Goal: Information Seeking & Learning: Find specific fact

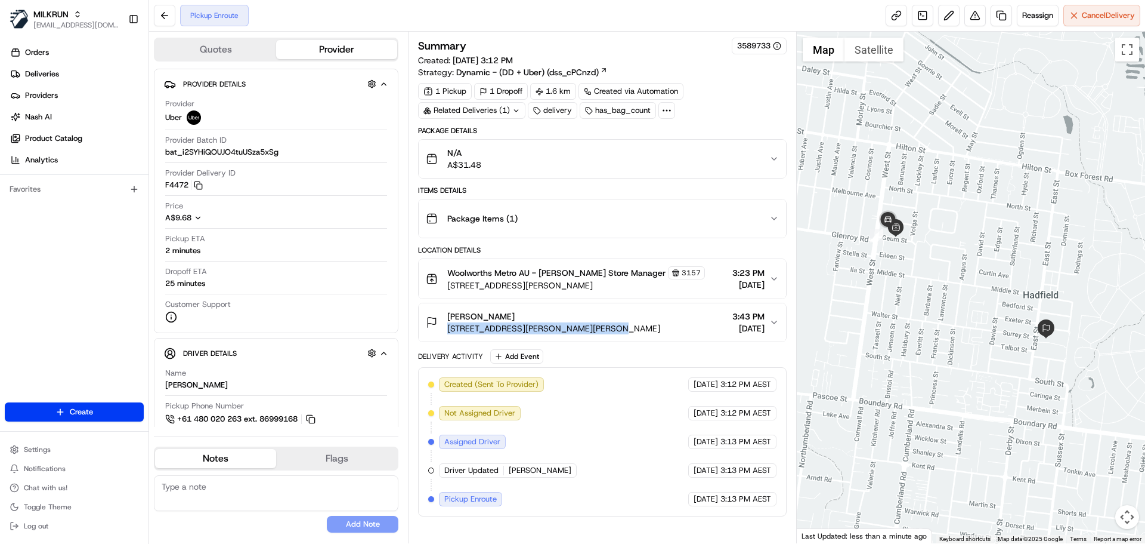
drag, startPoint x: 446, startPoint y: 331, endPoint x: 607, endPoint y: 335, distance: 161.2
click at [607, 335] on button "Jamie Walsh 7 Tristan Ct, Hadfield, VIC 3046, AU 3:43 PM 15/08/2025" at bounding box center [602, 322] width 367 height 38
click at [410, 334] on div "Summary 3589733 Created: 15/08/2025 3:12 PM Strategy: Dynamic - (DD + Uber) (ds…" at bounding box center [602, 287] width 388 height 511
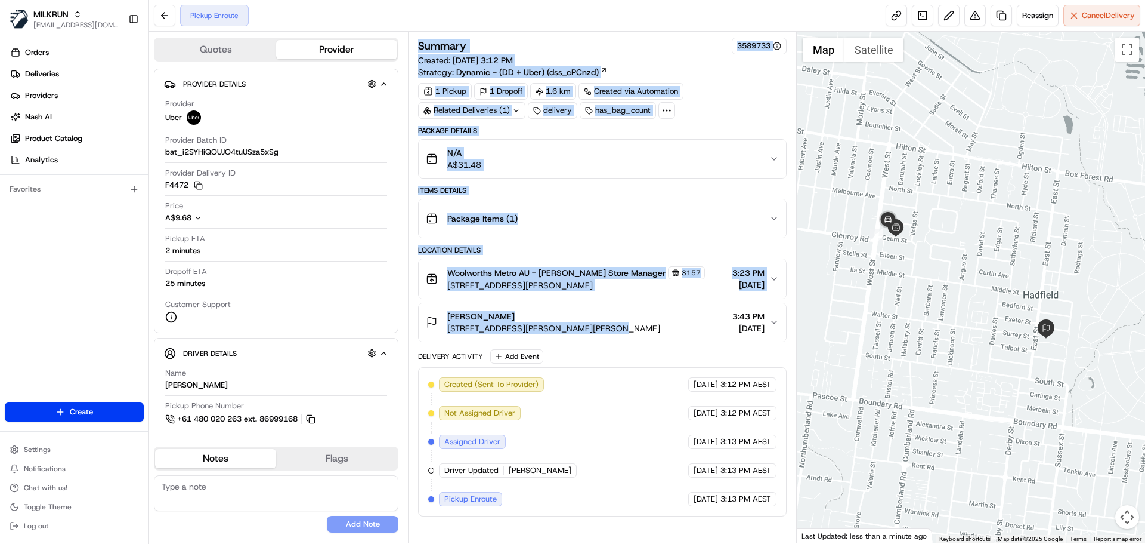
drag, startPoint x: 411, startPoint y: 332, endPoint x: 591, endPoint y: 334, distance: 180.2
click at [591, 334] on div "Summary 3589733 Created: 15/08/2025 3:12 PM Strategy: Dynamic - (DD + Uber) (ds…" at bounding box center [602, 287] width 388 height 511
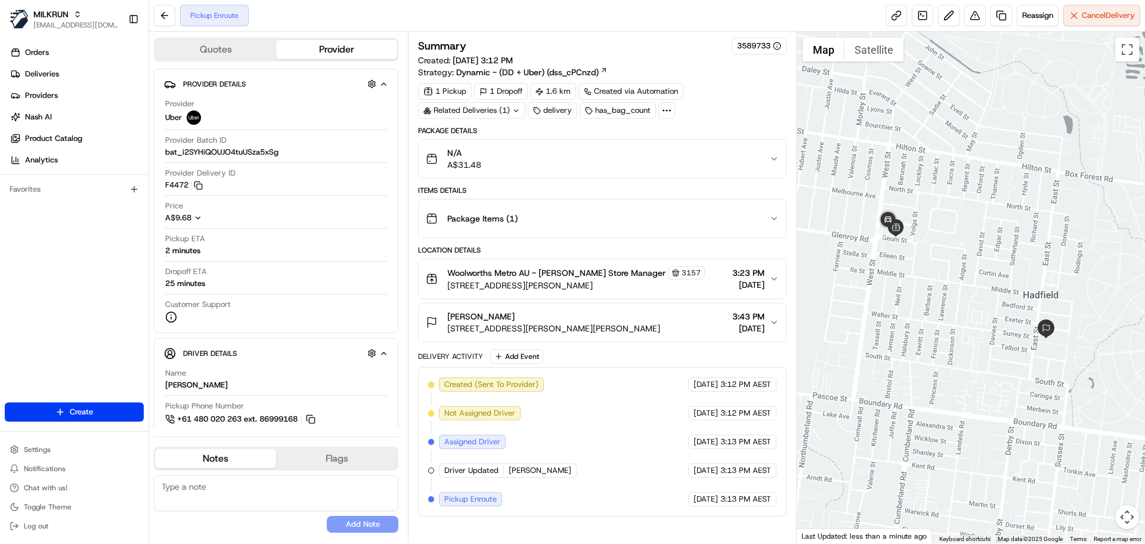
click at [405, 332] on div "Quotes Provider Provider Details Hidden ( 1 ) Provider Uber Provider Batch ID b…" at bounding box center [278, 287] width 259 height 511
drag, startPoint x: 422, startPoint y: 331, endPoint x: 412, endPoint y: 331, distance: 10.7
click at [412, 331] on div "Summary 3589733 Created: 15/08/2025 3:12 PM Strategy: Dynamic - (DD + Uber) (ds…" at bounding box center [602, 287] width 388 height 511
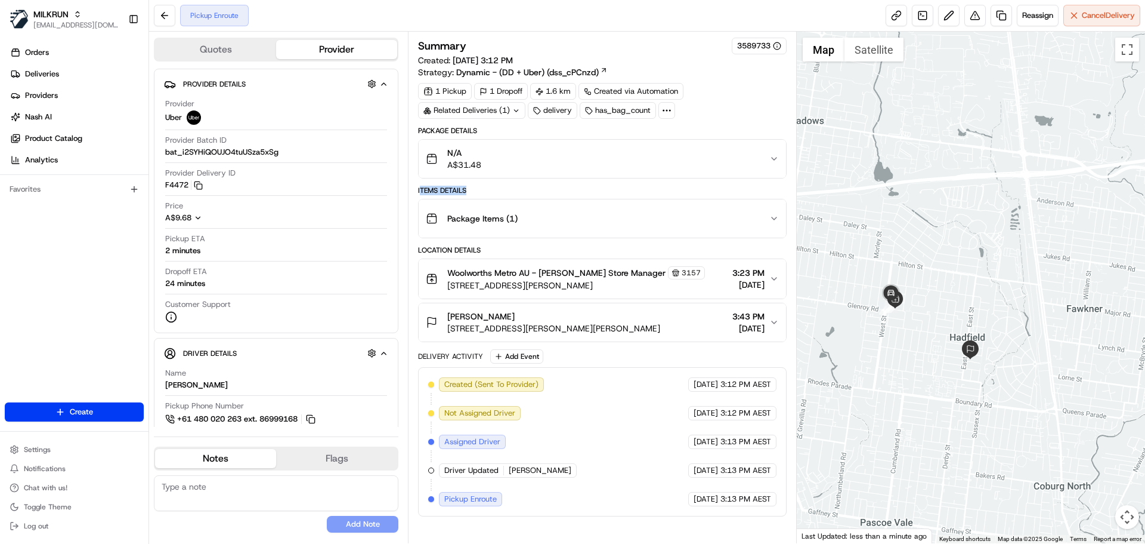
drag, startPoint x: 480, startPoint y: 189, endPoint x: 419, endPoint y: 190, distance: 60.9
click at [419, 190] on div "Items Details" at bounding box center [602, 191] width 368 height 10
click at [1083, 17] on span "Cancel Delivery" at bounding box center [1108, 15] width 53 height 11
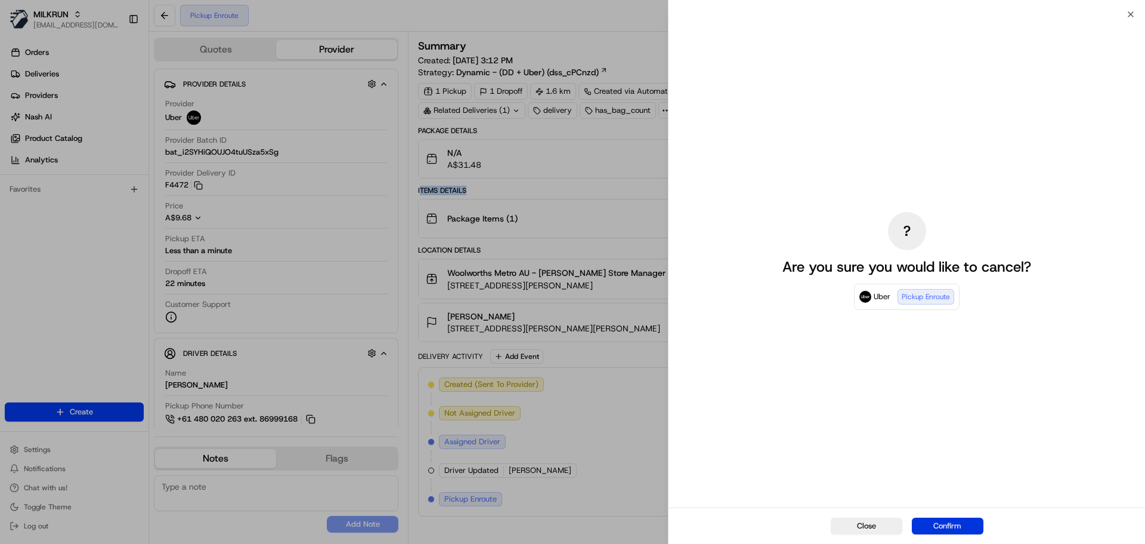
click at [928, 520] on button "Confirm" at bounding box center [948, 525] width 72 height 17
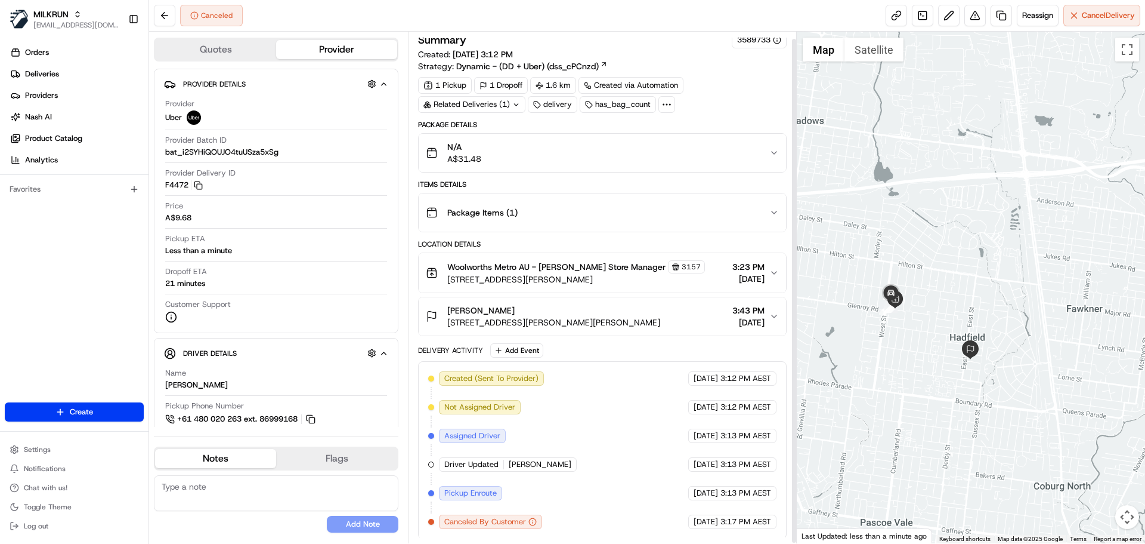
scroll to position [8, 0]
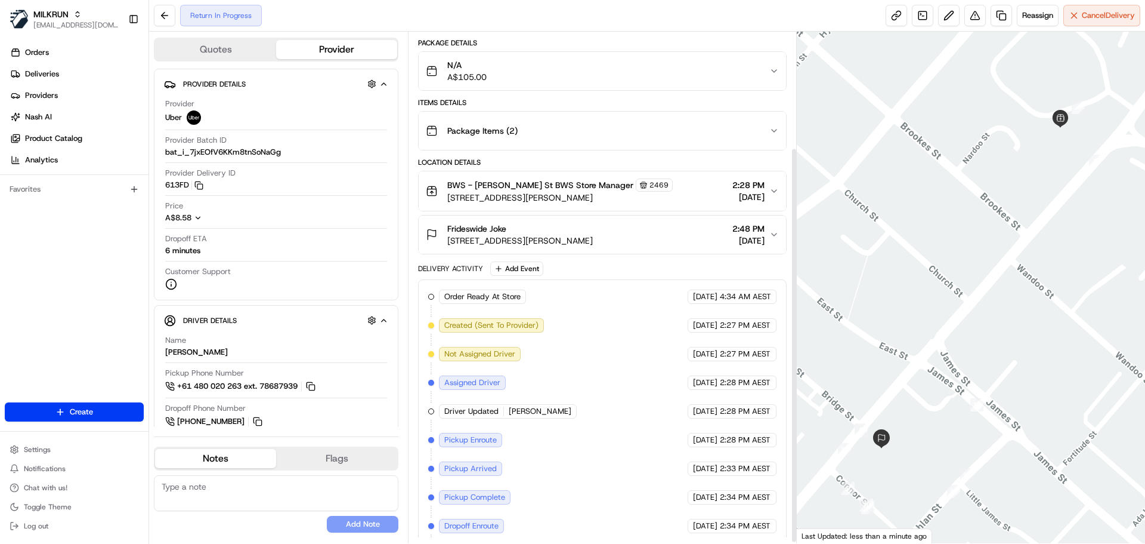
scroll to position [151, 0]
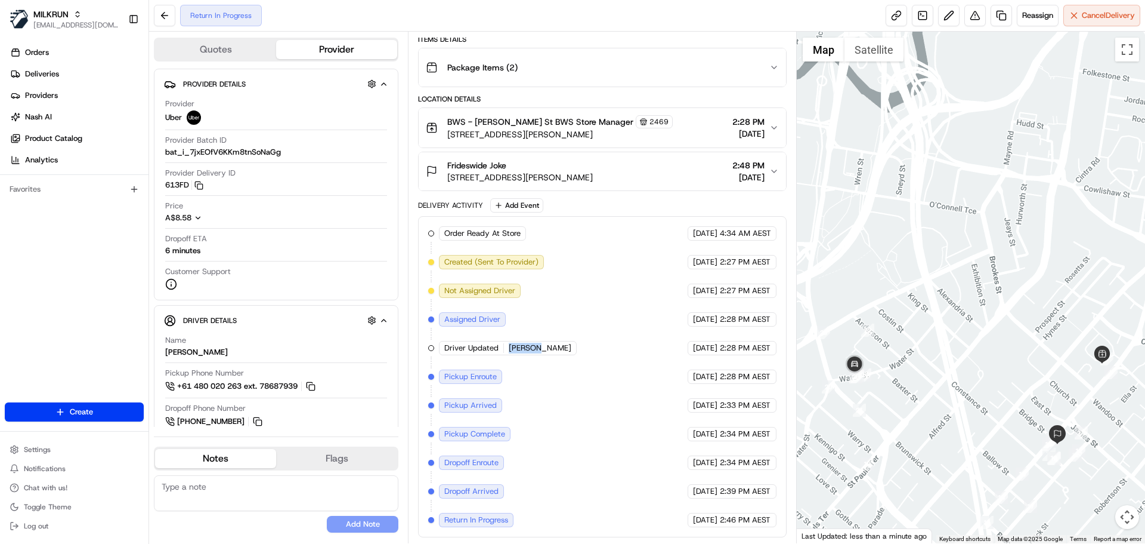
drag, startPoint x: 541, startPoint y: 344, endPoint x: 498, endPoint y: 343, distance: 43.0
click at [498, 343] on div "Order Ready At Store MILKRUN 15/08/2025 4:34 AM AEST Created (Sent To Provider)…" at bounding box center [602, 376] width 348 height 301
copy div "NINO I."
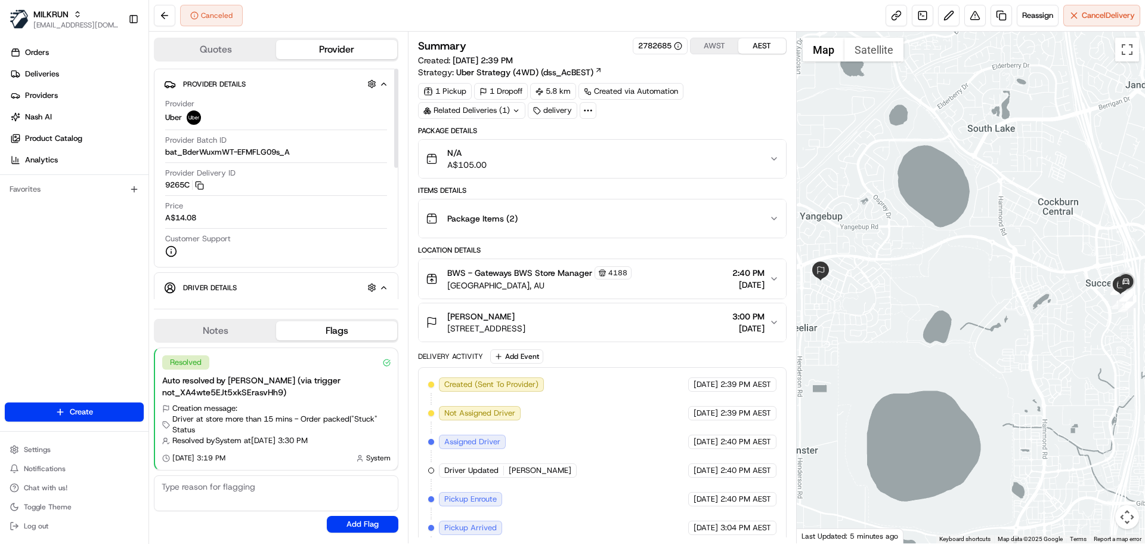
scroll to position [65, 0]
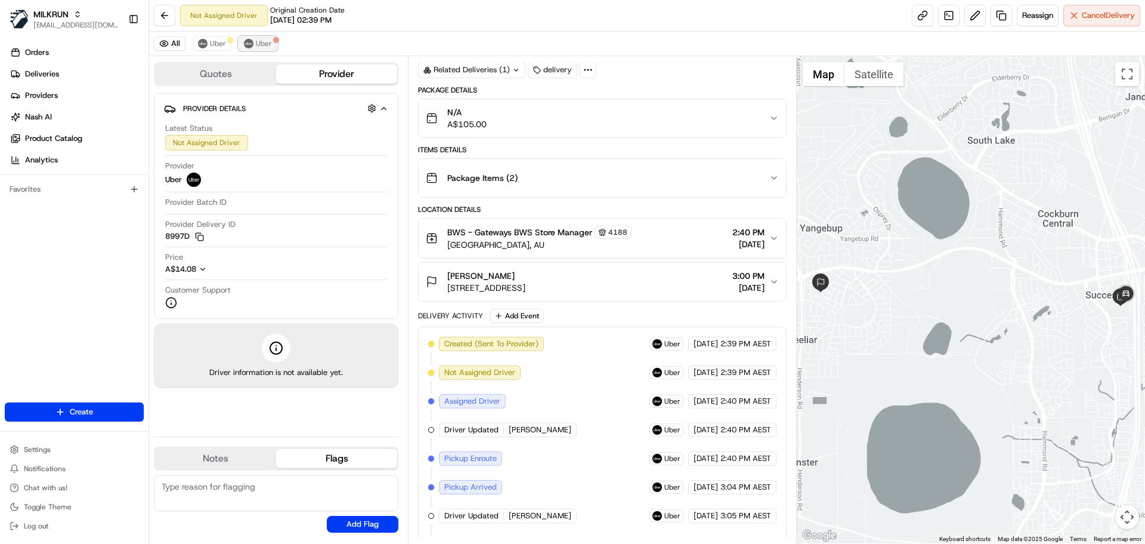
click at [262, 42] on span "Uber" at bounding box center [264, 44] width 16 height 10
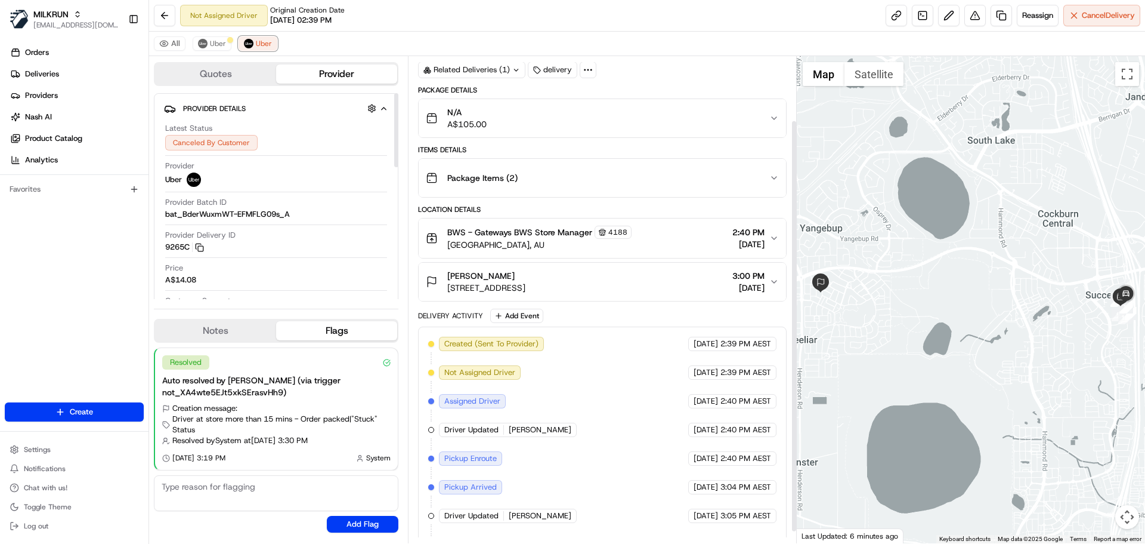
scroll to position [89, 0]
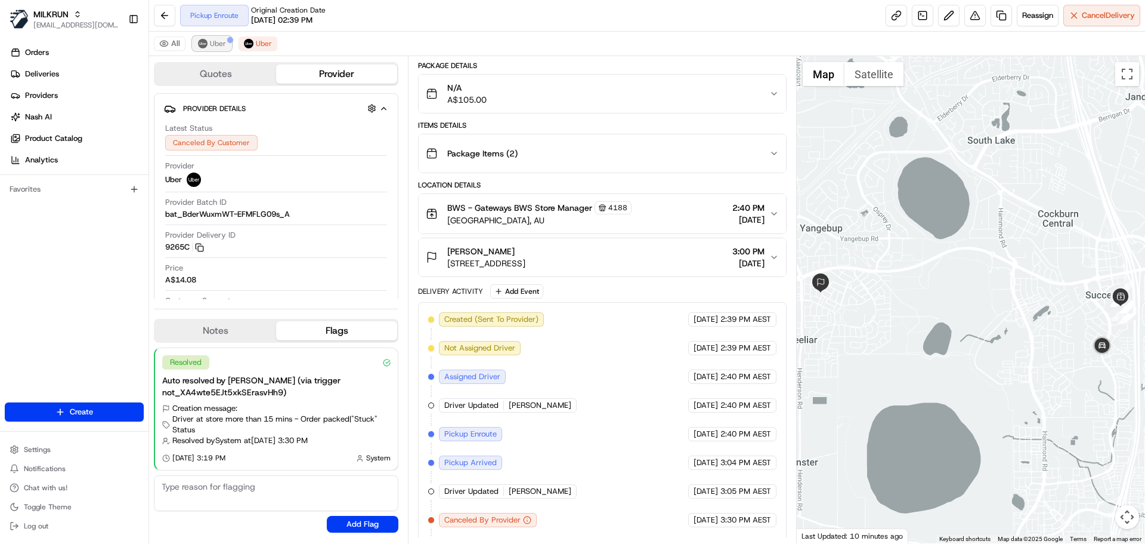
click at [210, 47] on span "Uber" at bounding box center [218, 44] width 16 height 10
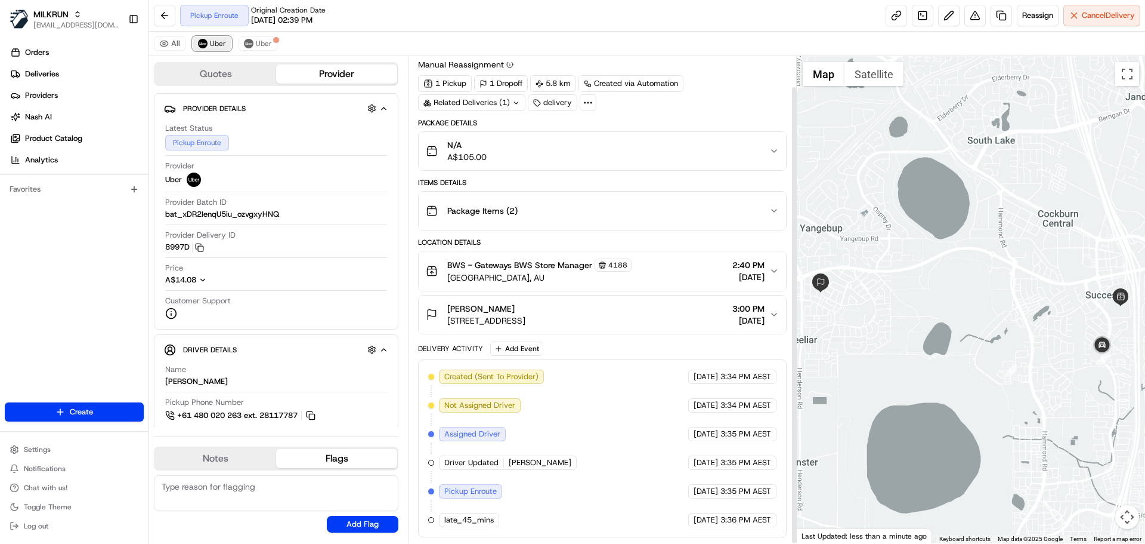
scroll to position [32, 0]
click at [888, 11] on link at bounding box center [896, 15] width 21 height 21
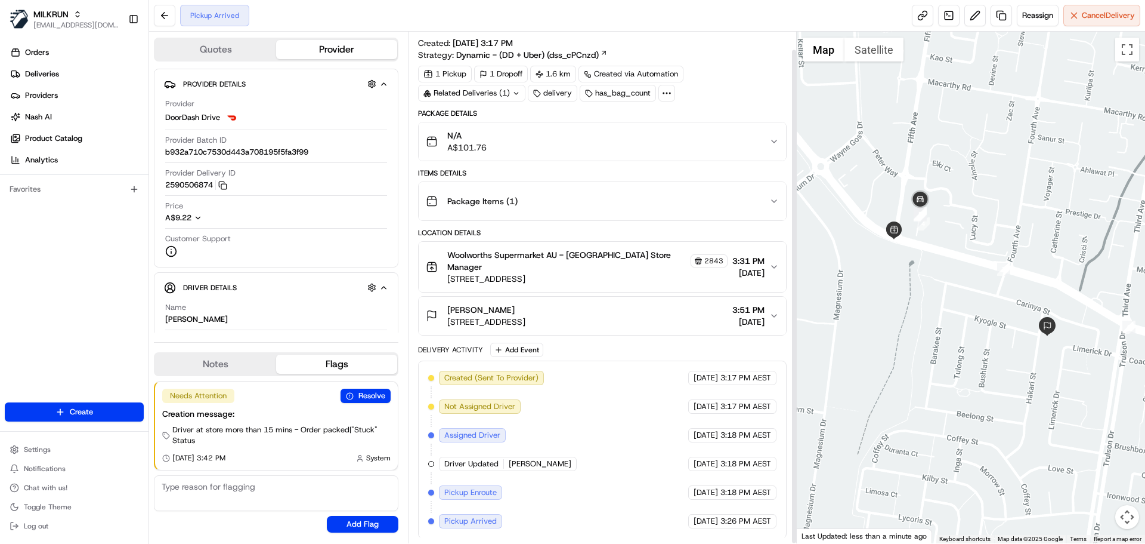
scroll to position [18, 0]
click at [1084, 17] on span "Cancel Delivery" at bounding box center [1108, 15] width 53 height 11
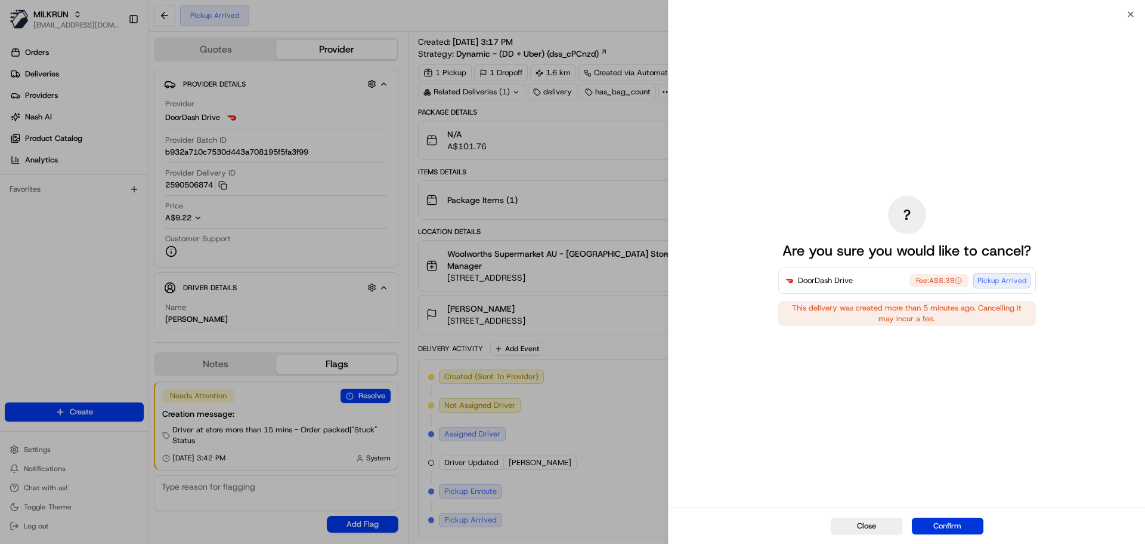
click at [943, 528] on button "Confirm" at bounding box center [948, 525] width 72 height 17
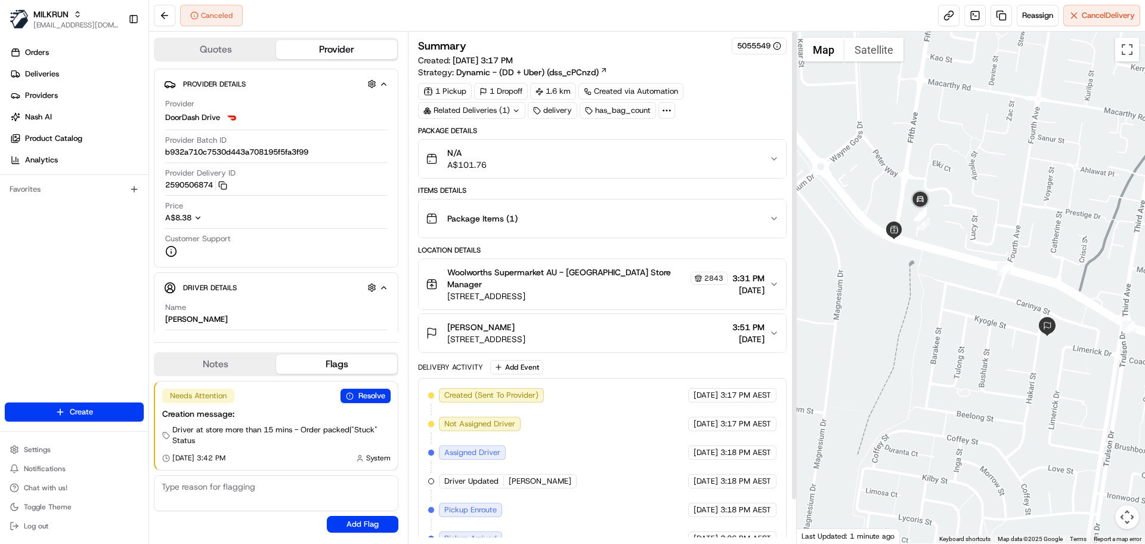
scroll to position [47, 0]
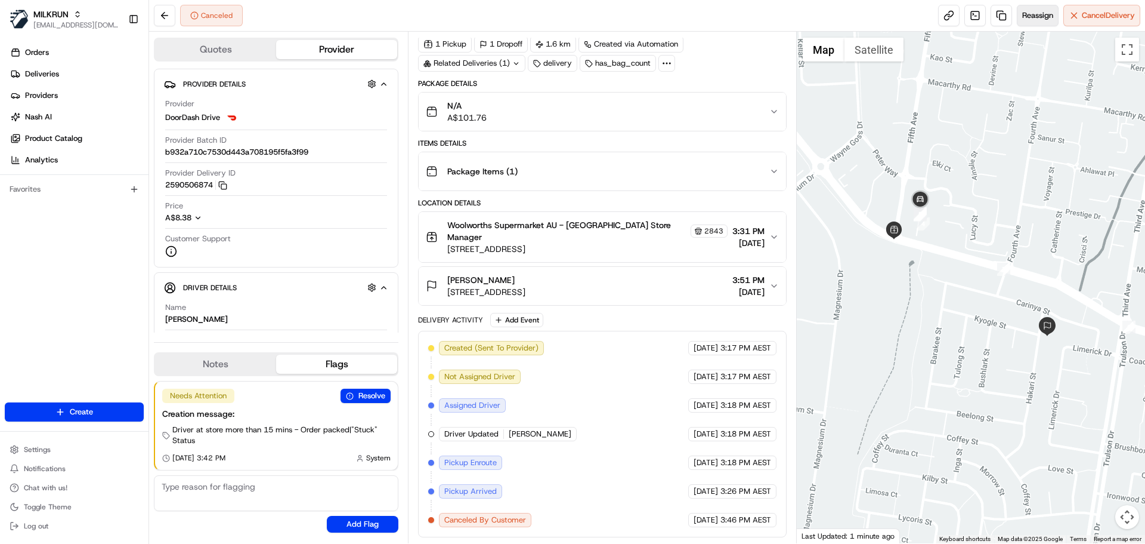
click at [1030, 14] on span "Reassign" at bounding box center [1038, 15] width 31 height 11
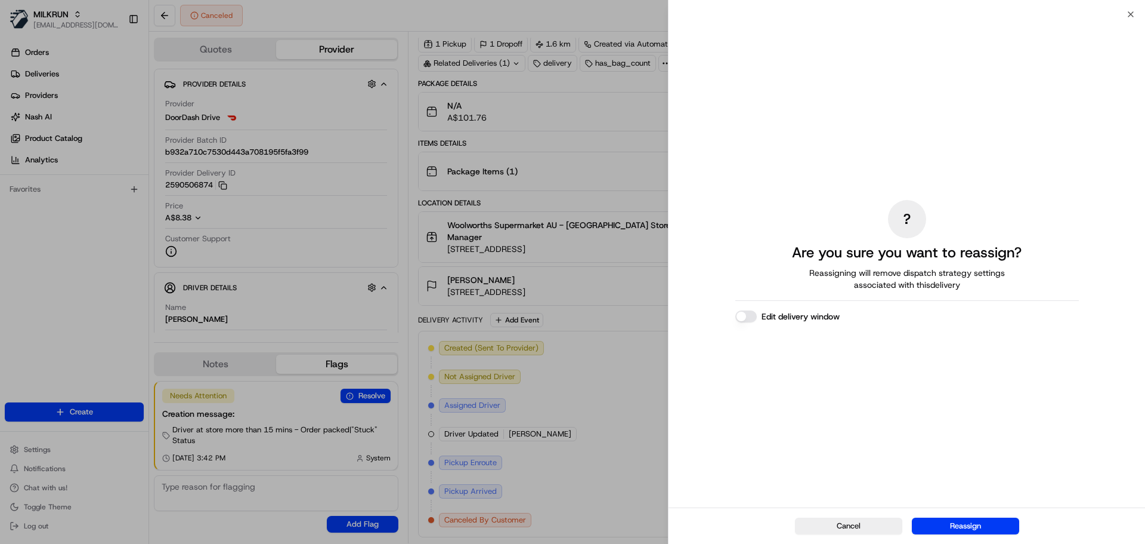
click at [752, 320] on button "Edit delivery window" at bounding box center [746, 316] width 21 height 12
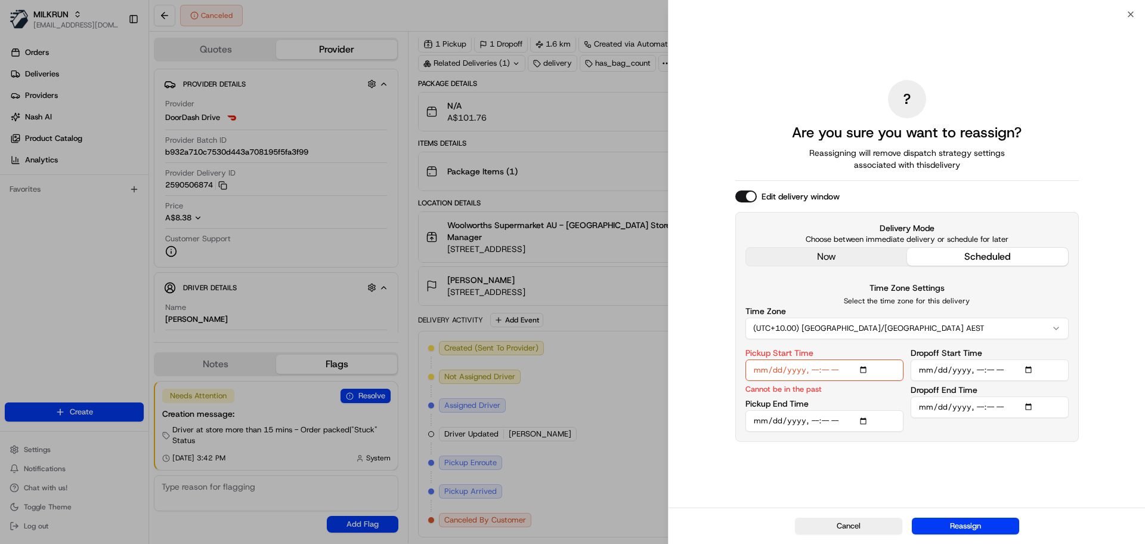
click at [816, 370] on input "Pickup Start Time" at bounding box center [825, 369] width 158 height 21
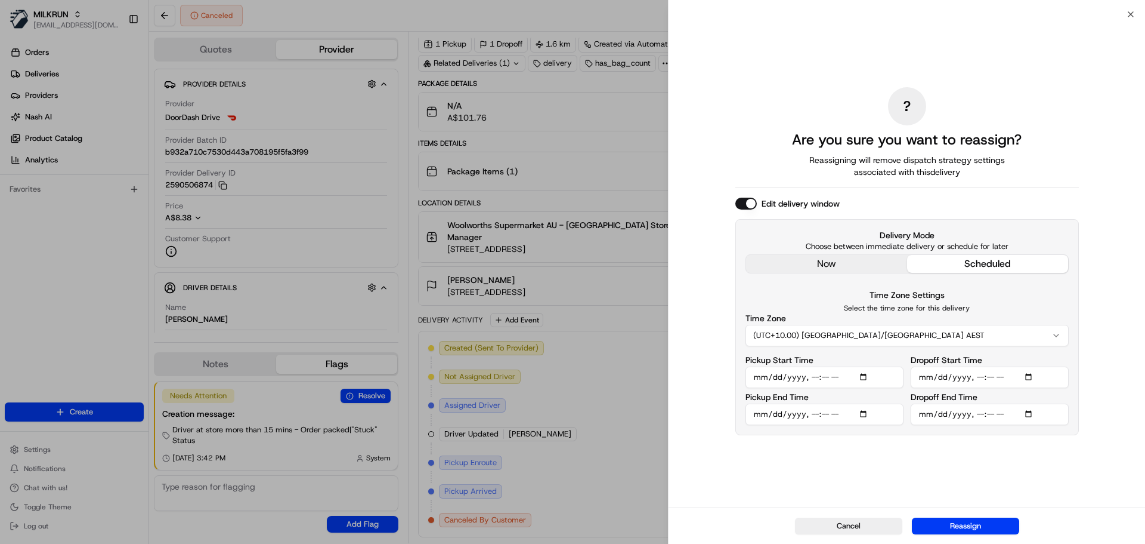
type input "2025-08-15T16:20"
click at [1033, 378] on input "Dropoff Start Time" at bounding box center [990, 376] width 158 height 21
click at [1034, 378] on input "Dropoff Start Time" at bounding box center [990, 376] width 158 height 21
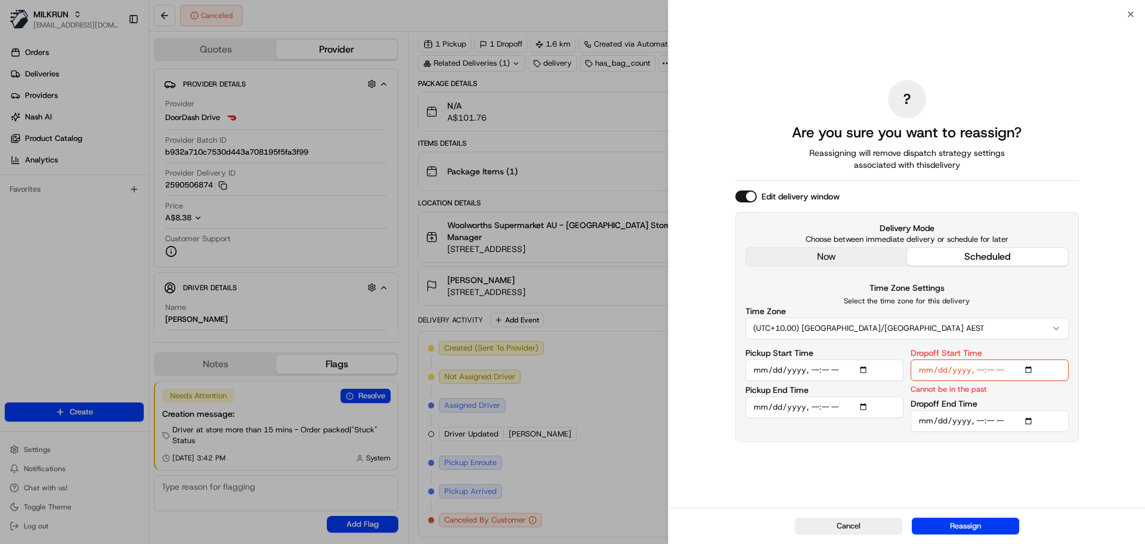
click at [1108, 413] on div "? Are you sure you want to reassign? Reassigning will remove dispatch strategy …" at bounding box center [907, 260] width 477 height 493
click at [982, 373] on input "Dropoff Start Time" at bounding box center [990, 369] width 158 height 21
type input "2025-08-15T16:47"
click at [926, 421] on input "Dropoff End Time" at bounding box center [990, 420] width 158 height 21
click at [927, 369] on input "Dropoff Start Time" at bounding box center [990, 369] width 158 height 21
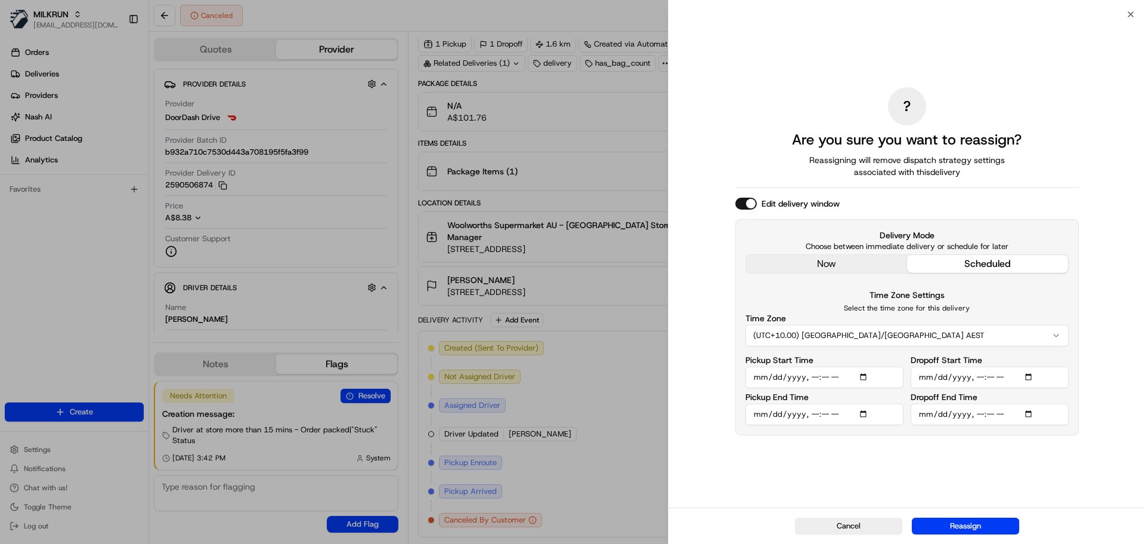
click at [945, 376] on input "Dropoff Start Time" at bounding box center [990, 376] width 158 height 21
click at [941, 376] on input "Dropoff Start Time" at bounding box center [990, 376] width 158 height 21
click at [954, 377] on input "Dropoff Start Time" at bounding box center [990, 376] width 158 height 21
click at [984, 375] on input "Dropoff Start Time" at bounding box center [990, 376] width 158 height 21
click at [999, 375] on input "Dropoff Start Time" at bounding box center [990, 376] width 158 height 21
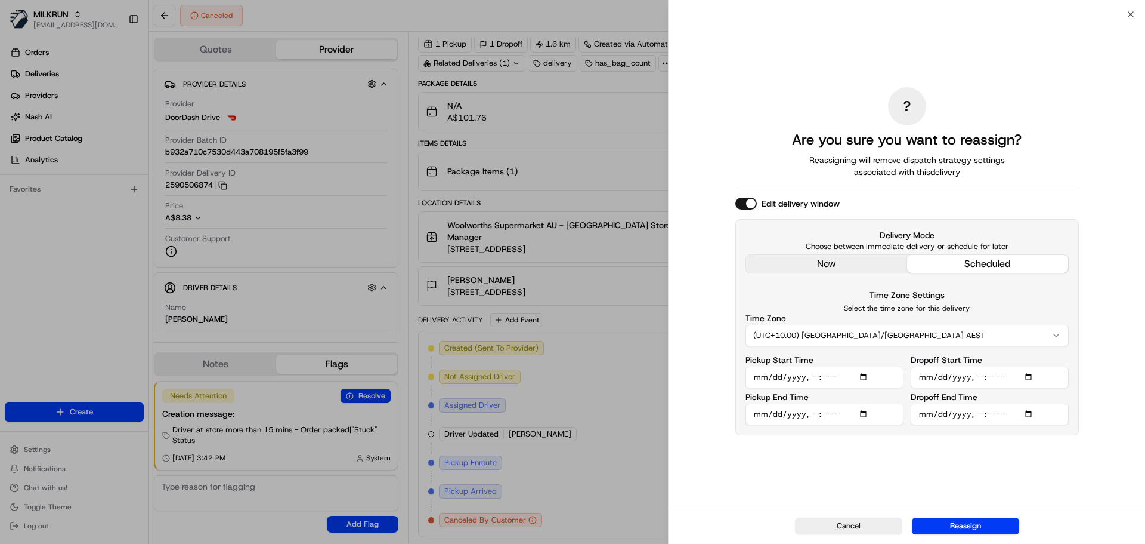
click at [993, 376] on input "Dropoff Start Time" at bounding box center [990, 376] width 158 height 21
click at [978, 378] on input "Dropoff Start Time" at bounding box center [990, 376] width 158 height 21
click at [999, 376] on input "Dropoff Start Time" at bounding box center [990, 376] width 158 height 21
click at [990, 414] on input "Dropoff End Time" at bounding box center [990, 413] width 158 height 21
type input "2025-08-15T16:55"
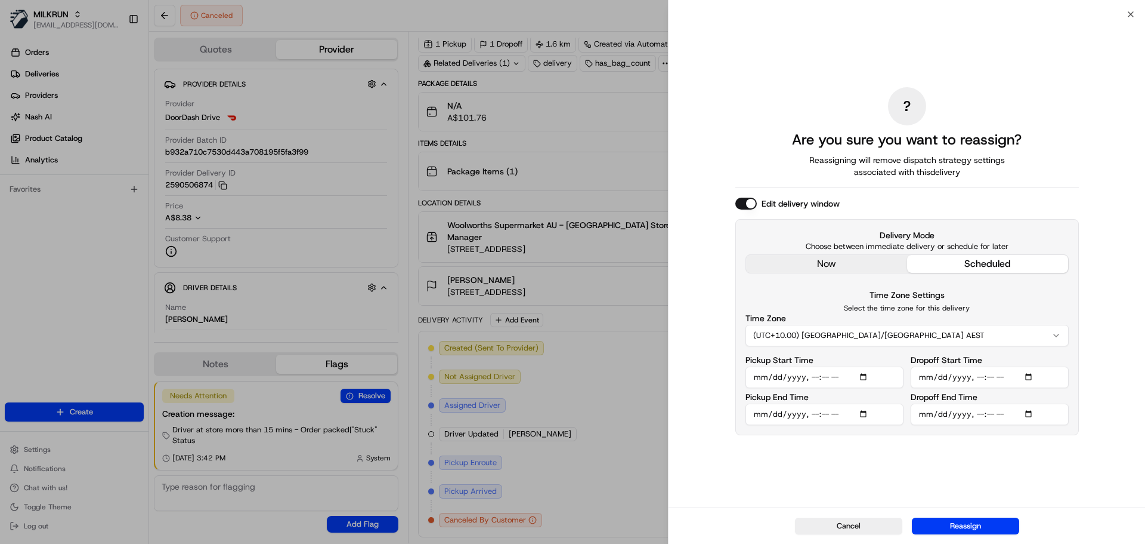
click at [1014, 467] on div "? Are you sure you want to reassign? Reassigning will remove dispatch strategy …" at bounding box center [908, 261] width 344 height 488
click at [978, 524] on button "Reassign" at bounding box center [965, 525] width 107 height 17
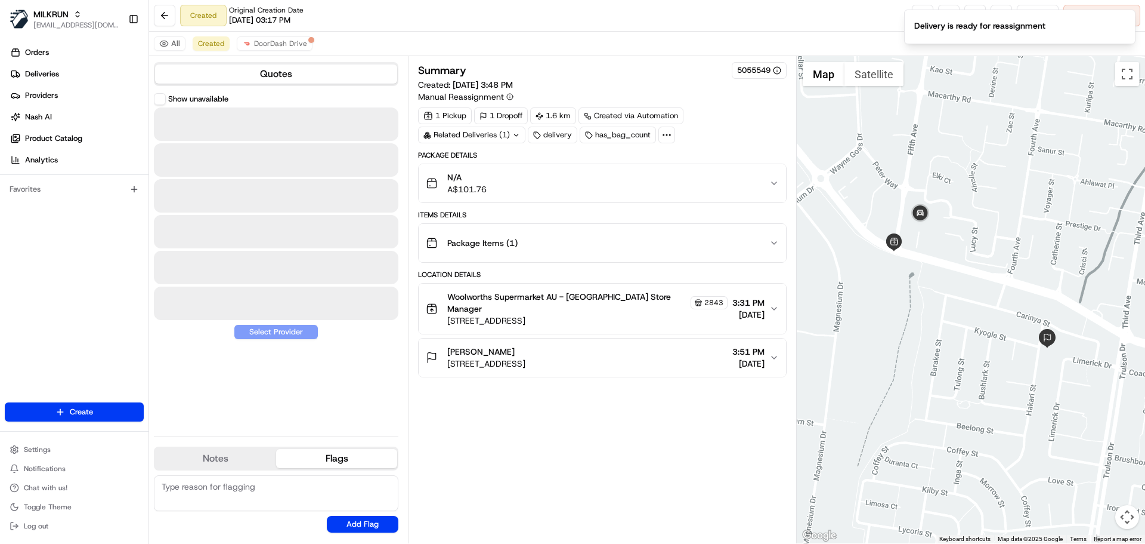
scroll to position [0, 0]
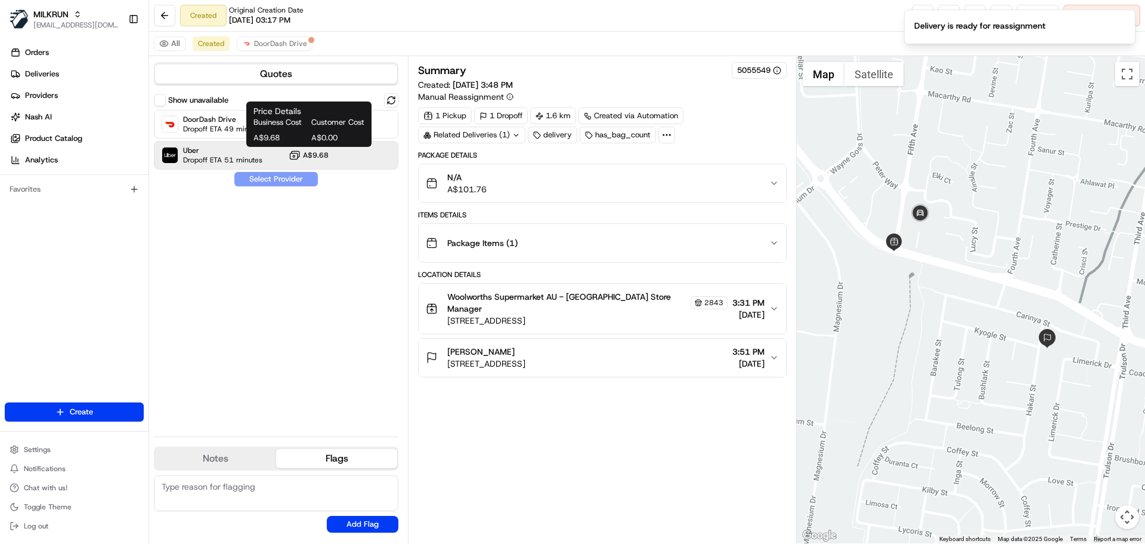
click at [292, 159] on icon at bounding box center [295, 155] width 12 height 12
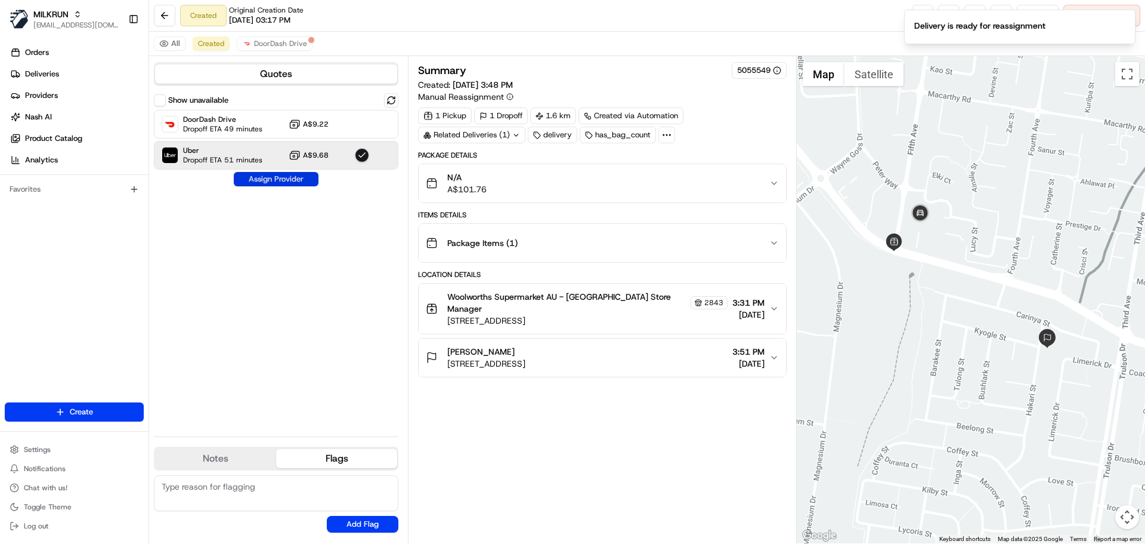
click at [277, 182] on button "Assign Provider" at bounding box center [276, 179] width 85 height 14
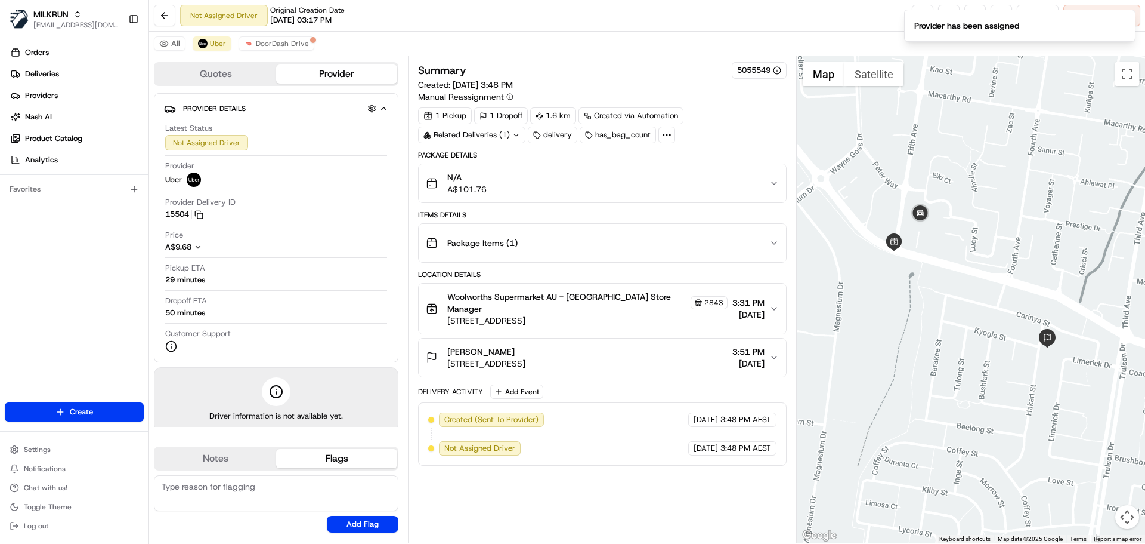
click at [885, 18] on div "Not Assigned Driver Original Creation Date 08/15/2025 03:17 PM Reassign Cancel …" at bounding box center [647, 16] width 996 height 32
click at [1128, 18] on icon "Notifications (F8)" at bounding box center [1126, 20] width 10 height 10
click at [919, 17] on link at bounding box center [922, 15] width 21 height 21
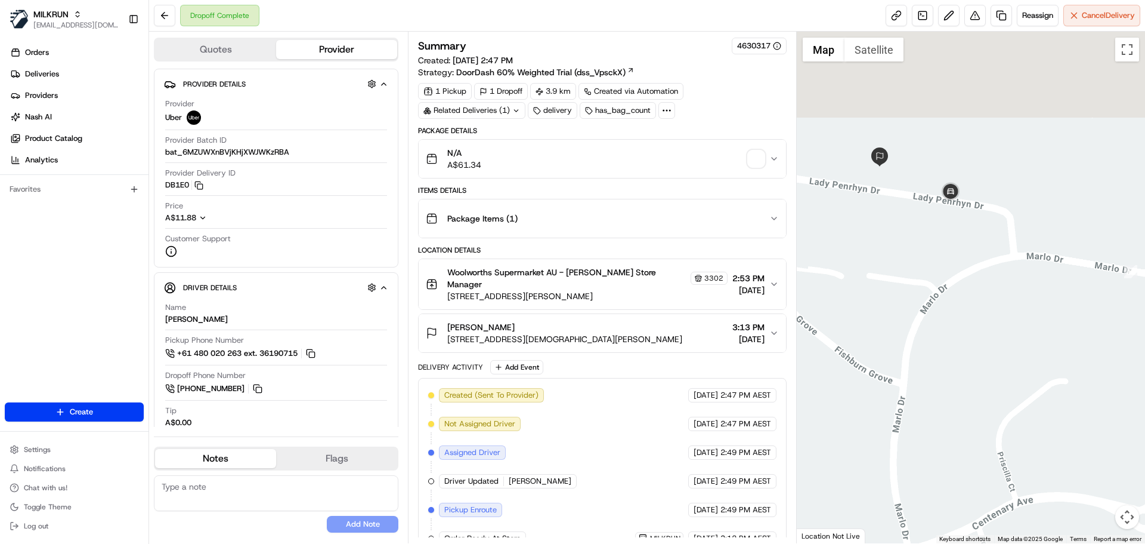
drag, startPoint x: 927, startPoint y: 112, endPoint x: 914, endPoint y: 243, distance: 132.4
click at [913, 243] on div at bounding box center [971, 287] width 349 height 511
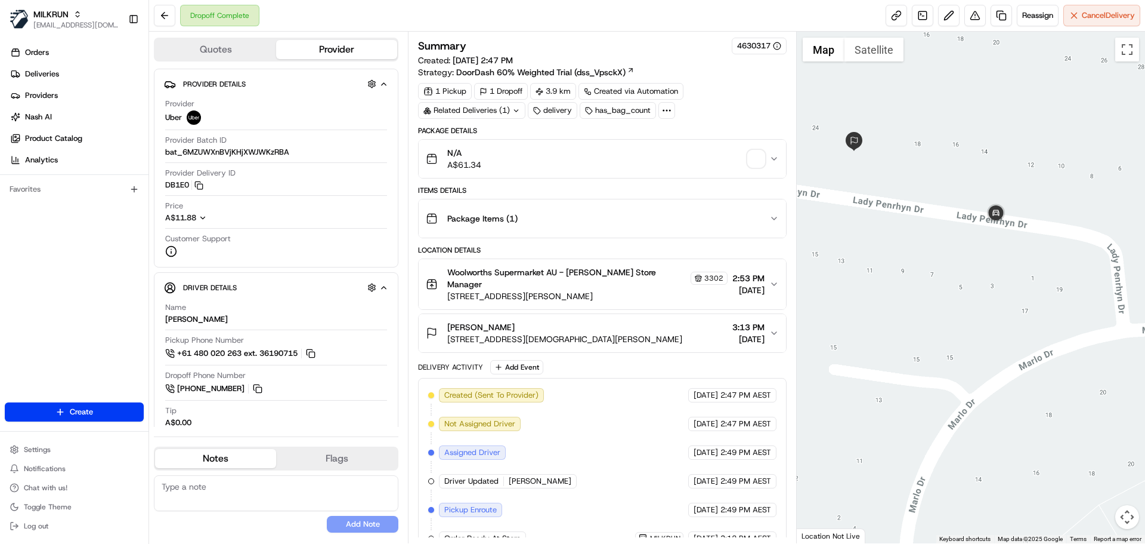
click at [755, 154] on span "button" at bounding box center [756, 158] width 17 height 17
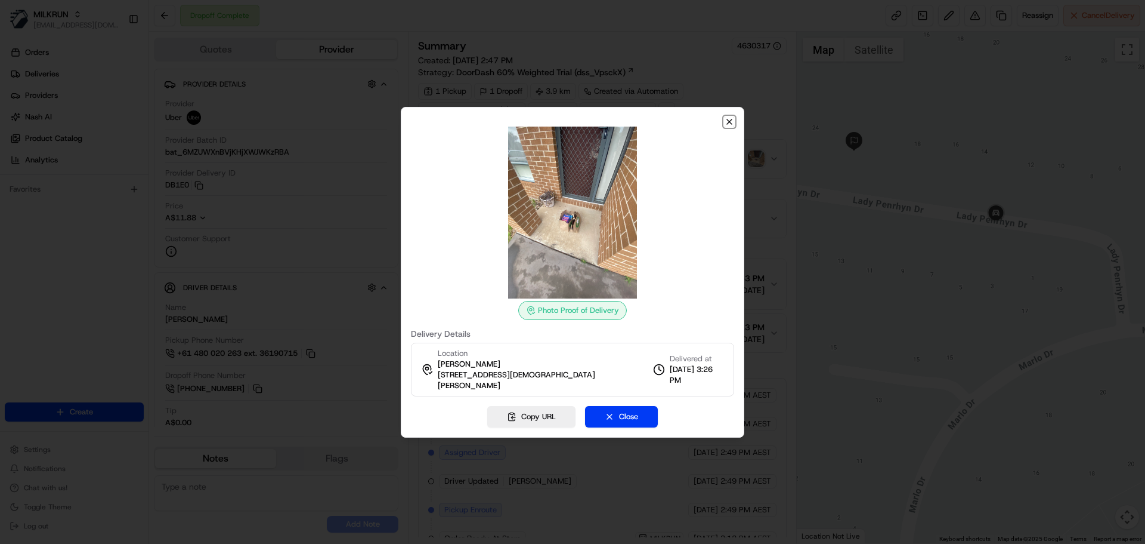
click at [728, 124] on icon "button" at bounding box center [729, 121] width 5 height 5
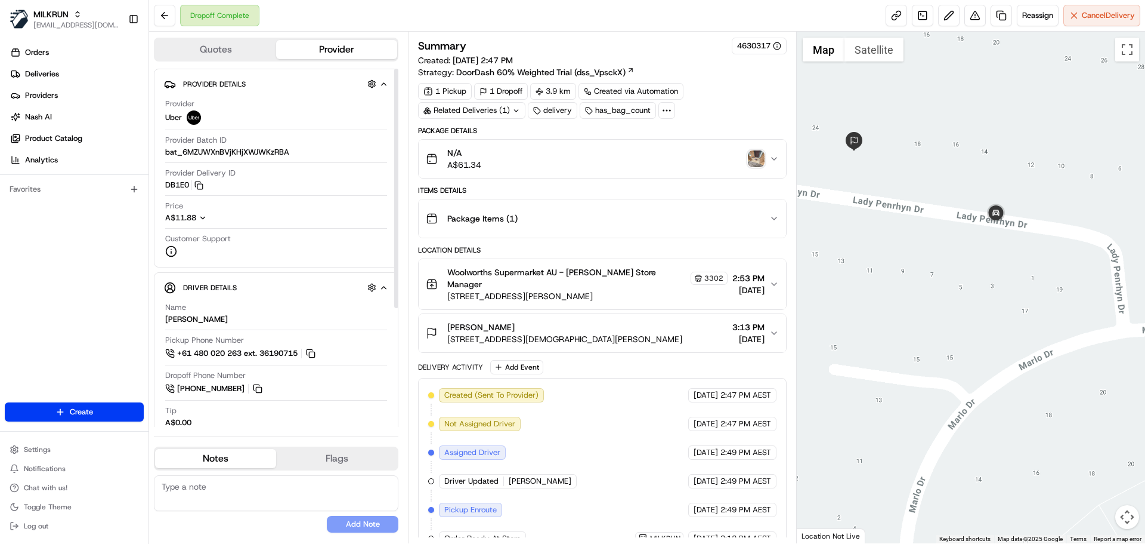
click at [551, 163] on div "N/A A$61.34" at bounding box center [597, 159] width 343 height 24
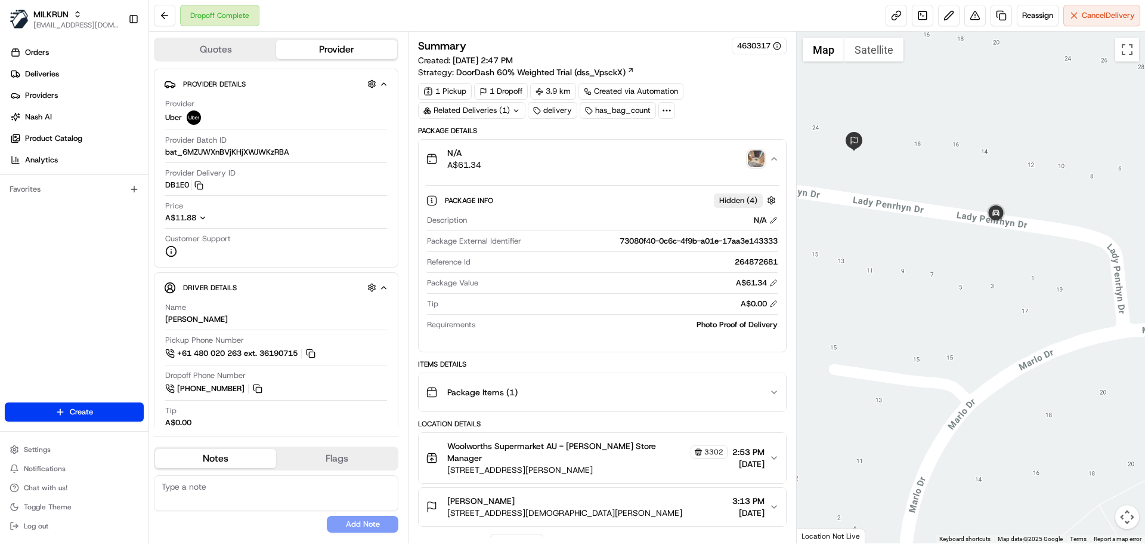
click at [551, 163] on div "N/A A$61.34" at bounding box center [597, 159] width 343 height 24
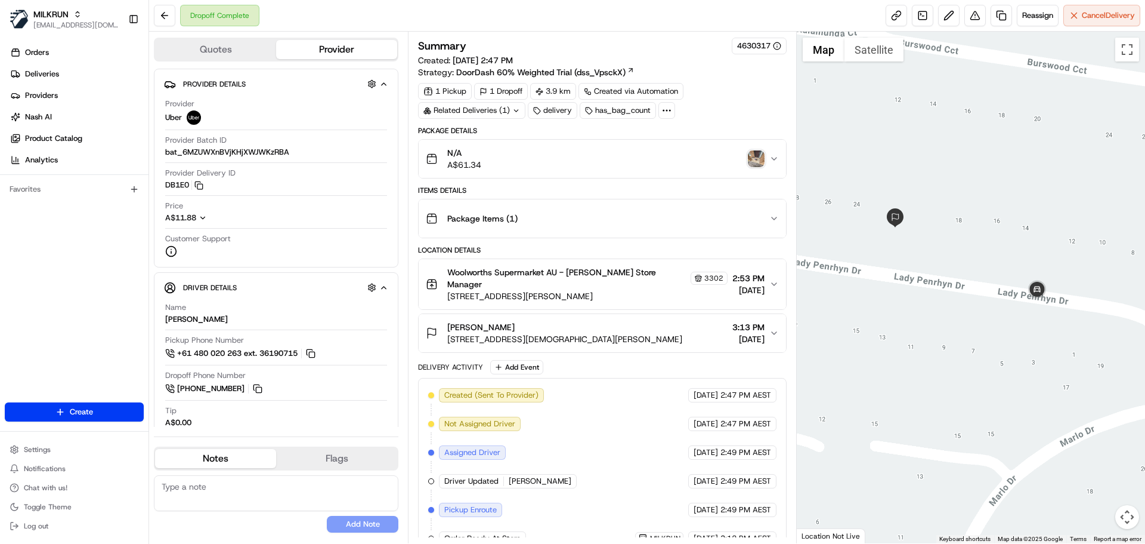
drag, startPoint x: 898, startPoint y: 216, endPoint x: 941, endPoint y: 293, distance: 87.8
click at [941, 293] on div at bounding box center [971, 287] width 349 height 511
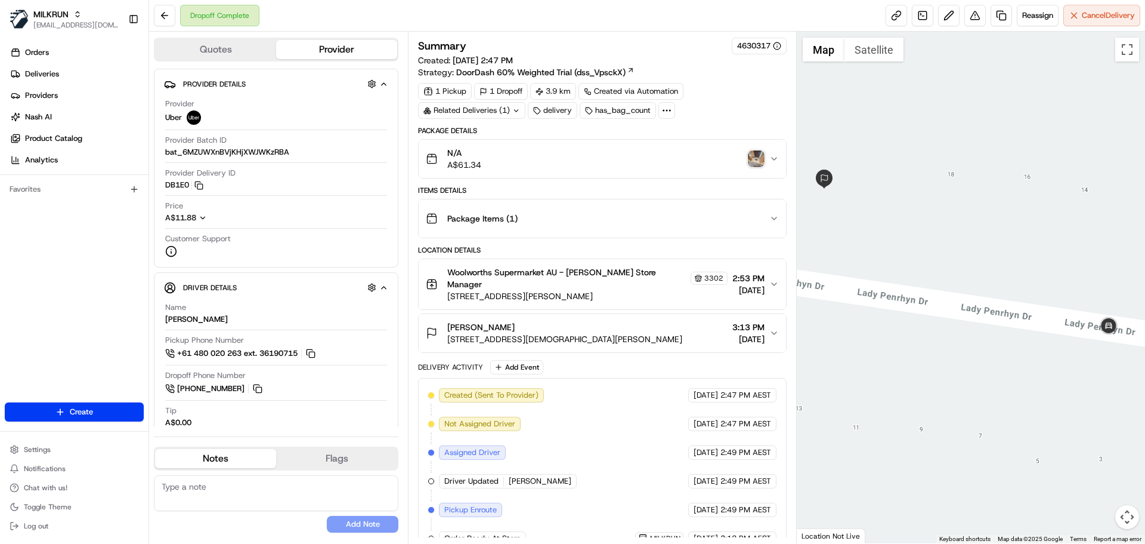
drag, startPoint x: 995, startPoint y: 285, endPoint x: 898, endPoint y: 235, distance: 108.6
click at [901, 240] on div at bounding box center [971, 287] width 349 height 511
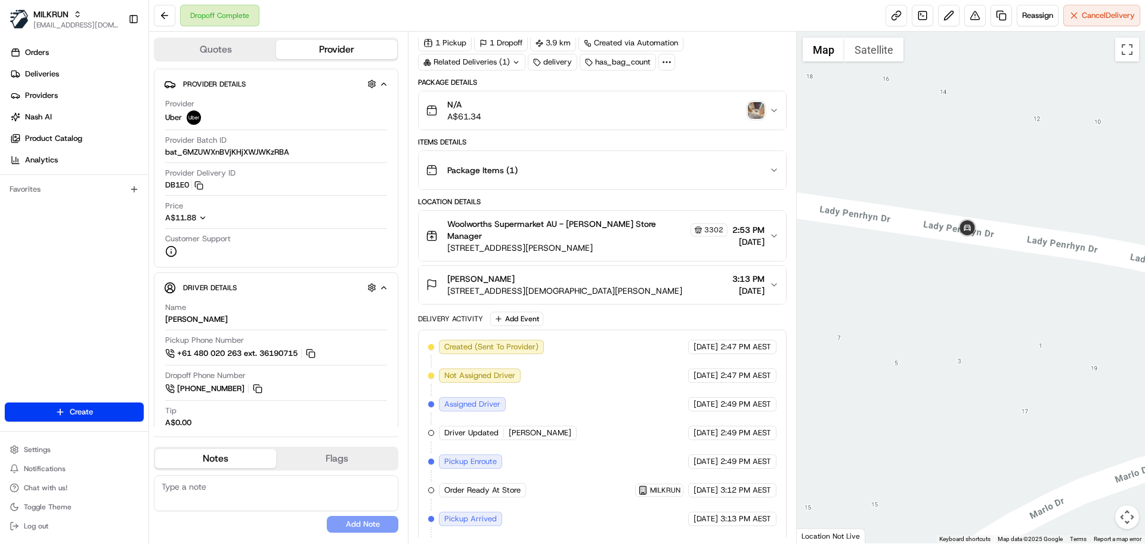
scroll to position [151, 0]
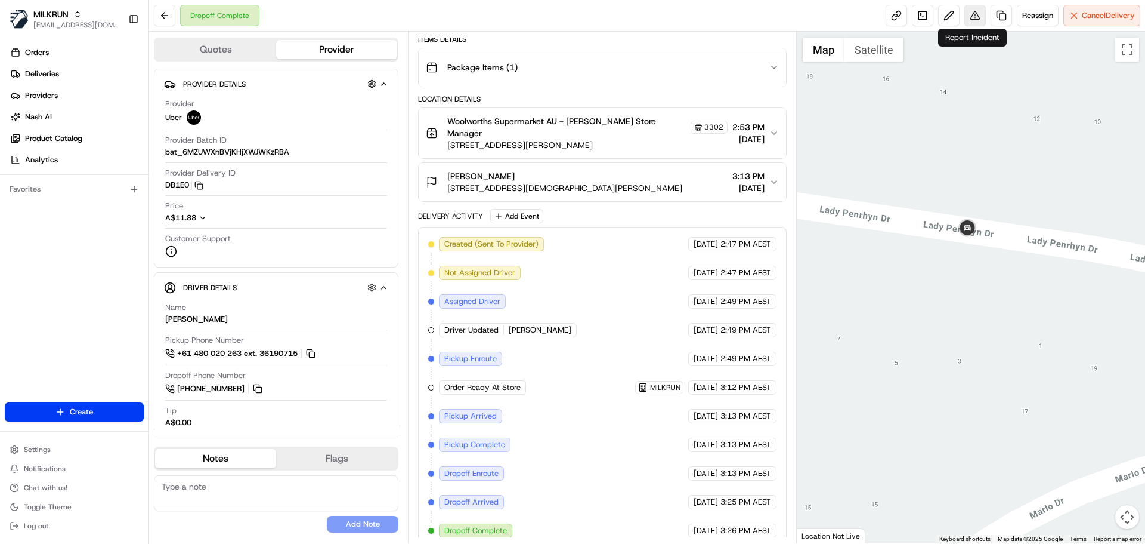
click at [973, 12] on button at bounding box center [975, 15] width 21 height 21
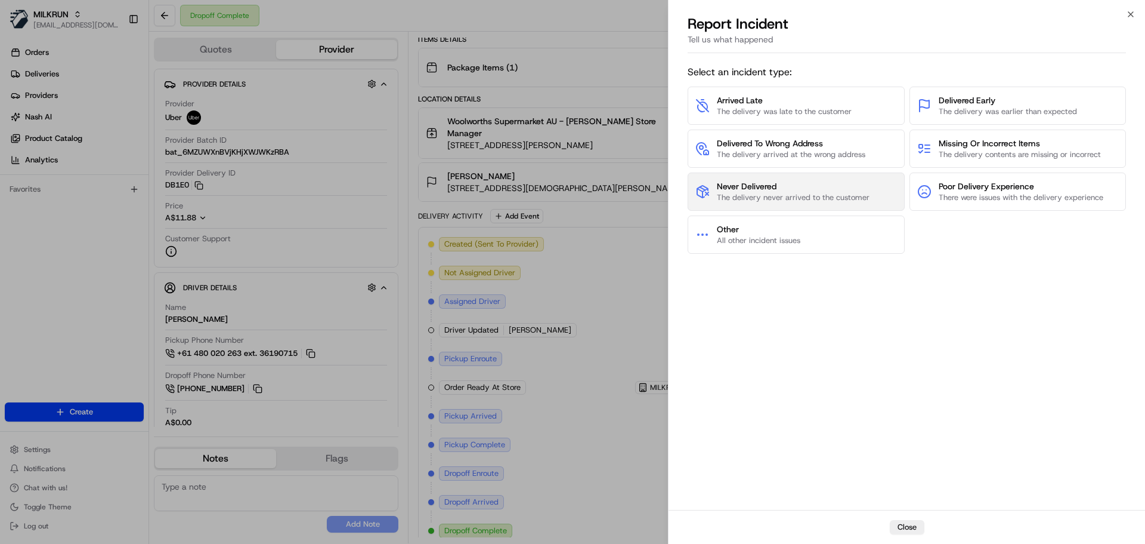
click at [809, 194] on span "The delivery never arrived to the customer" at bounding box center [793, 197] width 153 height 11
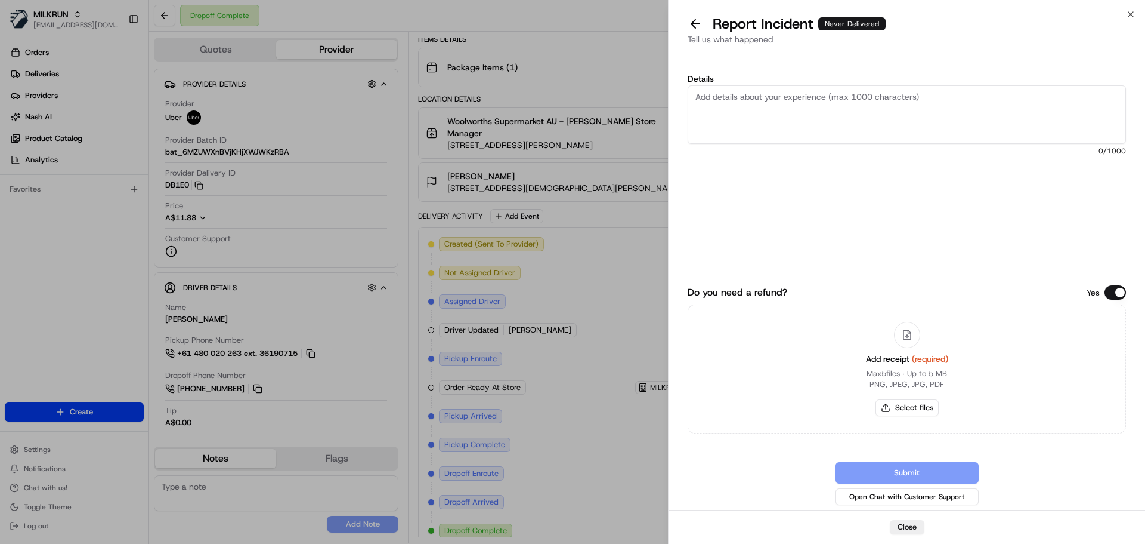
click at [801, 122] on textarea "Details" at bounding box center [907, 114] width 439 height 58
click at [853, 98] on textarea "Details" at bounding box center [907, 114] width 439 height 58
paste textarea "Order delivered at incorrect address."
type textarea "Order delivered at incorrect address. Customer did not receive the order."
click at [907, 406] on button "Select files" at bounding box center [907, 407] width 63 height 17
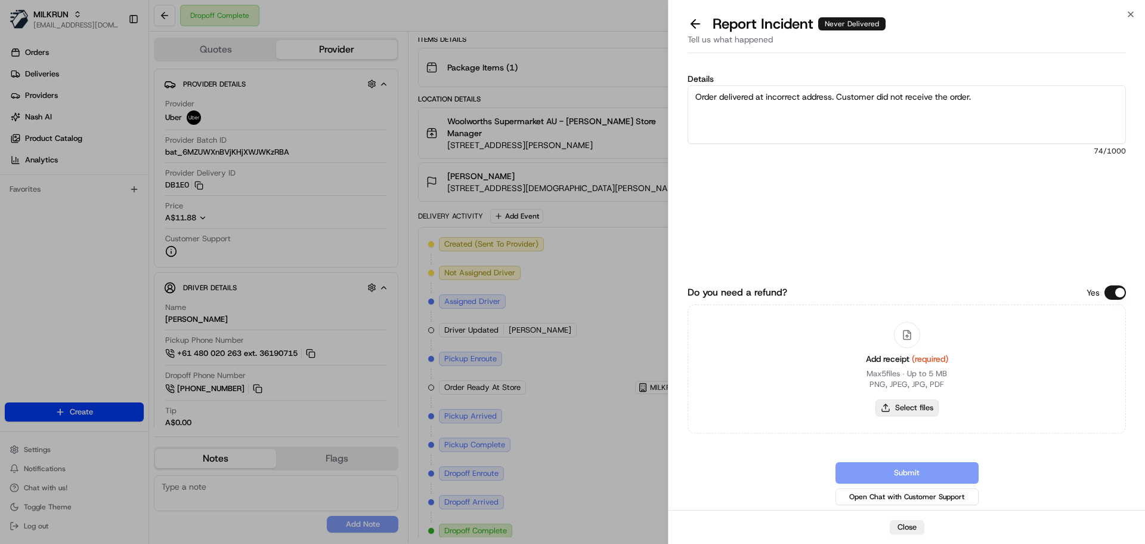
type input "C:\fakepath\7.pdf"
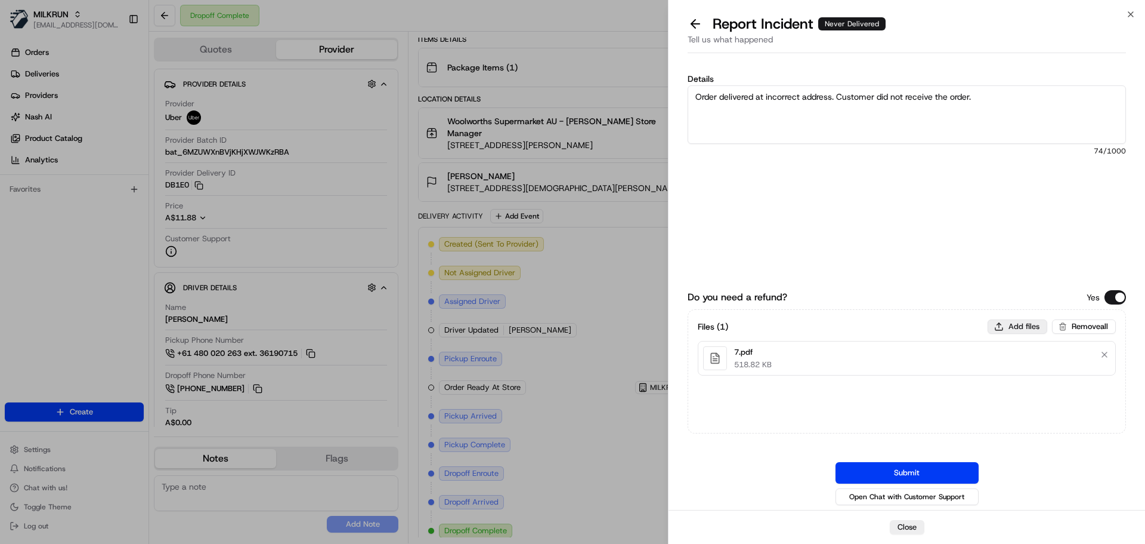
click at [1020, 328] on button "Add files" at bounding box center [1018, 326] width 60 height 14
drag, startPoint x: 918, startPoint y: 469, endPoint x: 734, endPoint y: 381, distance: 203.6
click at [917, 469] on button "Submit" at bounding box center [907, 472] width 143 height 21
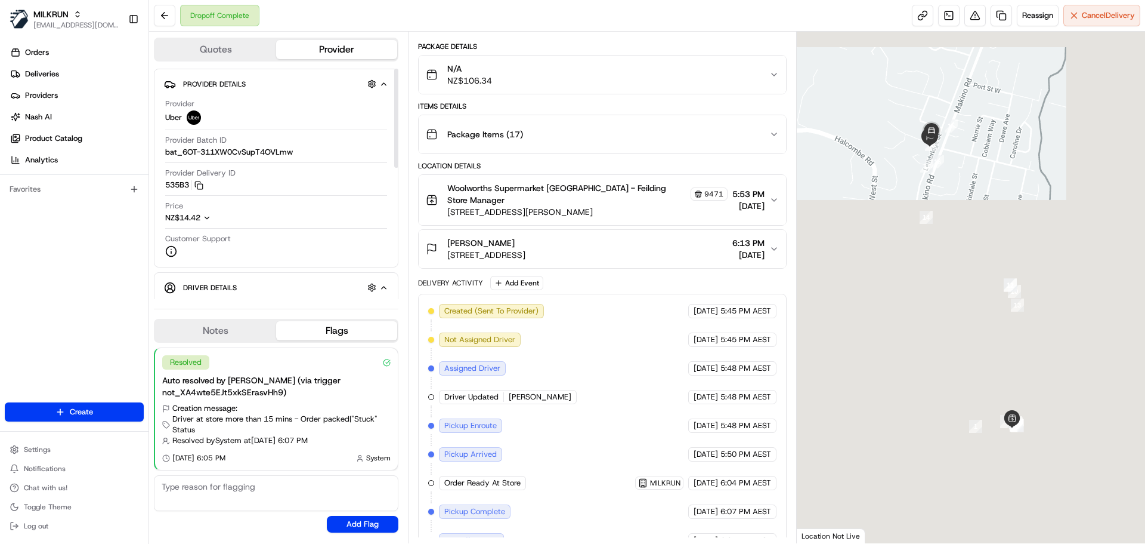
scroll to position [180, 0]
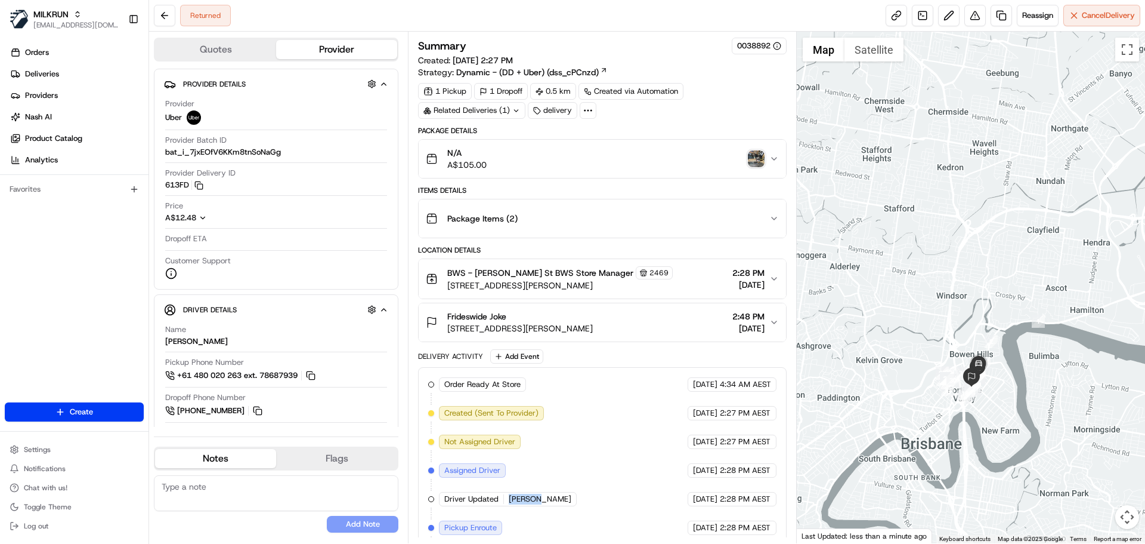
click at [761, 159] on img "button" at bounding box center [756, 158] width 17 height 17
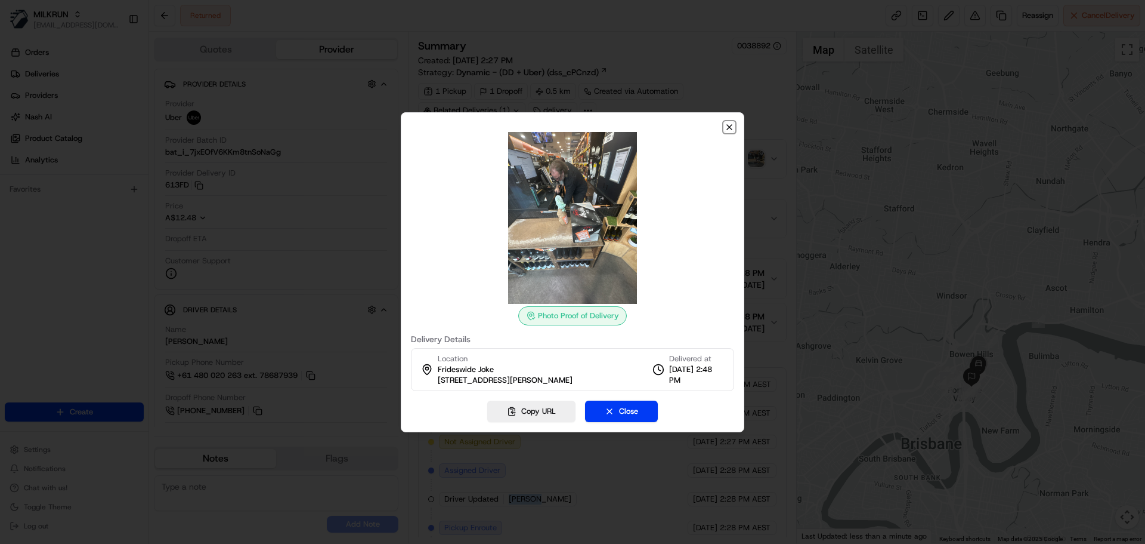
click at [731, 126] on icon "button" at bounding box center [730, 127] width 10 height 10
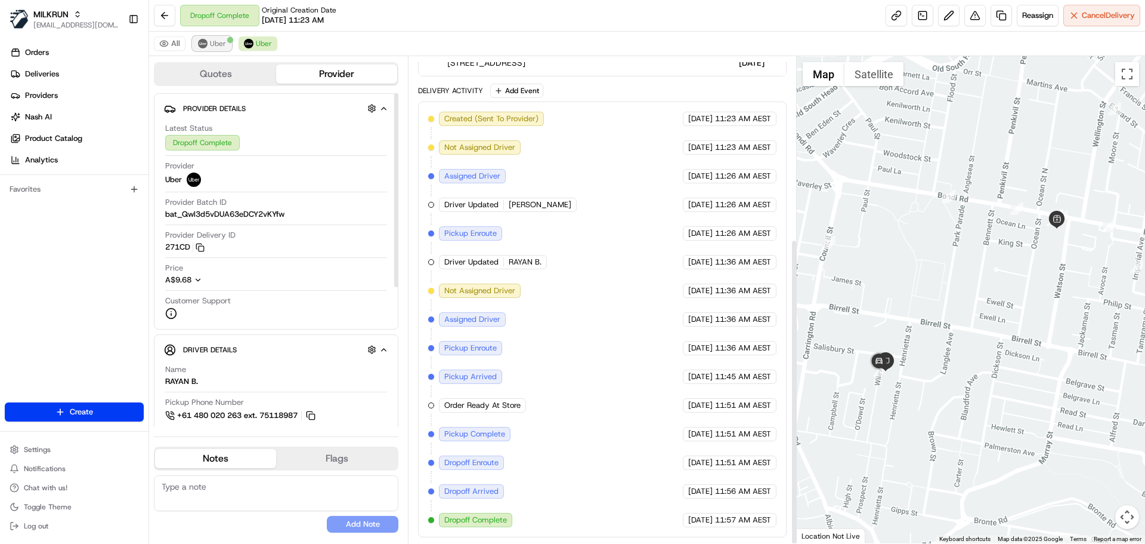
click at [206, 44] on img at bounding box center [203, 44] width 10 height 10
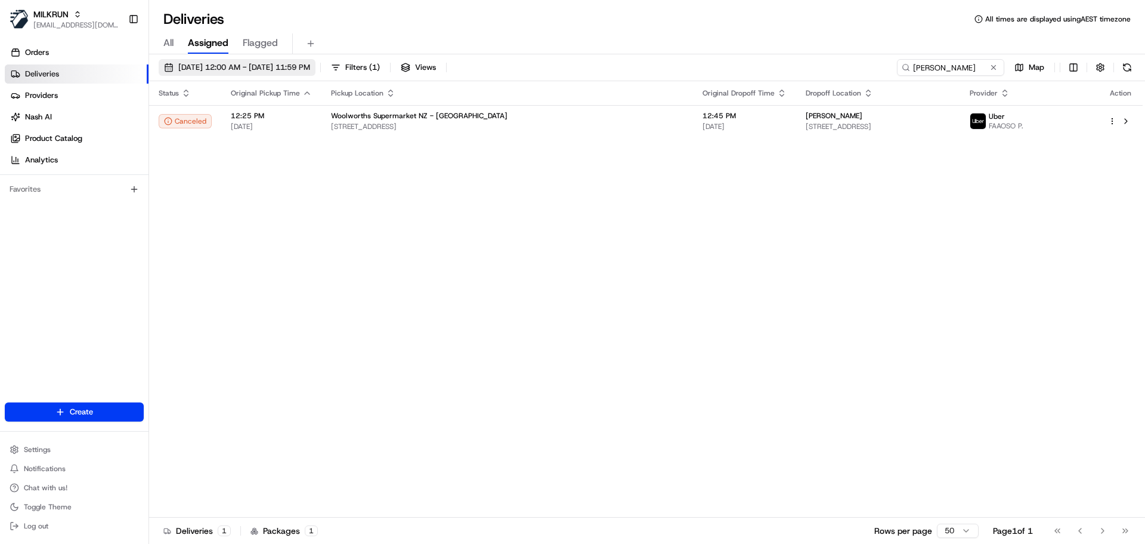
click at [285, 67] on span "[DATE] 12:00 AM - [DATE] 11:59 PM" at bounding box center [244, 67] width 132 height 11
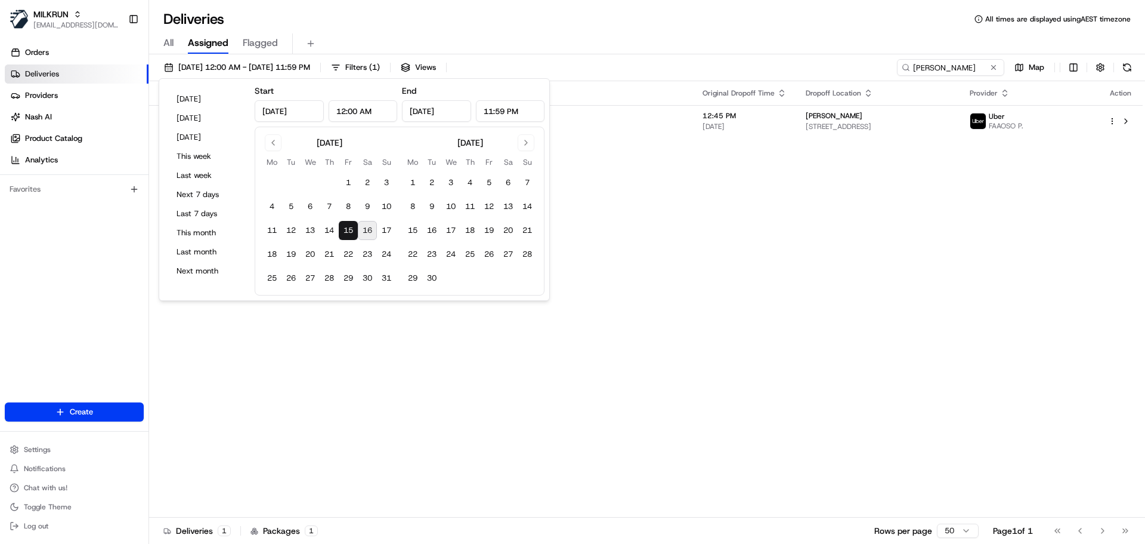
click at [372, 228] on button "16" at bounding box center [367, 230] width 19 height 19
type input "[DATE]"
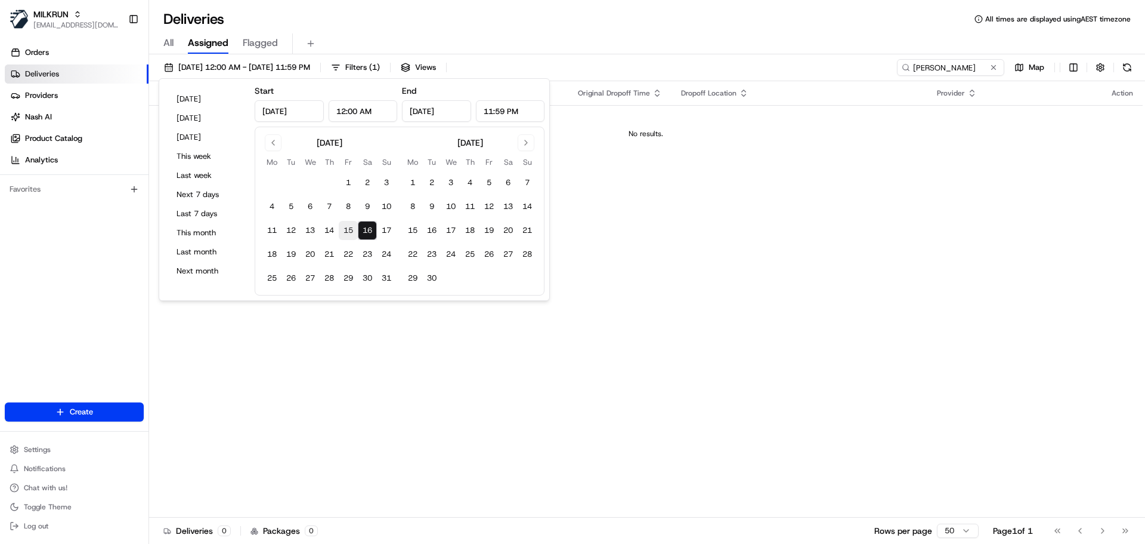
click at [350, 229] on button "15" at bounding box center [348, 230] width 19 height 19
type input "Aug 15, 2025"
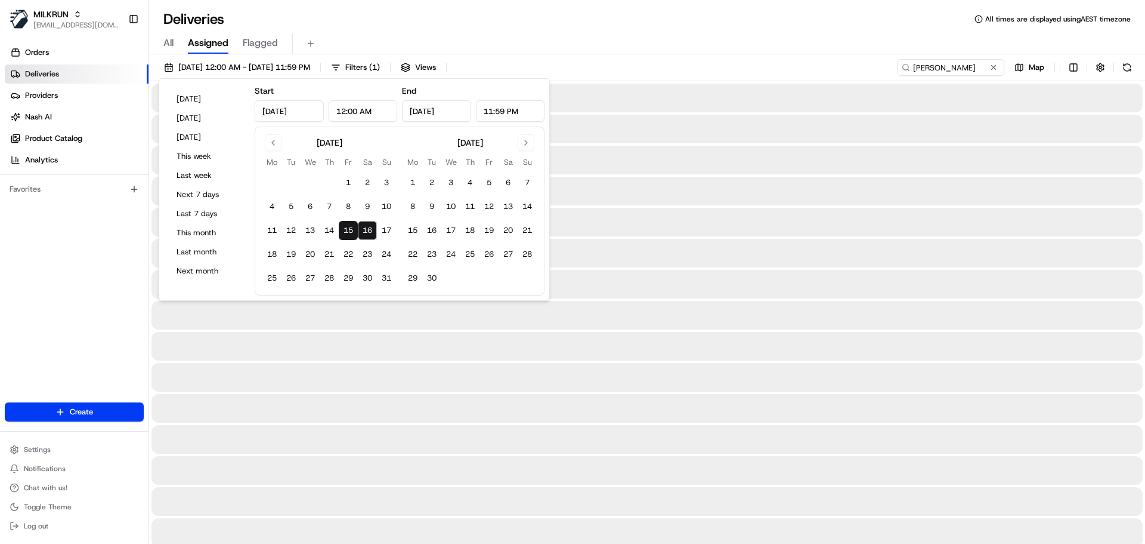
click at [791, 34] on div "All Assigned Flagged" at bounding box center [647, 43] width 996 height 21
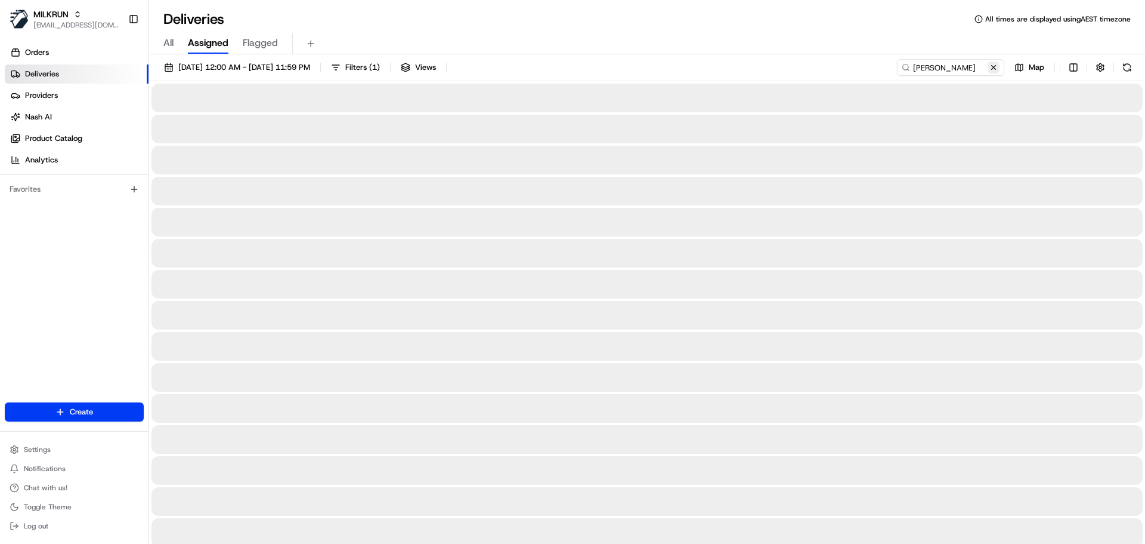
click at [994, 65] on button at bounding box center [994, 67] width 12 height 12
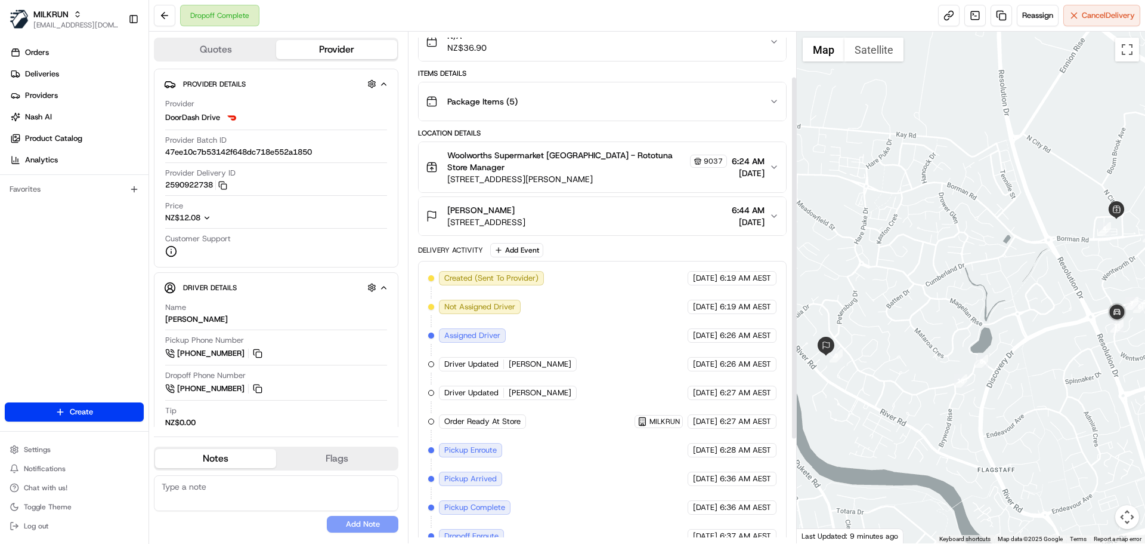
scroll to position [29, 0]
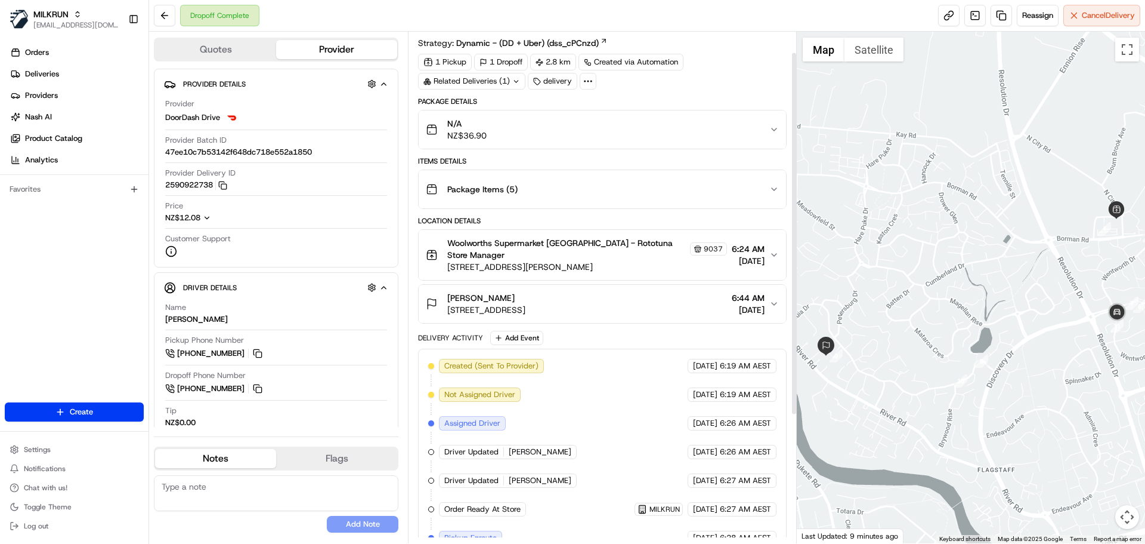
click at [507, 137] on div "N/A NZ$36.90" at bounding box center [597, 130] width 343 height 24
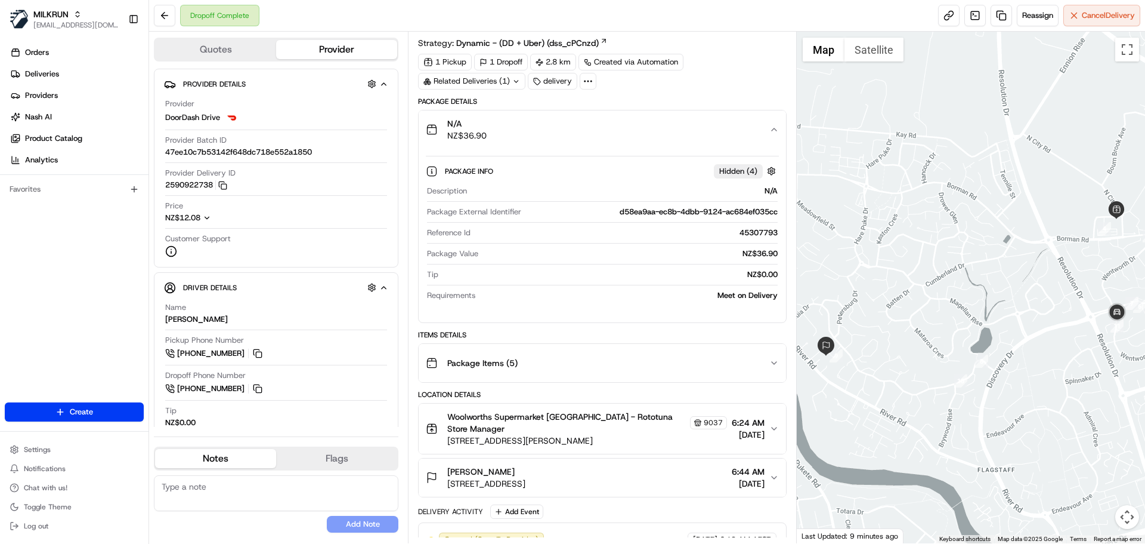
click at [507, 137] on div "N/A NZ$36.90" at bounding box center [597, 130] width 343 height 24
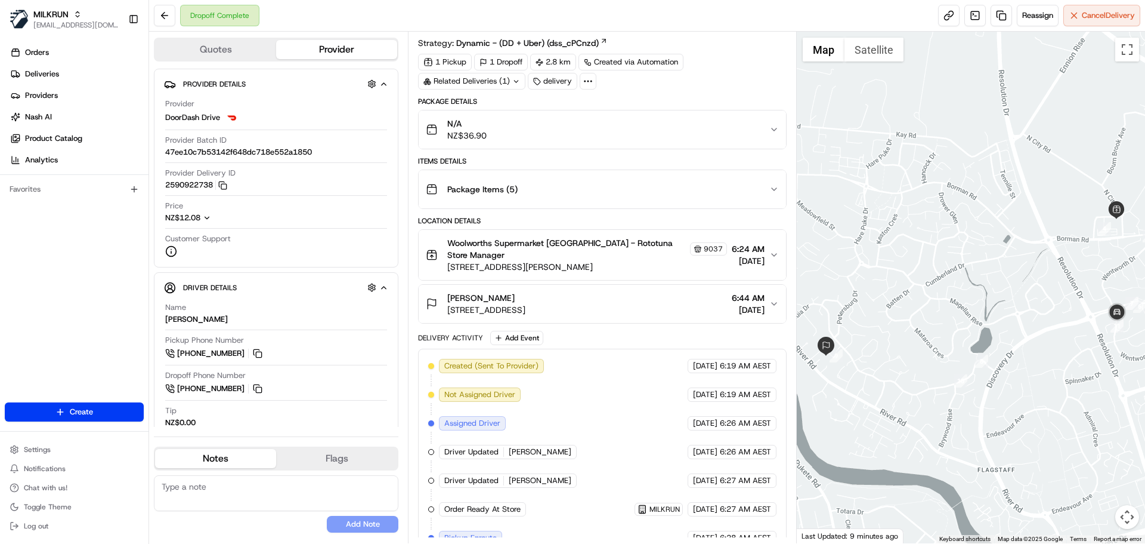
click at [526, 292] on div "Jason Cowan" at bounding box center [486, 298] width 78 height 12
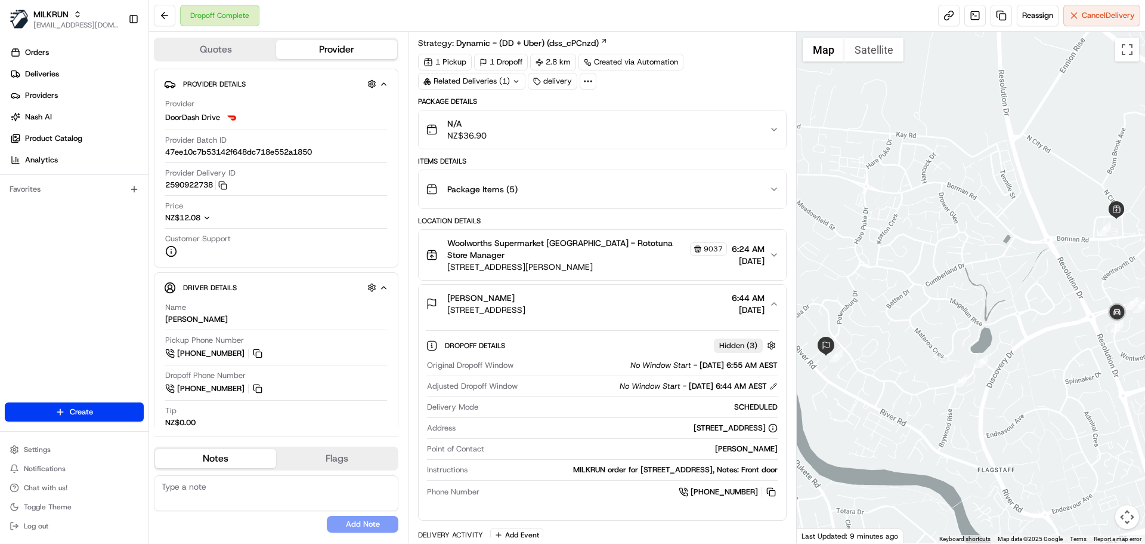
click at [526, 292] on div "Jason Cowan" at bounding box center [486, 298] width 78 height 12
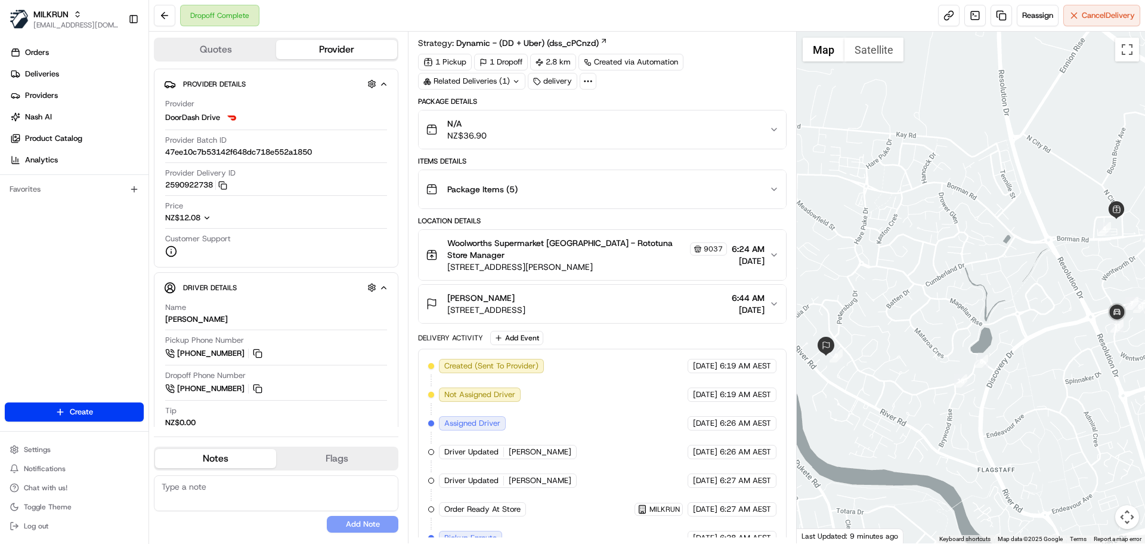
click at [519, 136] on div "N/A NZ$36.90" at bounding box center [597, 130] width 343 height 24
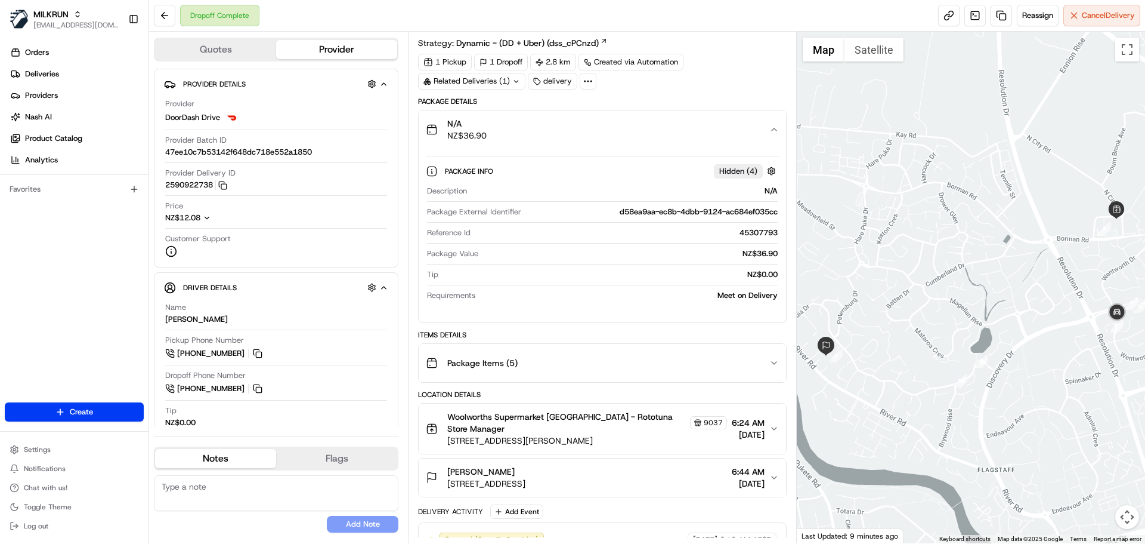
click at [519, 136] on div "N/A NZ$36.90" at bounding box center [597, 130] width 343 height 24
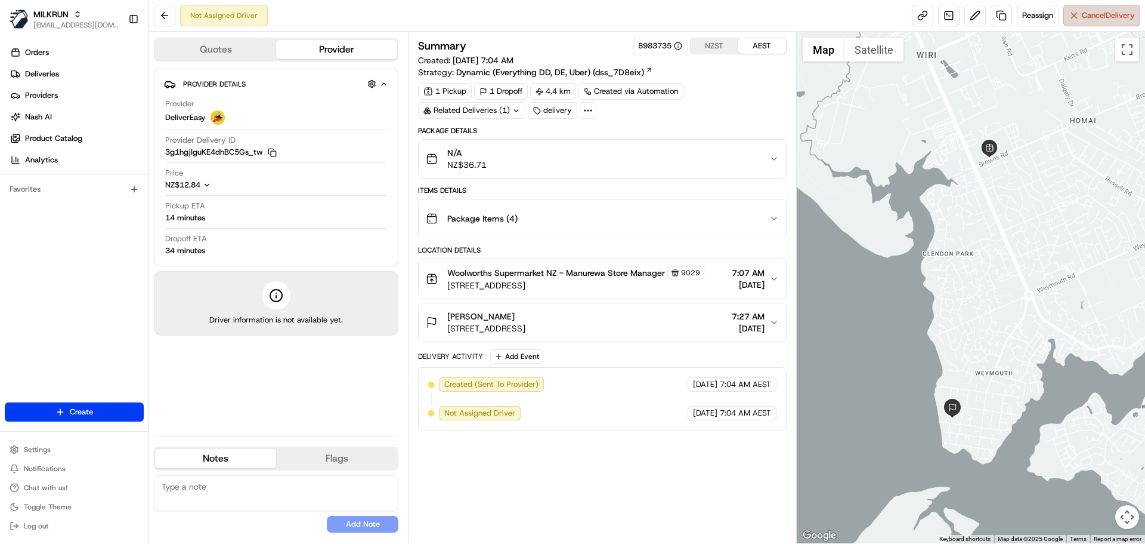
click at [1078, 21] on button "Cancel Delivery" at bounding box center [1102, 15] width 77 height 21
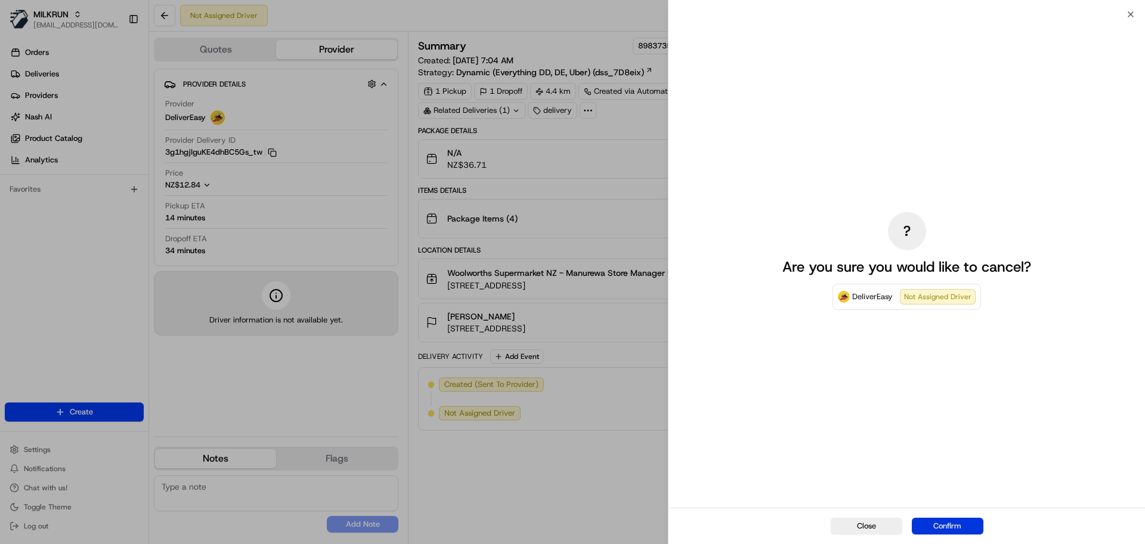
click at [935, 521] on button "Confirm" at bounding box center [948, 525] width 72 height 17
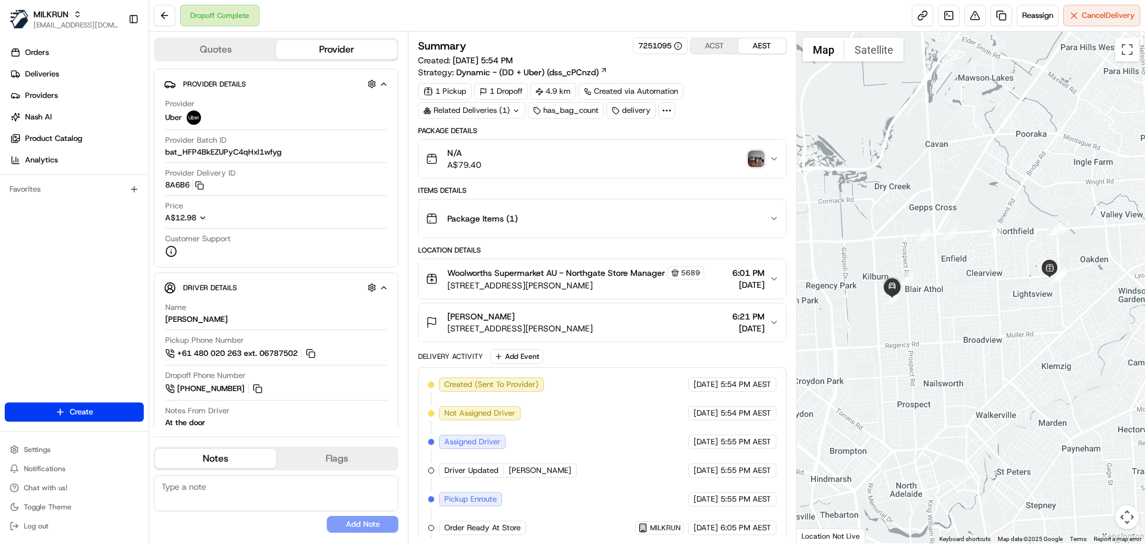
click at [755, 155] on img "button" at bounding box center [756, 158] width 17 height 17
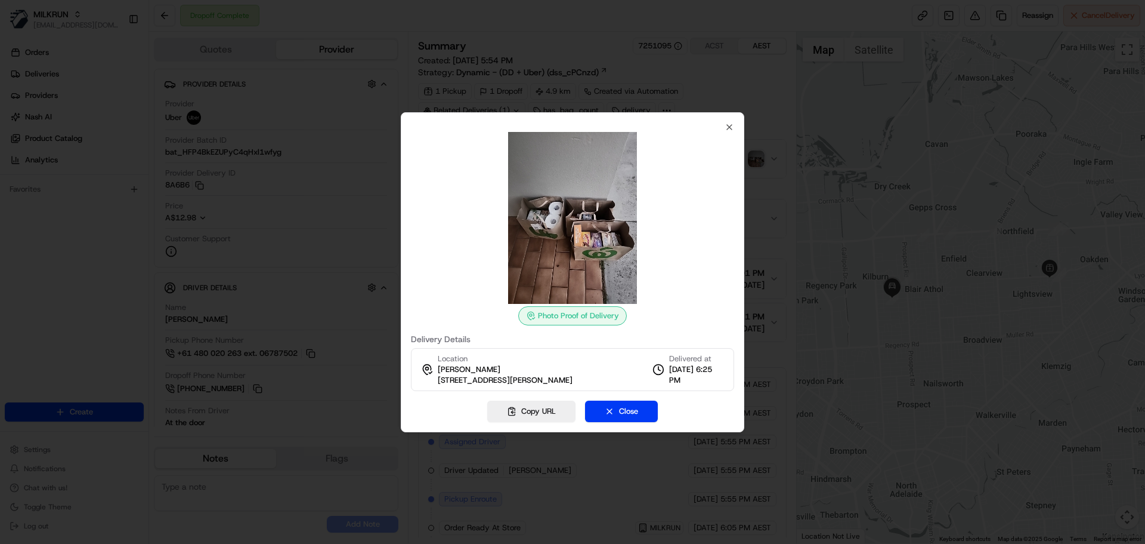
click at [734, 129] on div "Photo Proof of Delivery Delivery Details Location Brianna fry 44 Gladstone Ave,…" at bounding box center [573, 272] width 344 height 320
click at [728, 128] on icon "button" at bounding box center [730, 127] width 10 height 10
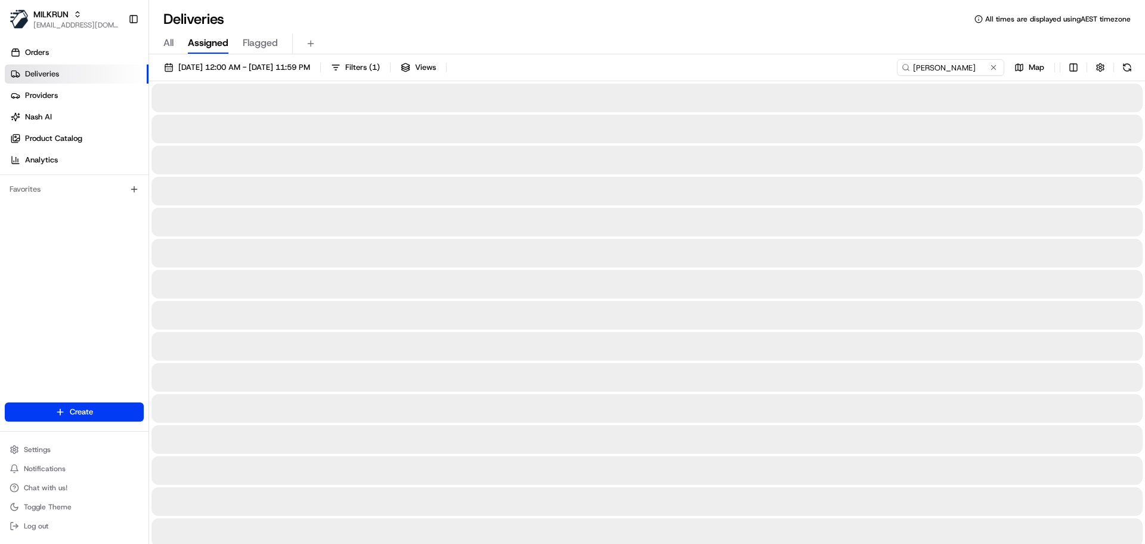
type input "[PERSON_NAME]"
click at [647, 33] on div "All Assigned Flagged" at bounding box center [647, 43] width 996 height 21
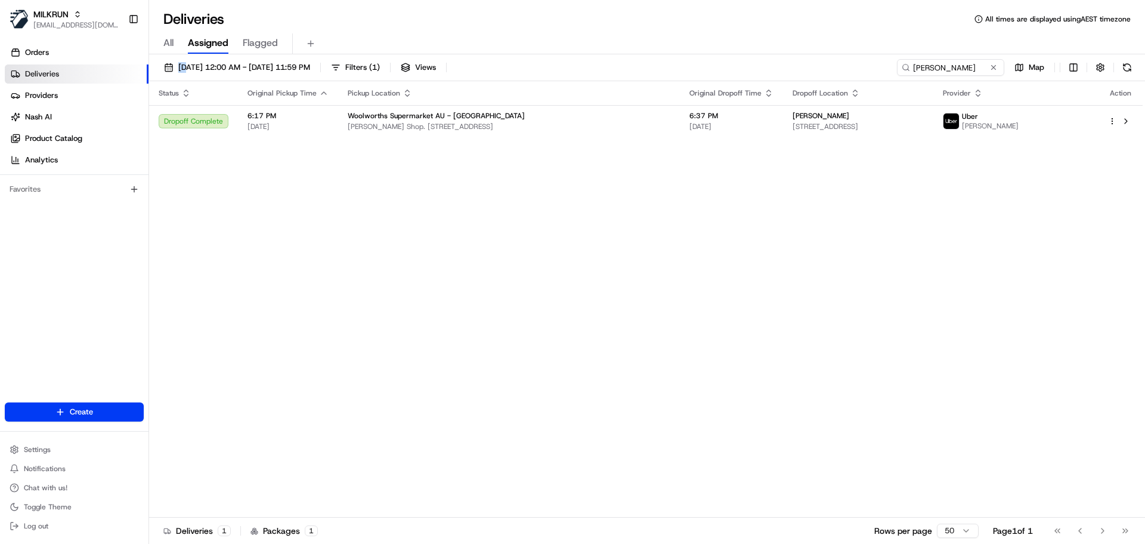
click at [647, 33] on div "All Assigned Flagged" at bounding box center [647, 43] width 996 height 21
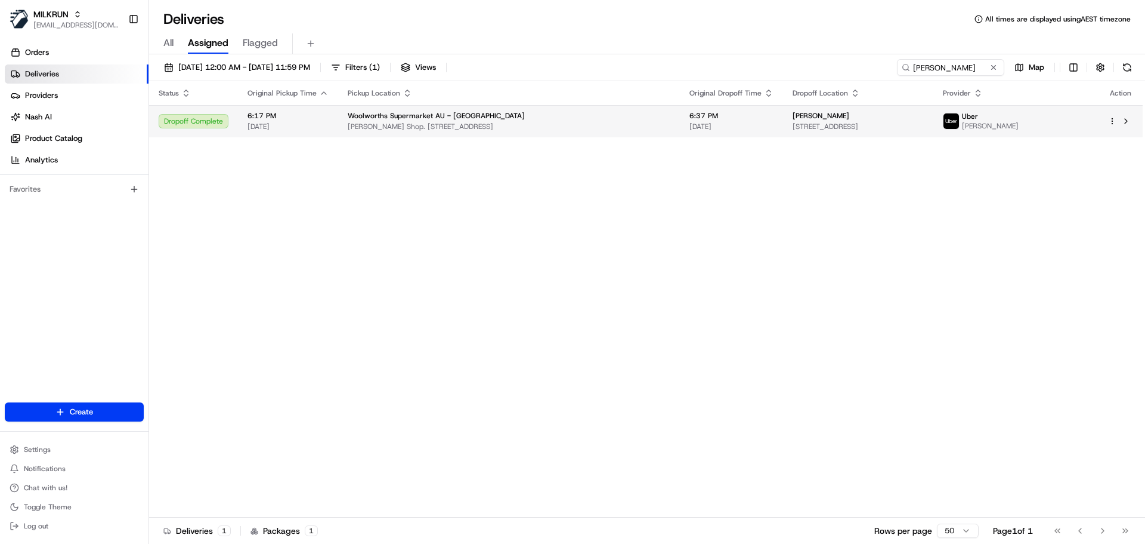
click at [690, 121] on span "6:37 PM" at bounding box center [732, 116] width 84 height 10
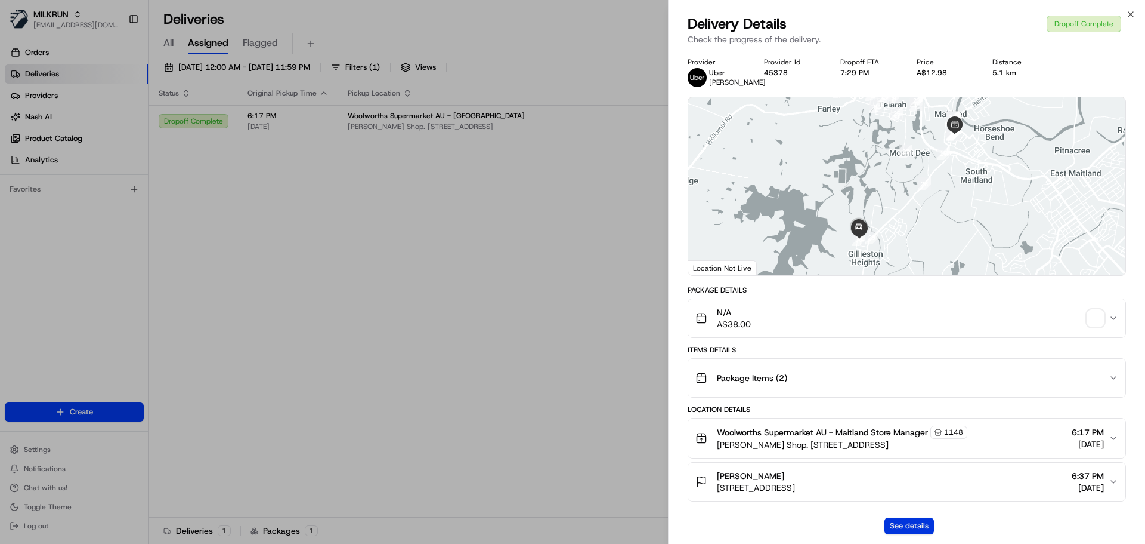
click at [906, 529] on button "See details" at bounding box center [910, 525] width 50 height 17
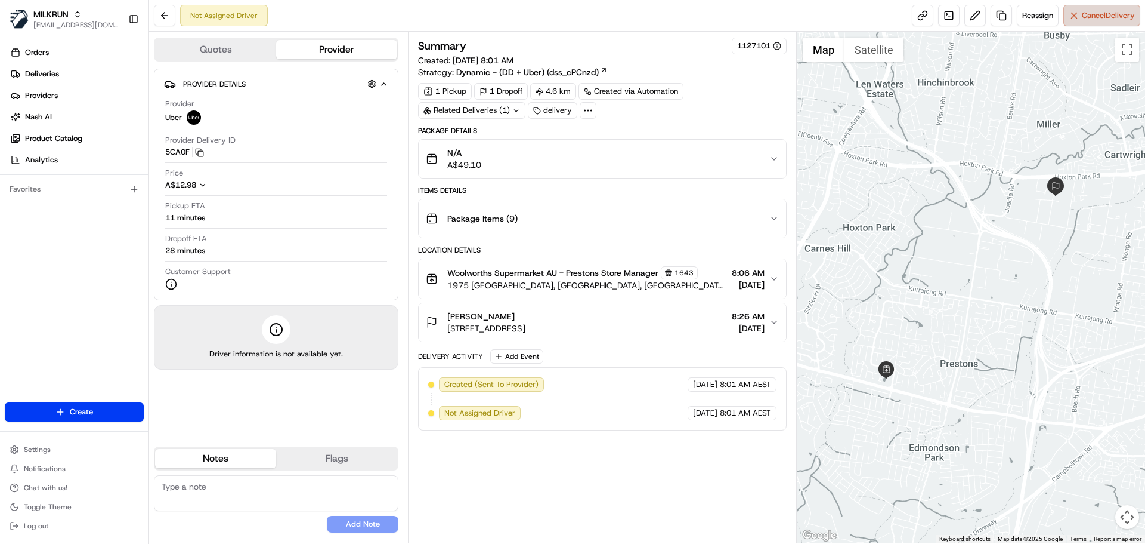
click at [1086, 18] on span "Cancel Delivery" at bounding box center [1108, 15] width 53 height 11
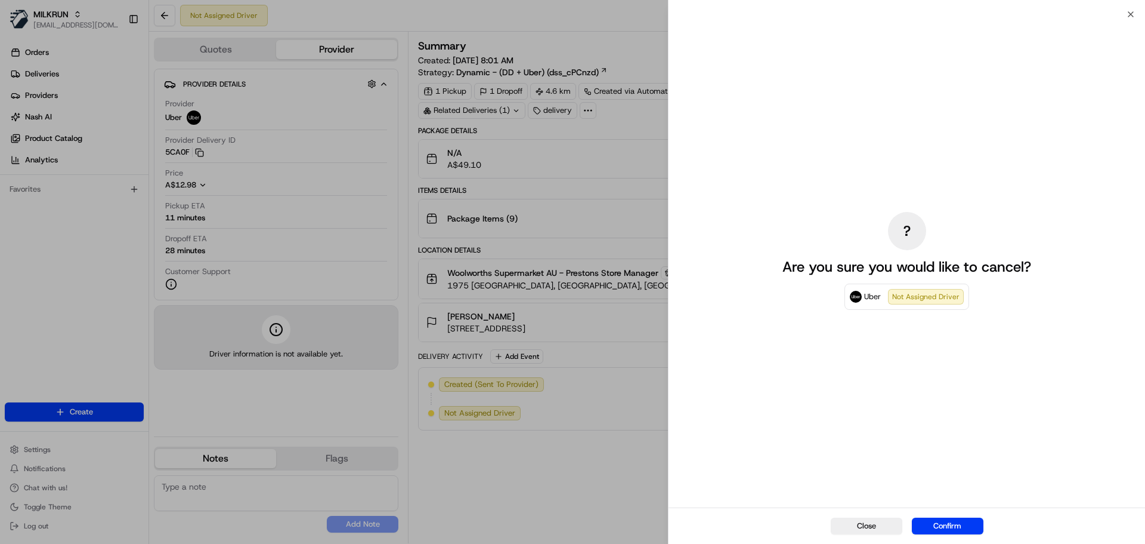
click at [944, 525] on button "Confirm" at bounding box center [948, 525] width 72 height 17
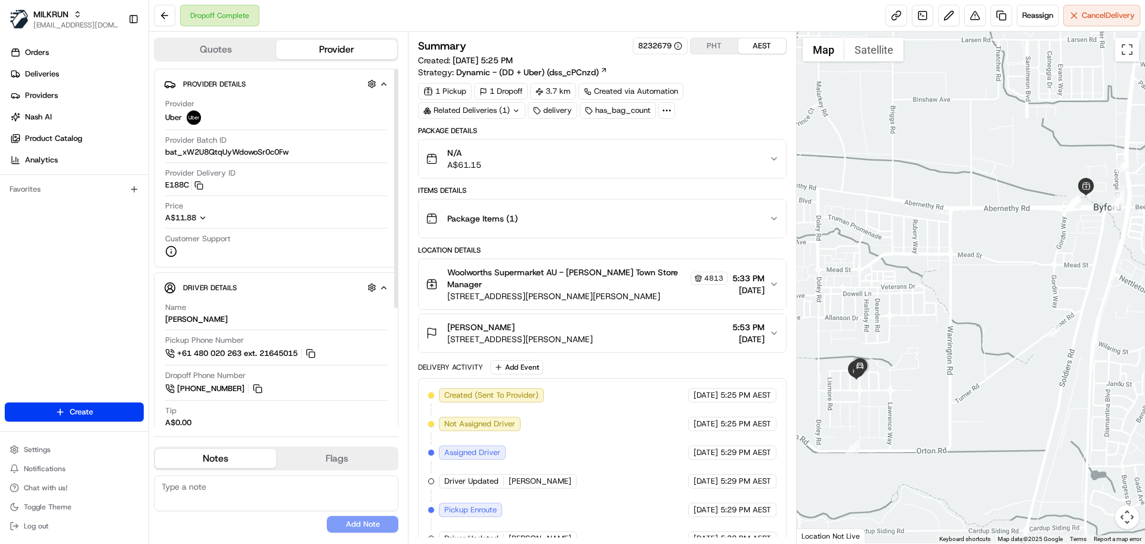
click at [540, 326] on div "[PERSON_NAME]" at bounding box center [520, 327] width 146 height 12
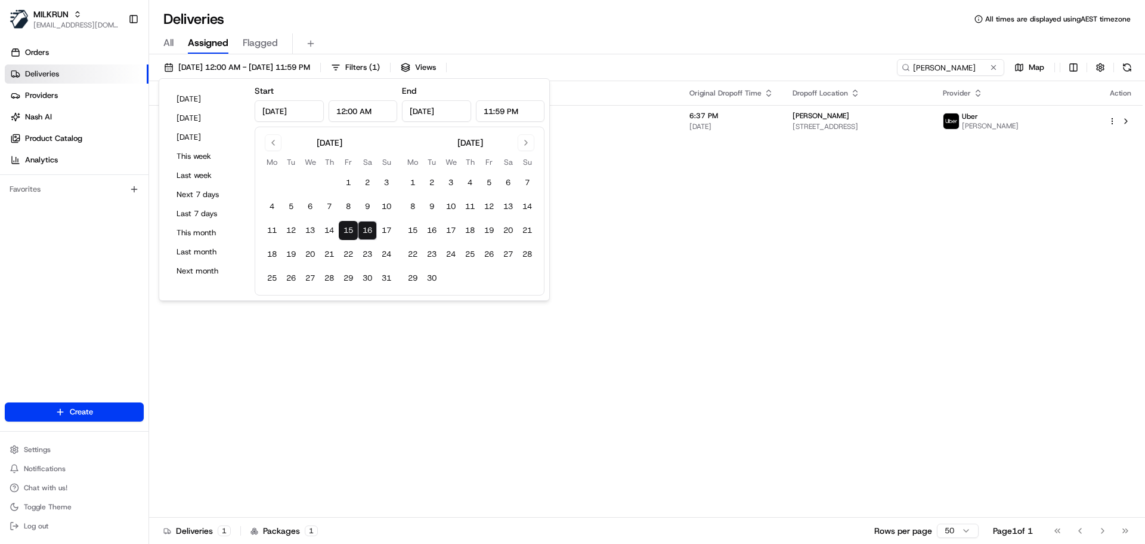
click at [370, 227] on button "16" at bounding box center [367, 230] width 19 height 19
type input "Aug 16, 2025"
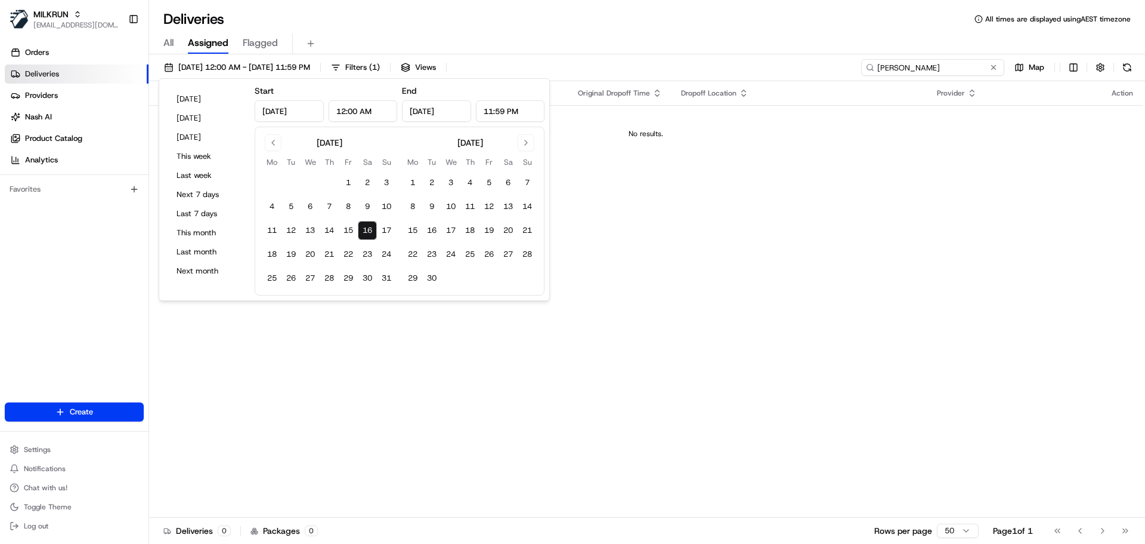
click at [973, 64] on input "Kevin weeks" at bounding box center [932, 67] width 143 height 17
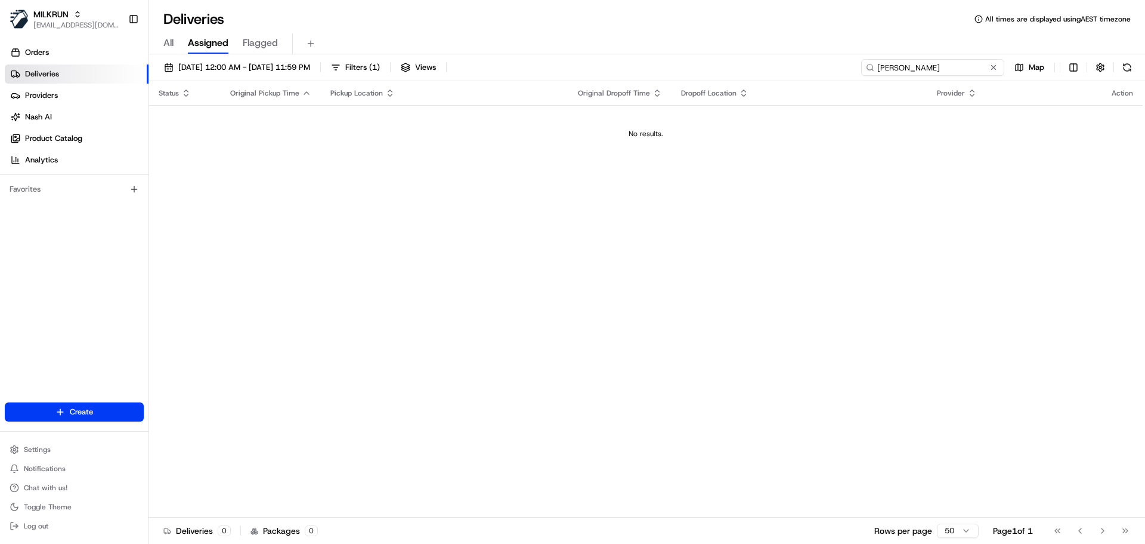
paste input "[PERSON_NAME]"
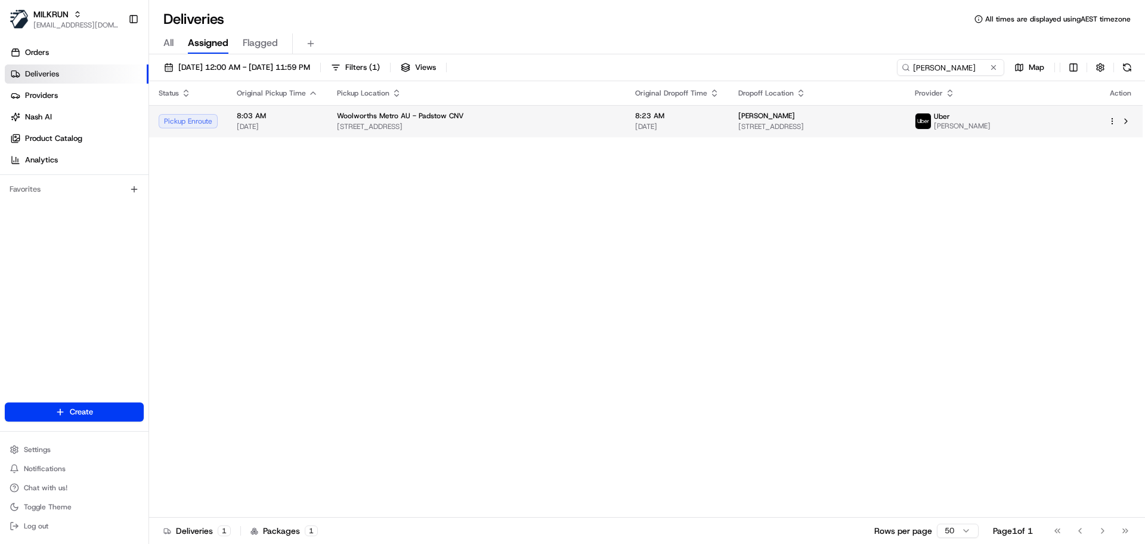
click at [595, 125] on td "Woolworths Metro AU - Padstow CNV 5 Faraday Rd, Padstow, NSW 2211, AU" at bounding box center [477, 121] width 298 height 32
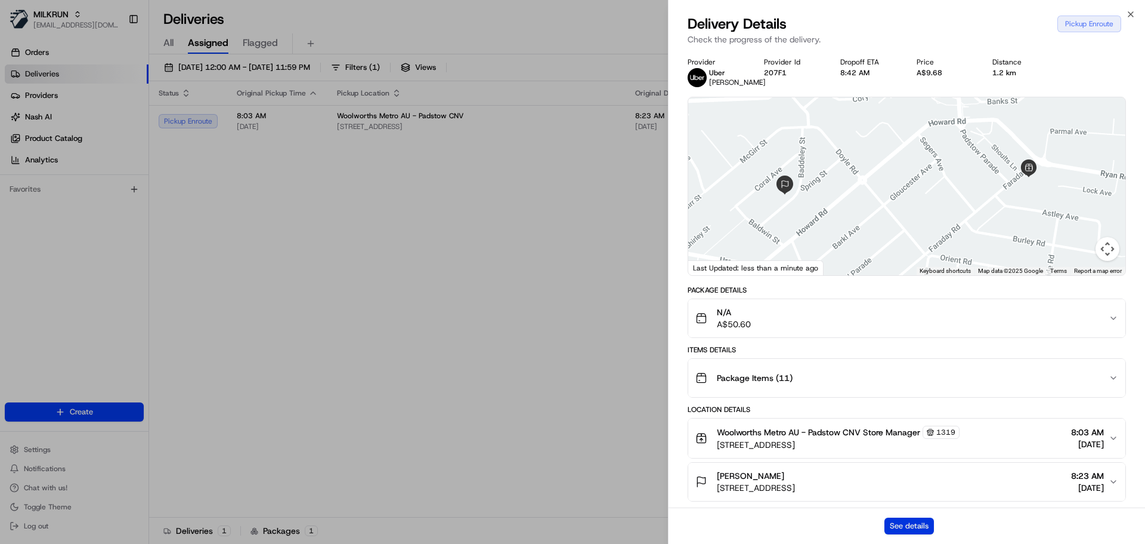
click at [902, 523] on button "See details" at bounding box center [910, 525] width 50 height 17
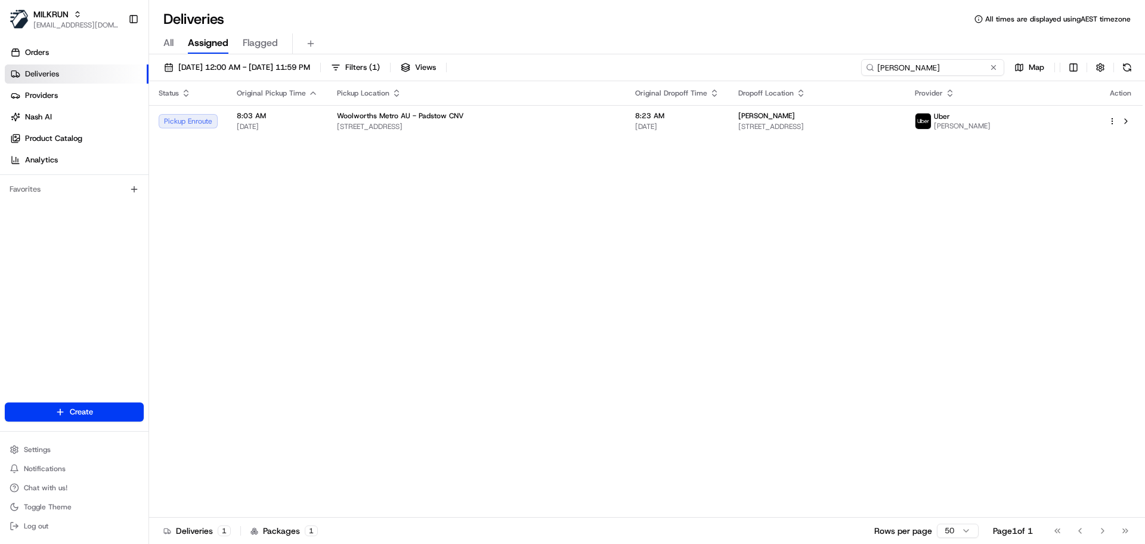
click at [964, 66] on input "[PERSON_NAME]" at bounding box center [932, 67] width 143 height 17
paste input "Sharon coleman"
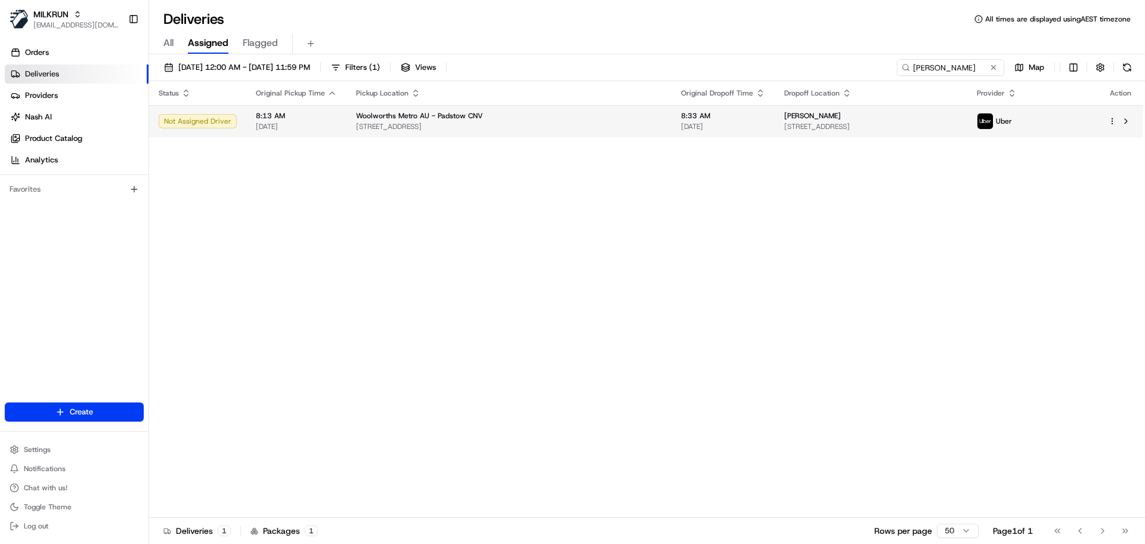
click at [681, 131] on span "[DATE]" at bounding box center [723, 127] width 84 height 10
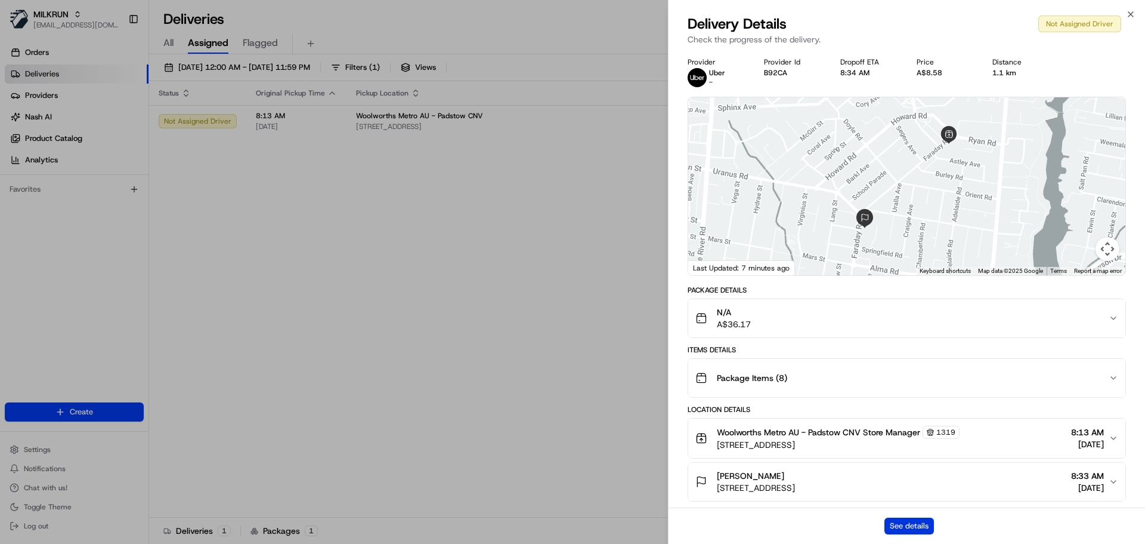
click at [904, 524] on button "See details" at bounding box center [910, 525] width 50 height 17
drag, startPoint x: 571, startPoint y: 224, endPoint x: 663, endPoint y: 138, distance: 125.8
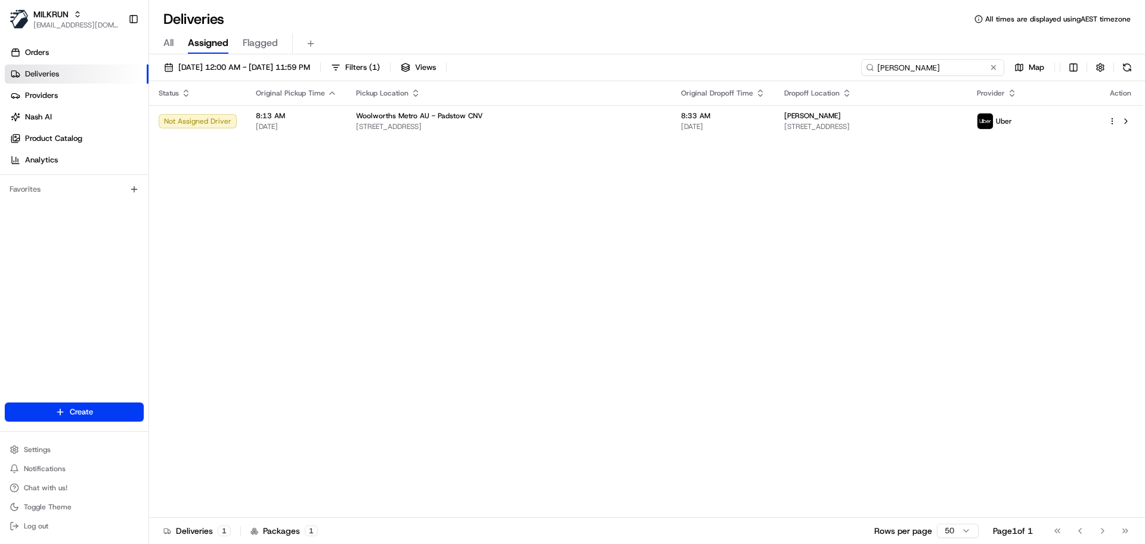
click at [949, 60] on input "[PERSON_NAME]" at bounding box center [932, 67] width 143 height 17
paste input "Chelsea simms"
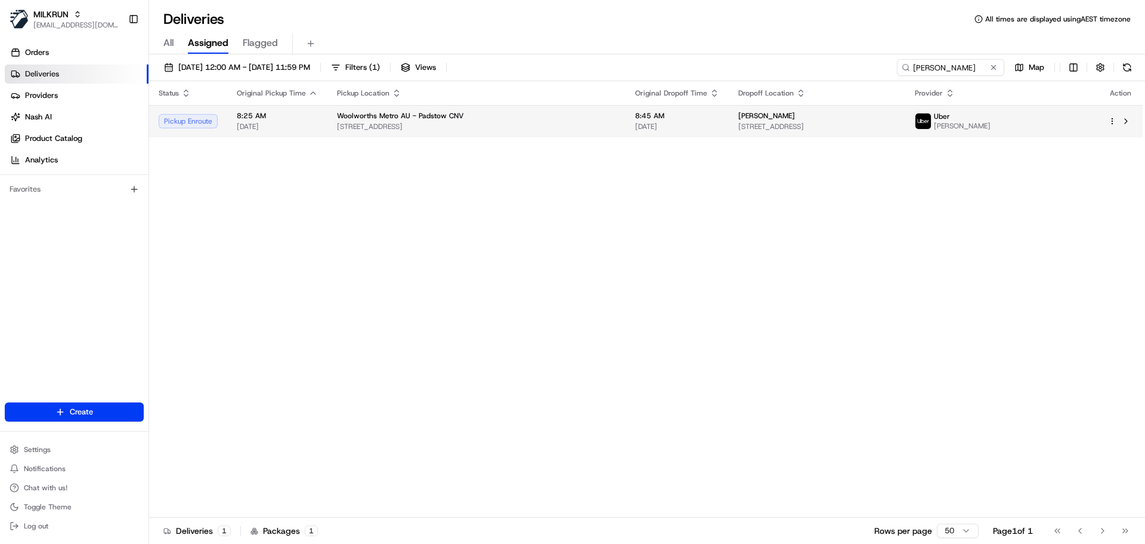
click at [847, 116] on div "Chelsea simms" at bounding box center [818, 116] width 158 height 10
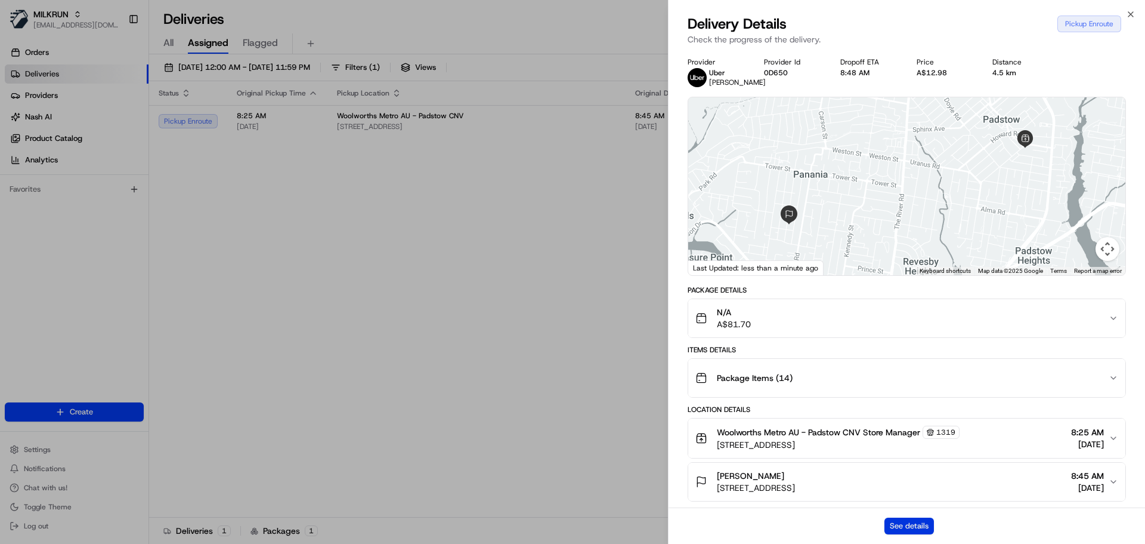
click at [921, 523] on button "See details" at bounding box center [910, 525] width 50 height 17
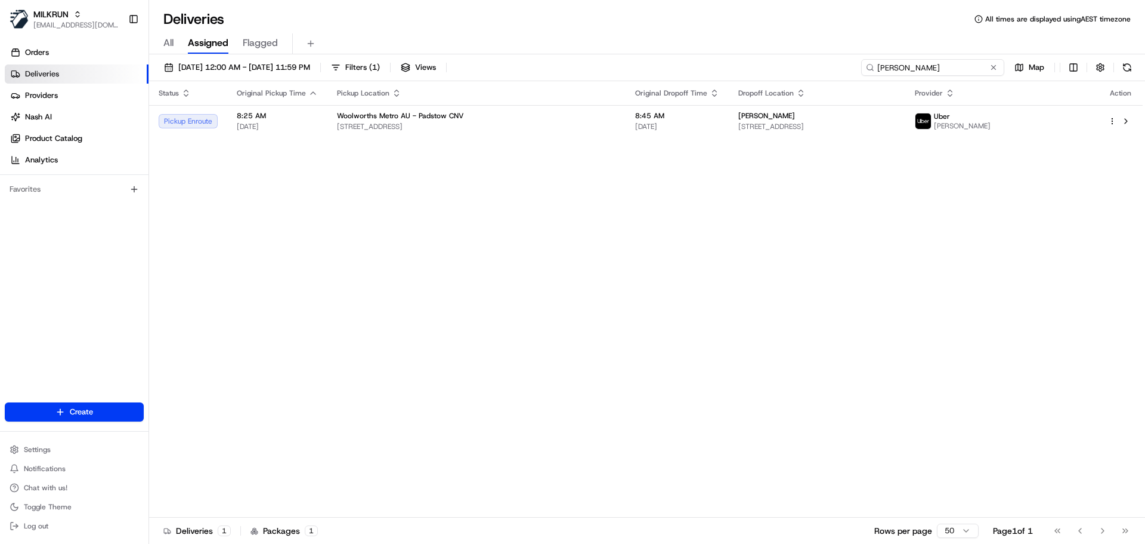
click at [956, 69] on input "Chelsea simms" at bounding box center [932, 67] width 143 height 17
paste input "[PERSON_NAME]"
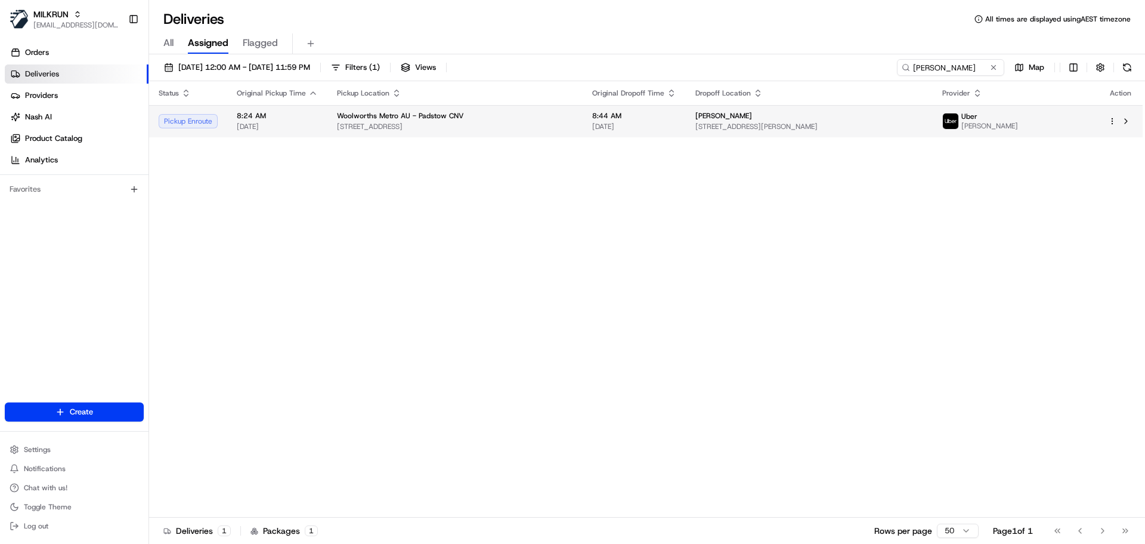
click at [782, 120] on div "[PERSON_NAME]" at bounding box center [810, 116] width 228 height 10
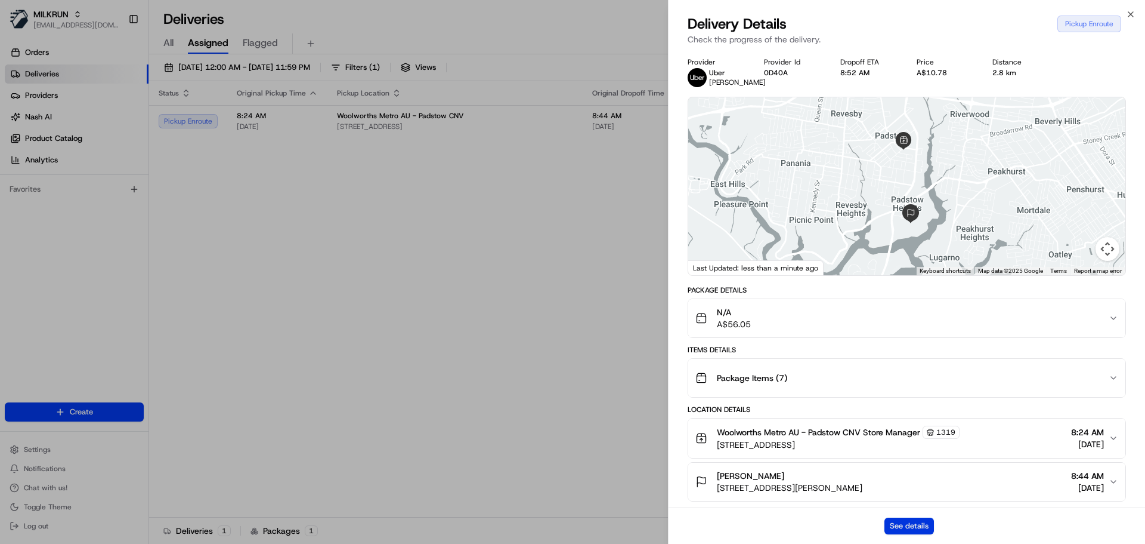
click at [905, 523] on button "See details" at bounding box center [910, 525] width 50 height 17
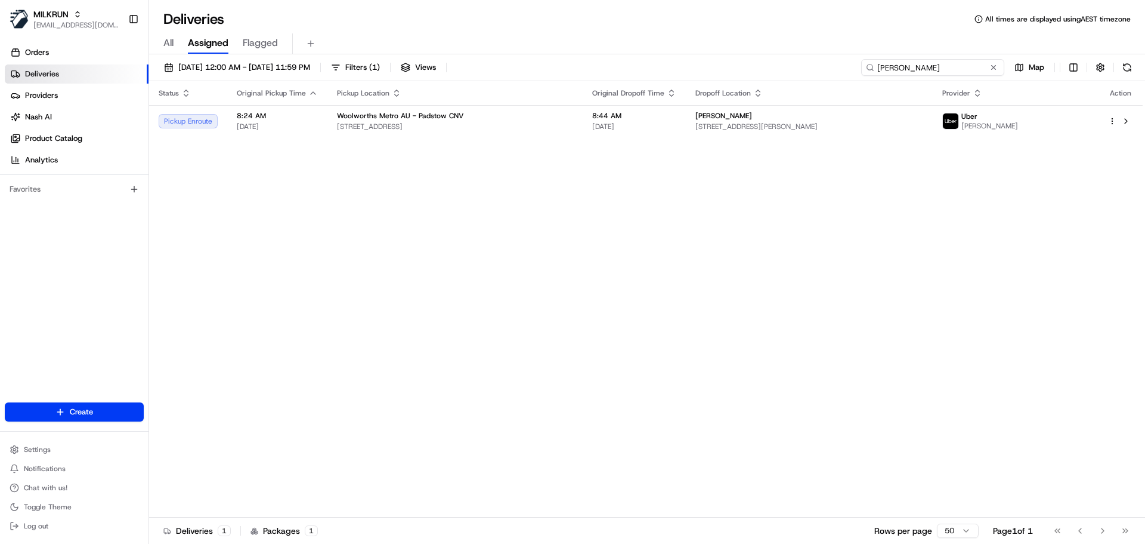
click at [967, 70] on input "Alberta Noden" at bounding box center [932, 67] width 143 height 17
paste input "[PERSON_NAME]"
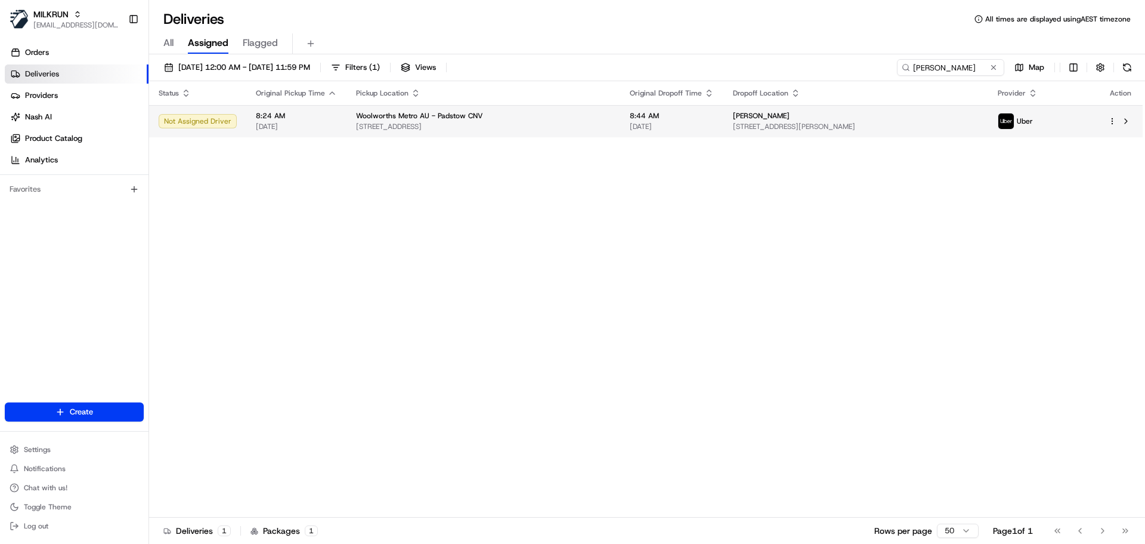
click at [643, 110] on td "8:44 AM 16/08/2025" at bounding box center [671, 121] width 103 height 32
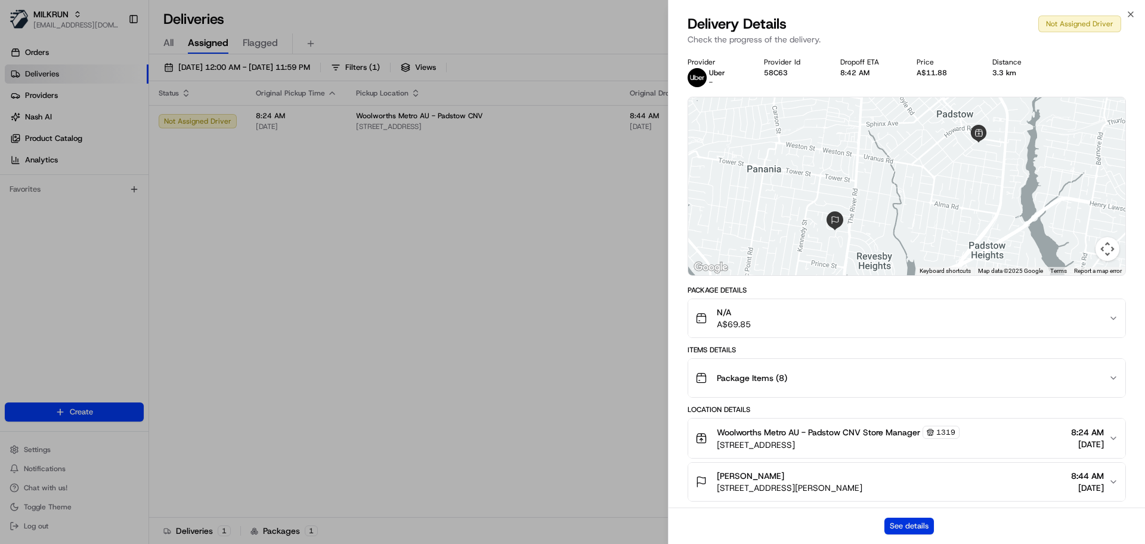
click at [915, 518] on button "See details" at bounding box center [910, 525] width 50 height 17
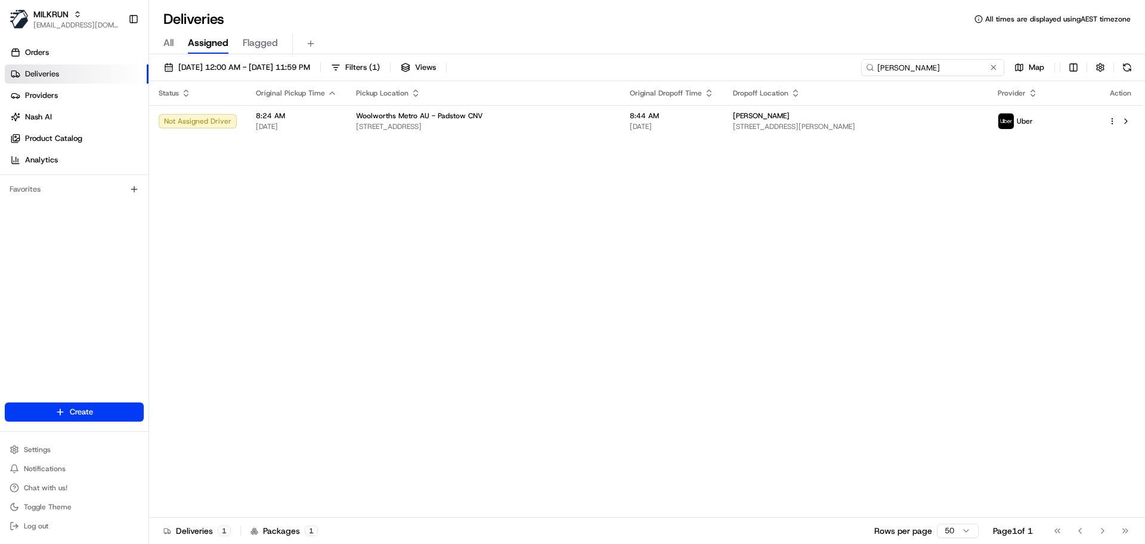
click at [943, 63] on input "Nicole Mashalany" at bounding box center [932, 67] width 143 height 17
paste input "Sam Rile"
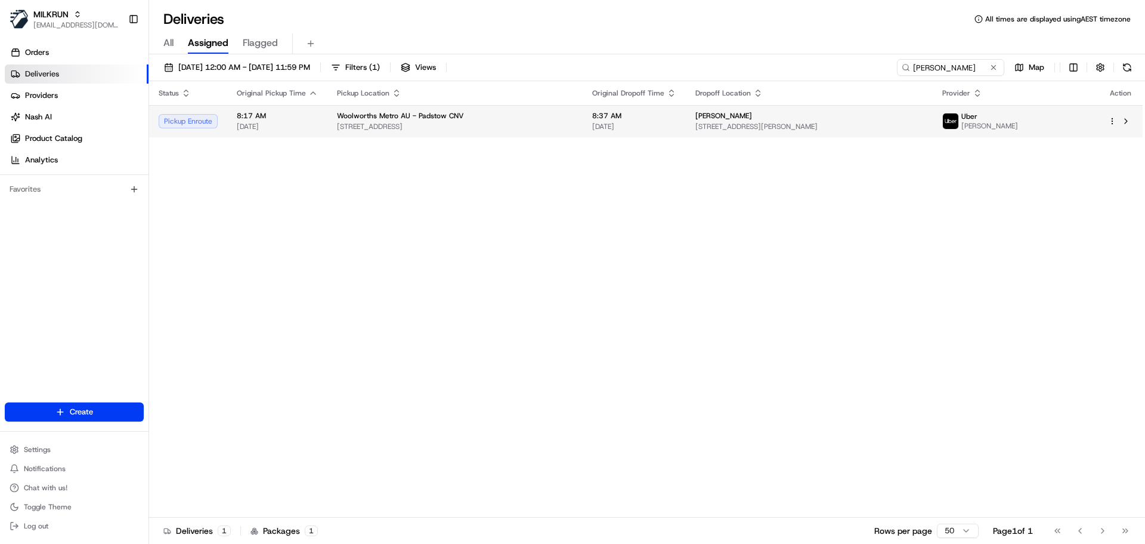
click at [854, 126] on span "28 Burns Rd, Picnic Point, NSW 2213, AU" at bounding box center [810, 127] width 228 height 10
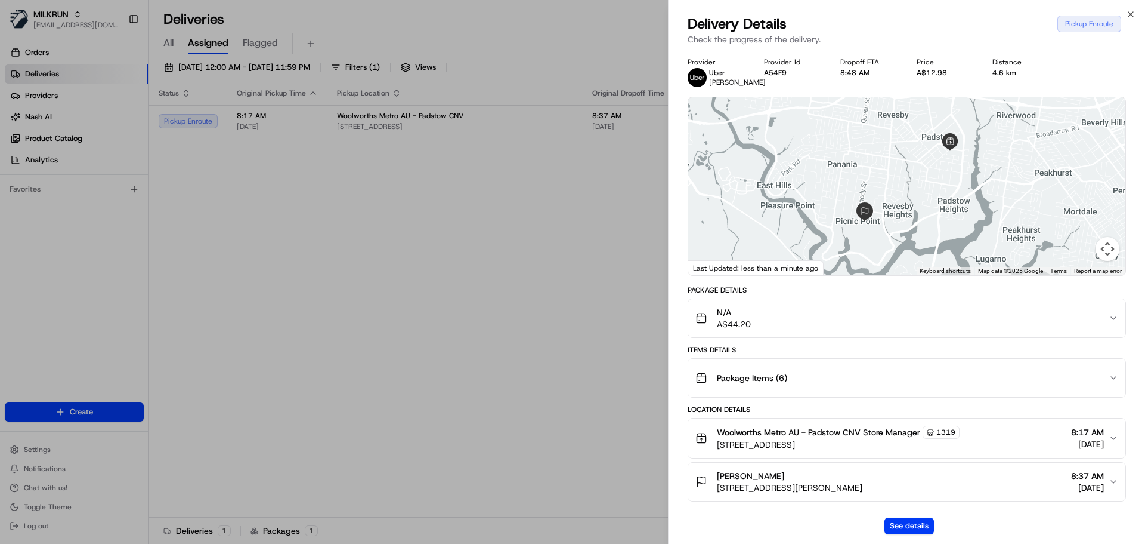
click at [916, 512] on div "See details" at bounding box center [907, 525] width 477 height 36
click at [916, 522] on button "See details" at bounding box center [910, 525] width 50 height 17
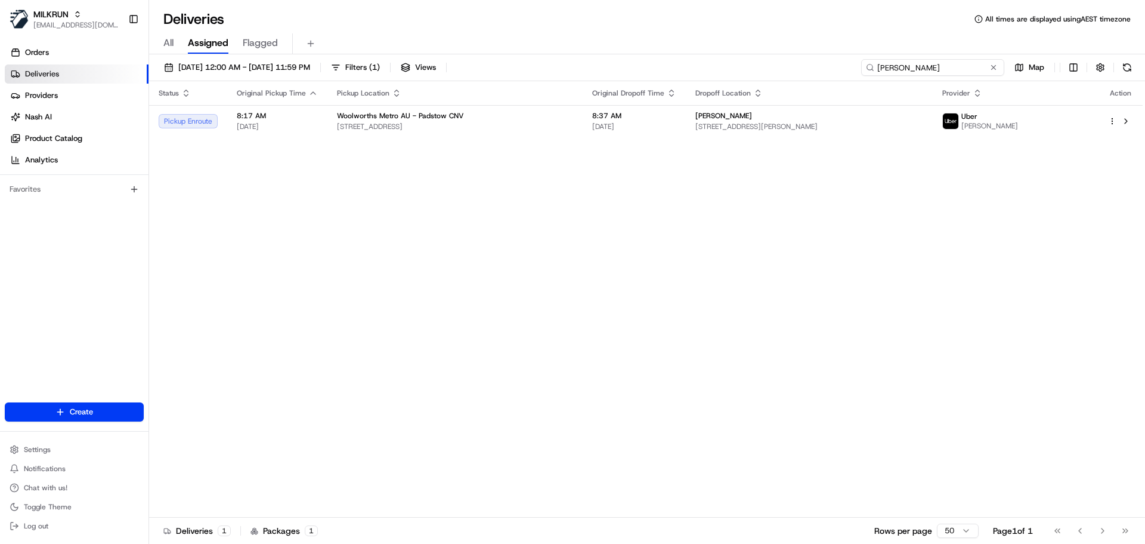
click at [962, 70] on input "Sam Riley" at bounding box center [932, 67] width 143 height 17
paste input "lynne palumberi"
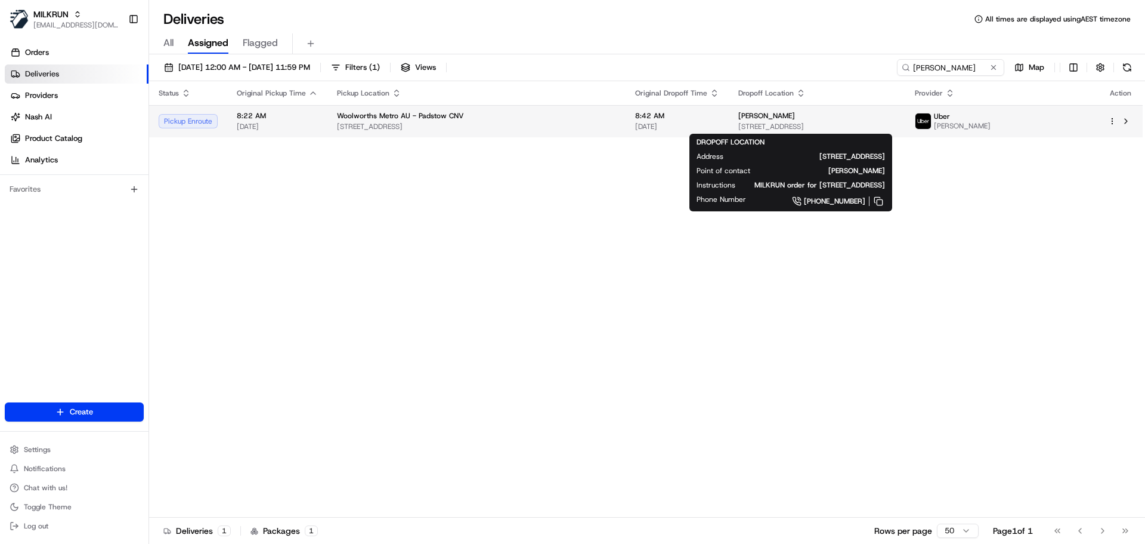
click at [739, 131] on span "Unit 1/23 Parkview Ave, Picnic Point, NSW 2213, AU" at bounding box center [818, 127] width 158 height 10
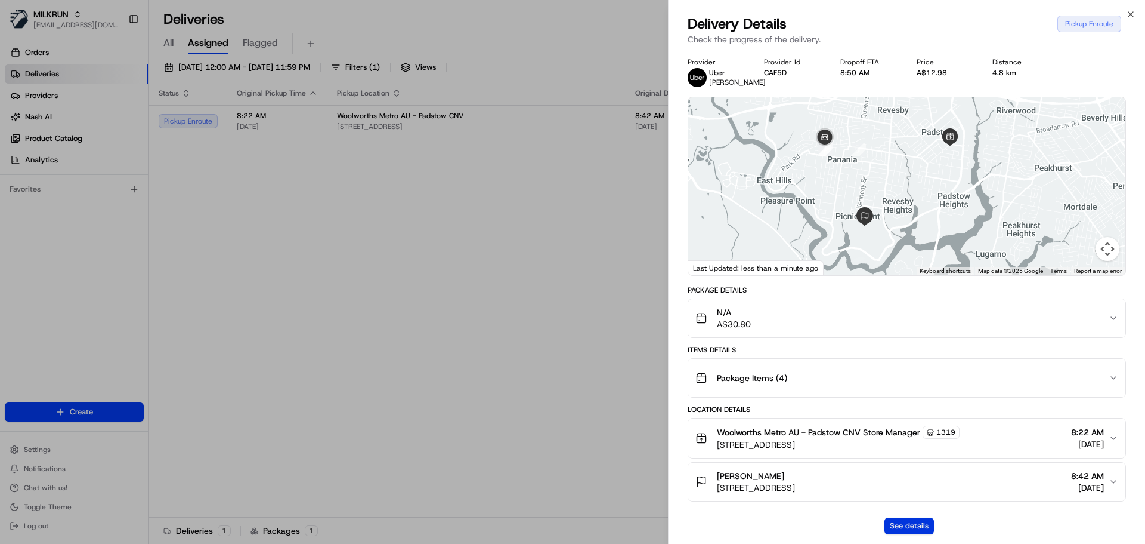
click at [916, 524] on button "See details" at bounding box center [910, 525] width 50 height 17
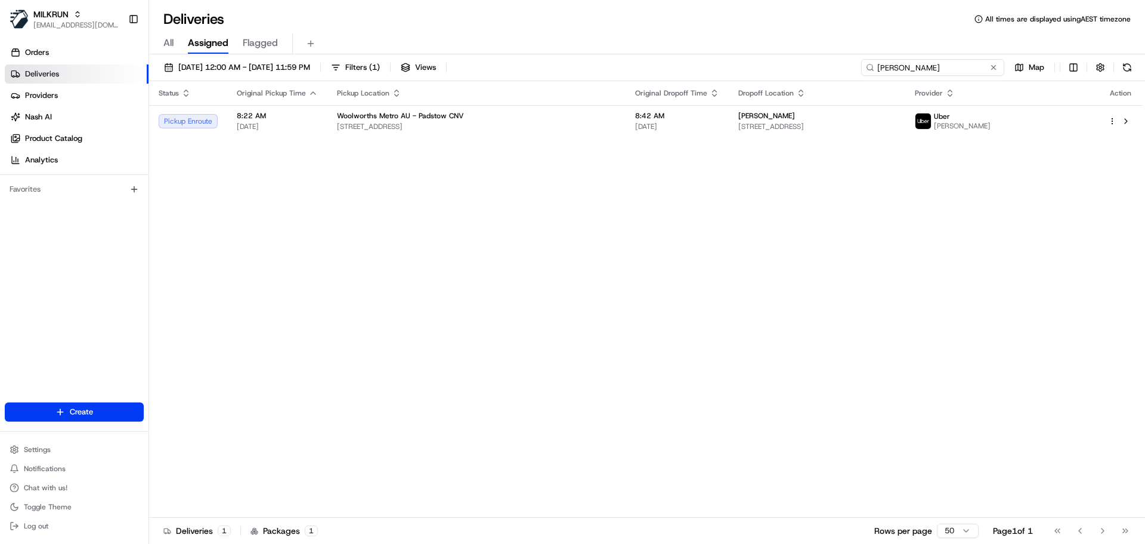
click at [947, 66] on input "lynne palumberi" at bounding box center [932, 67] width 143 height 17
paste input "Trish Hutchinson"
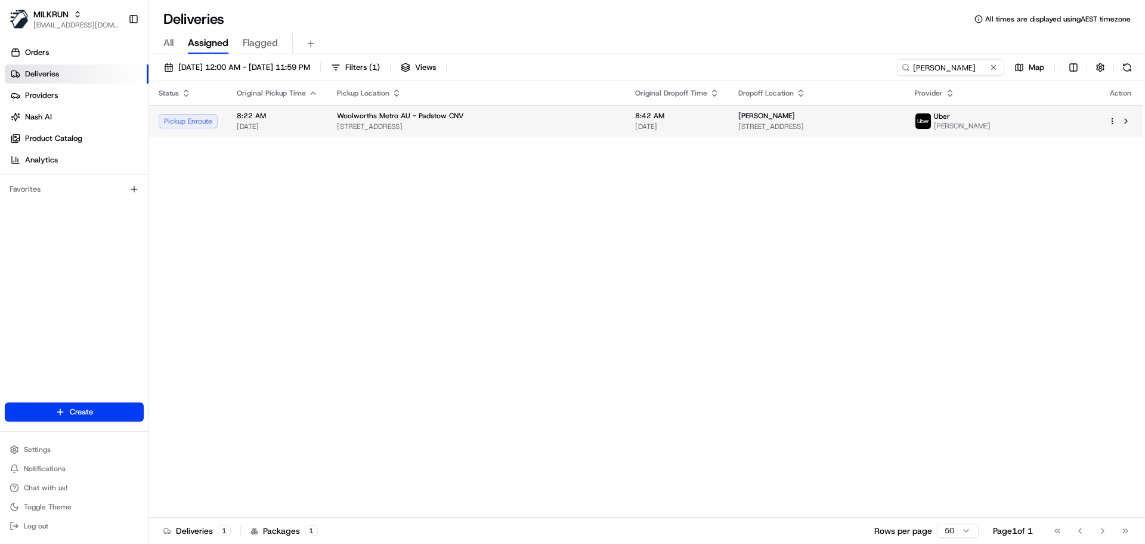
click at [781, 118] on div "Trish Hutchinson" at bounding box center [818, 116] width 158 height 10
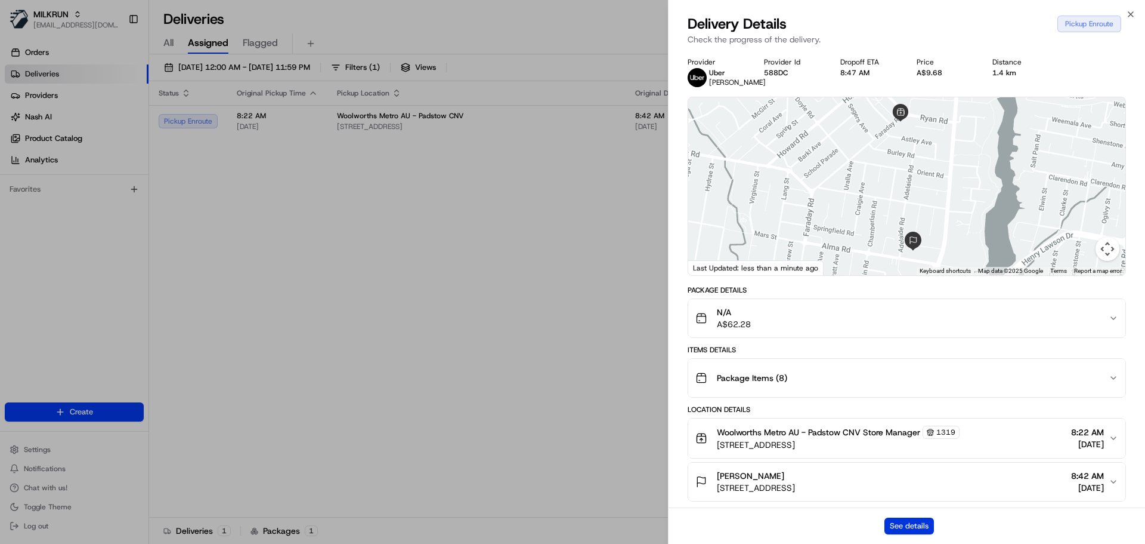
click at [904, 522] on button "See details" at bounding box center [910, 525] width 50 height 17
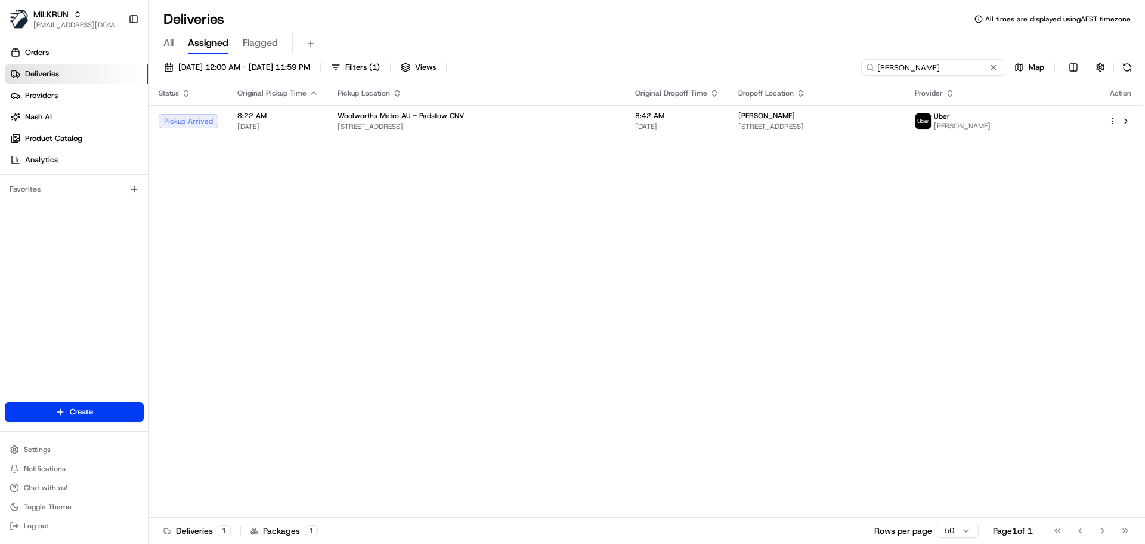
click at [954, 64] on input "Trish Hutchinson" at bounding box center [932, 67] width 143 height 17
paste input "leila s"
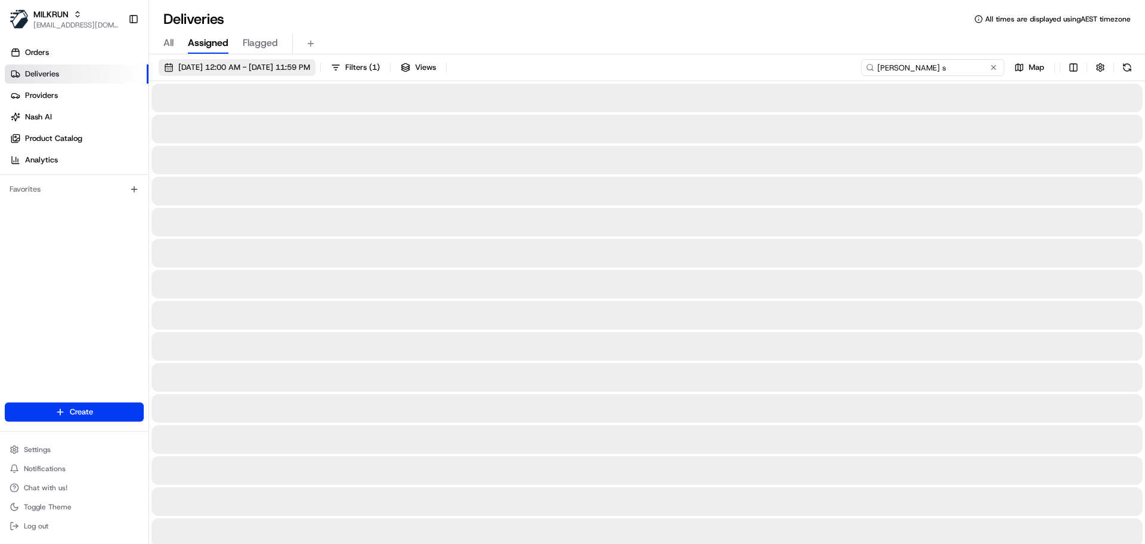
type input "leila s"
click at [310, 62] on span "16/08/2025 12:00 AM - 16/08/2025 11:59 PM" at bounding box center [244, 67] width 132 height 11
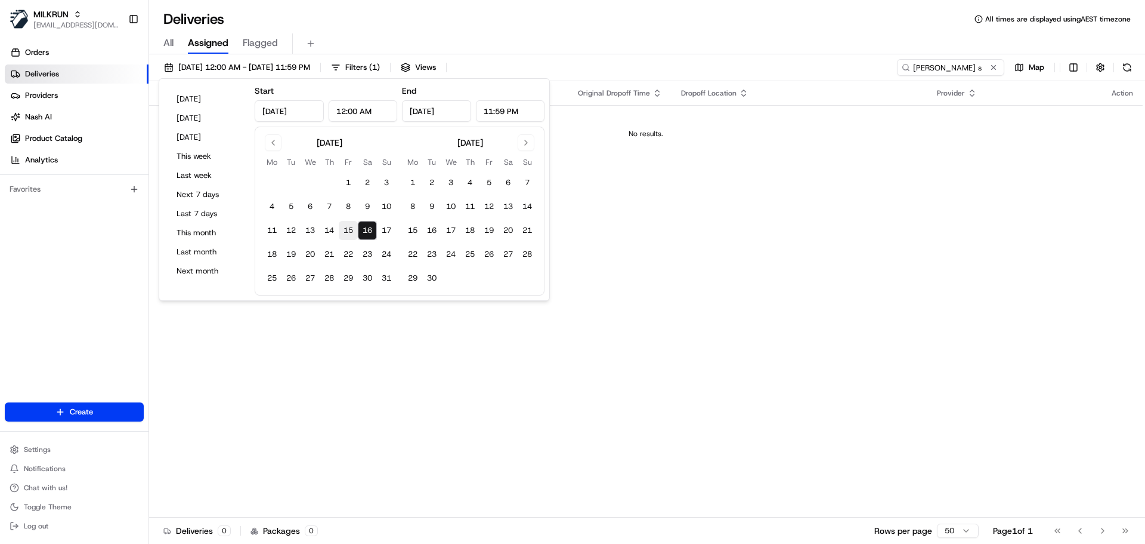
click at [339, 233] on button "15" at bounding box center [348, 230] width 19 height 19
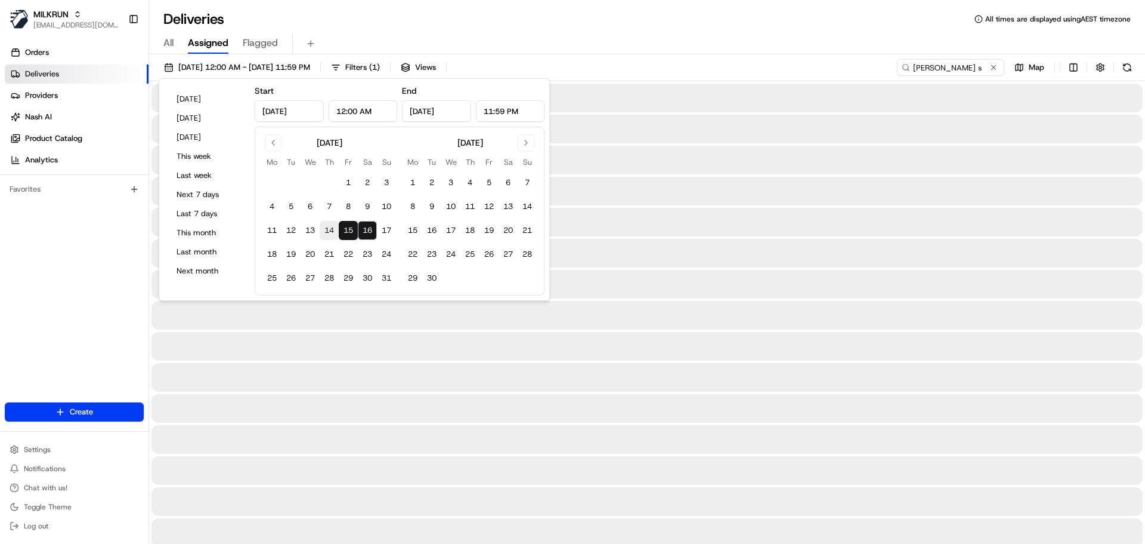
click at [326, 231] on button "14" at bounding box center [329, 230] width 19 height 19
type input "Aug 14, 2025"
click at [370, 231] on button "16" at bounding box center [367, 230] width 19 height 19
type input "Aug 16, 2025"
click at [675, 36] on div "All Assigned Flagged" at bounding box center [647, 43] width 996 height 21
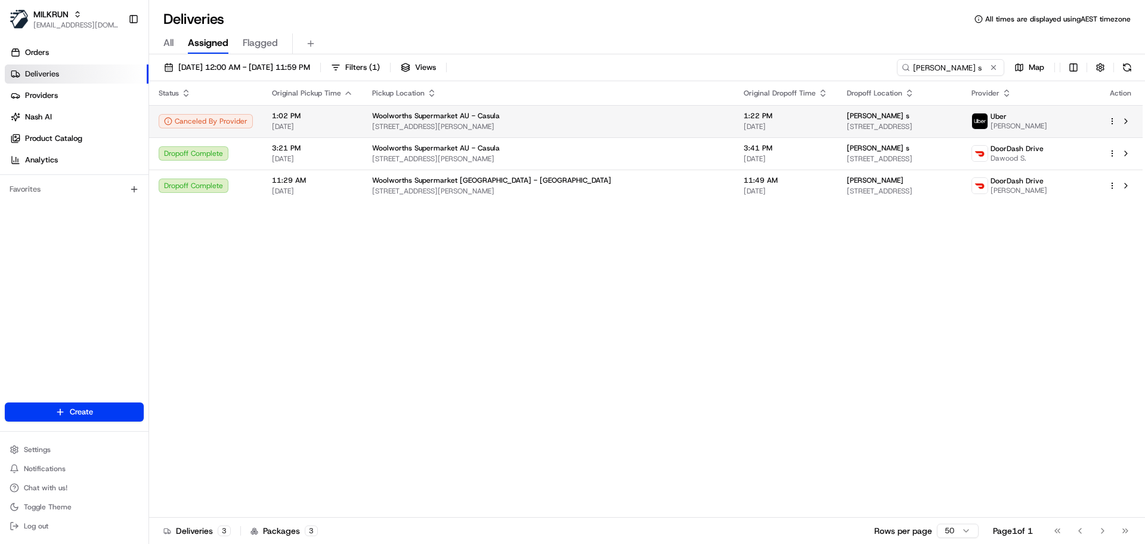
click at [847, 119] on div "leila s" at bounding box center [900, 116] width 106 height 10
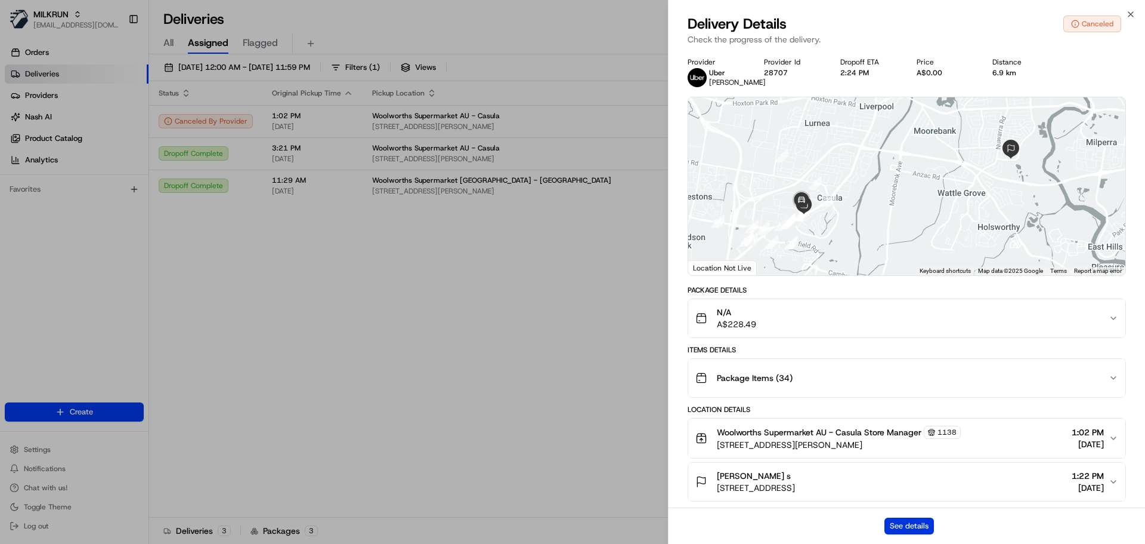
click at [922, 526] on button "See details" at bounding box center [910, 525] width 50 height 17
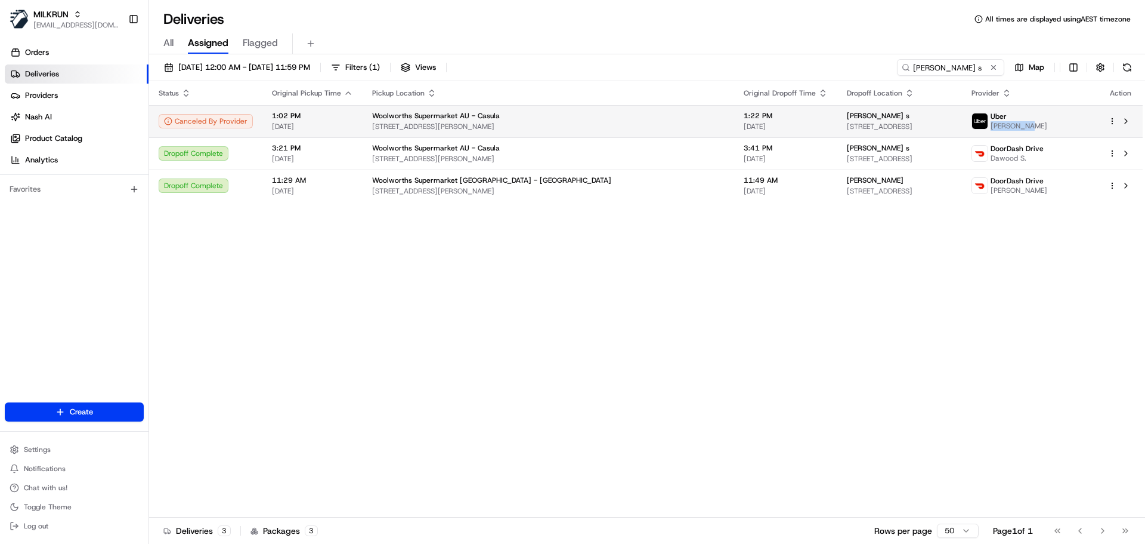
drag, startPoint x: 1046, startPoint y: 123, endPoint x: 1001, endPoint y: 123, distance: 45.9
click at [1001, 123] on div "Uber Chummar M." at bounding box center [1031, 121] width 118 height 19
copy span "Chummar M."
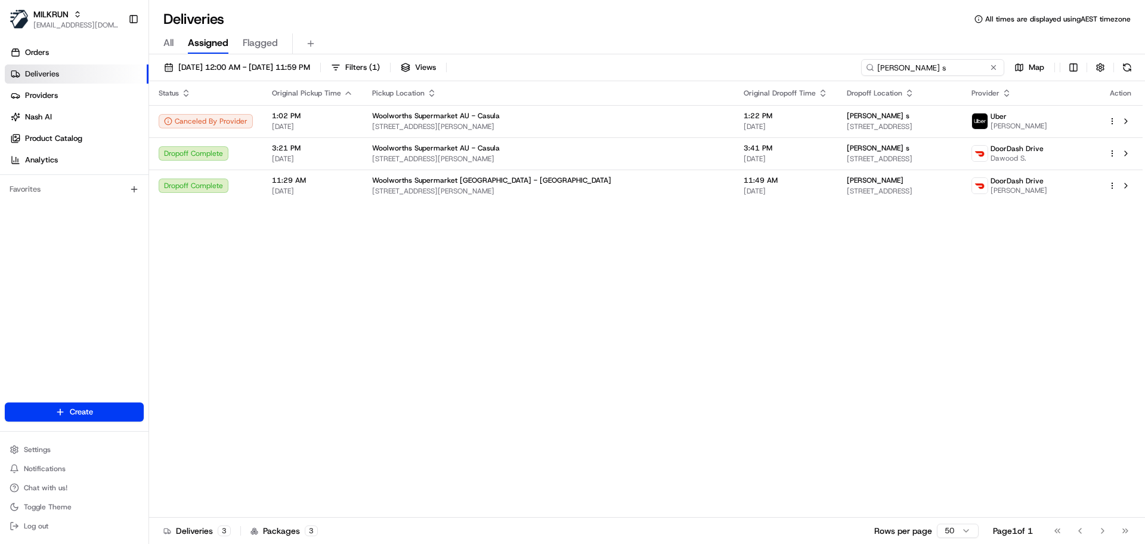
drag, startPoint x: 963, startPoint y: 63, endPoint x: 811, endPoint y: 60, distance: 151.6
click at [811, 60] on div "14/08/2025 12:00 AM - 16/08/2025 11:59 PM Filters ( 1 ) Views leila s Map" at bounding box center [647, 70] width 996 height 22
paste input "Chummar M."
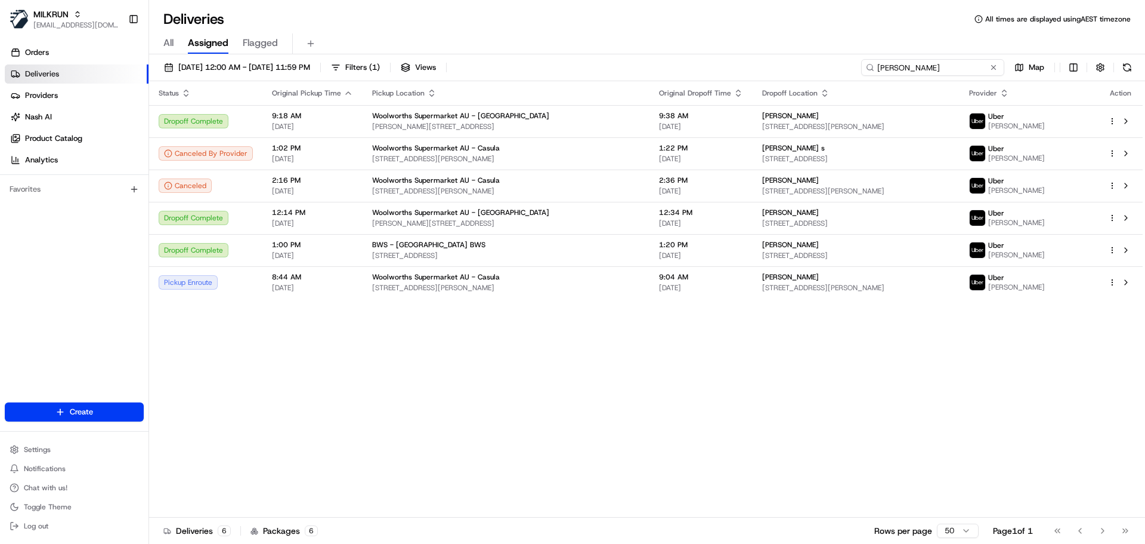
paste input "Claudete Silva"
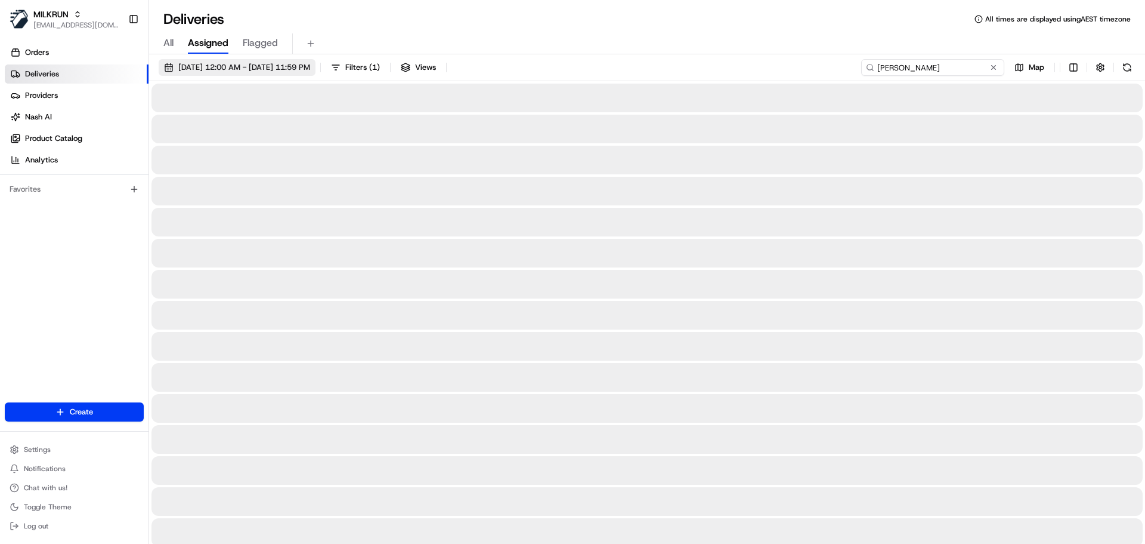
type input "Claudete Silva"
click at [250, 69] on span "14/08/2025 12:00 AM - 16/08/2025 11:59 PM" at bounding box center [244, 67] width 132 height 11
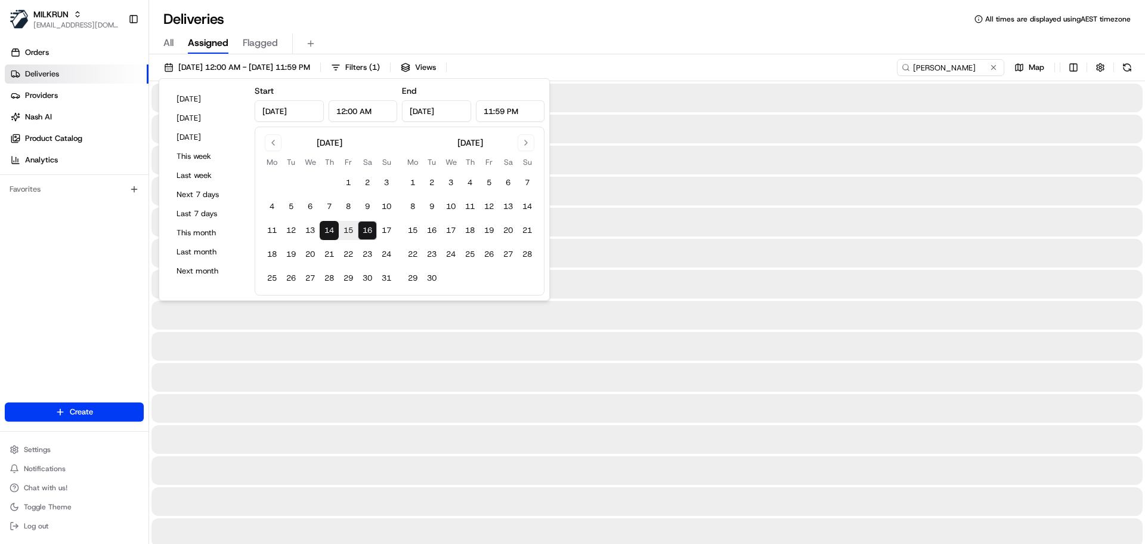
click at [353, 230] on button "15" at bounding box center [348, 230] width 19 height 19
type input "Aug 15, 2025"
click at [363, 230] on button "16" at bounding box center [367, 230] width 19 height 19
type input "Aug 16, 2025"
click at [662, 51] on div "All Assigned Flagged" at bounding box center [647, 43] width 996 height 21
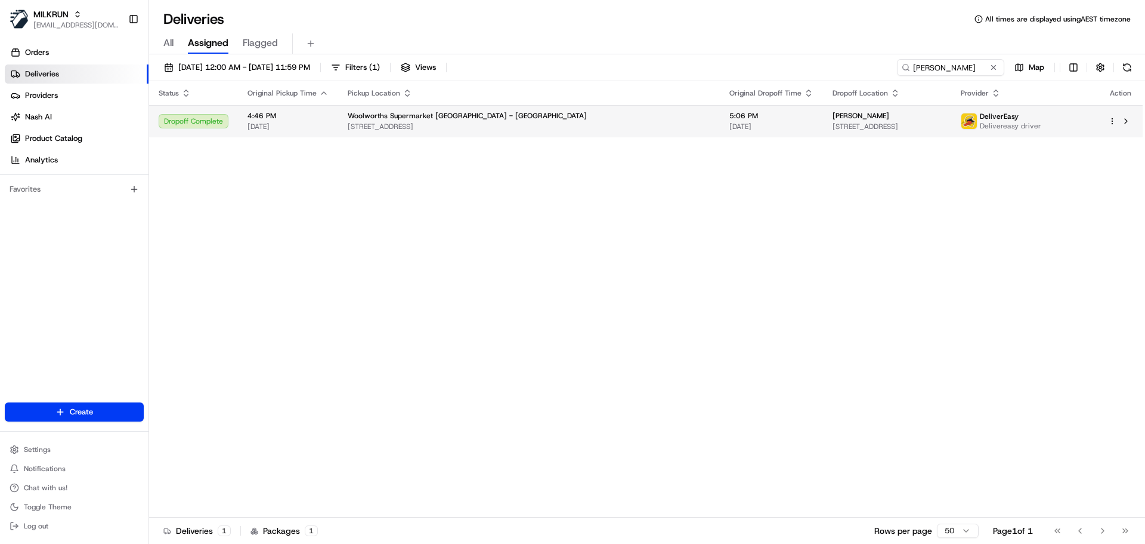
click at [551, 121] on div "Woolworths Supermarket NZ - Greenlane" at bounding box center [529, 116] width 363 height 10
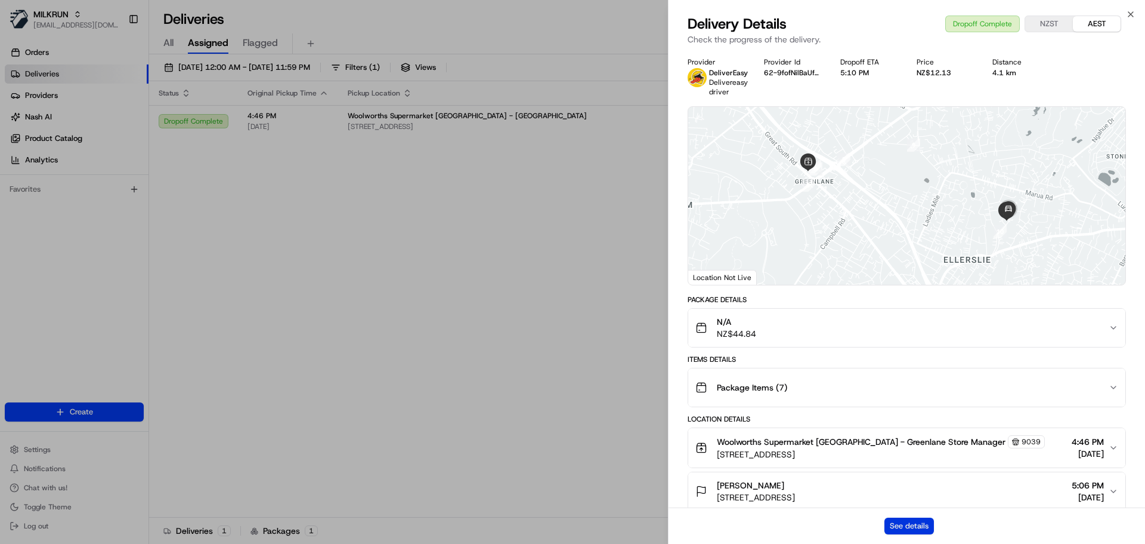
click at [899, 526] on button "See details" at bounding box center [910, 525] width 50 height 17
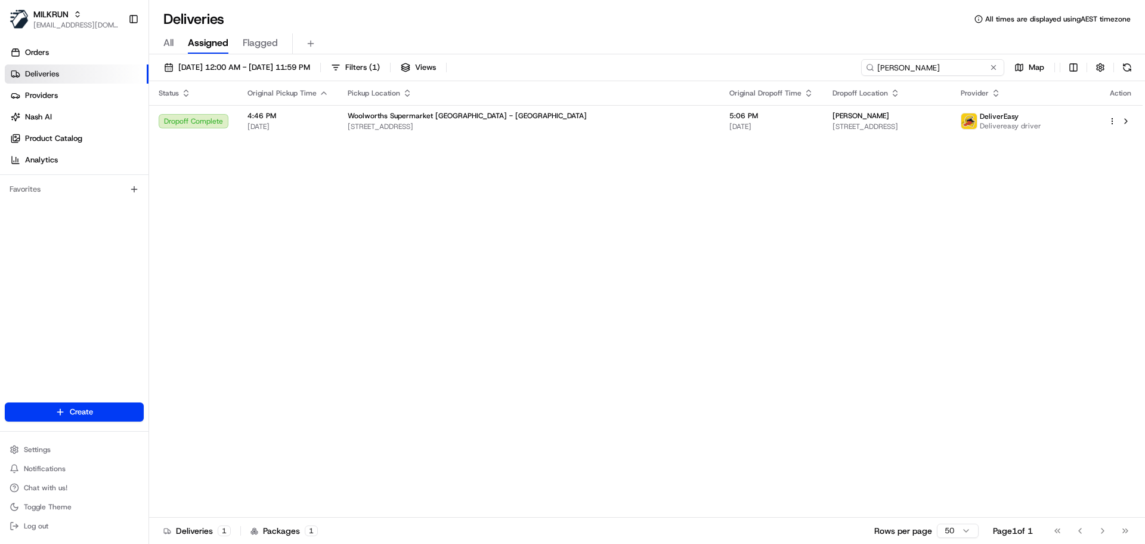
click at [953, 64] on input "Claudete Silva" at bounding box center [932, 67] width 143 height 17
paste input "Tmaya Welland"
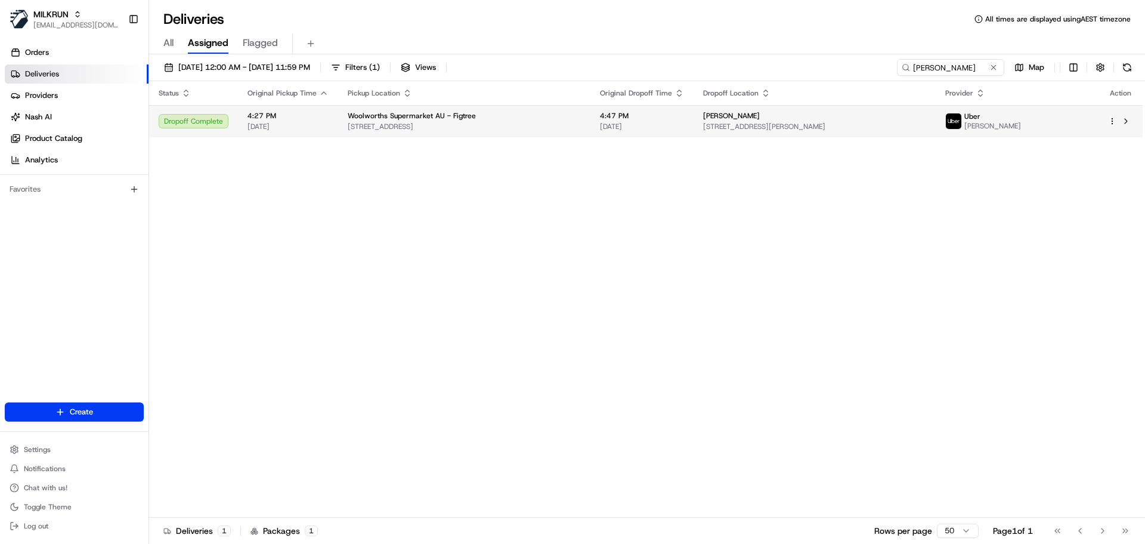
click at [640, 125] on span "15/08/2025" at bounding box center [642, 127] width 84 height 10
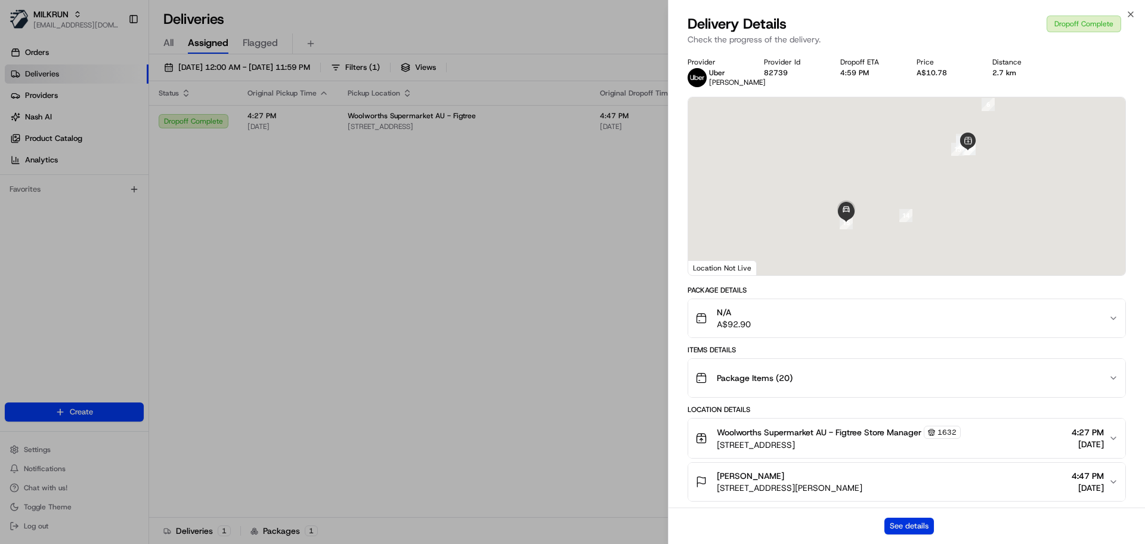
click at [913, 526] on button "See details" at bounding box center [910, 525] width 50 height 17
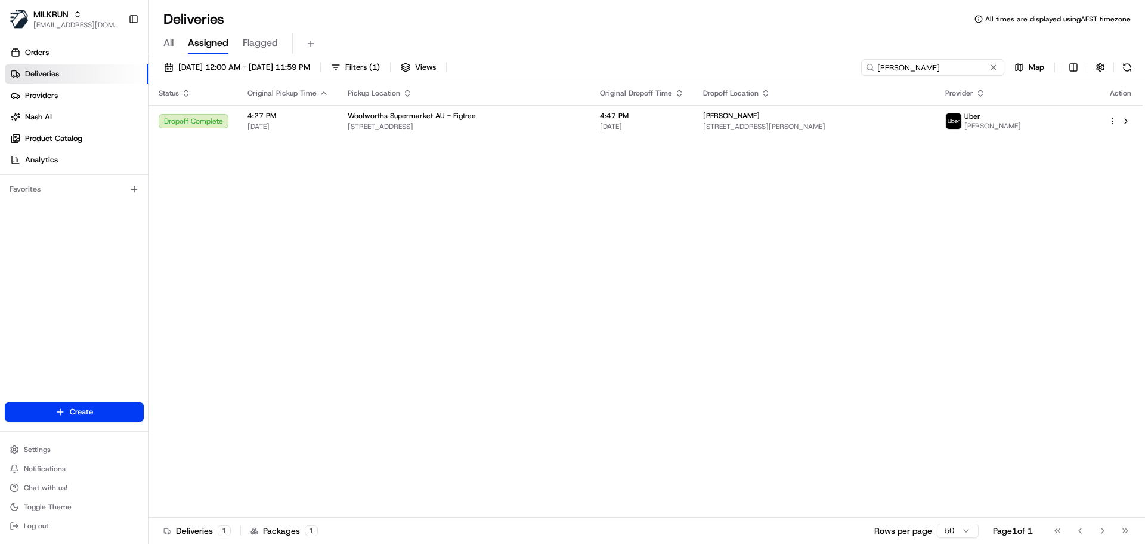
click at [920, 67] on input "Tmaya Welland" at bounding box center [932, 67] width 143 height 17
paste input "Sharmil Kaur"
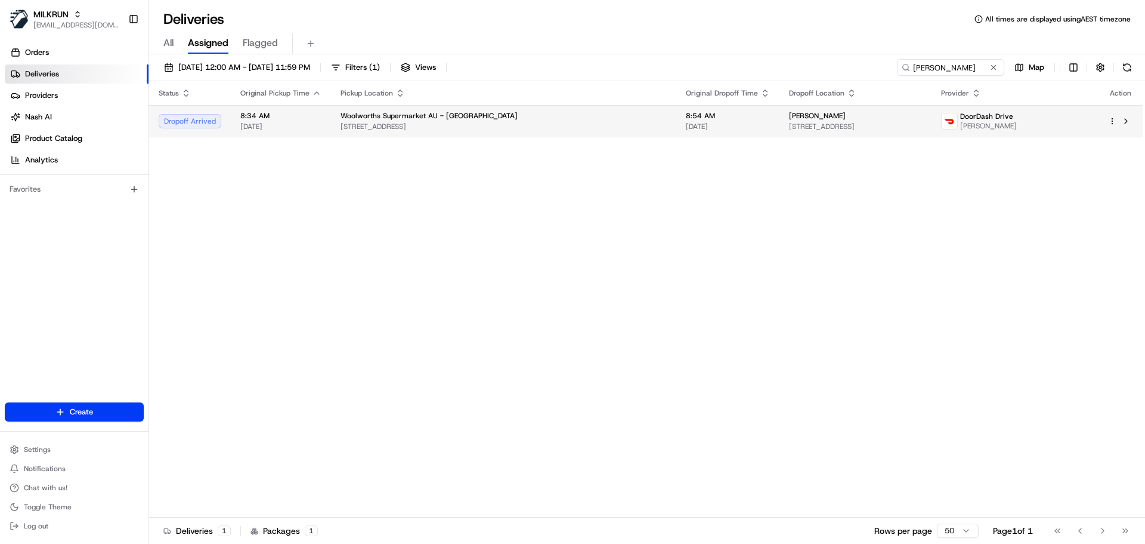
click at [789, 121] on div "Sharmil Kaur" at bounding box center [855, 116] width 133 height 10
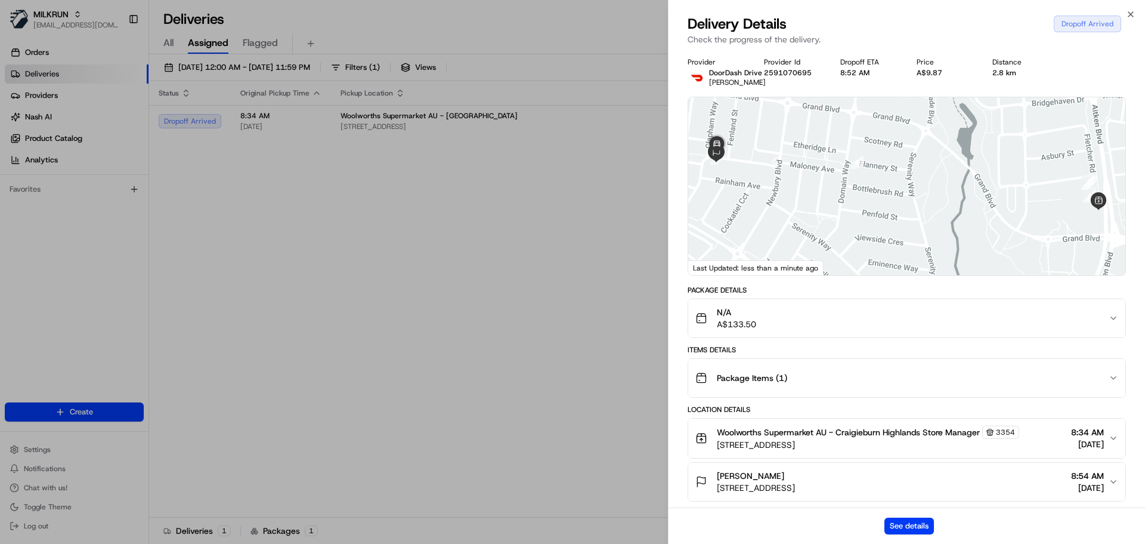
click at [910, 516] on div "See details" at bounding box center [907, 525] width 477 height 36
click at [911, 521] on button "See details" at bounding box center [910, 525] width 50 height 17
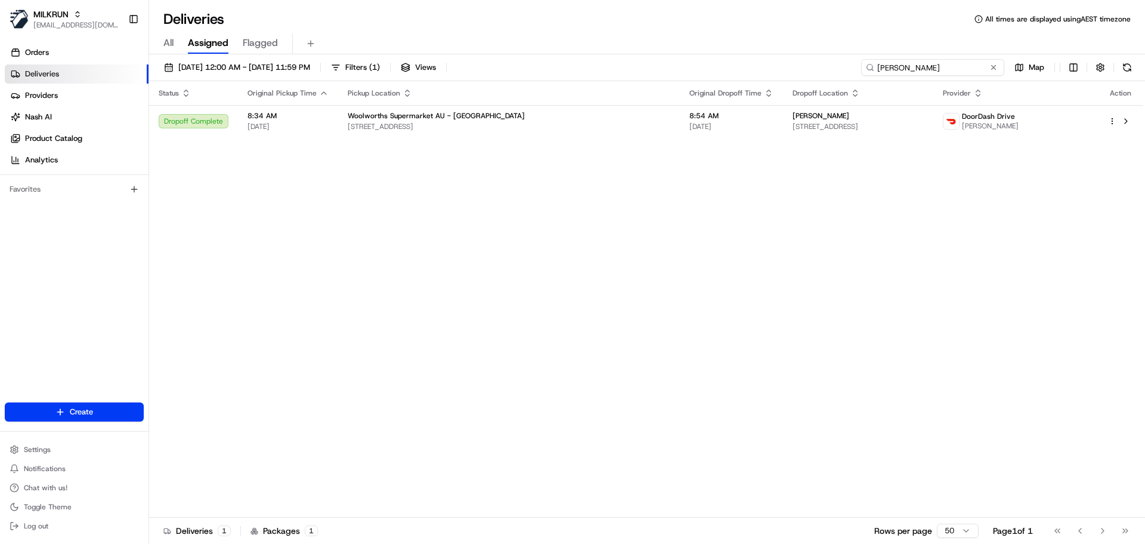
click at [971, 69] on input "Sharmil Kaur" at bounding box center [932, 67] width 143 height 17
paste input "Loretta Leach"
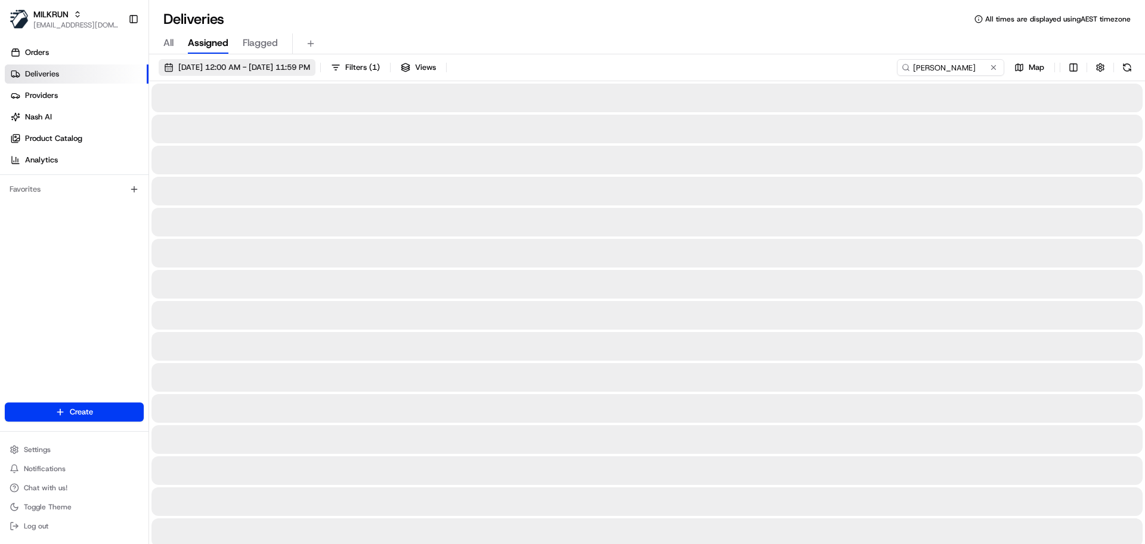
click at [308, 64] on span "15/08/2025 12:00 AM - 16/08/2025 11:59 PM" at bounding box center [244, 67] width 132 height 11
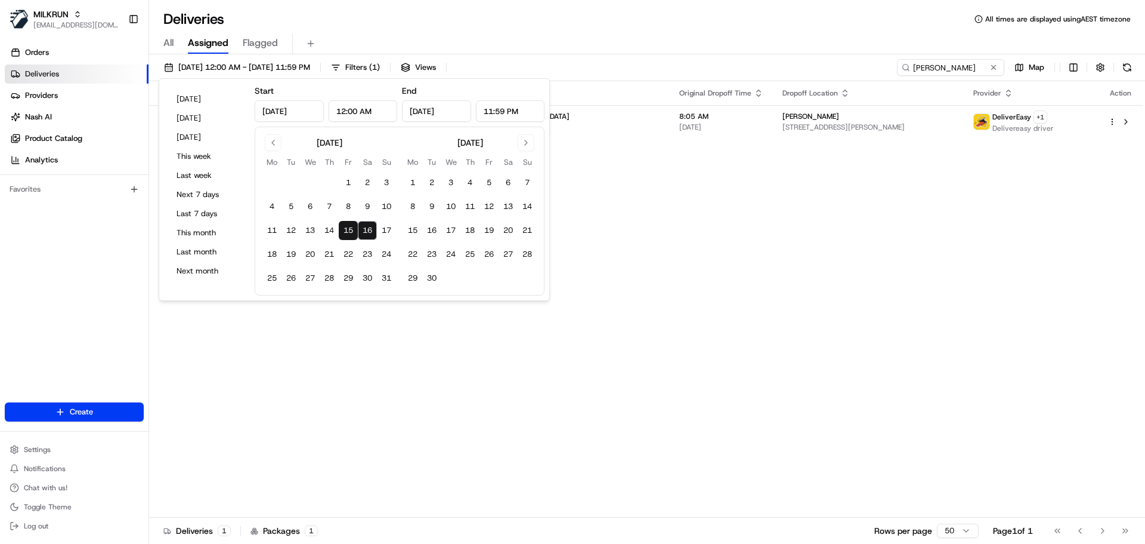
click at [653, 2] on div "Deliveries All times are displayed using AEST timezone All Assigned Flagged 15/…" at bounding box center [647, 272] width 996 height 544
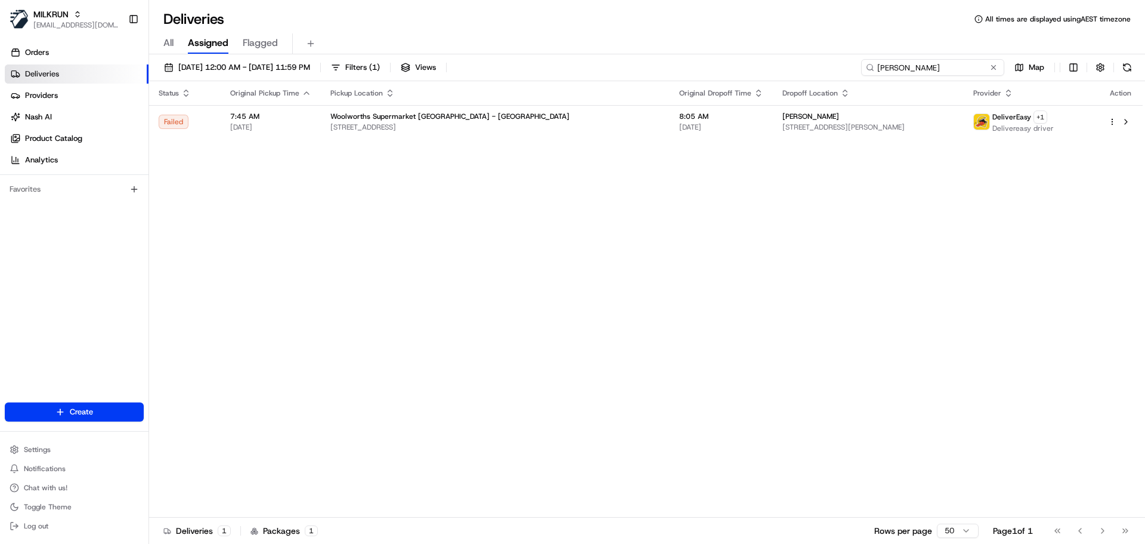
click at [977, 67] on input "Loretta Leach" at bounding box center [932, 67] width 143 height 17
paste input "Kate Berghan"
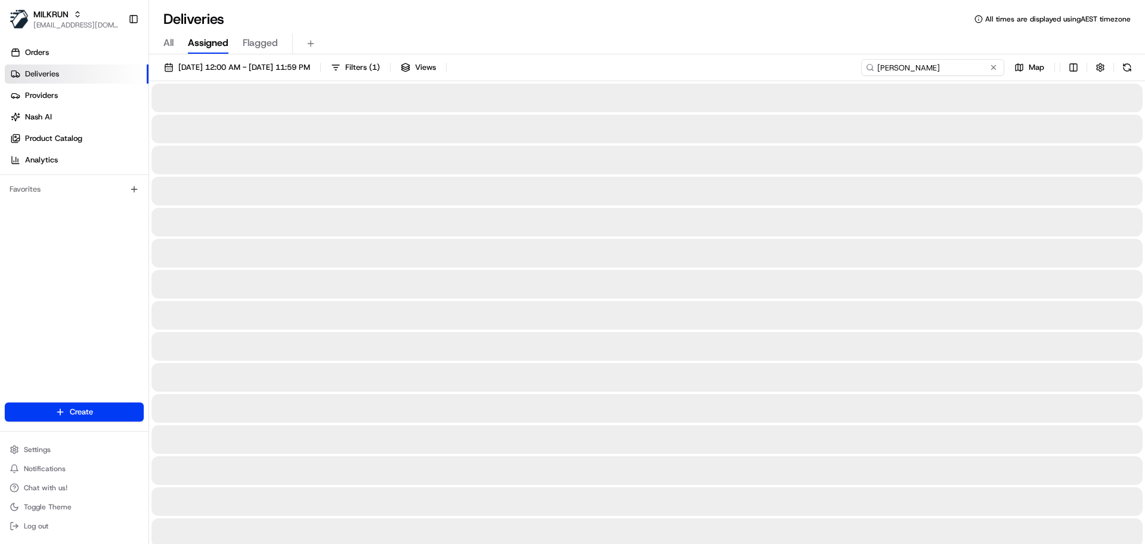
type input "Kate Berghan"
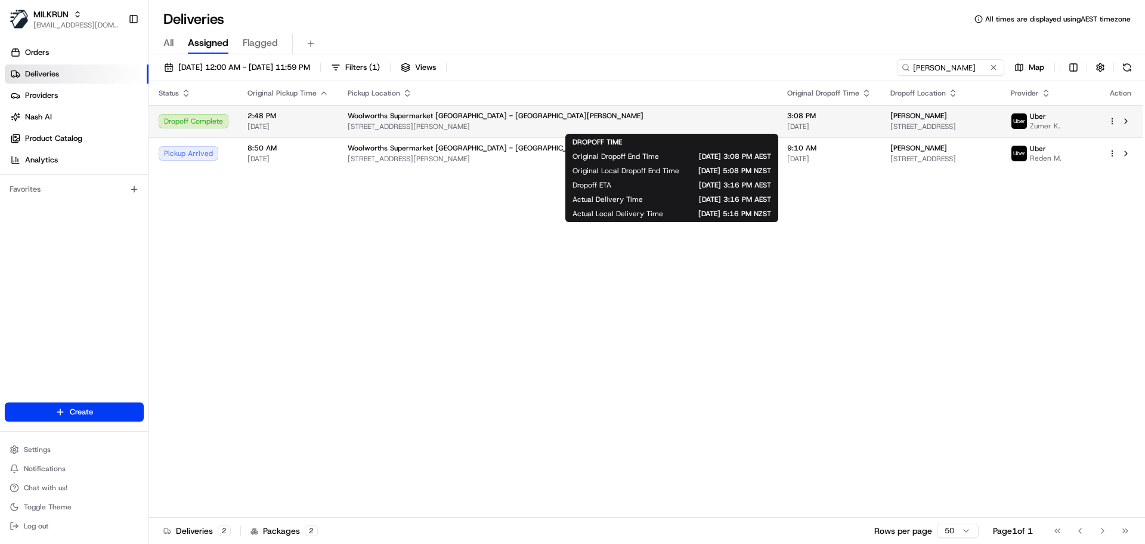
click at [788, 121] on div "3:08 PM 15/08/2025" at bounding box center [830, 121] width 84 height 20
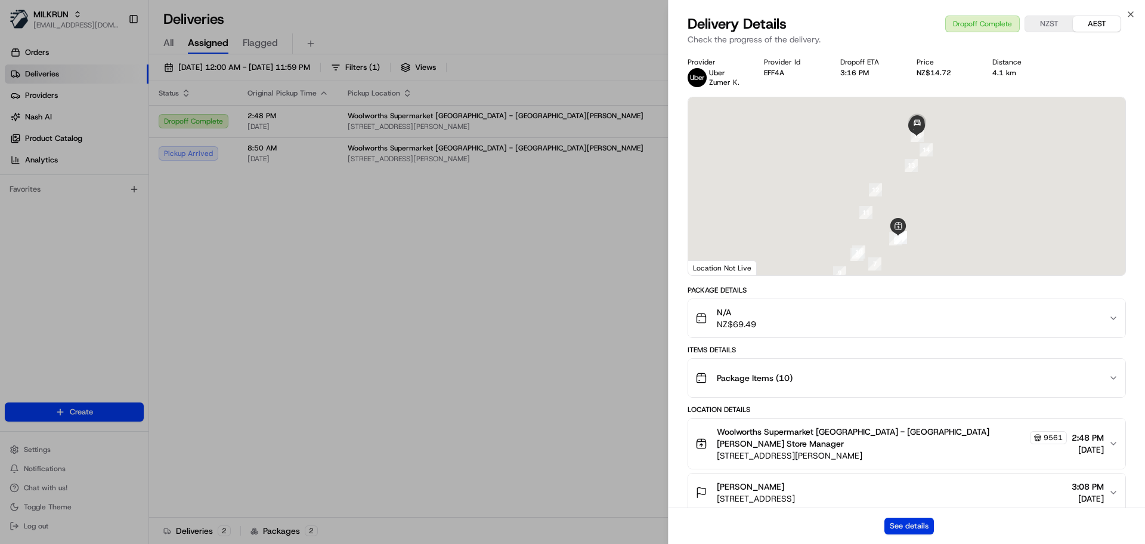
click at [909, 518] on button "See details" at bounding box center [910, 525] width 50 height 17
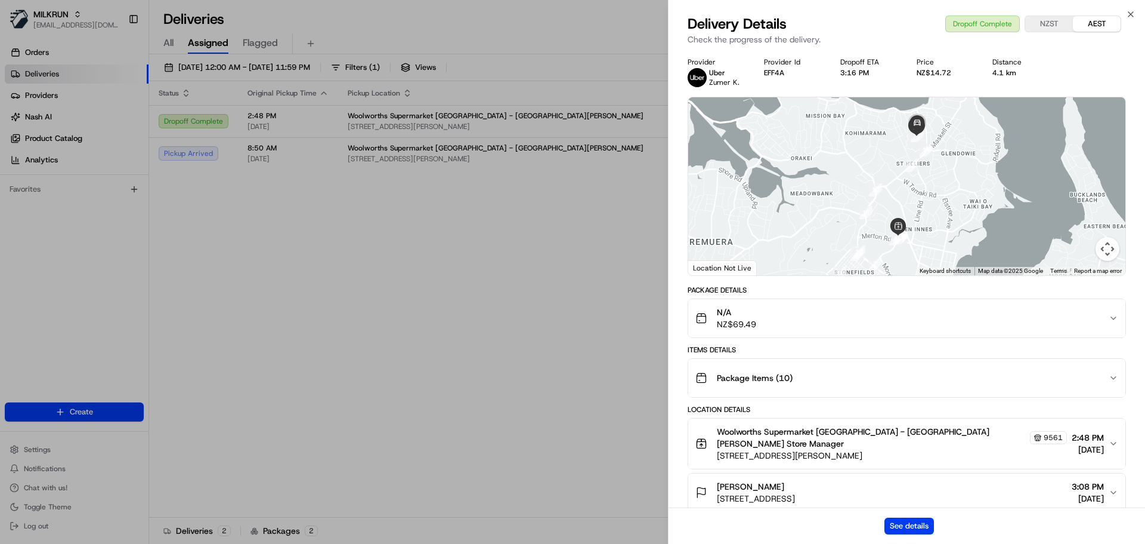
drag, startPoint x: 498, startPoint y: 264, endPoint x: 498, endPoint y: 225, distance: 39.4
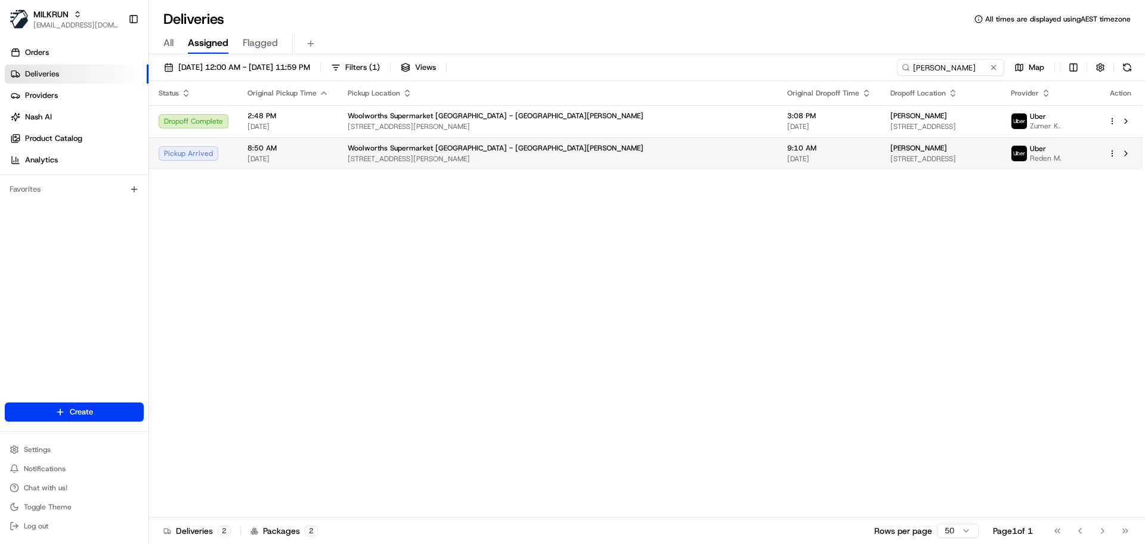
click at [516, 160] on span "134 Felton Mathew Ave, Auckland, Auckland 1072, NZ" at bounding box center [558, 159] width 421 height 10
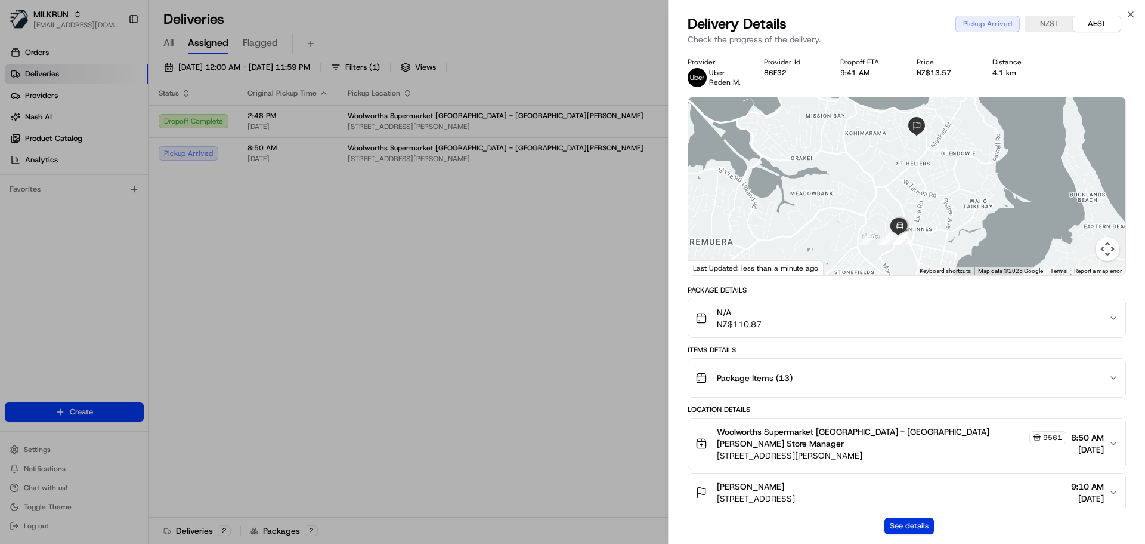
click at [908, 524] on button "See details" at bounding box center [910, 525] width 50 height 17
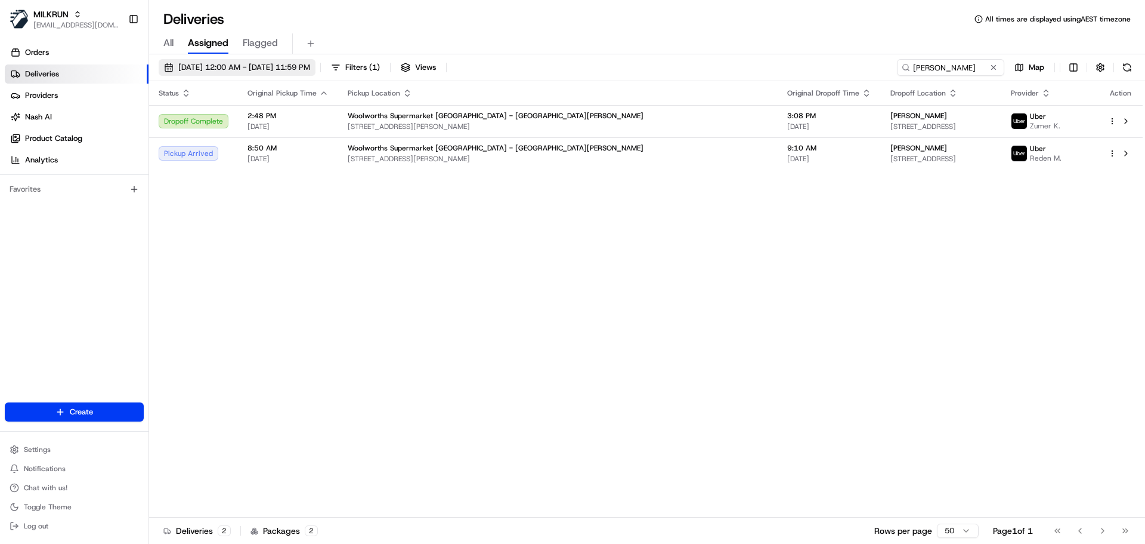
click at [273, 64] on span "15/08/2025 12:00 AM - 16/08/2025 11:59 PM" at bounding box center [244, 67] width 132 height 11
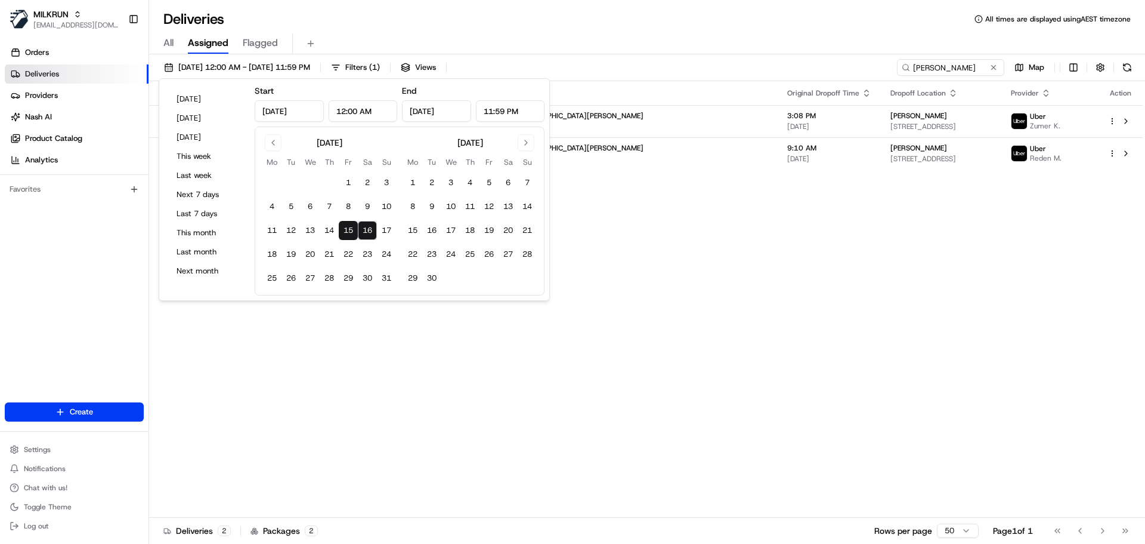
click at [369, 228] on button "16" at bounding box center [367, 230] width 19 height 19
type input "Aug 16, 2025"
click at [678, 61] on div "16/08/2025 12:00 AM - 16/08/2025 11:59 PM Filters ( 1 ) Views Kate Berghan Map" at bounding box center [647, 70] width 996 height 22
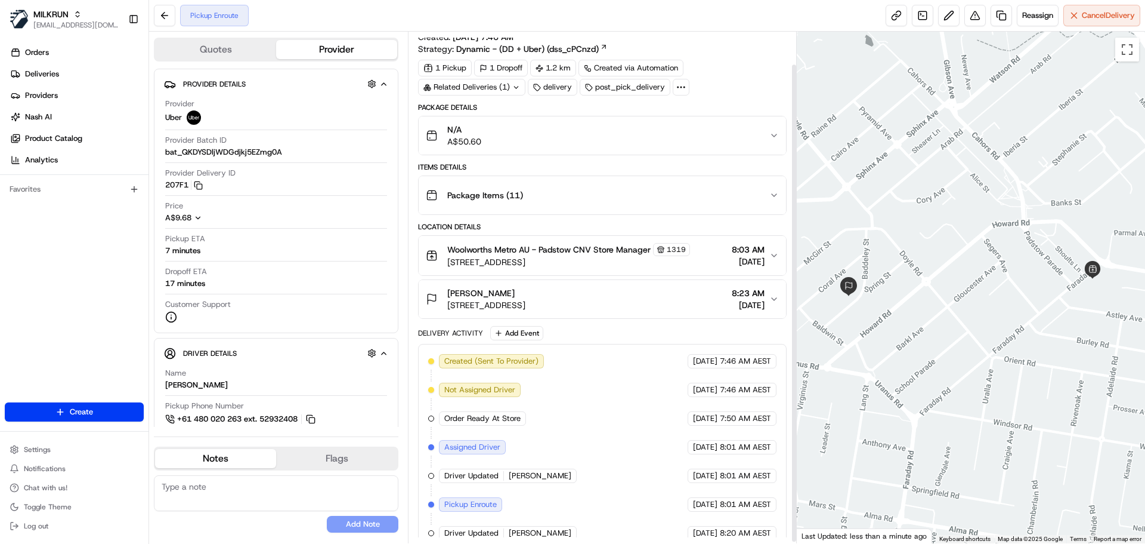
scroll to position [36, 0]
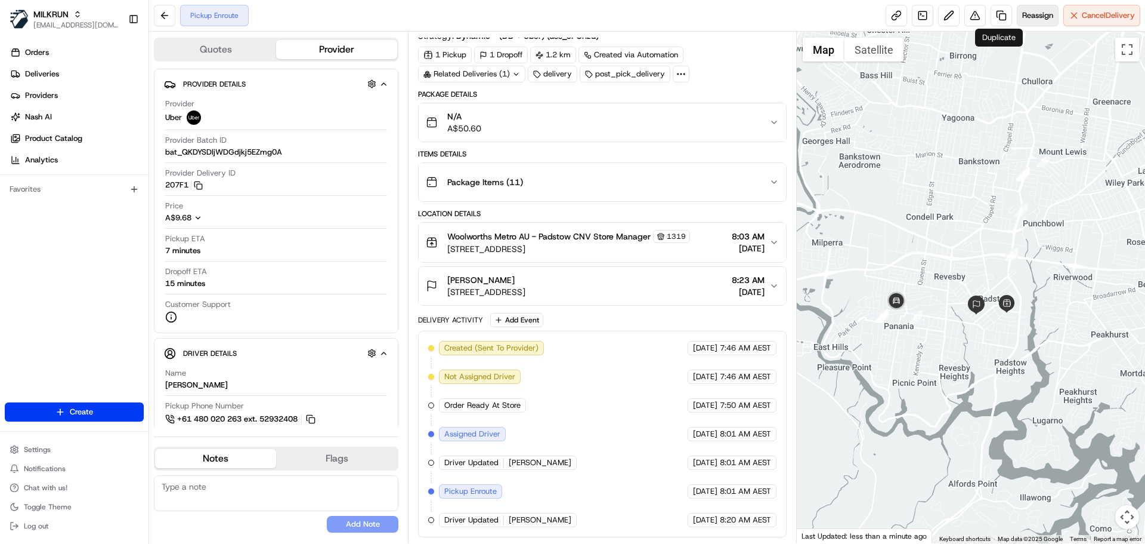
click at [1034, 15] on span "Reassign" at bounding box center [1038, 15] width 31 height 11
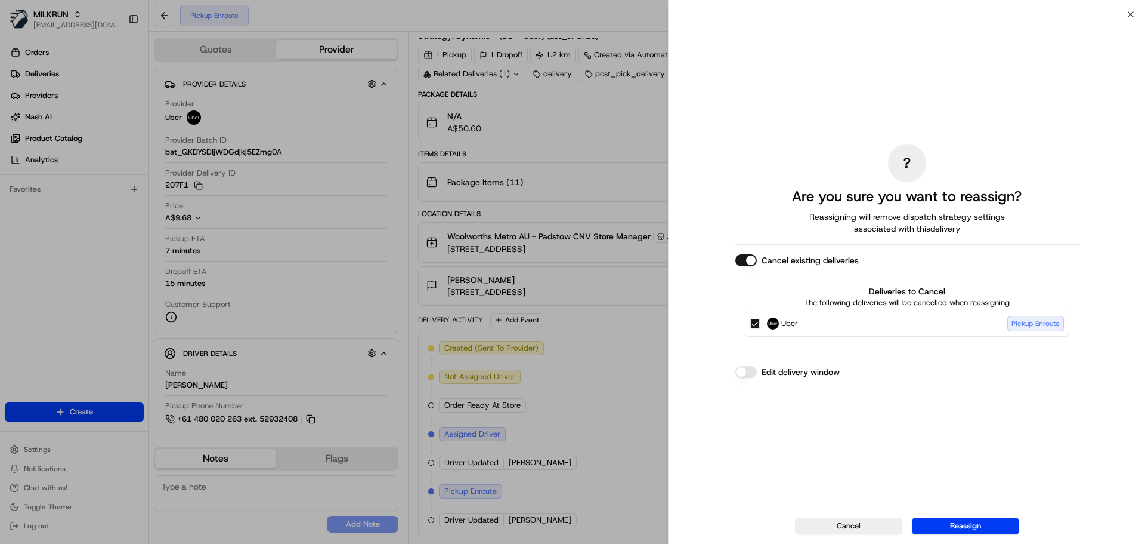
click at [746, 263] on button "Cancel existing deliveries" at bounding box center [746, 260] width 21 height 12
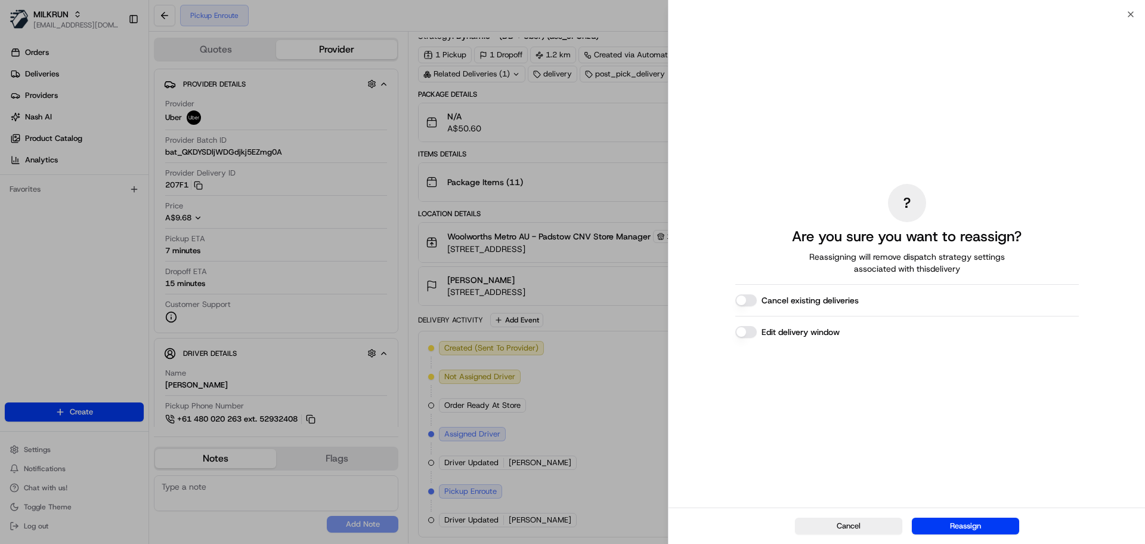
click at [755, 335] on button "Edit delivery window" at bounding box center [746, 332] width 21 height 12
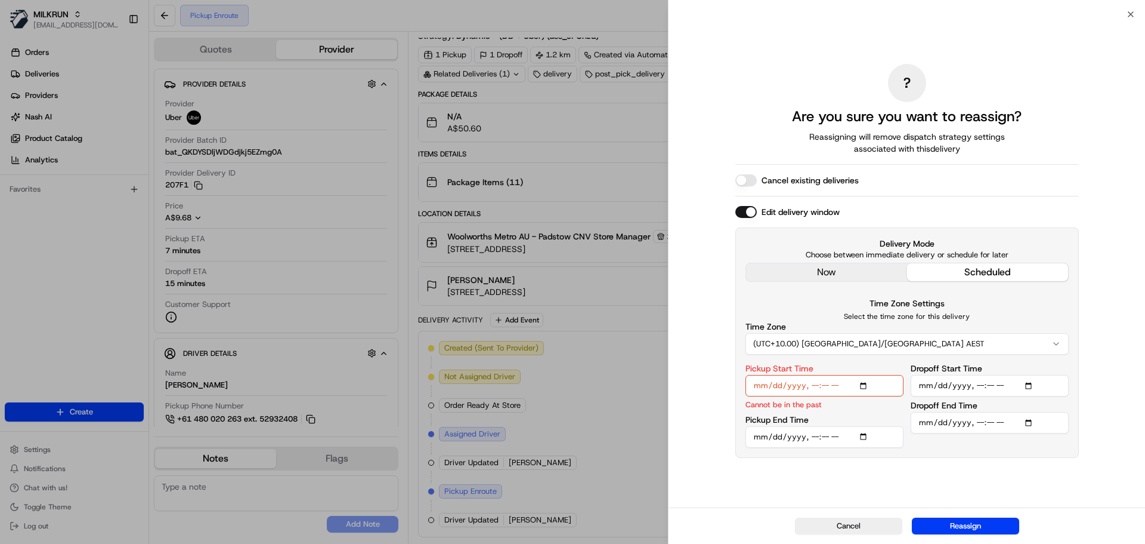
click at [844, 277] on div "? Are you sure you want to reassign? Reassigning will remove dispatch strategy …" at bounding box center [908, 261] width 344 height 488
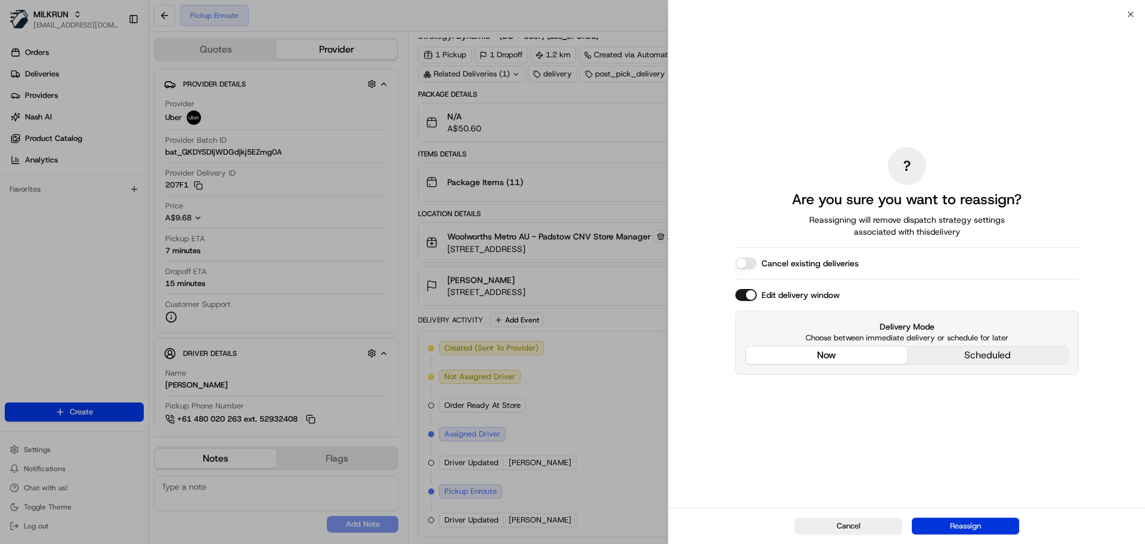
click at [990, 522] on button "Reassign" at bounding box center [965, 525] width 107 height 17
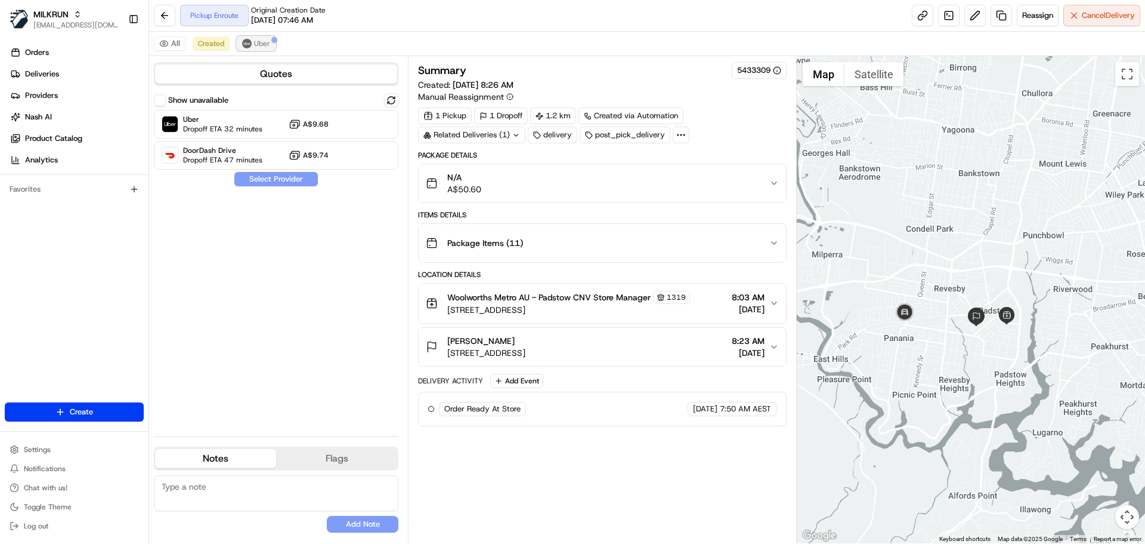
click at [255, 45] on span "Uber" at bounding box center [262, 44] width 16 height 10
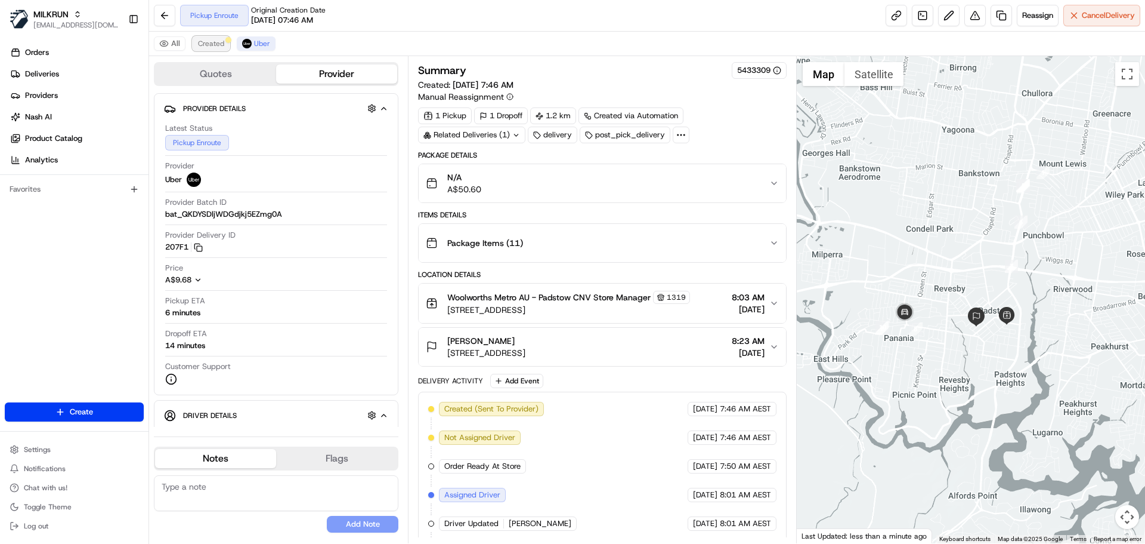
click at [215, 46] on span "Created" at bounding box center [211, 44] width 26 height 10
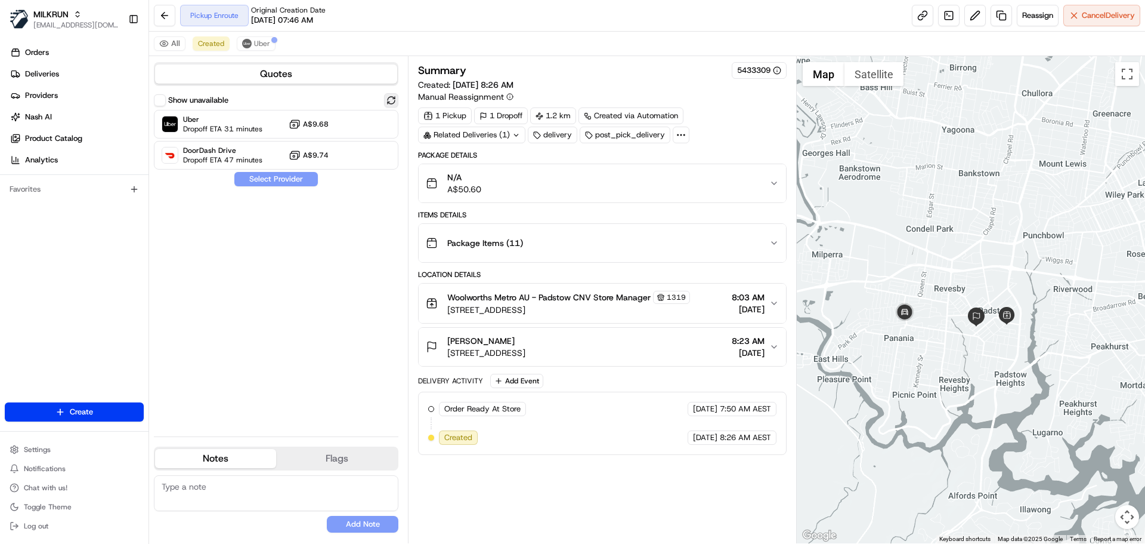
click at [388, 98] on button at bounding box center [391, 100] width 14 height 14
click at [255, 45] on span "Uber" at bounding box center [262, 44] width 16 height 10
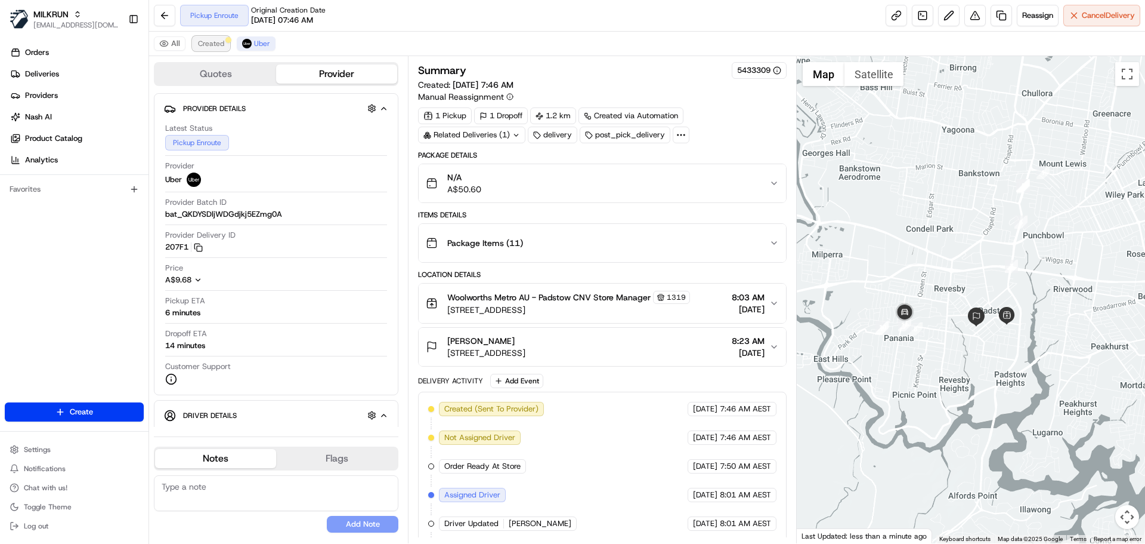
click at [199, 43] on span "Created" at bounding box center [211, 44] width 26 height 10
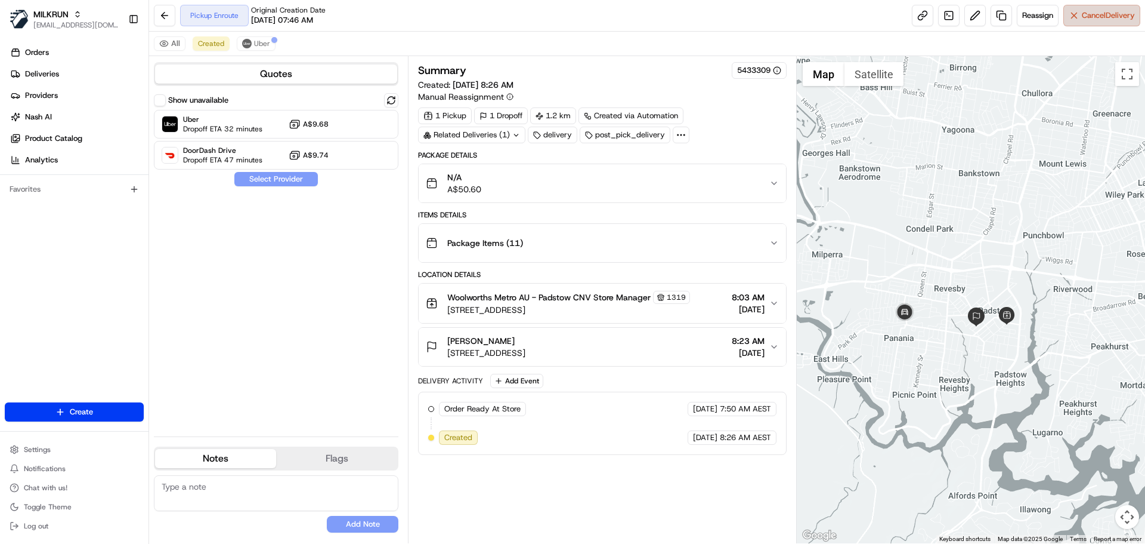
click at [1076, 10] on button "Cancel Delivery" at bounding box center [1102, 15] width 77 height 21
click at [258, 39] on span "Uber" at bounding box center [262, 44] width 16 height 10
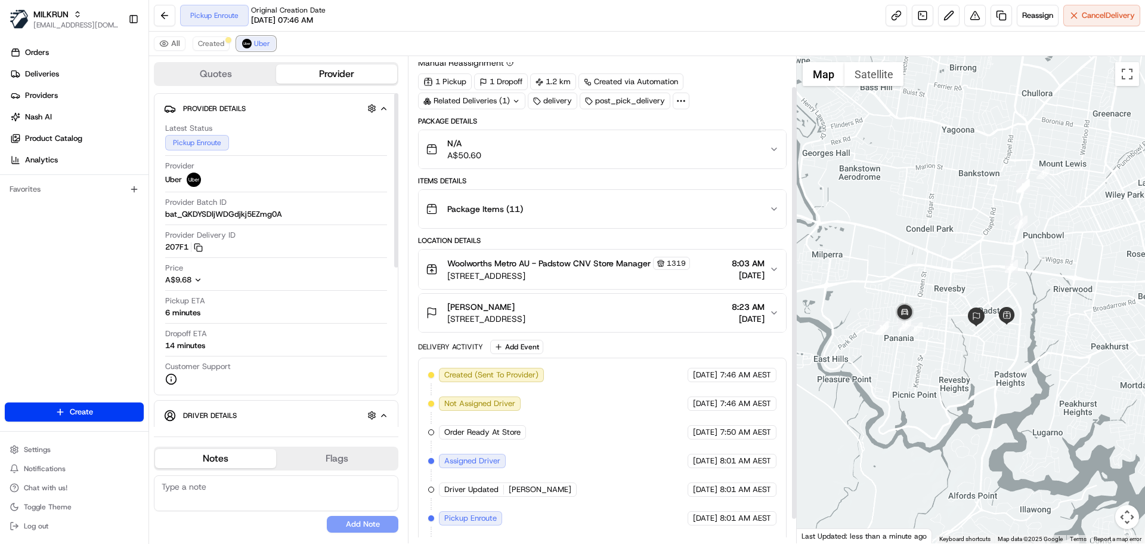
scroll to position [61, 0]
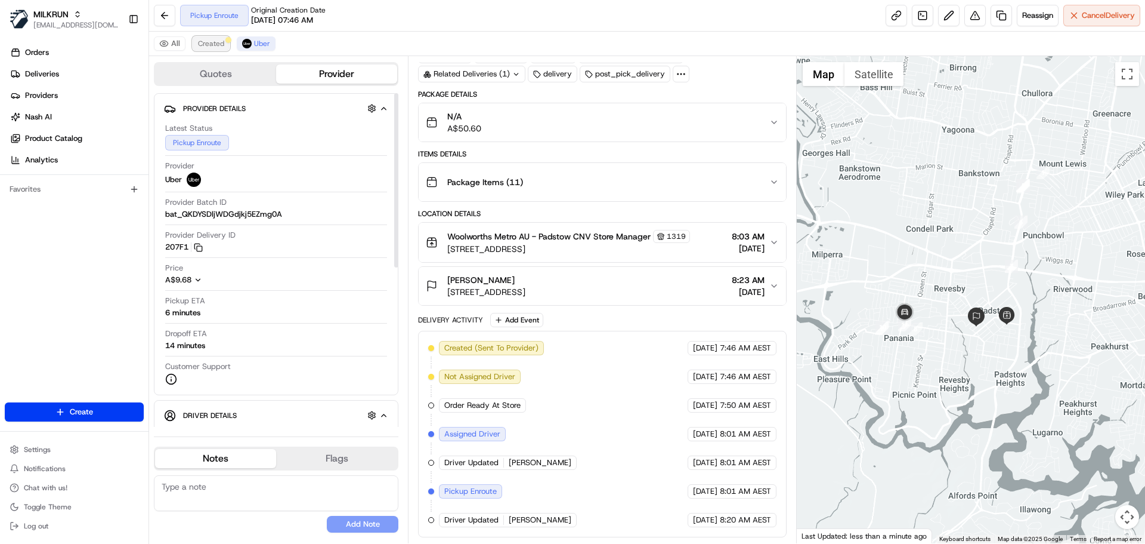
click at [221, 47] on span "Created" at bounding box center [211, 44] width 26 height 10
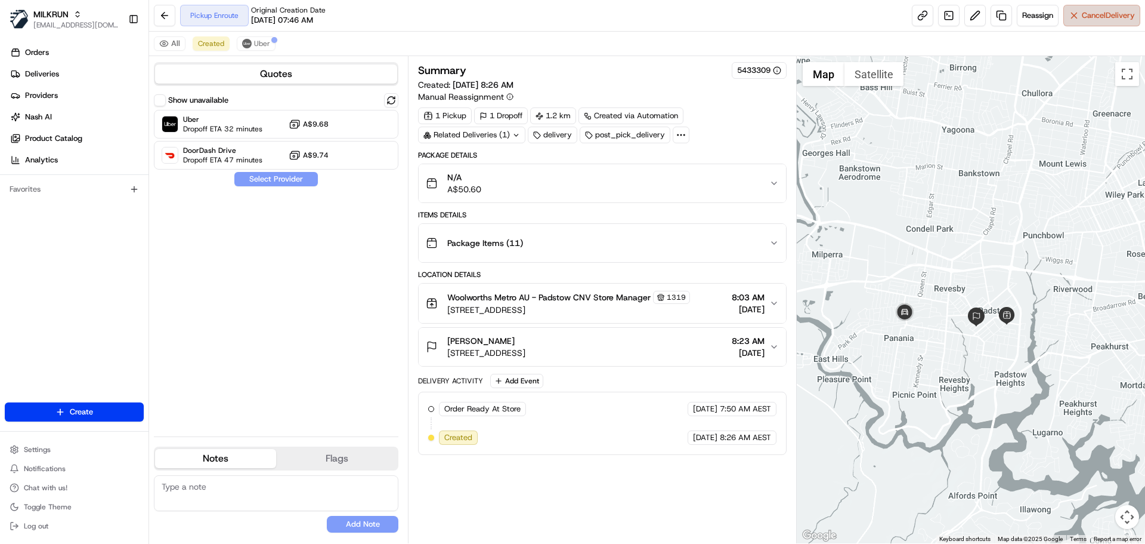
click at [1106, 16] on span "Cancel Delivery" at bounding box center [1108, 15] width 53 height 11
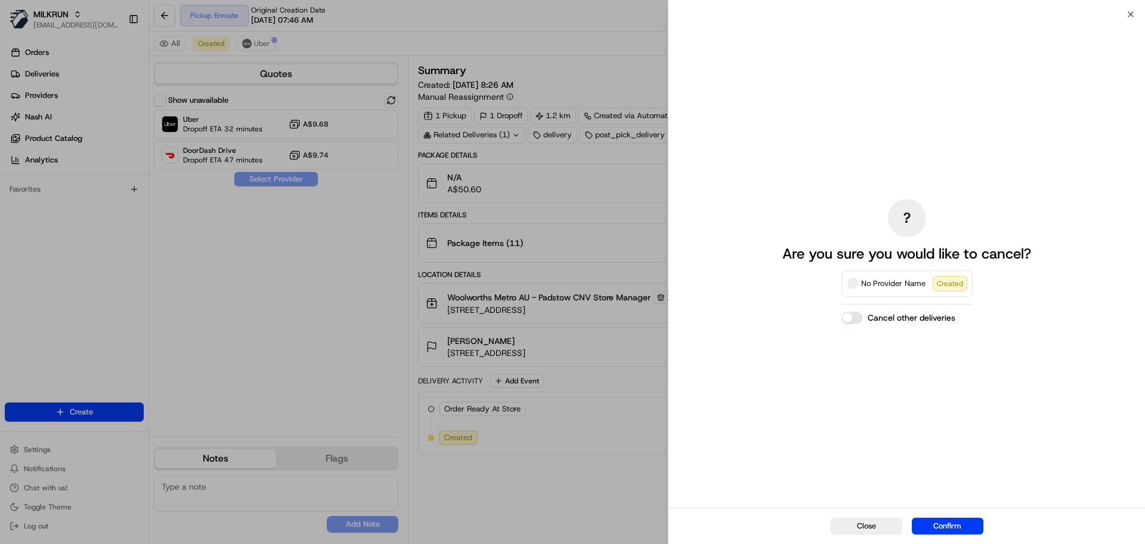
click at [851, 317] on button "Cancel other deliveries" at bounding box center [852, 317] width 21 height 12
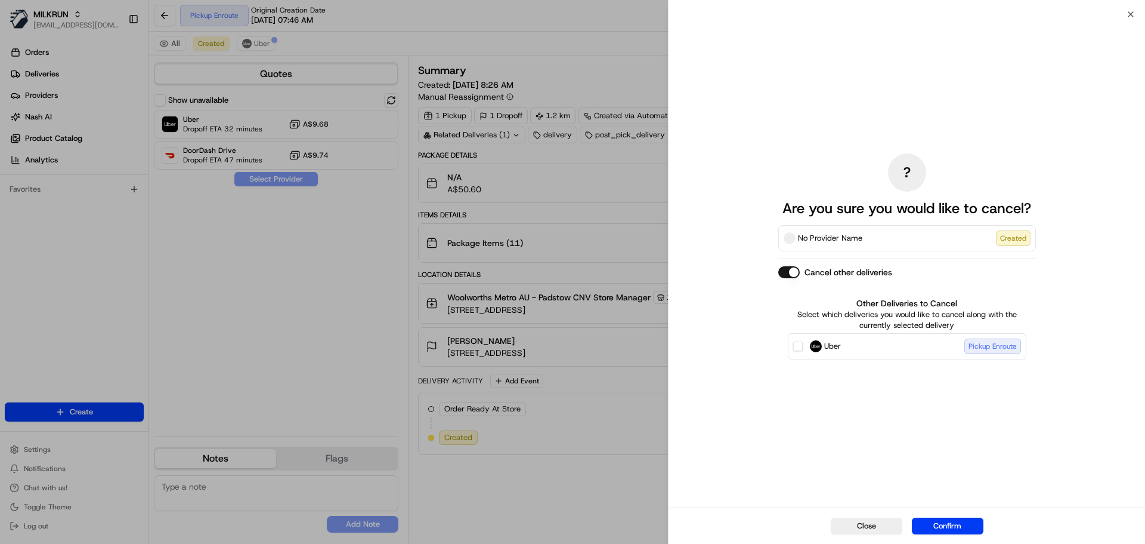
click at [786, 270] on button "Cancel other deliveries" at bounding box center [789, 272] width 21 height 12
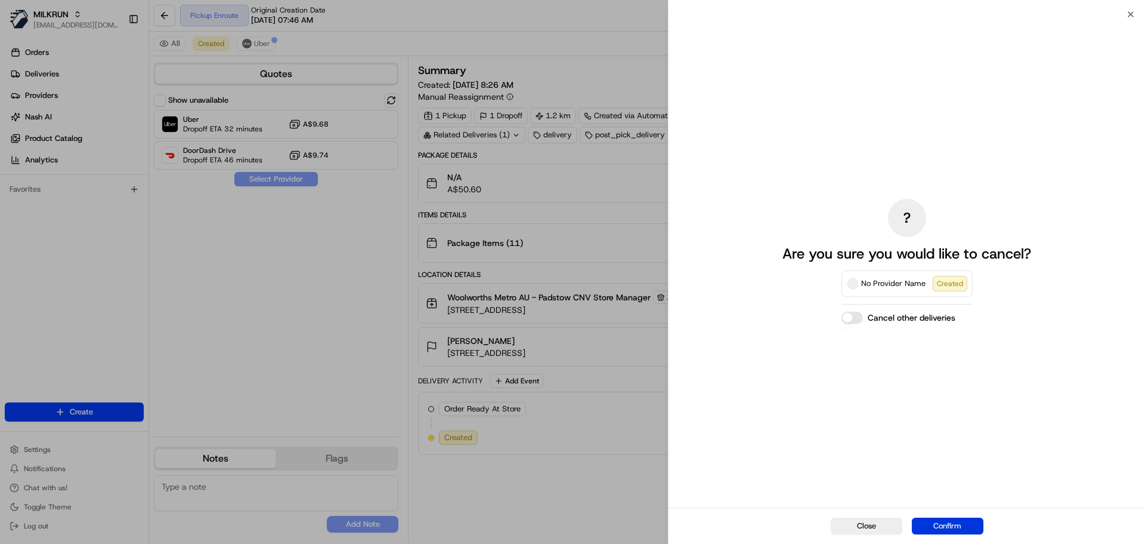
click at [940, 527] on button "Confirm" at bounding box center [948, 525] width 72 height 17
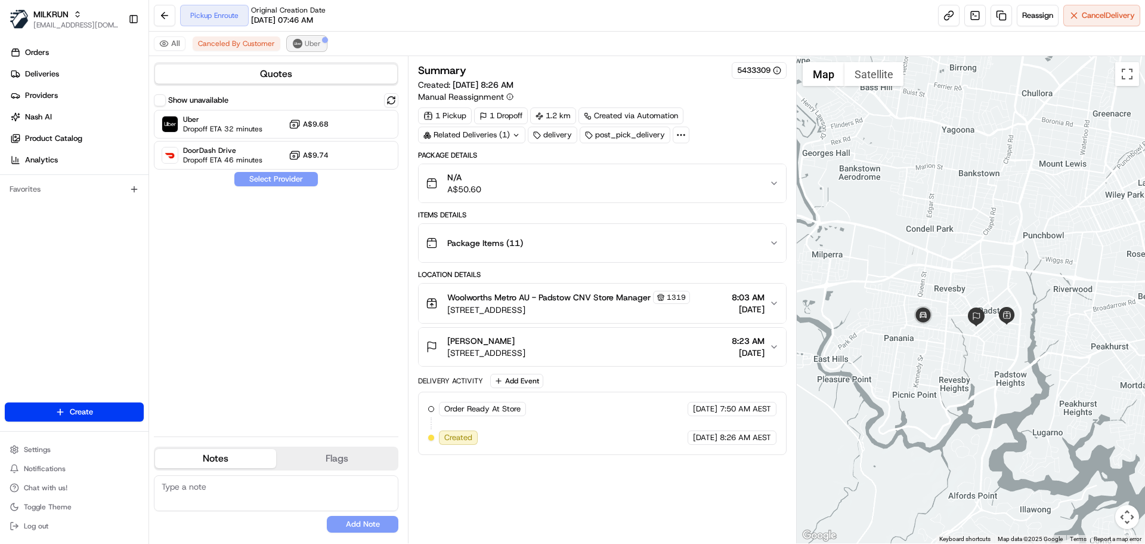
click at [305, 45] on span "Uber" at bounding box center [313, 44] width 16 height 10
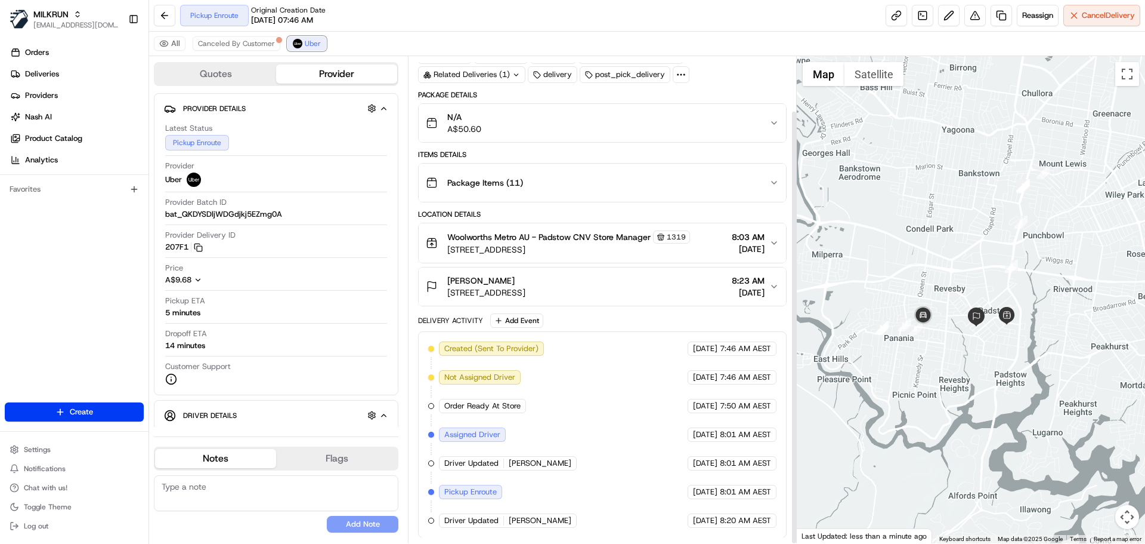
scroll to position [61, 0]
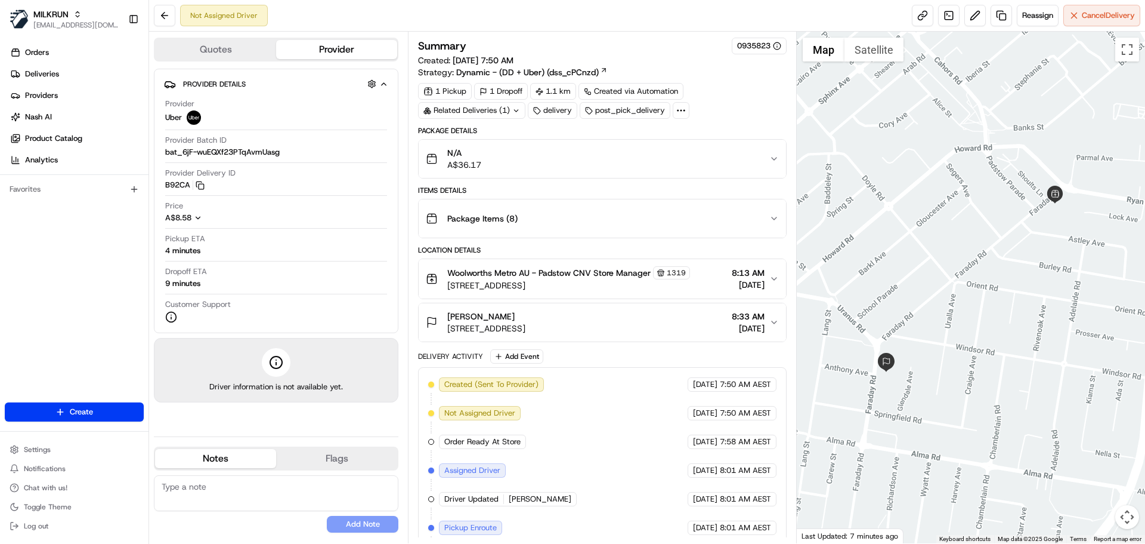
scroll to position [36, 0]
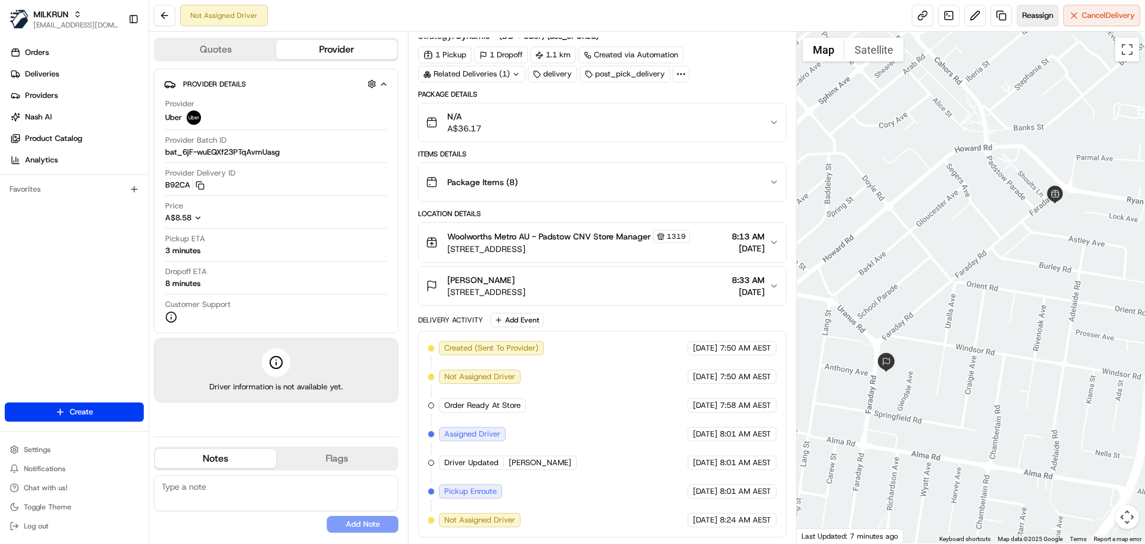
click at [1029, 12] on span "Reassign" at bounding box center [1038, 15] width 31 height 11
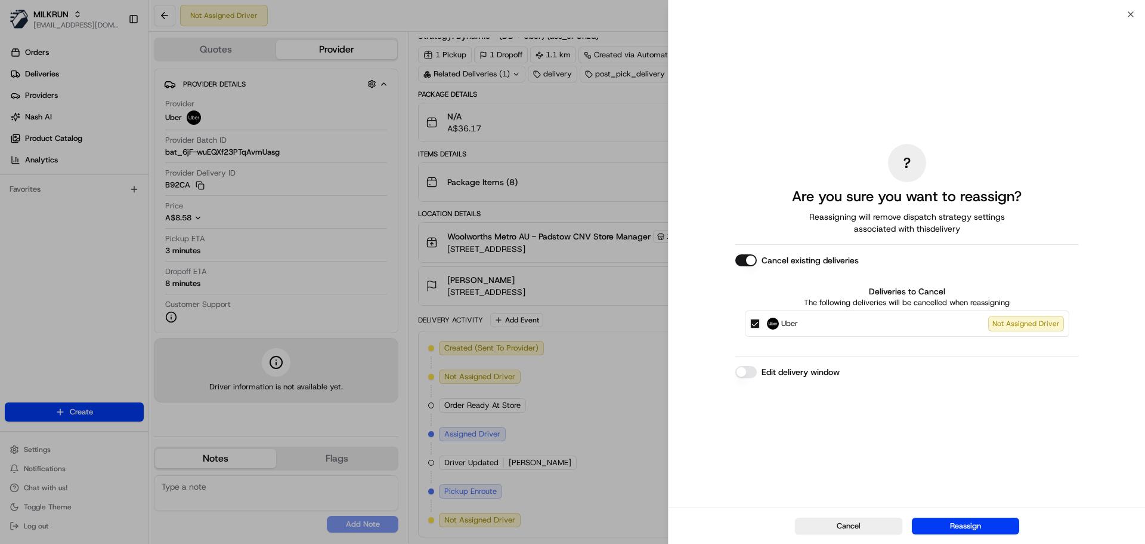
click at [740, 263] on button "Cancel existing deliveries" at bounding box center [746, 260] width 21 height 12
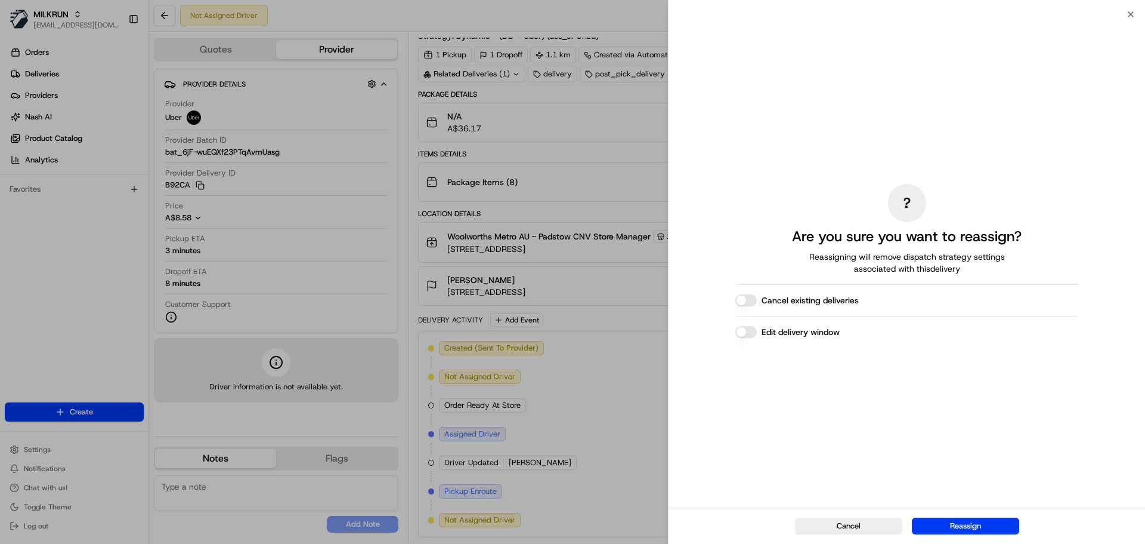
click at [747, 333] on button "Edit delivery window" at bounding box center [746, 332] width 21 height 12
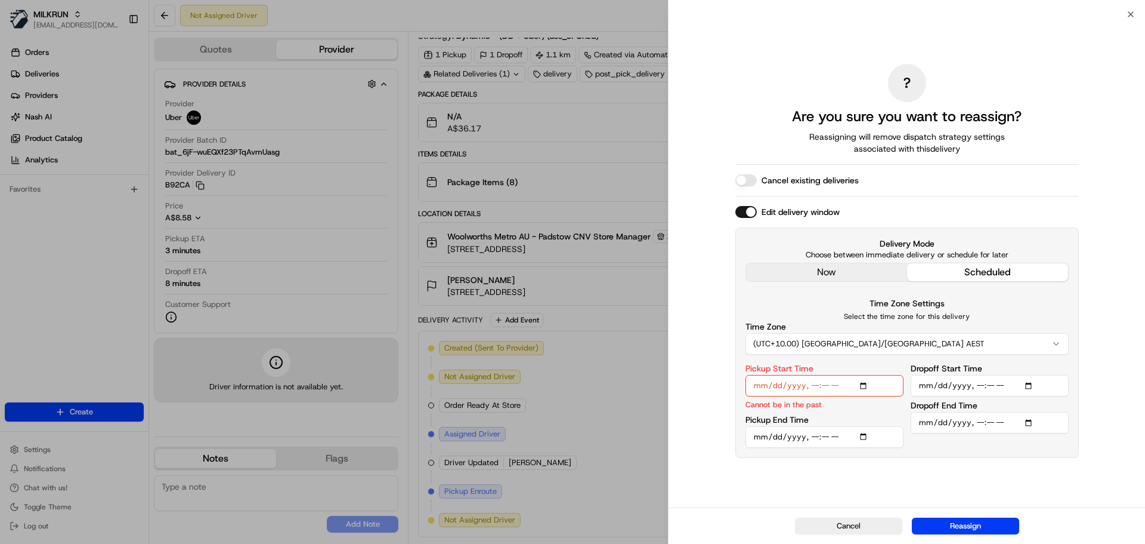
click at [826, 278] on div "? Are you sure you want to reassign? Reassigning will remove dispatch strategy …" at bounding box center [908, 261] width 344 height 488
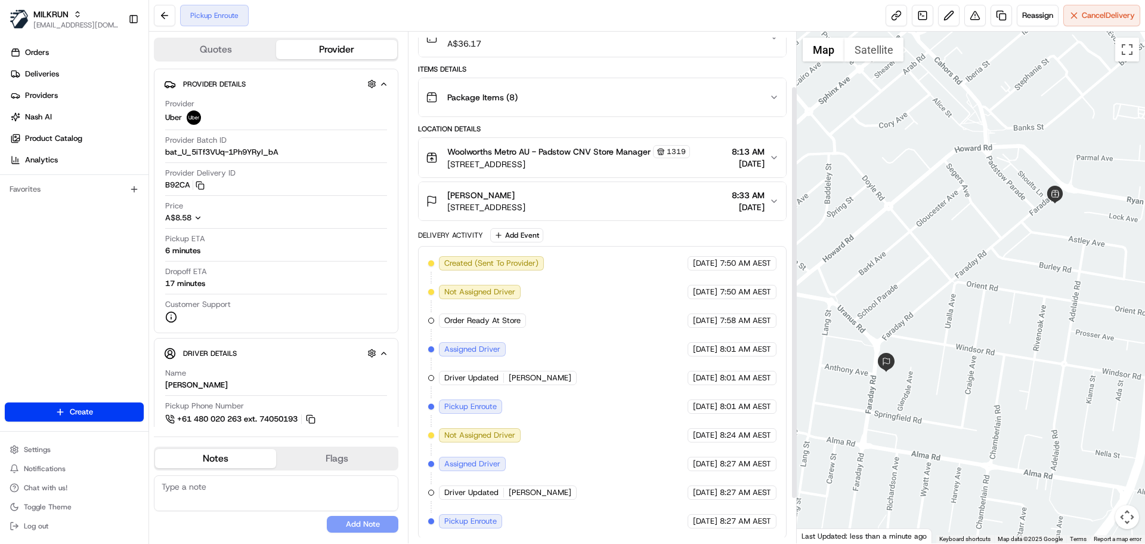
scroll to position [122, 0]
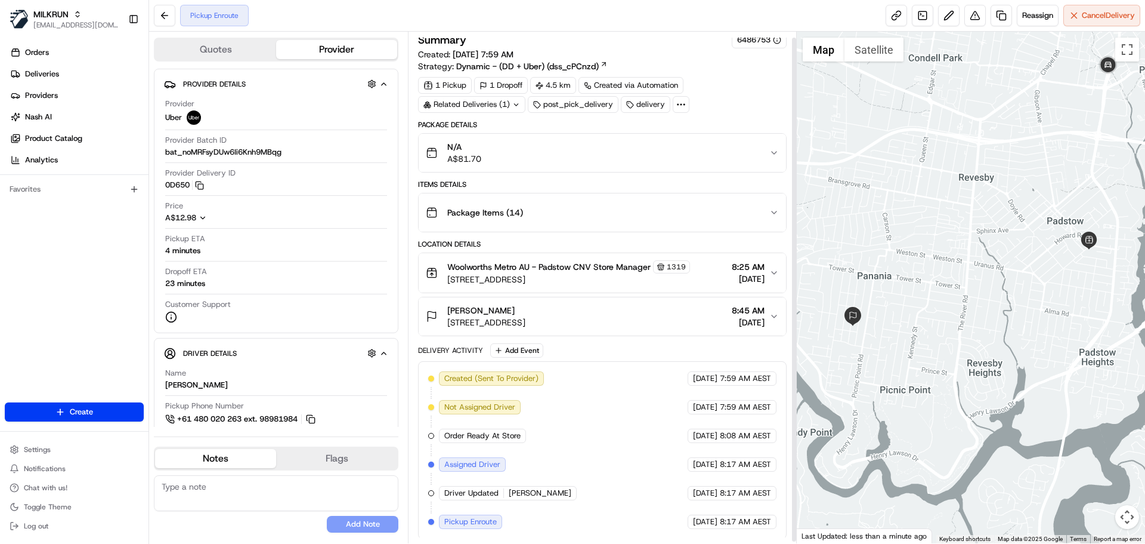
scroll to position [8, 0]
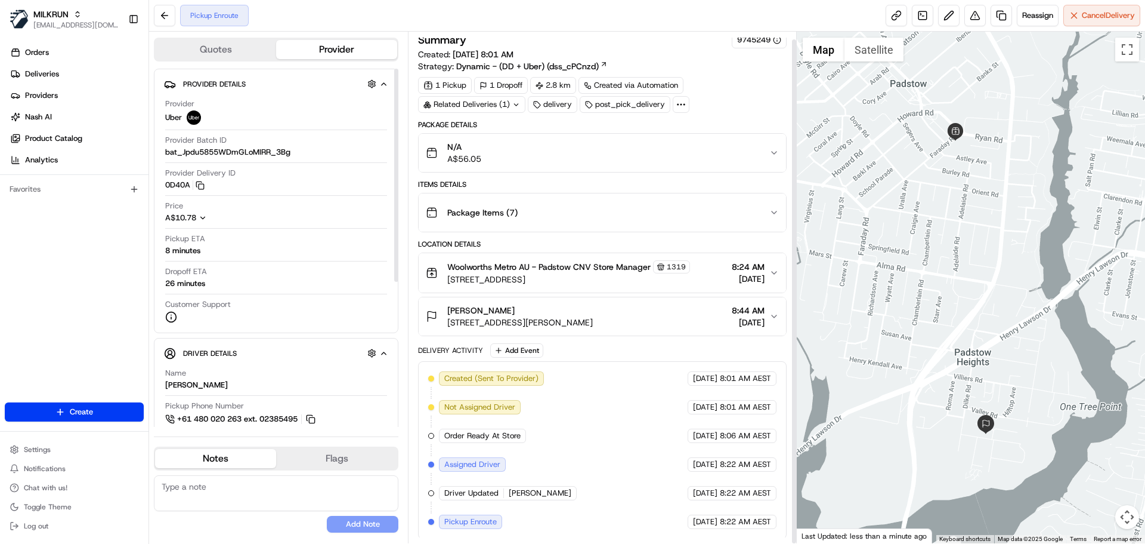
scroll to position [8, 0]
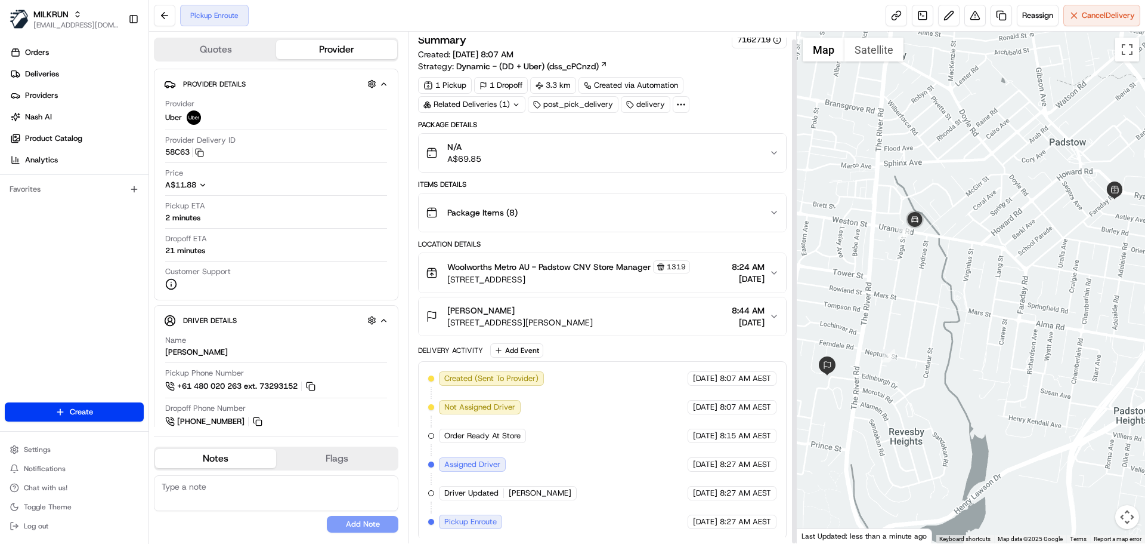
scroll to position [8, 0]
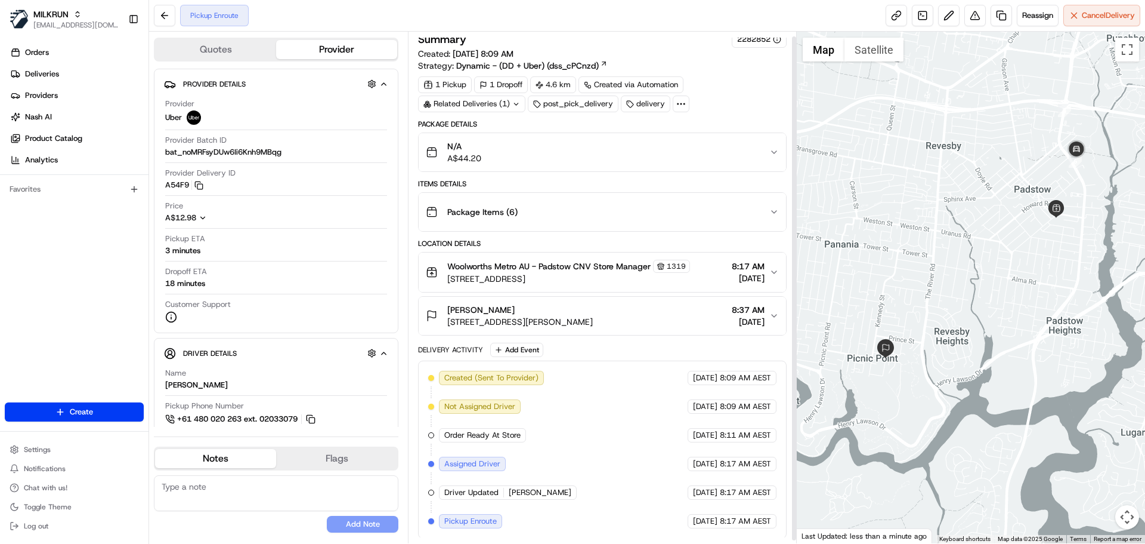
scroll to position [8, 0]
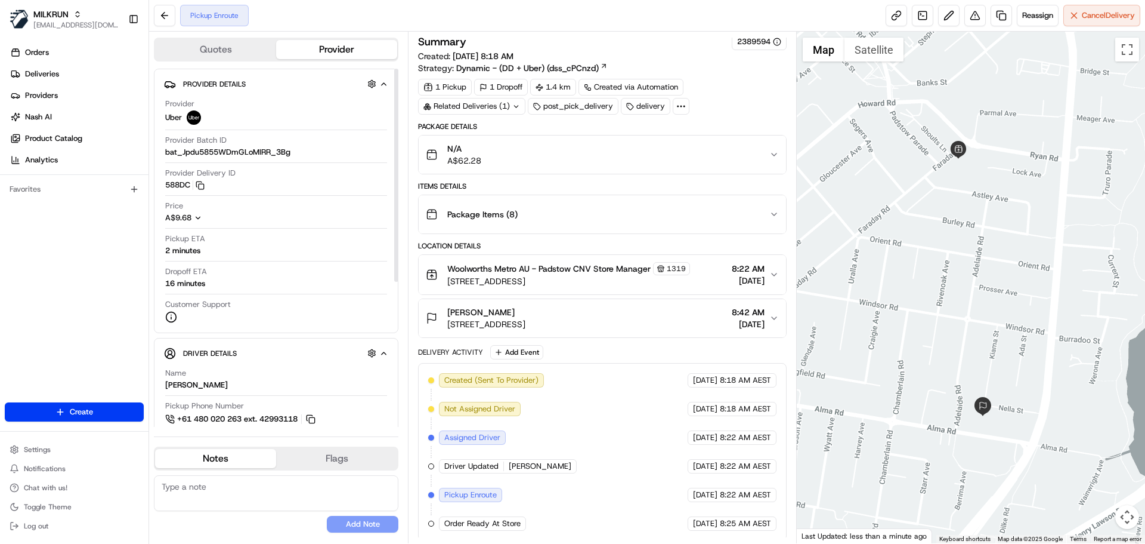
scroll to position [8, 0]
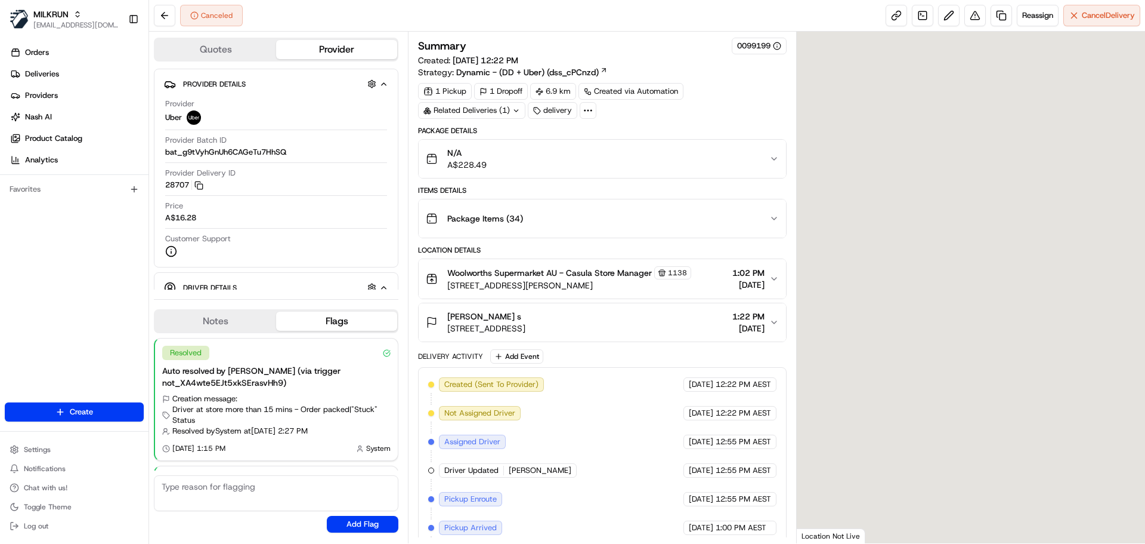
scroll to position [118, 0]
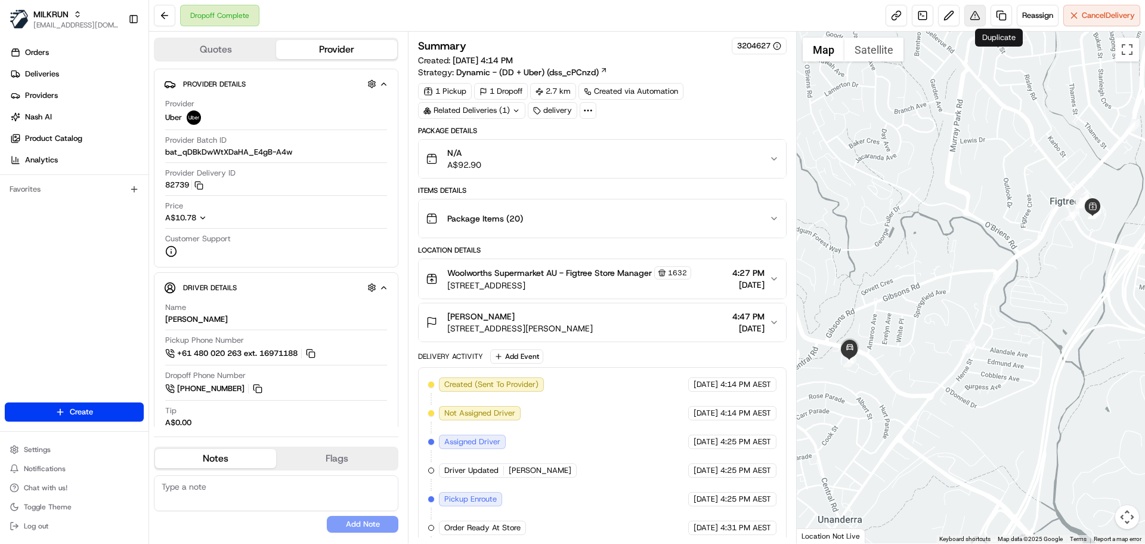
click at [970, 10] on button at bounding box center [975, 15] width 21 height 21
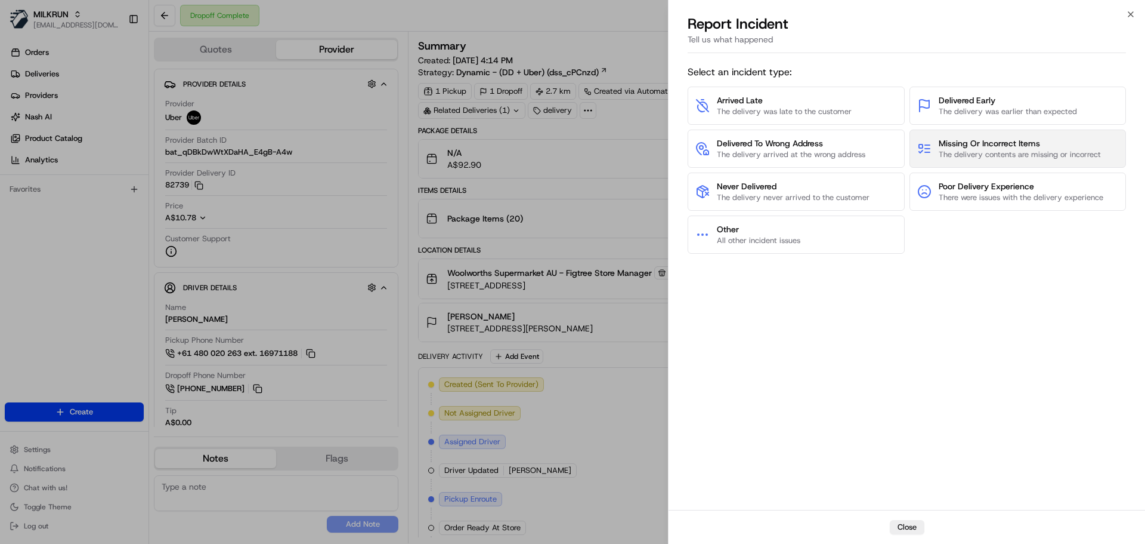
click at [969, 146] on span "Missing Or Incorrect Items" at bounding box center [1020, 143] width 162 height 12
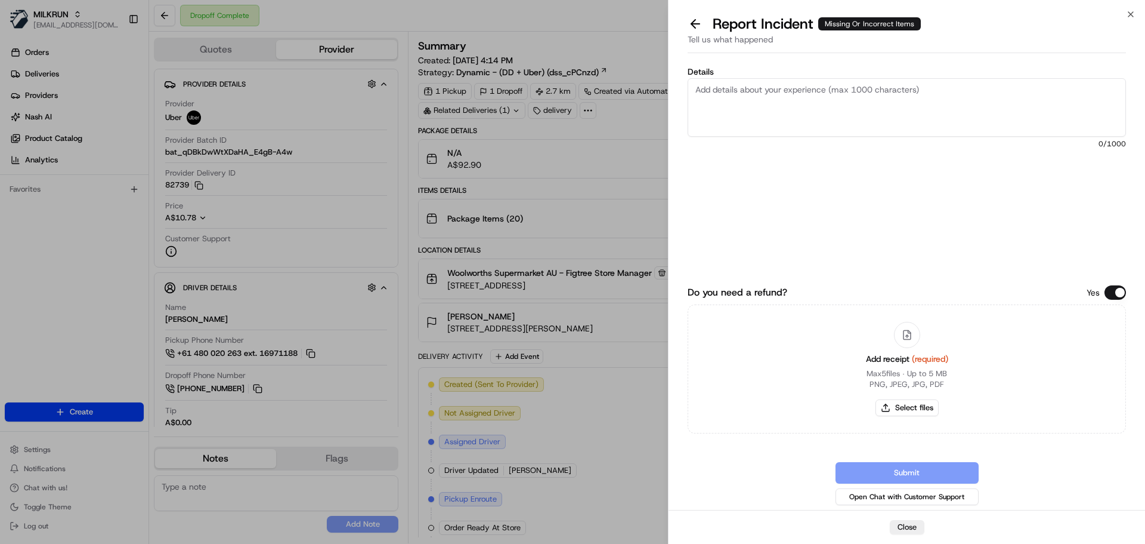
click at [854, 117] on textarea "Details" at bounding box center [907, 107] width 439 height 58
paste textarea "Missing Items 1. Little One's Size 5 Ultra Dry Nappies Walker 12-17kg Boys & Gi…"
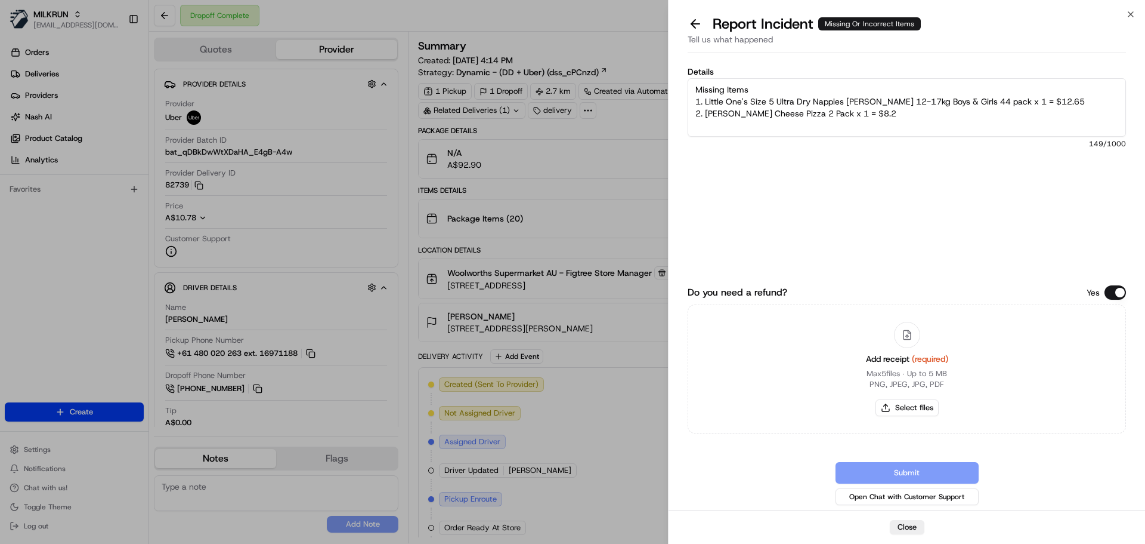
scroll to position [7, 0]
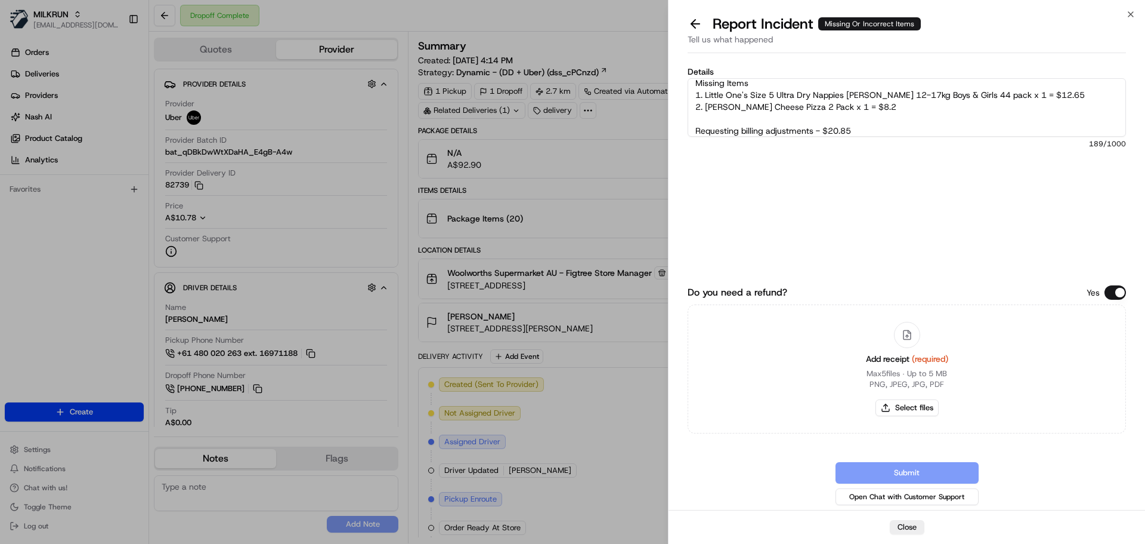
type textarea "Missing Items 1. Little One's Size 5 Ultra Dry Nappies Walker 12-17kg Boys & Gi…"
click at [915, 403] on button "Select files" at bounding box center [907, 407] width 63 height 17
type input "C:\fakepath\1.pdf"
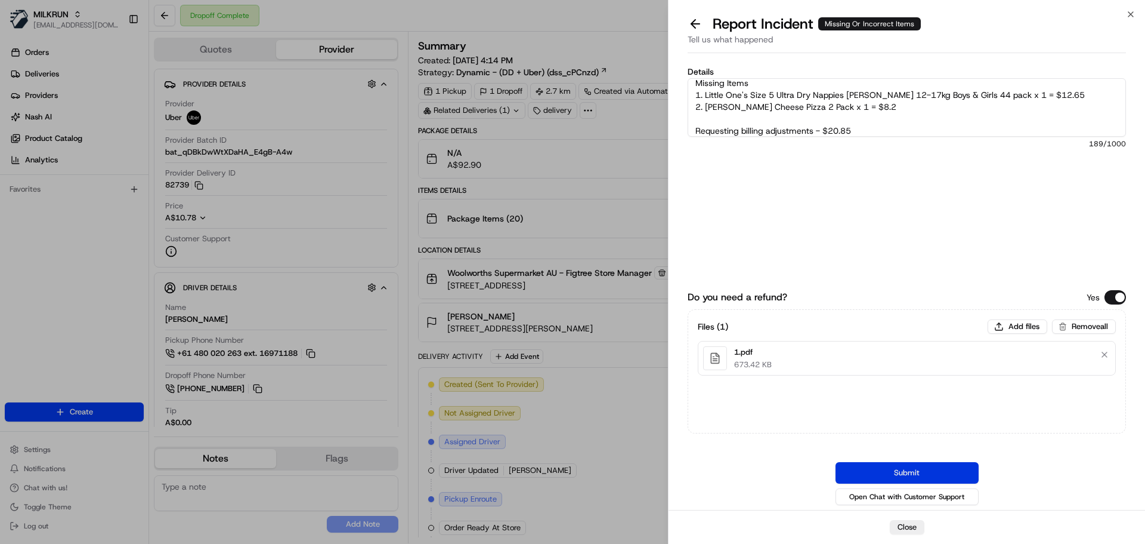
click at [903, 468] on button "Submit" at bounding box center [907, 472] width 143 height 21
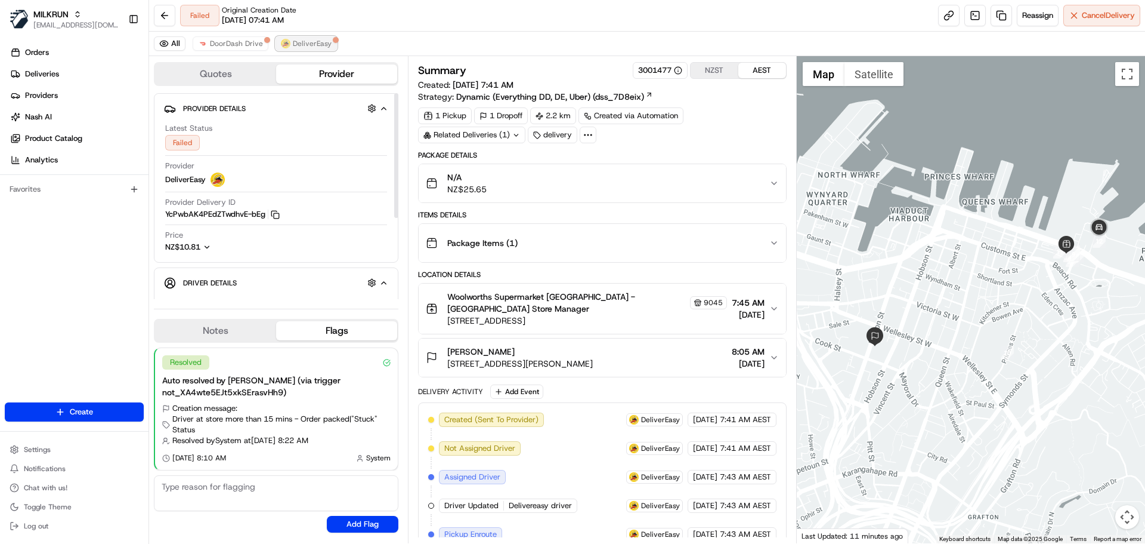
click at [311, 44] on span "DeliverEasy" at bounding box center [312, 44] width 39 height 10
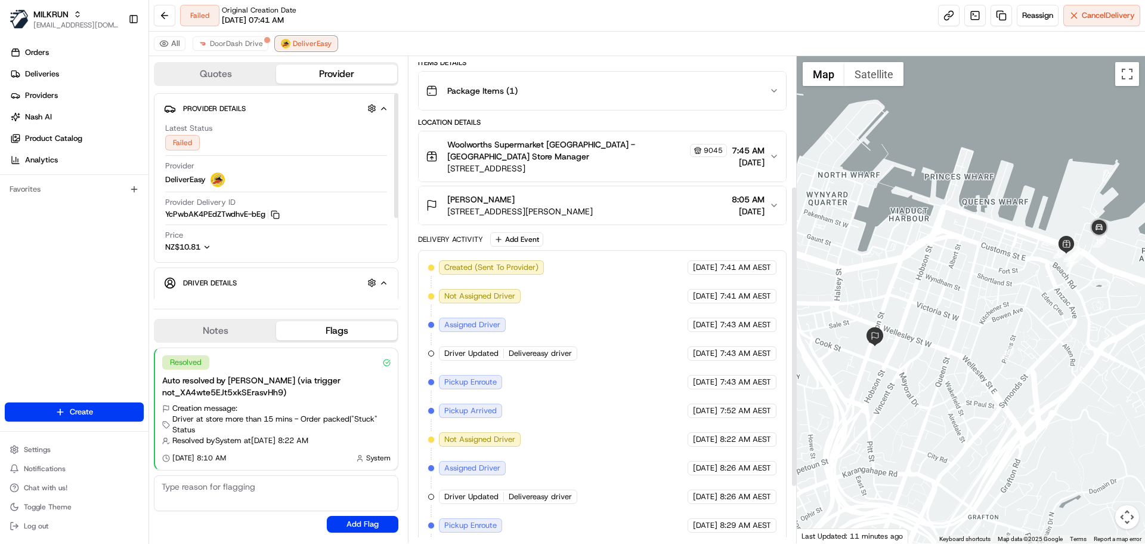
scroll to position [301, 0]
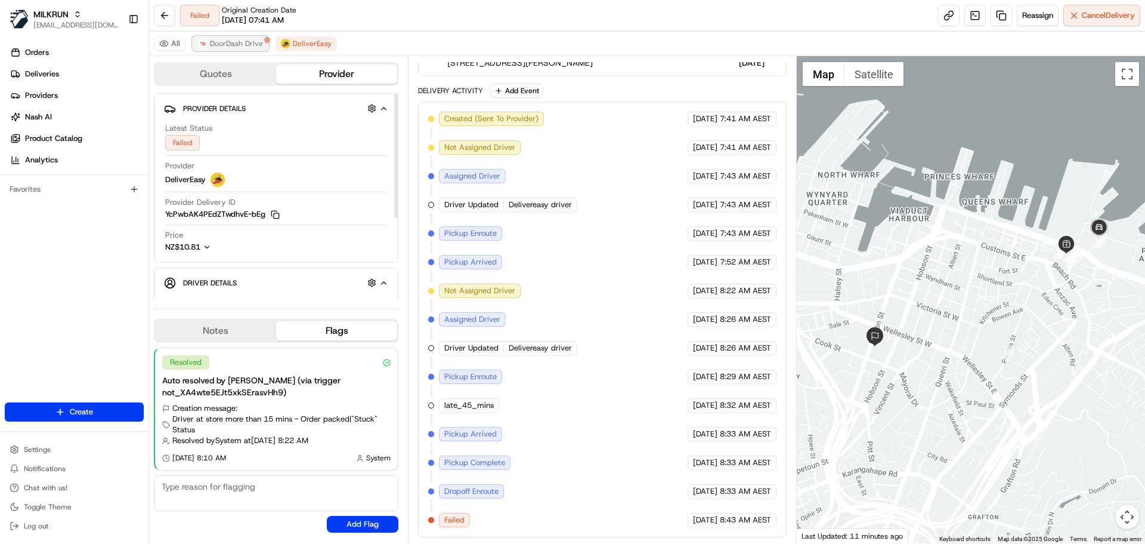
click at [248, 43] on span "DoorDash Drive" at bounding box center [236, 44] width 53 height 10
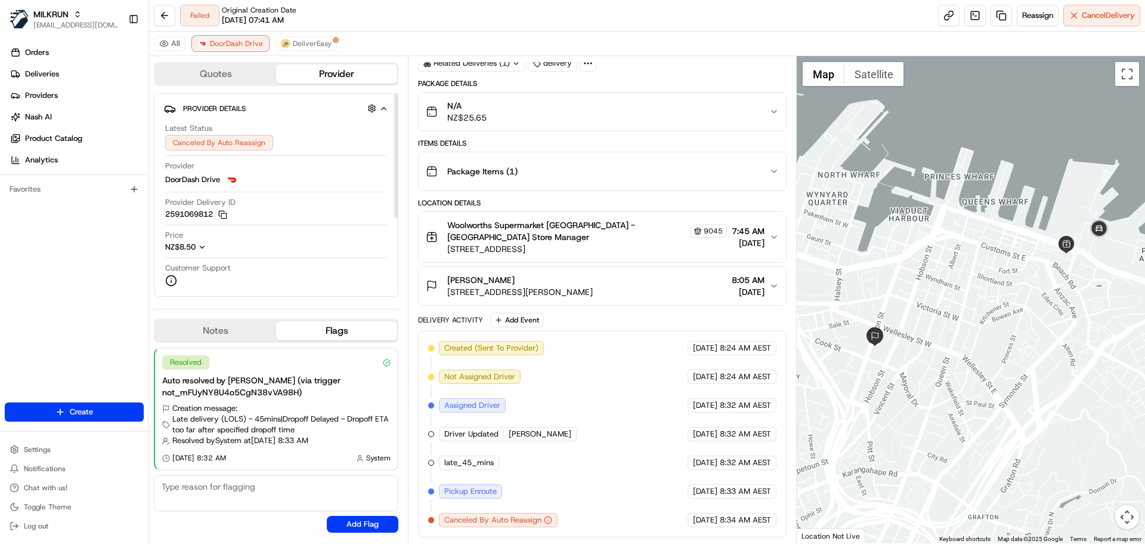
scroll to position [72, 0]
click at [305, 41] on span "DeliverEasy" at bounding box center [312, 44] width 39 height 10
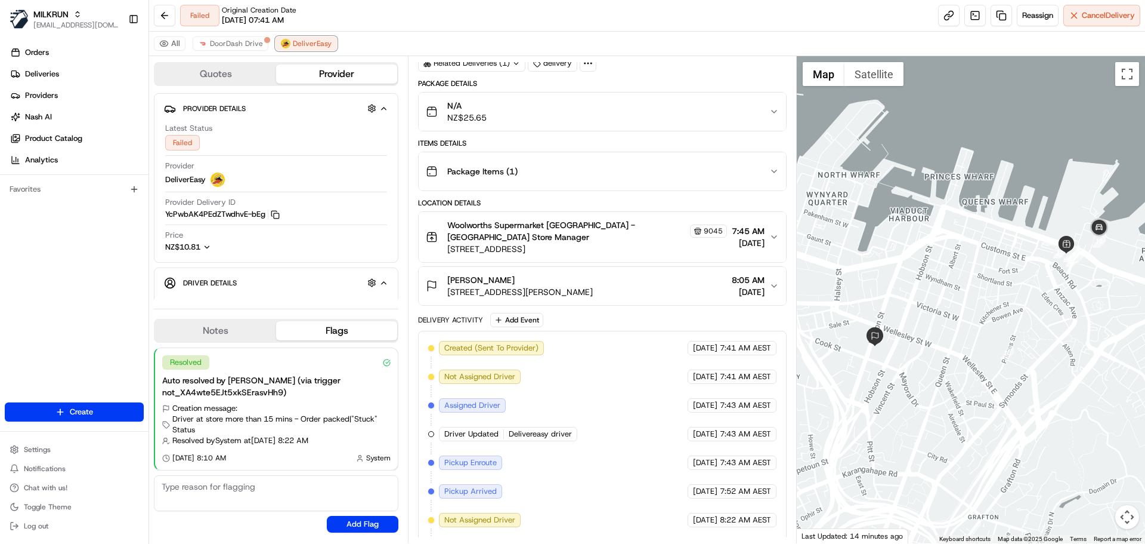
scroll to position [301, 0]
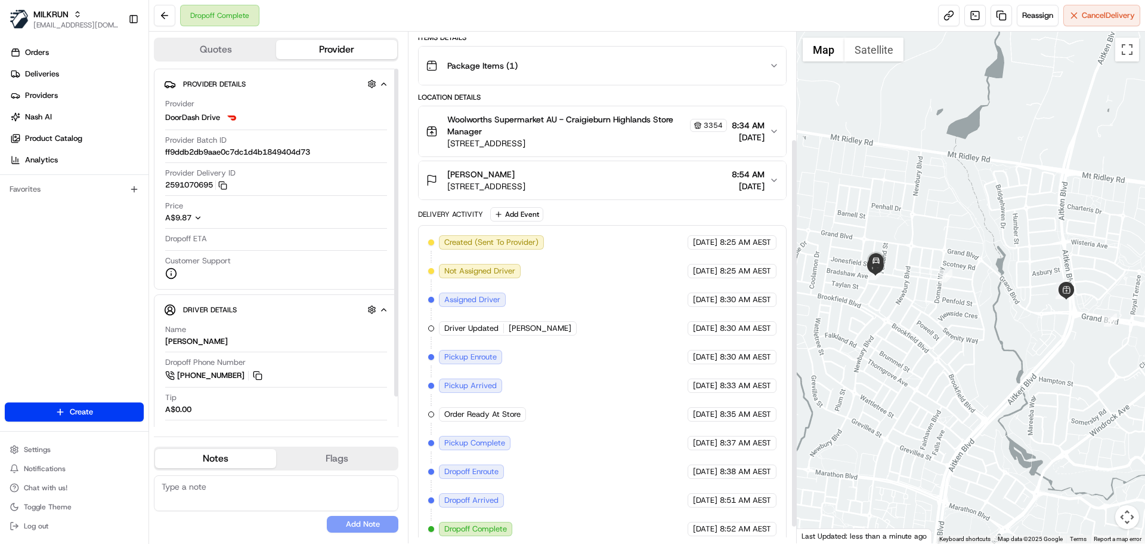
scroll to position [162, 0]
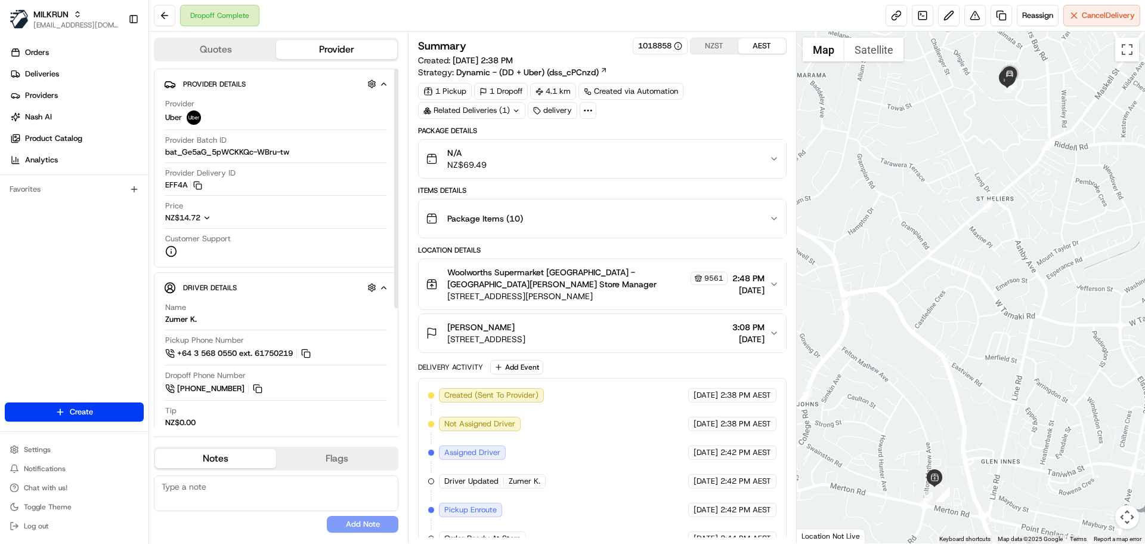
click at [560, 162] on div "N/A NZ$69.49" at bounding box center [597, 159] width 343 height 24
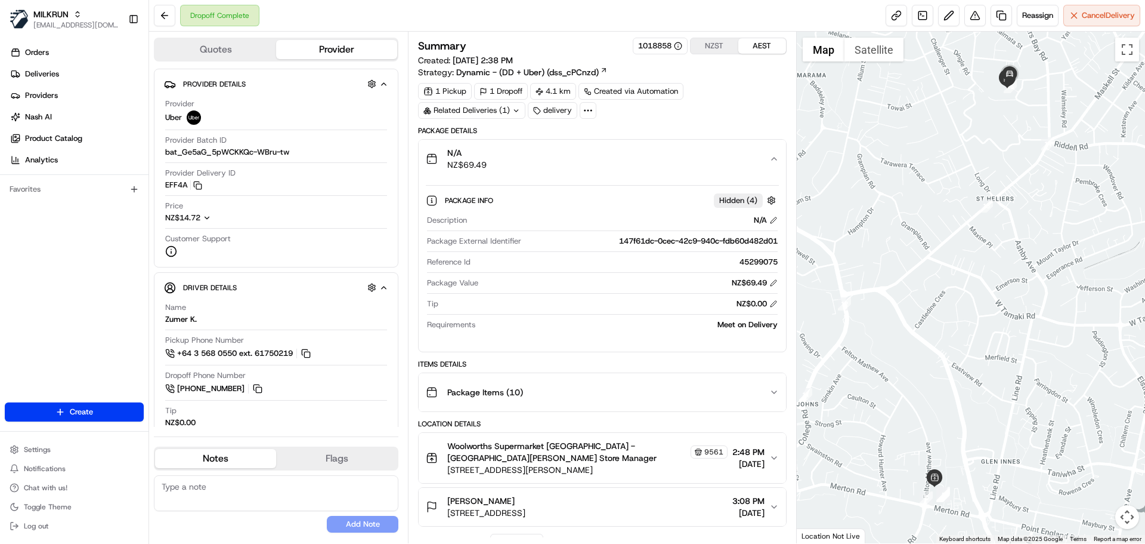
click at [560, 162] on div "N/A NZ$69.49" at bounding box center [597, 159] width 343 height 24
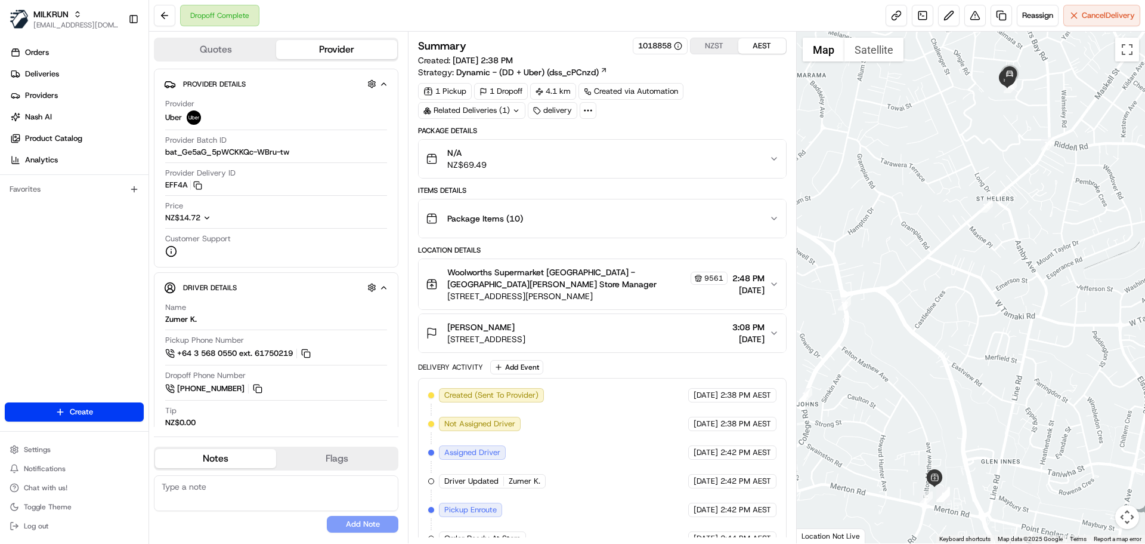
click at [569, 155] on div "N/A NZ$69.49" at bounding box center [597, 159] width 343 height 24
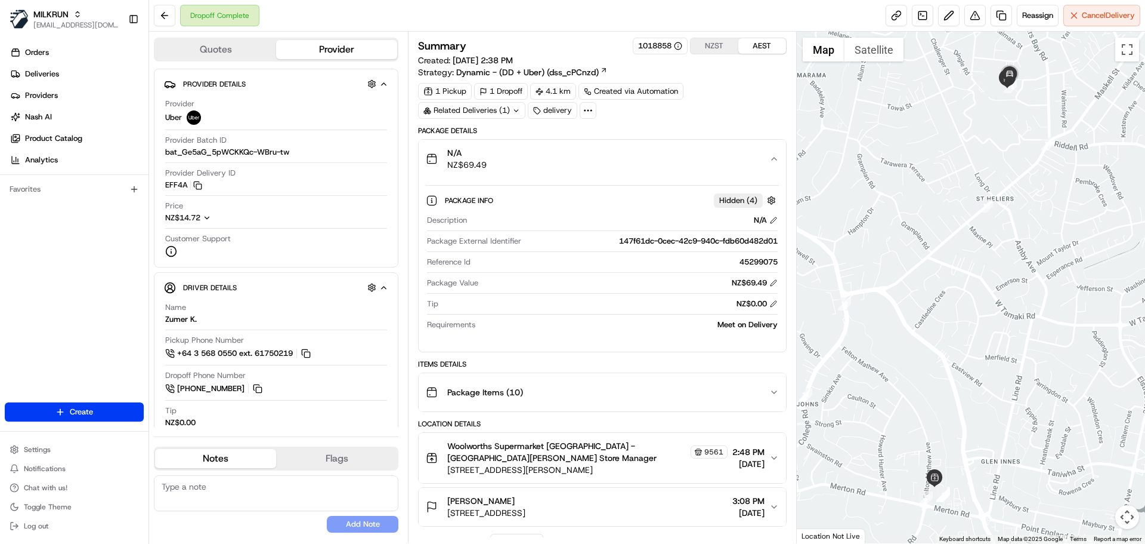
click at [569, 155] on div "N/A NZ$69.49" at bounding box center [597, 159] width 343 height 24
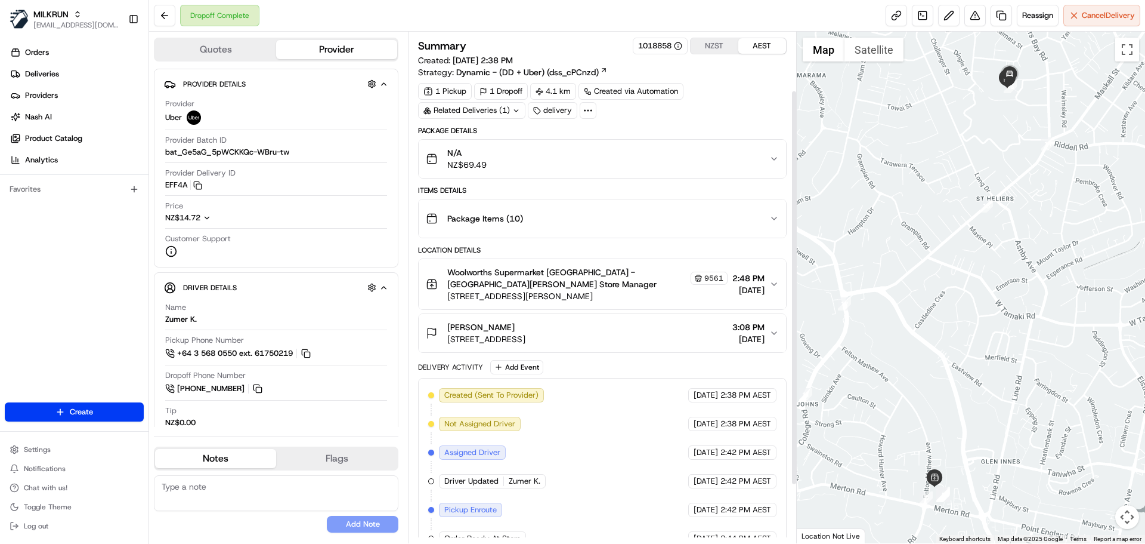
scroll to position [151, 0]
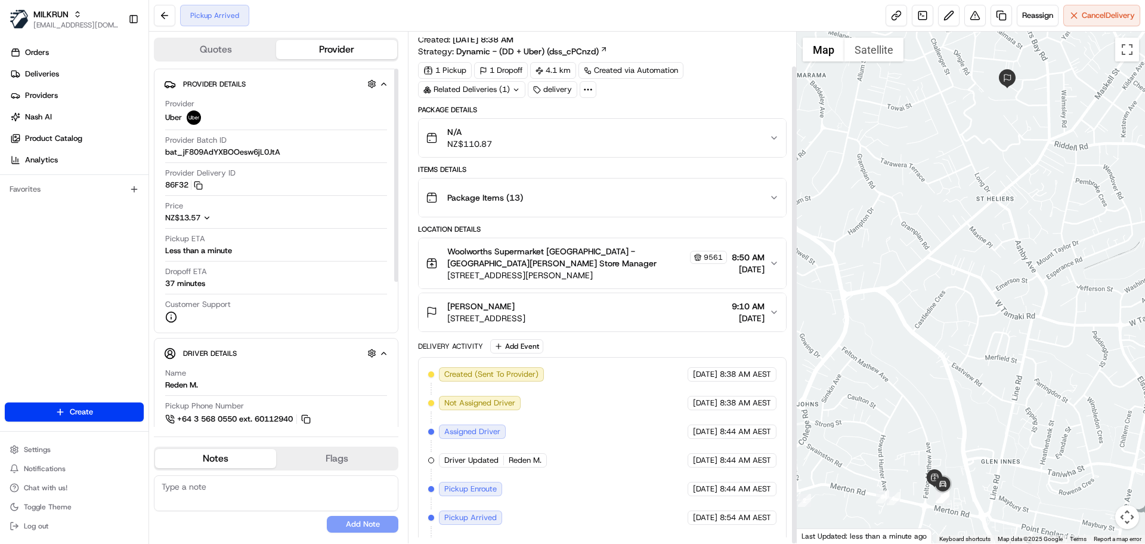
scroll to position [36, 0]
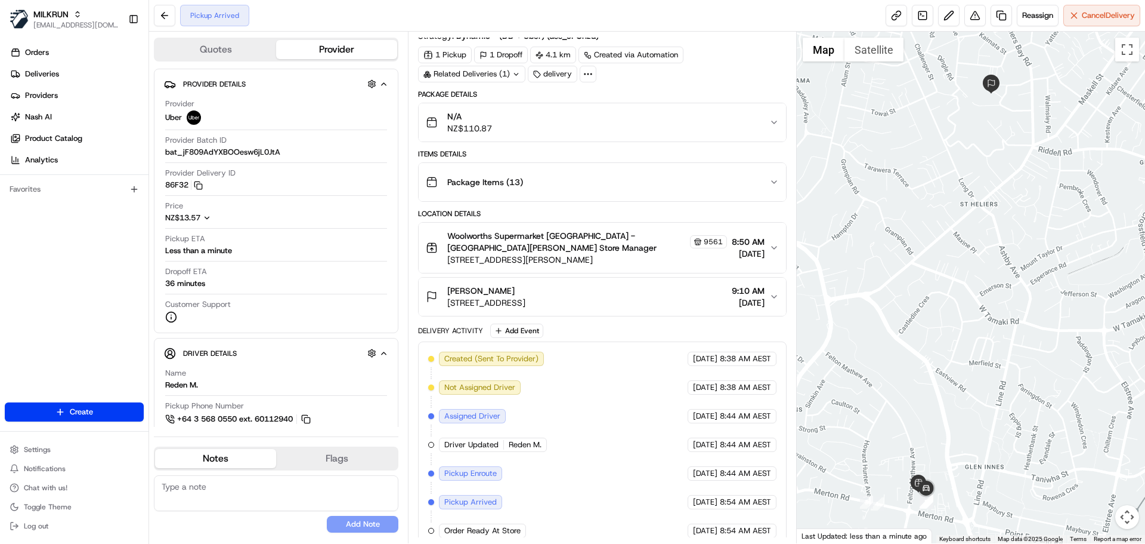
click at [594, 323] on div "Delivery Activity Add Event" at bounding box center [602, 330] width 368 height 14
click at [566, 310] on div "Package Details N/A NZ$110.87 Items Details Package Items ( 13 ) Location Detai…" at bounding box center [602, 318] width 368 height 458
click at [535, 206] on div "Package Details N/A NZ$110.87 Items Details Package Items ( 13 ) Location Detai…" at bounding box center [602, 318] width 368 height 458
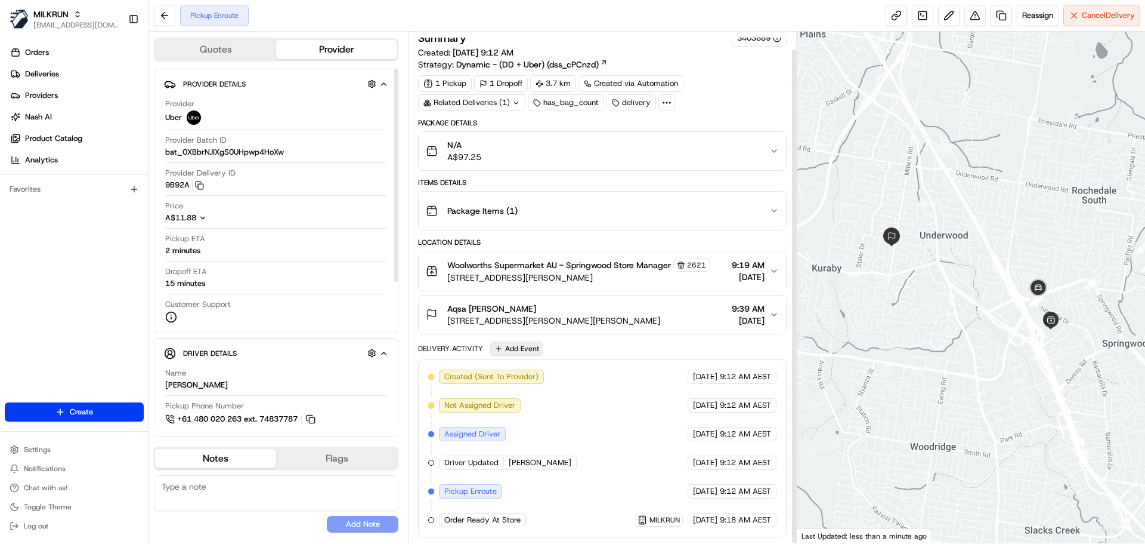
scroll to position [18, 0]
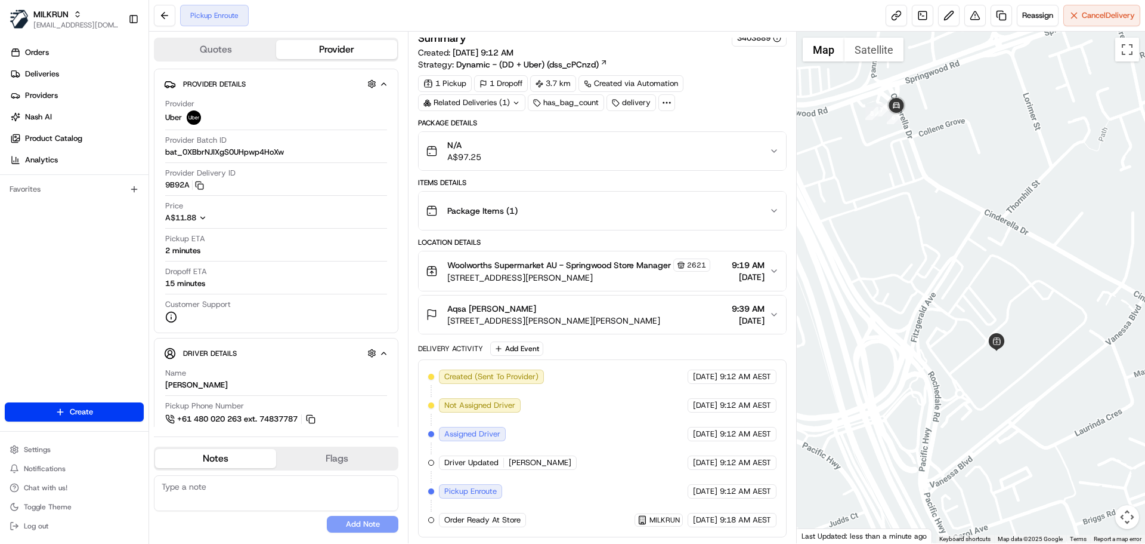
drag, startPoint x: 1058, startPoint y: 335, endPoint x: 966, endPoint y: 357, distance: 94.5
click at [966, 357] on div at bounding box center [971, 287] width 349 height 511
drag, startPoint x: 529, startPoint y: 461, endPoint x: 507, endPoint y: 462, distance: 22.1
click at [507, 462] on div "Driver Updated KAI N." at bounding box center [508, 462] width 138 height 14
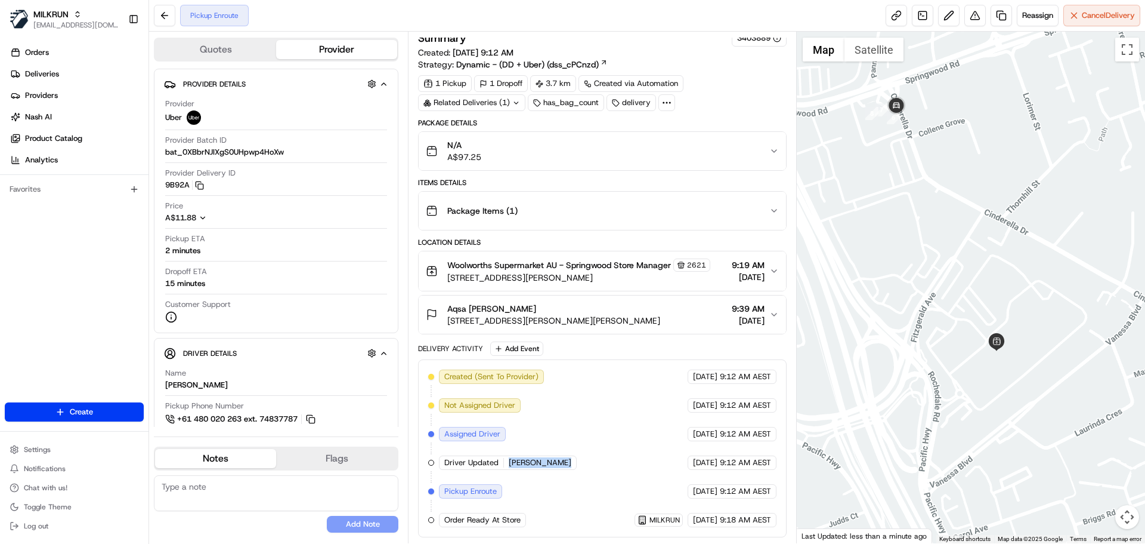
drag, startPoint x: 507, startPoint y: 462, endPoint x: 539, endPoint y: 462, distance: 32.2
click at [539, 462] on div "Created (Sent To Provider) Uber 16/08/2025 9:12 AM AEST Not Assigned Driver Ube…" at bounding box center [602, 448] width 348 height 158
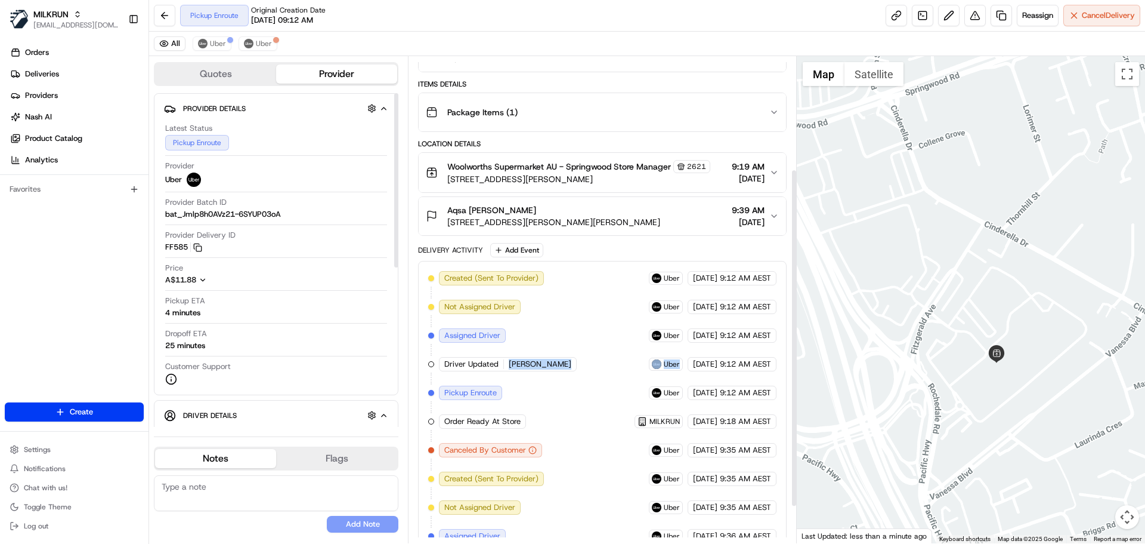
scroll to position [215, 0]
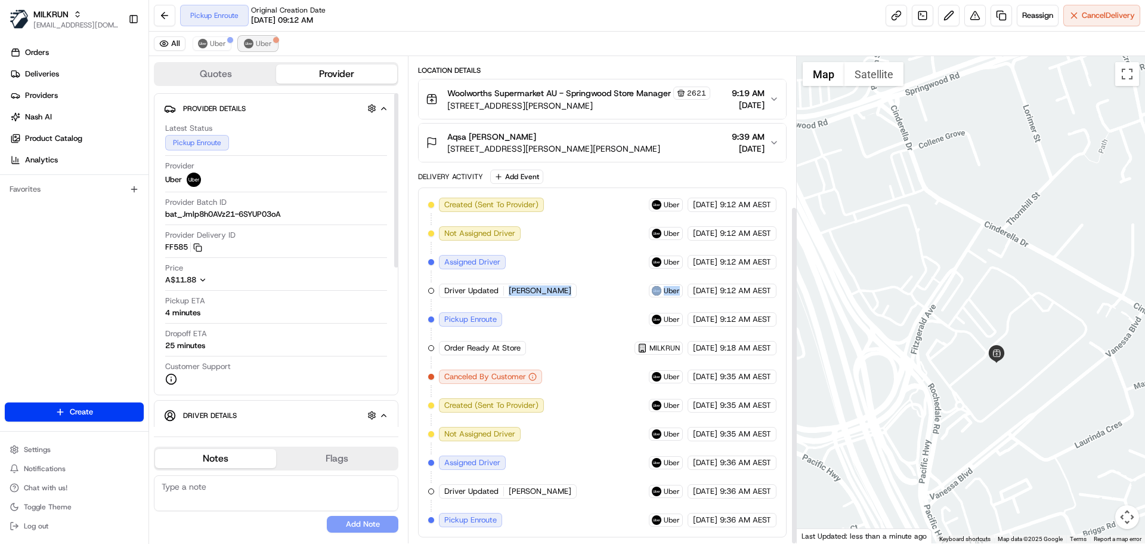
click at [248, 47] on img at bounding box center [249, 44] width 10 height 10
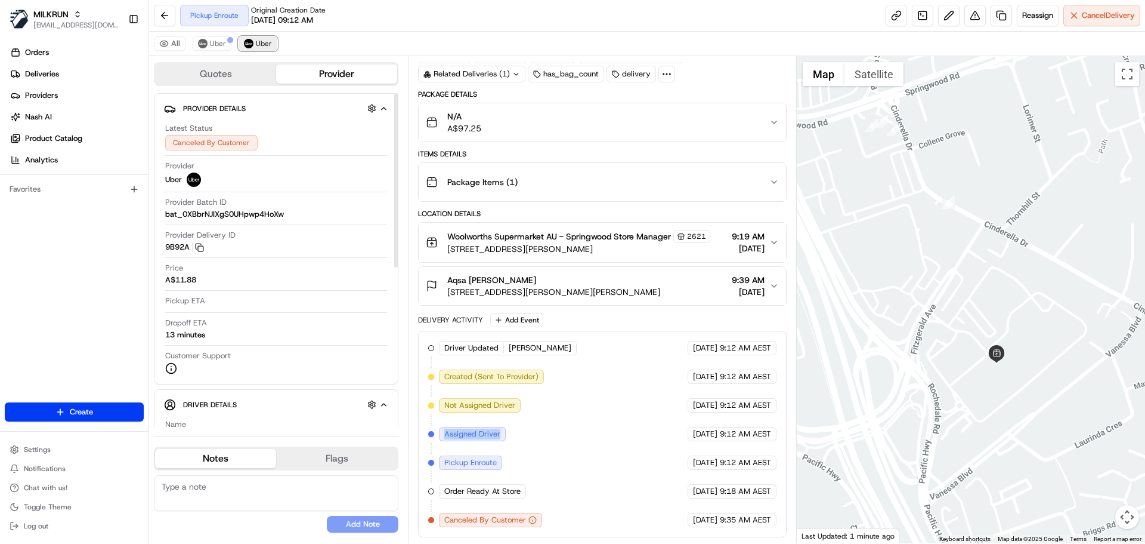
scroll to position [72, 0]
click at [218, 46] on span "Uber" at bounding box center [218, 44] width 16 height 10
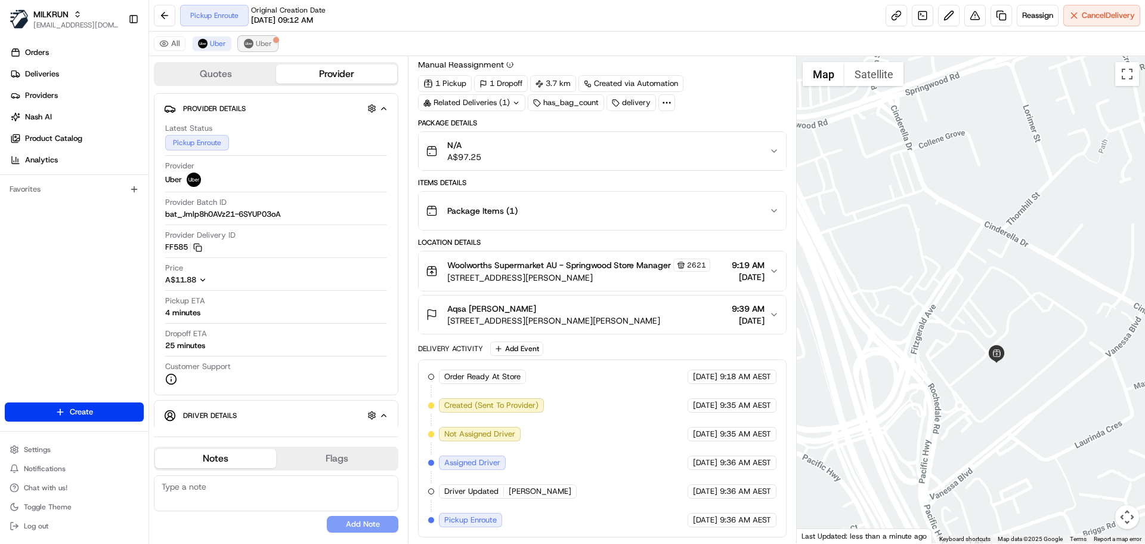
click at [263, 46] on span "Uber" at bounding box center [264, 44] width 16 height 10
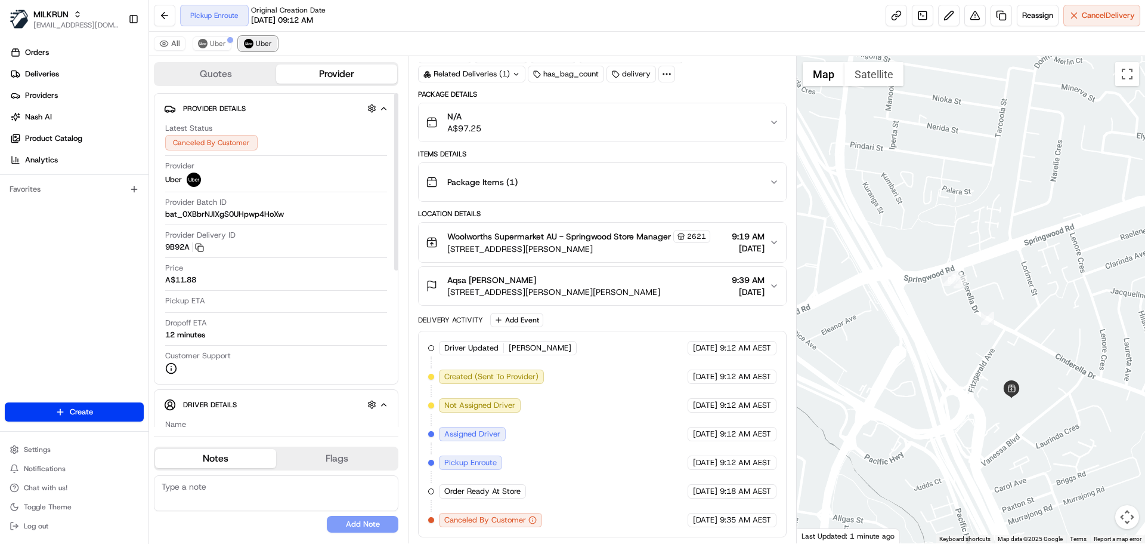
click at [267, 44] on span "Uber" at bounding box center [264, 44] width 16 height 10
click at [213, 47] on span "Uber" at bounding box center [218, 44] width 16 height 10
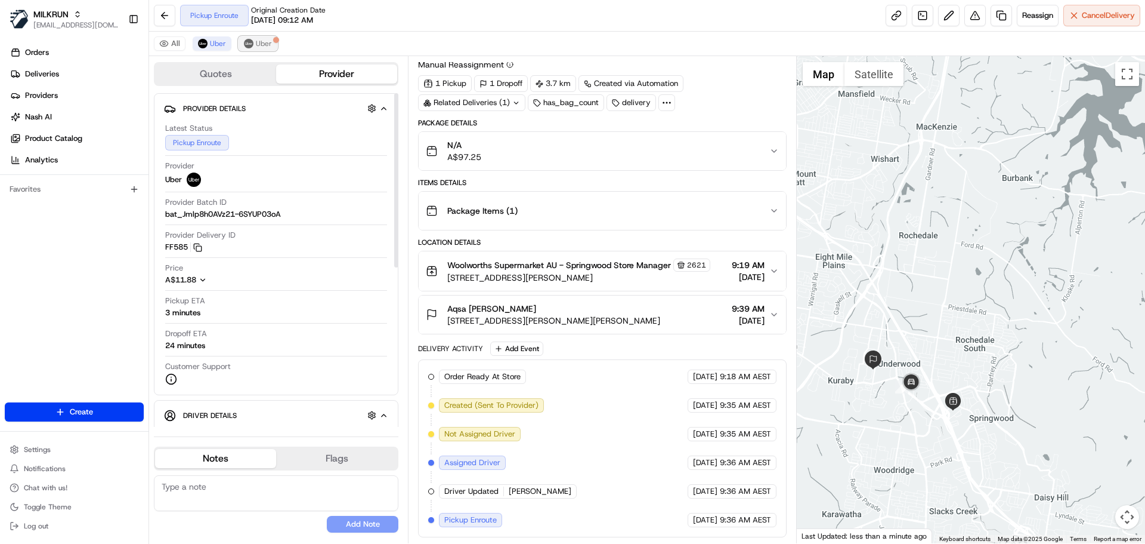
click at [262, 45] on span "Uber" at bounding box center [264, 44] width 16 height 10
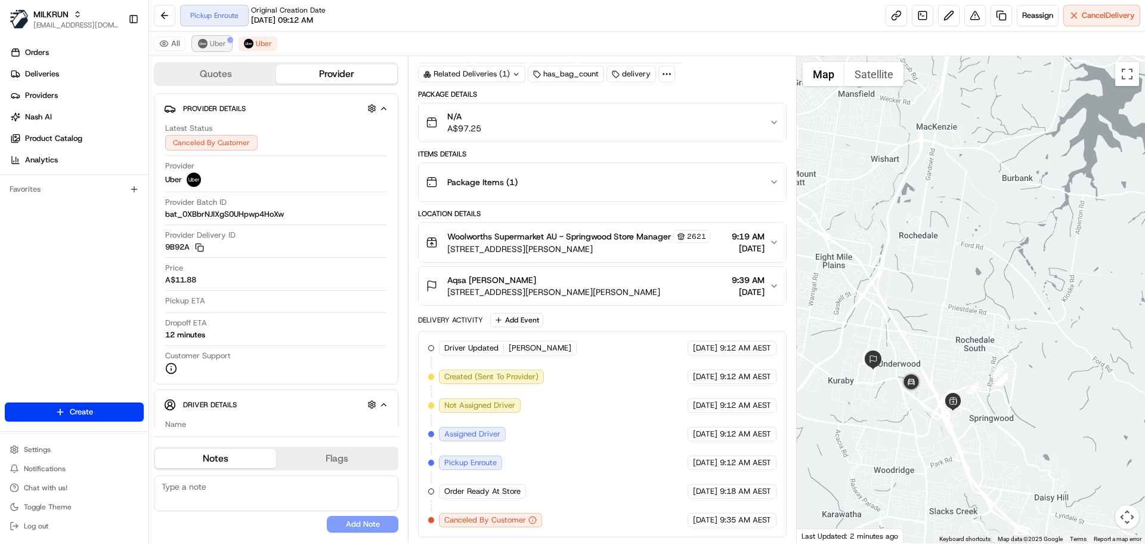
click at [212, 48] on span "Uber" at bounding box center [218, 44] width 16 height 10
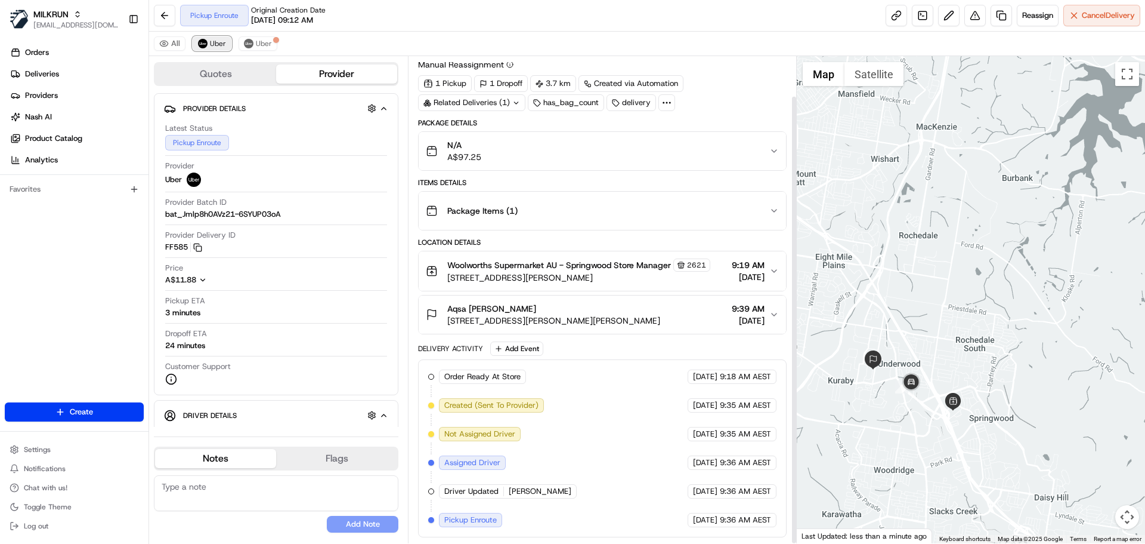
scroll to position [43, 0]
click at [897, 12] on link at bounding box center [896, 15] width 21 height 21
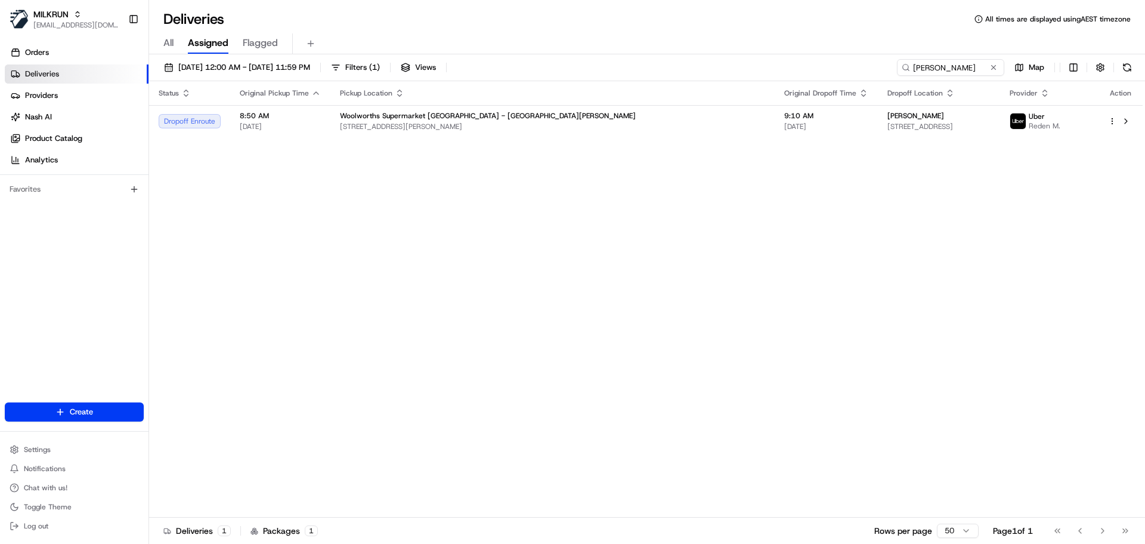
click at [953, 58] on div "16/08/2025 12:00 AM - 16/08/2025 11:59 PM Filters ( 1 ) Views Kate Berghan Map …" at bounding box center [647, 300] width 996 height 492
click at [951, 67] on input "Kate Berghan" at bounding box center [932, 67] width 143 height 17
paste input "AI N."
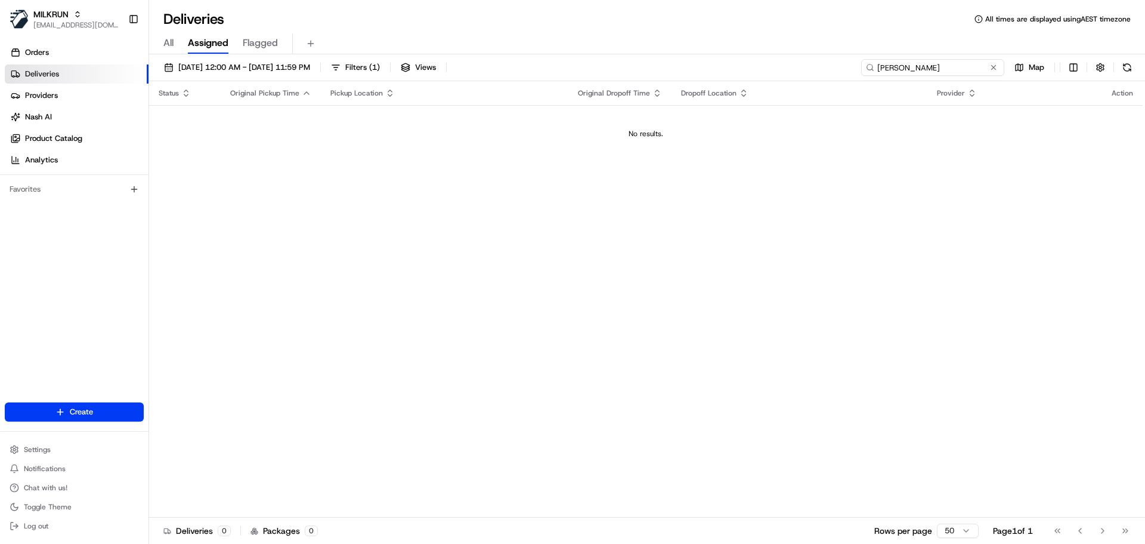
paste input "DHRUV B"
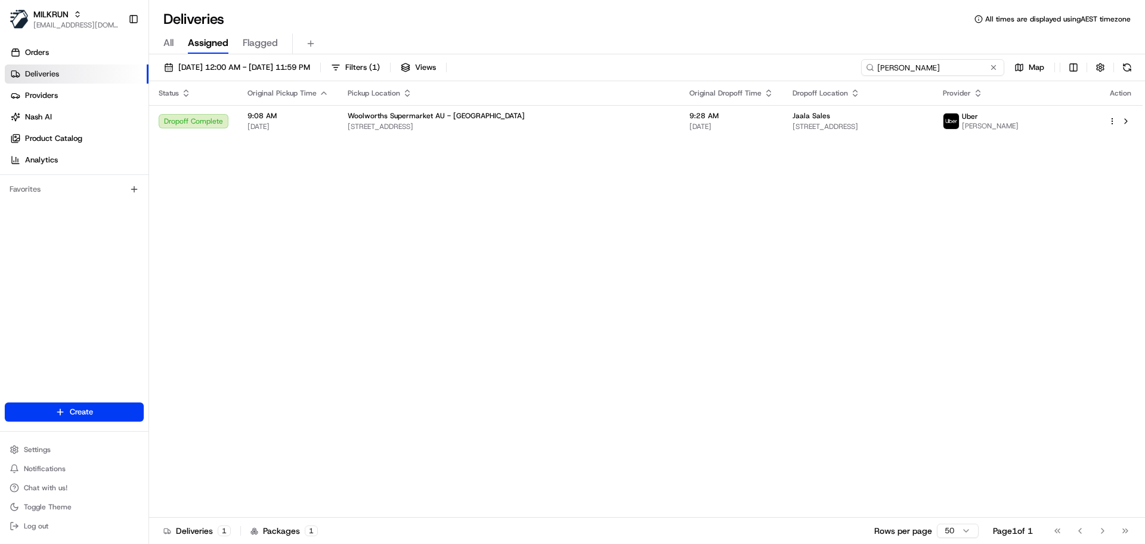
drag, startPoint x: 930, startPoint y: 72, endPoint x: 768, endPoint y: 59, distance: 162.2
click at [768, 59] on div "16/08/2025 12:00 AM - 16/08/2025 11:59 PM Filters ( 1 ) Views DHRUV B. Map" at bounding box center [647, 70] width 996 height 22
paste input "MALLIKARJUNA G"
paste input "Aleigha thame"
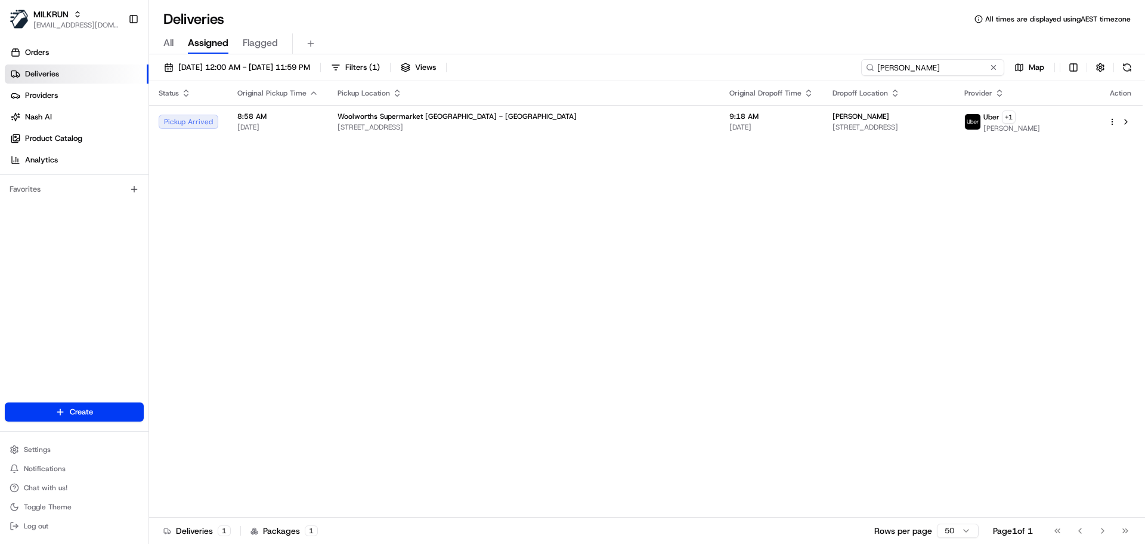
paste input "[PERSON_NAME] s"
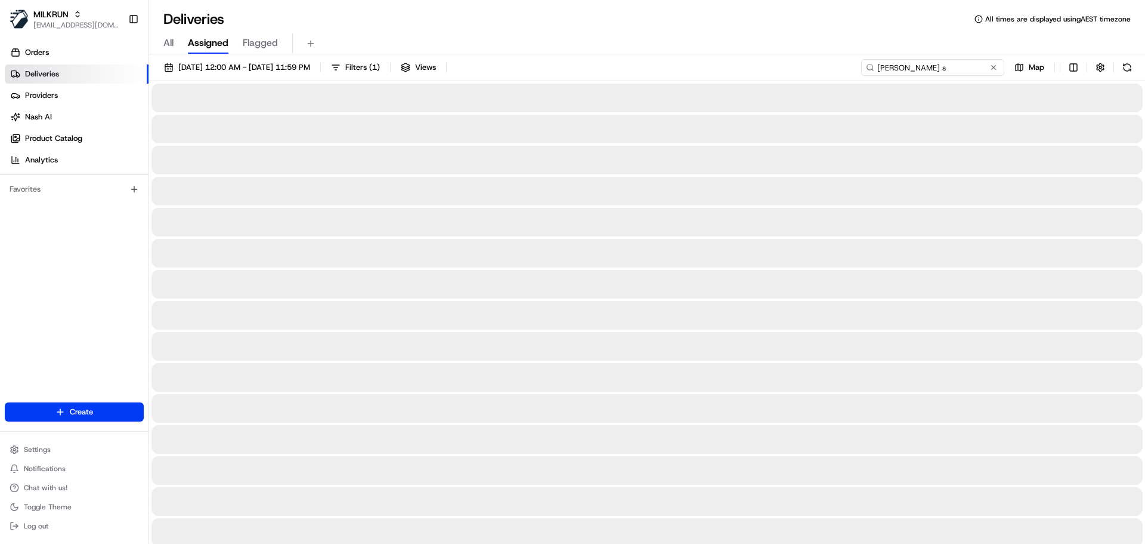
type input "leila s"
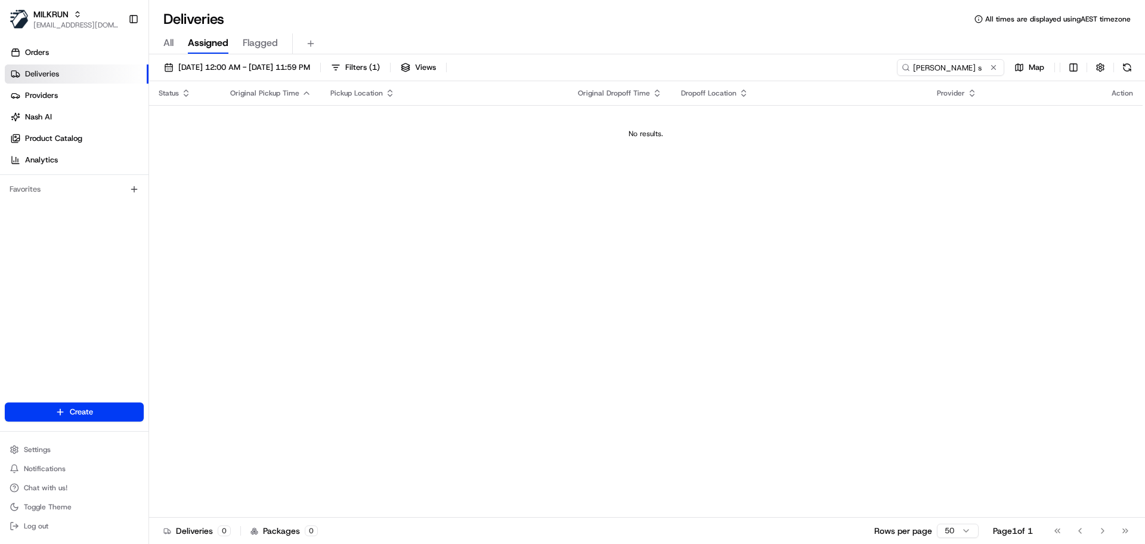
click at [313, 57] on div "16/08/2025 12:00 AM - 16/08/2025 11:59 PM Filters ( 1 ) Views leila s Map Statu…" at bounding box center [647, 300] width 996 height 492
click at [310, 70] on span "16/08/2025 12:00 AM - 16/08/2025 11:59 PM" at bounding box center [244, 67] width 132 height 11
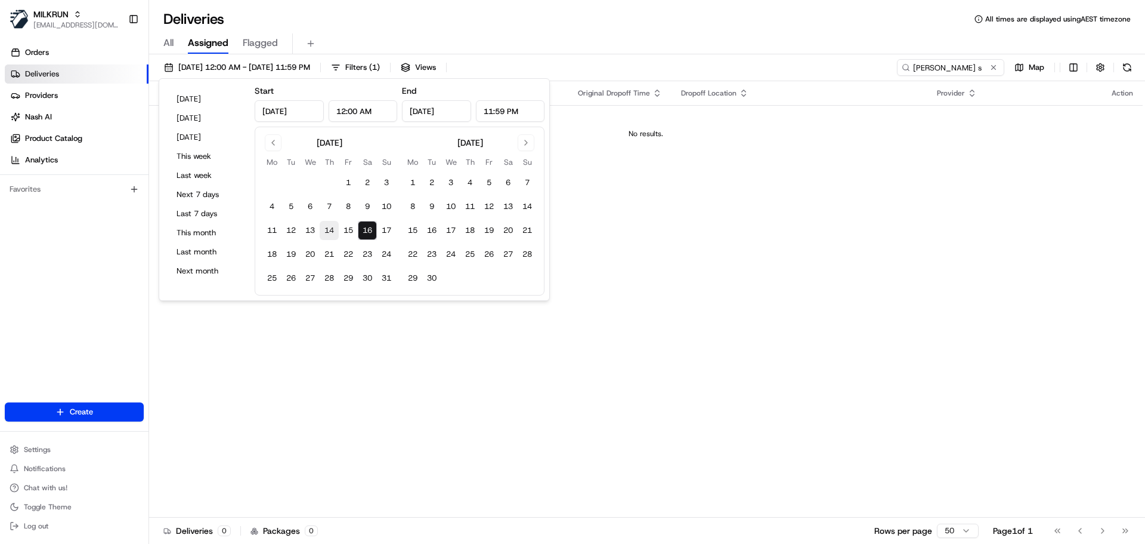
click at [328, 225] on button "14" at bounding box center [329, 230] width 19 height 19
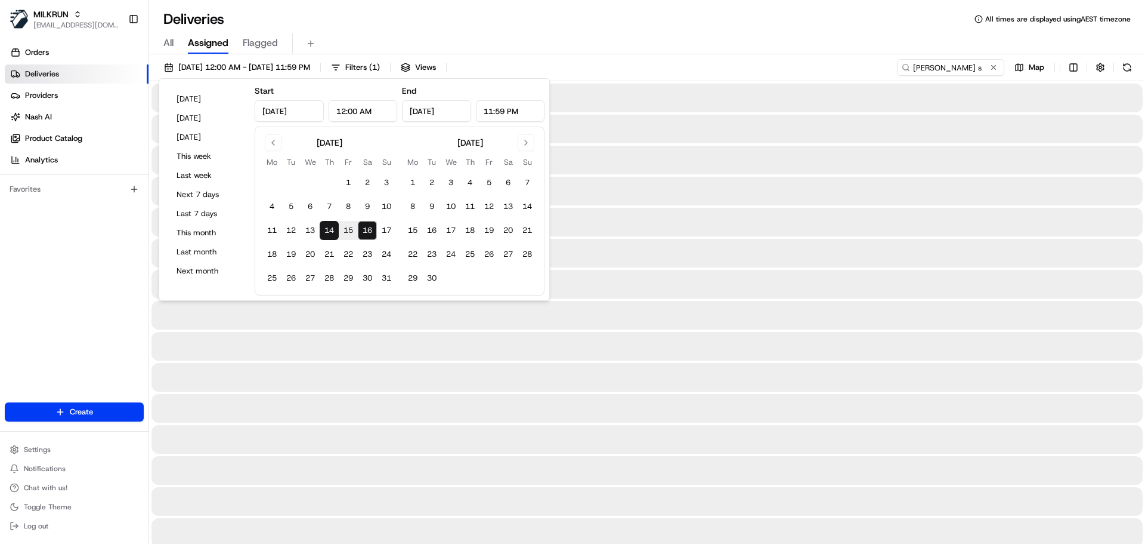
type input "Aug 14, 2025"
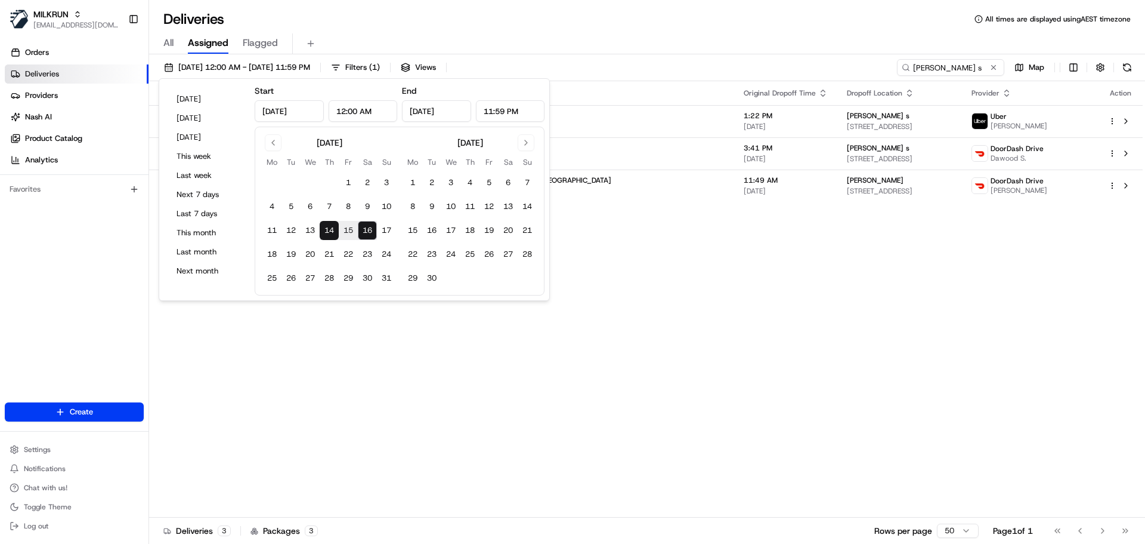
click at [767, 300] on div "Status Original Pickup Time Pickup Location Original Dropoff Time Dropoff Locat…" at bounding box center [646, 299] width 994 height 436
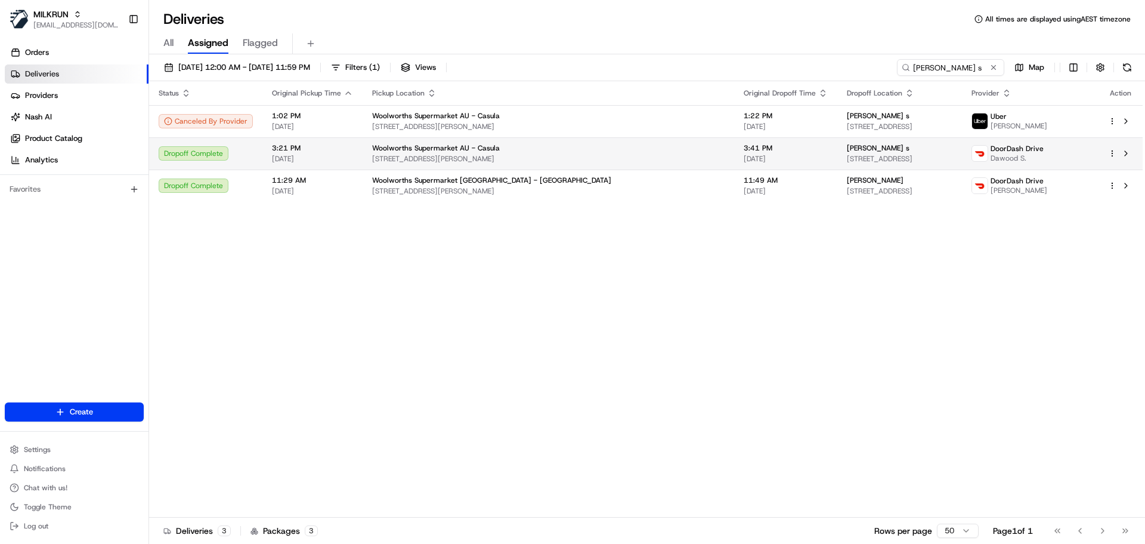
click at [734, 152] on td "3:41 PM 14/08/2025" at bounding box center [785, 153] width 103 height 32
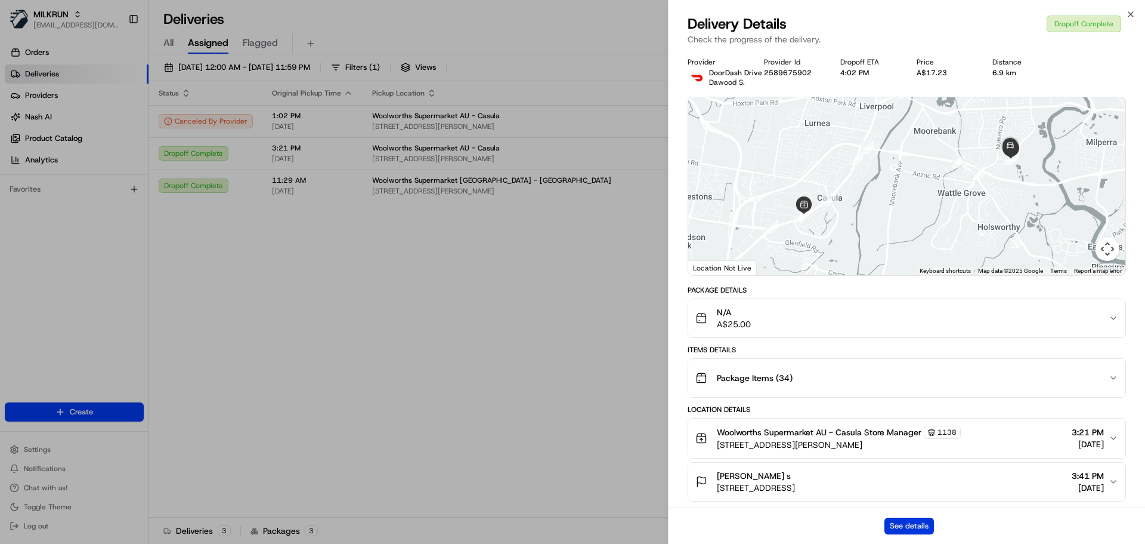
click at [891, 526] on button "See details" at bounding box center [910, 525] width 50 height 17
drag, startPoint x: 518, startPoint y: 307, endPoint x: 504, endPoint y: 290, distance: 22.5
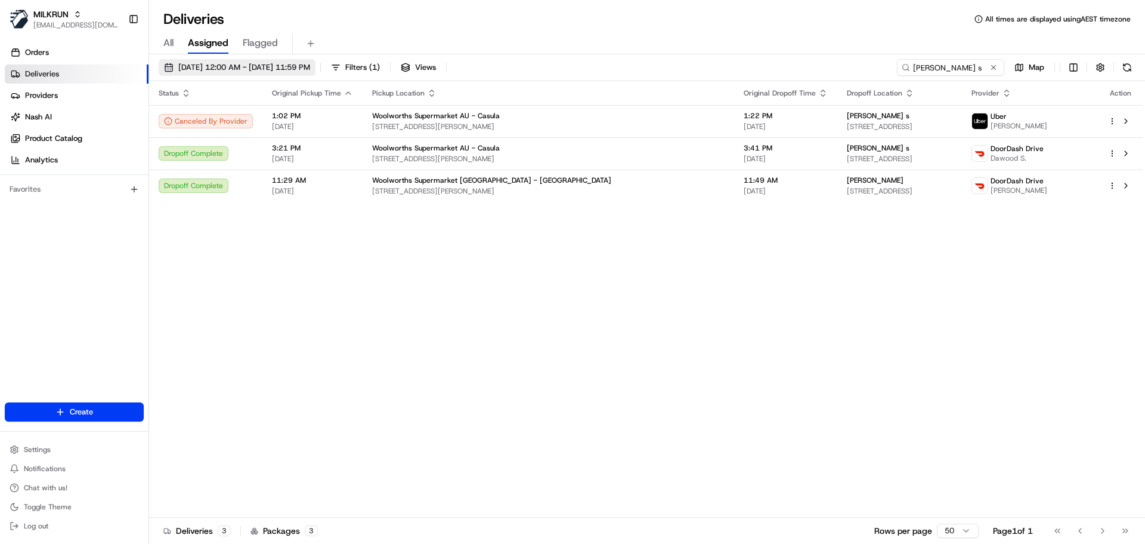
click at [316, 60] on button "14/08/2025 12:00 AM - 16/08/2025 11:59 PM" at bounding box center [237, 67] width 157 height 17
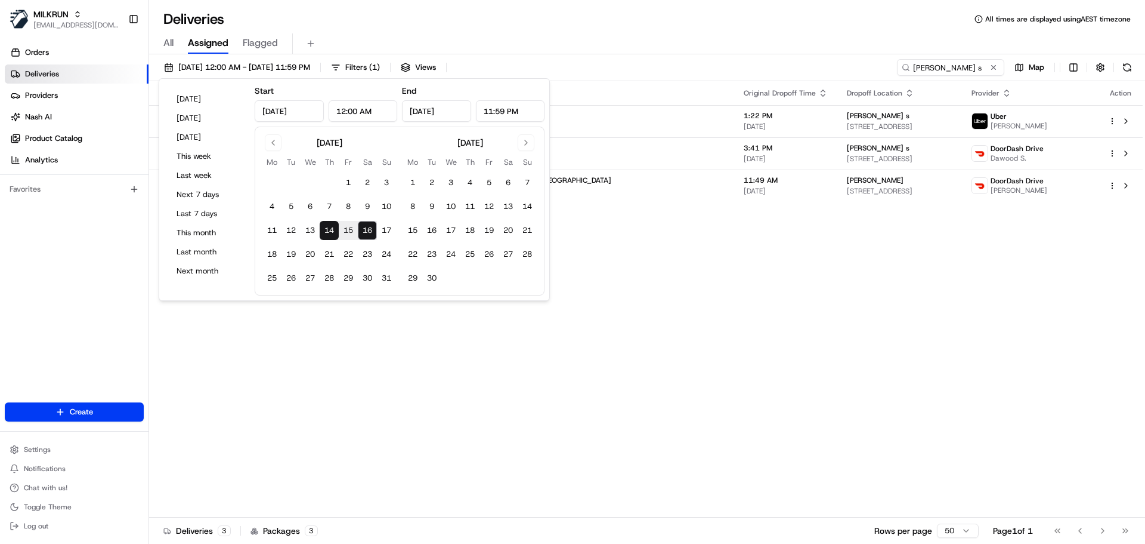
click at [327, 233] on button "14" at bounding box center [329, 230] width 19 height 19
type input "Aug 14, 2025"
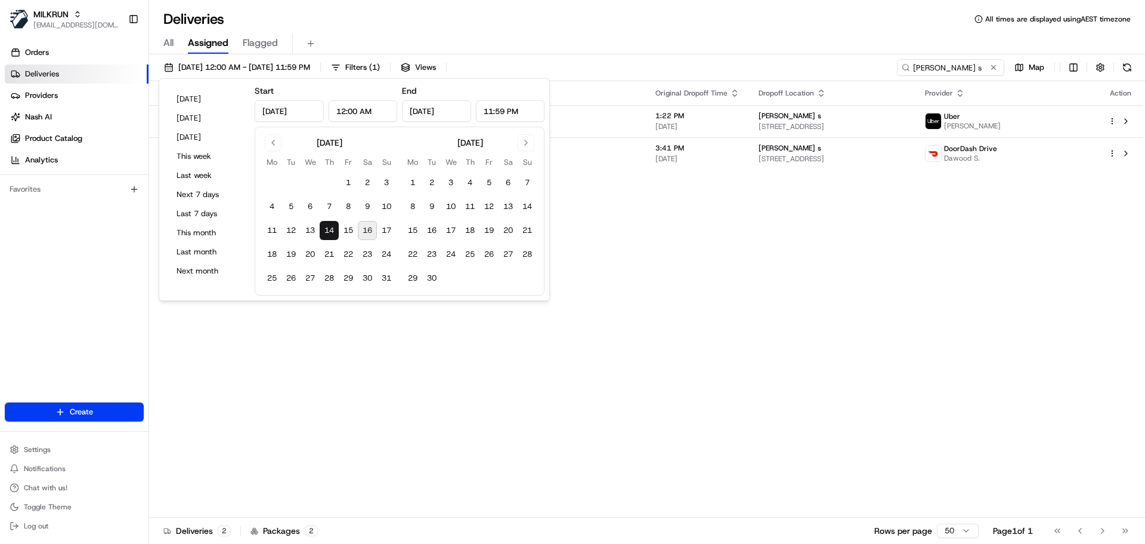
click at [662, 306] on div "Status Original Pickup Time Pickup Location Original Dropoff Time Dropoff Locat…" at bounding box center [646, 299] width 994 height 436
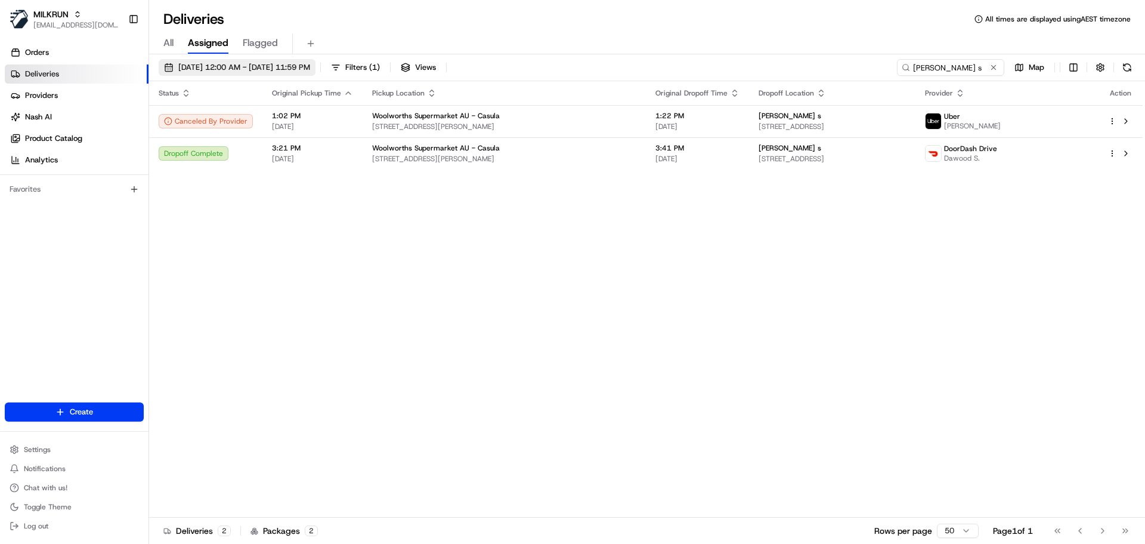
click at [310, 65] on span "14/08/2025 12:00 AM - 14/08/2025 11:59 PM" at bounding box center [244, 67] width 132 height 11
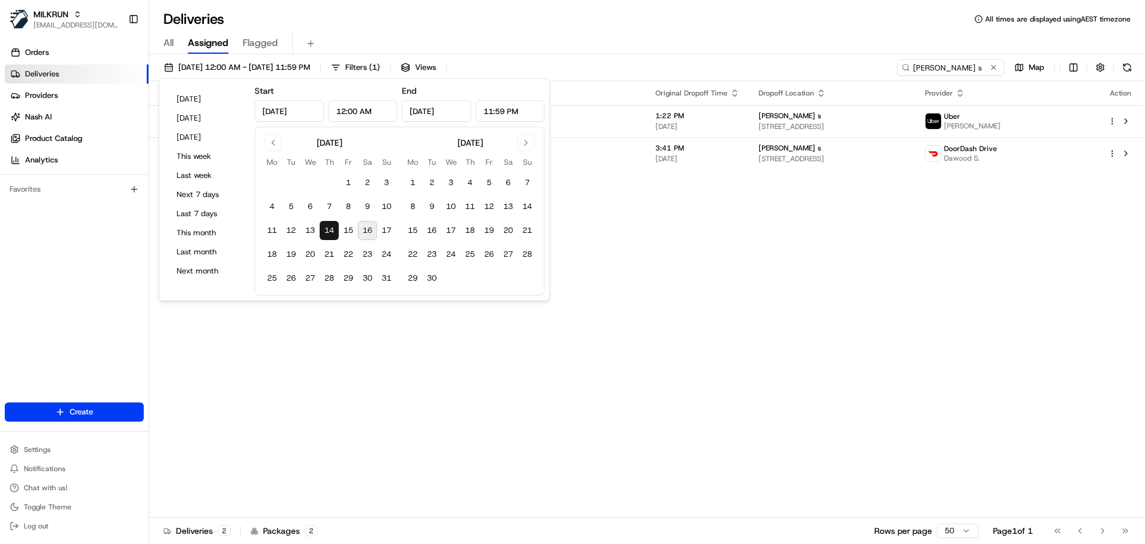
click at [372, 229] on button "16" at bounding box center [367, 230] width 19 height 19
type input "Aug 16, 2025"
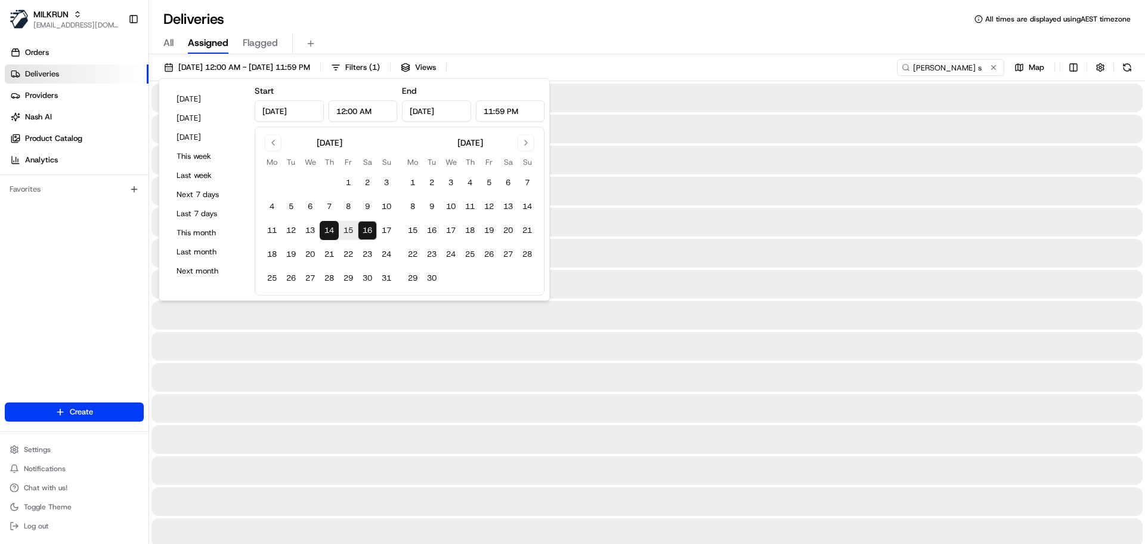
click at [665, 266] on div at bounding box center [648, 253] width 992 height 29
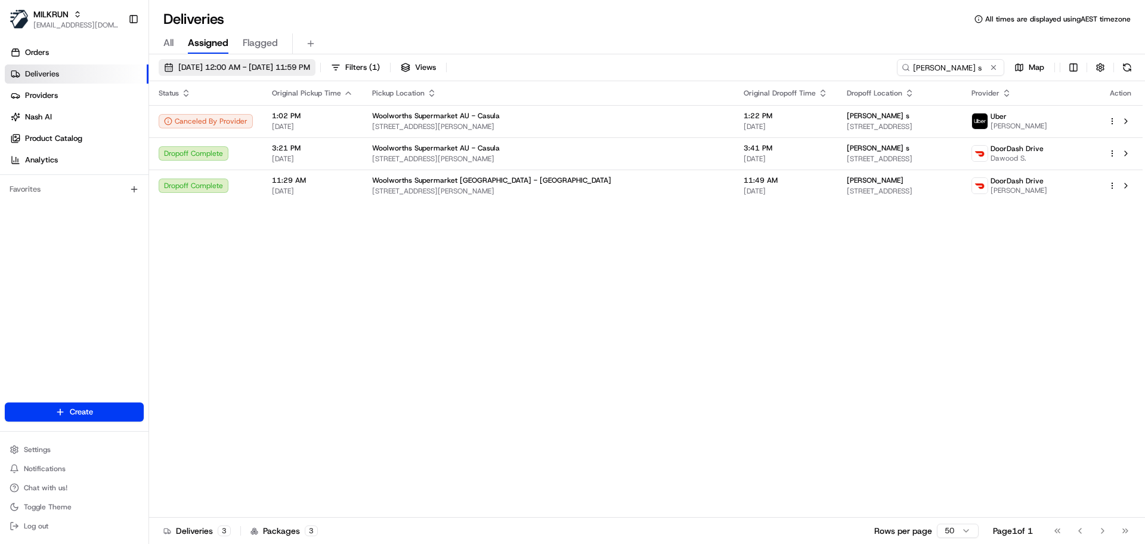
click at [293, 66] on span "14/08/2025 12:00 AM - 16/08/2025 11:59 PM" at bounding box center [244, 67] width 132 height 11
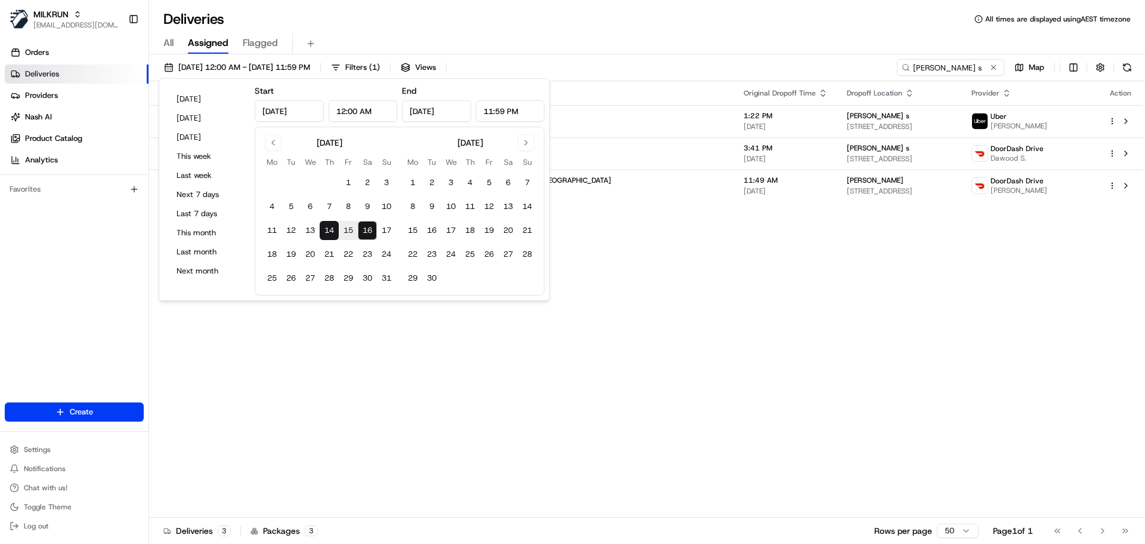
click at [806, 53] on div "All Assigned Flagged" at bounding box center [647, 43] width 996 height 21
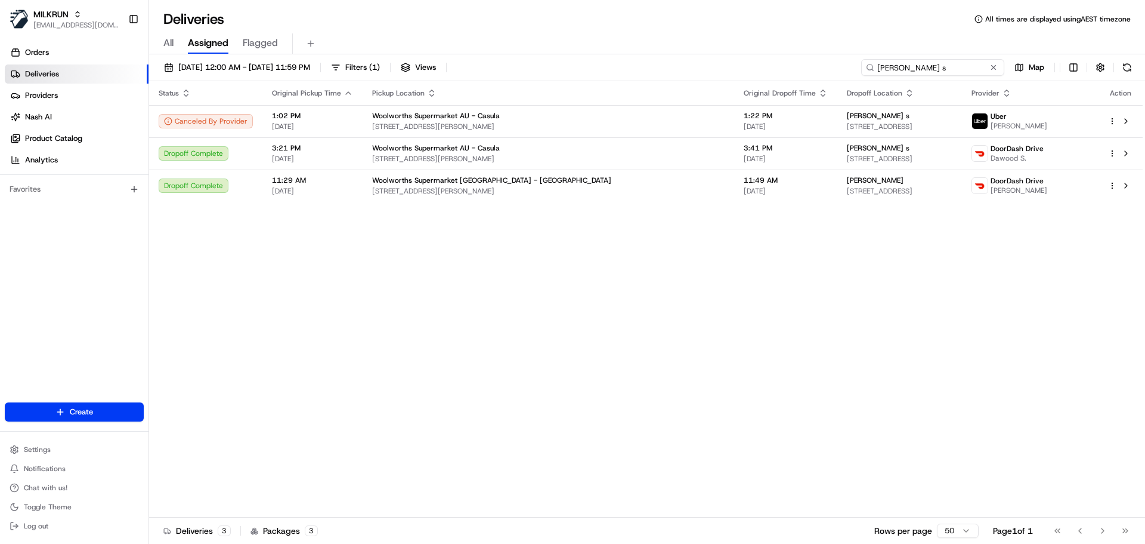
drag, startPoint x: 958, startPoint y: 66, endPoint x: 778, endPoint y: 56, distance: 180.5
click at [808, 60] on div "14/08/2025 12:00 AM - 16/08/2025 11:59 PM Filters ( 1 ) Views leila s Map" at bounding box center [647, 70] width 996 height 22
paste input "RICK K."
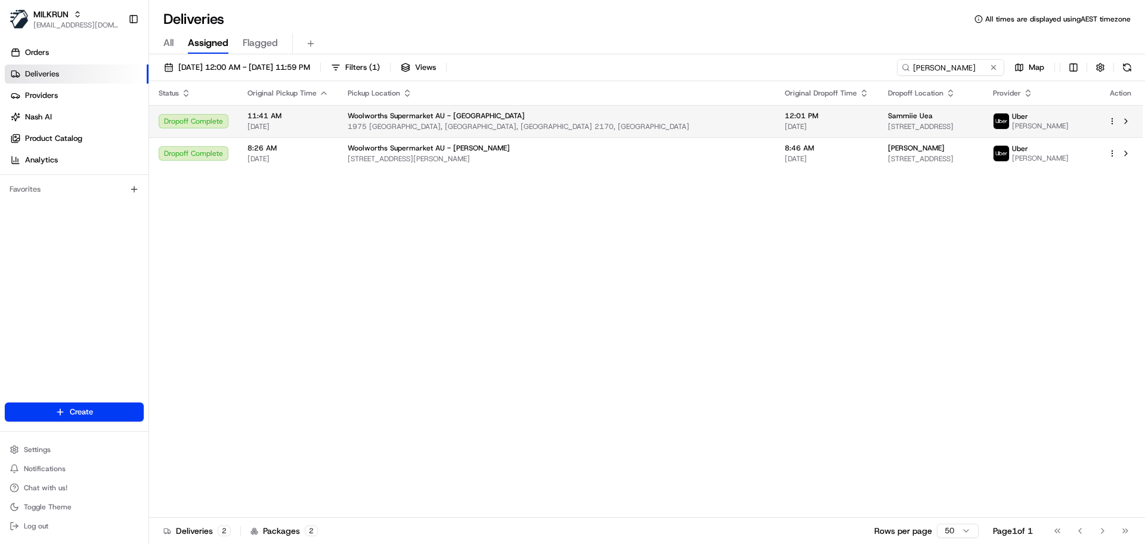
click at [888, 122] on span "53 Bugong St, Prestons, NSW 2170, AU" at bounding box center [931, 127] width 86 height 10
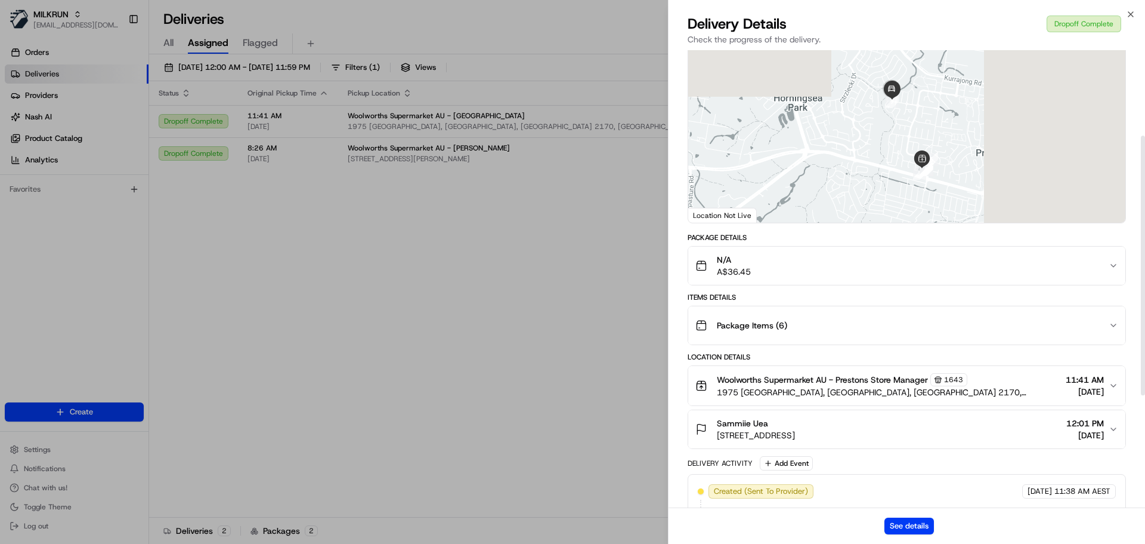
scroll to position [239, 0]
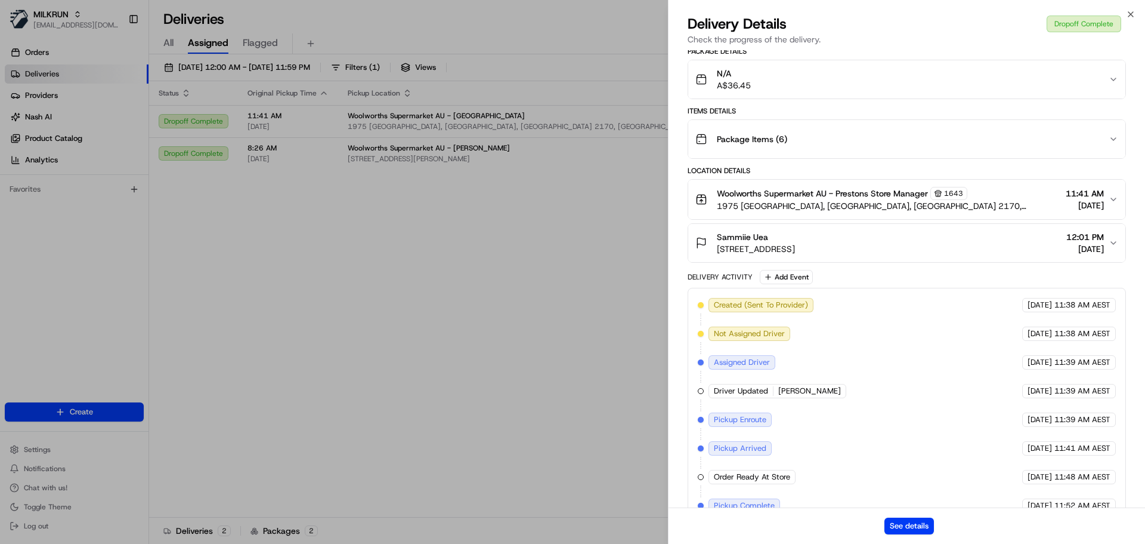
click at [909, 517] on div "See details" at bounding box center [907, 525] width 477 height 36
click at [910, 526] on button "See details" at bounding box center [910, 525] width 50 height 17
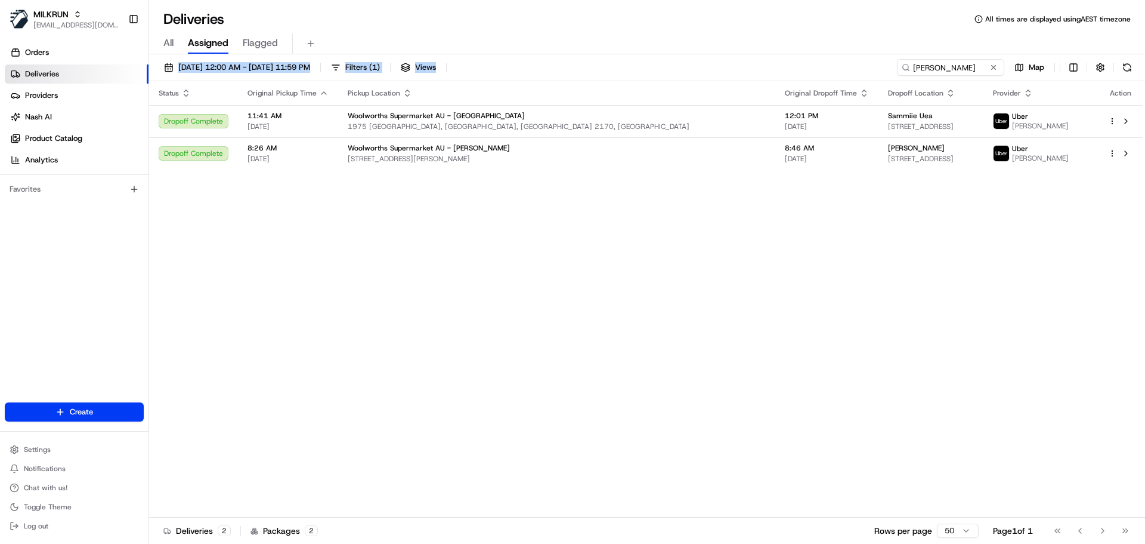
drag, startPoint x: 619, startPoint y: 54, endPoint x: 620, endPoint y: 42, distance: 12.0
click at [656, 28] on div "Deliveries All times are displayed using AEST timezone" at bounding box center [647, 19] width 996 height 19
drag, startPoint x: 977, startPoint y: 69, endPoint x: 746, endPoint y: 61, distance: 230.4
click at [755, 62] on div "14/08/2025 12:00 AM - 16/08/2025 11:59 PM Filters ( 1 ) Views RICK K. Map" at bounding box center [647, 70] width 996 height 22
paste input "T79L"
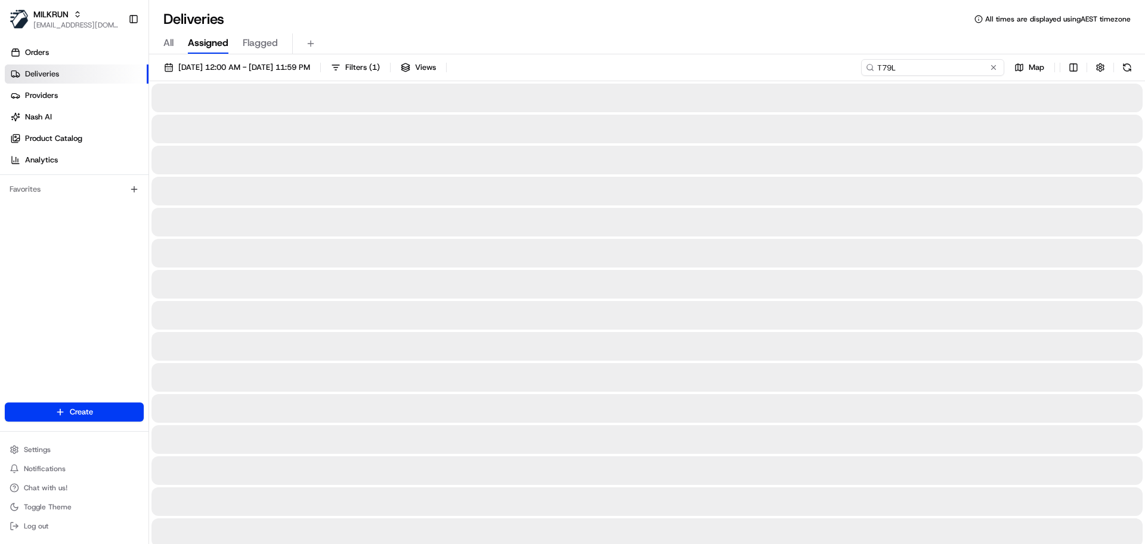
click at [878, 66] on input "T79L" at bounding box center [932, 67] width 143 height 17
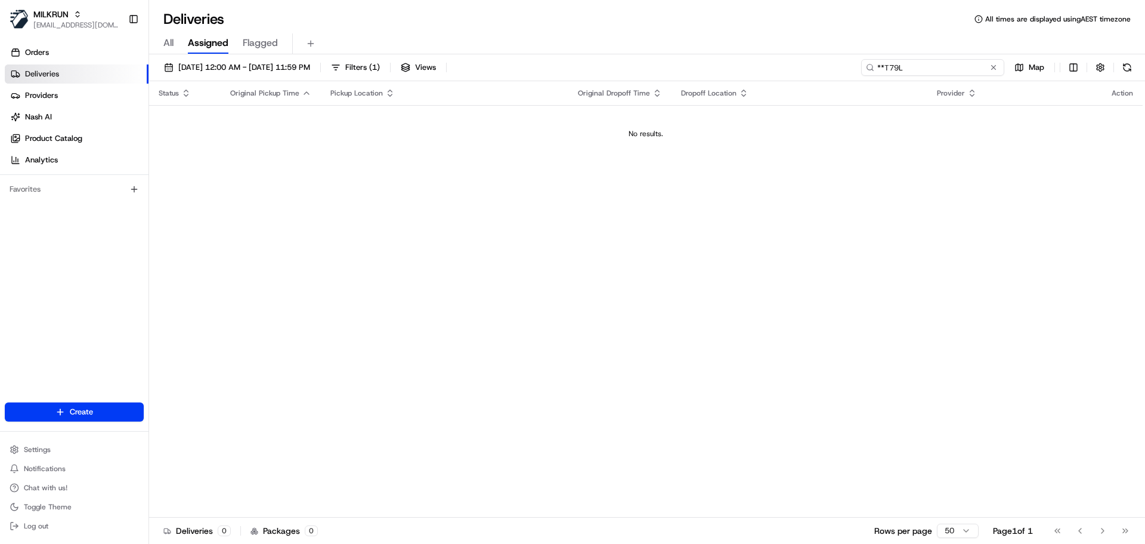
type input "**T79L"
drag, startPoint x: 940, startPoint y: 66, endPoint x: 757, endPoint y: 55, distance: 182.9
click at [757, 55] on div "14/08/2025 12:00 AM - 16/08/2025 11:59 PM Filters ( 1 ) Views **T79L Map Status…" at bounding box center [647, 300] width 996 height 492
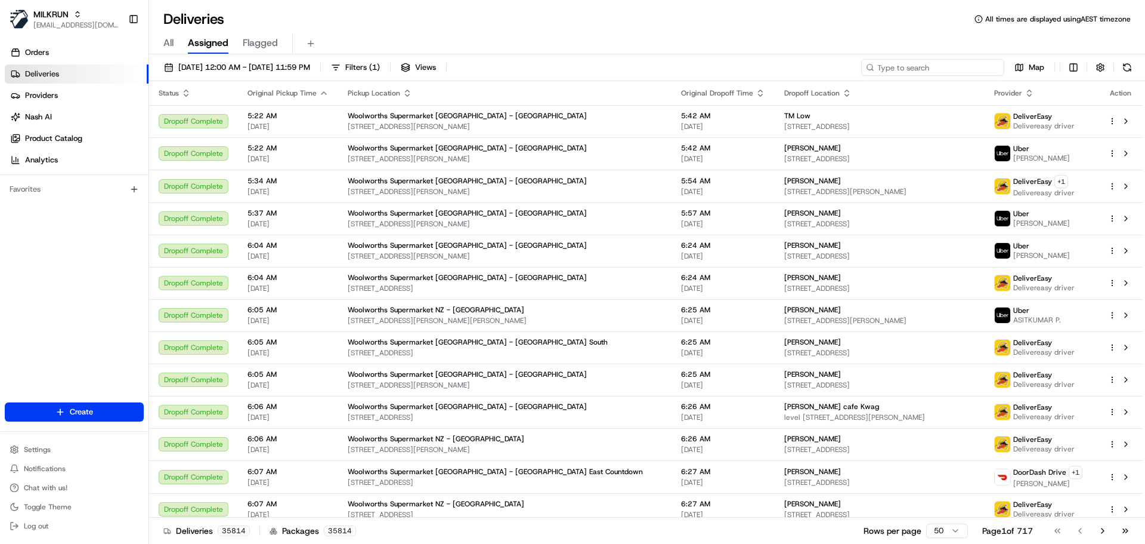
click at [944, 70] on input at bounding box center [932, 67] width 143 height 17
paste input "Meg Northrope"
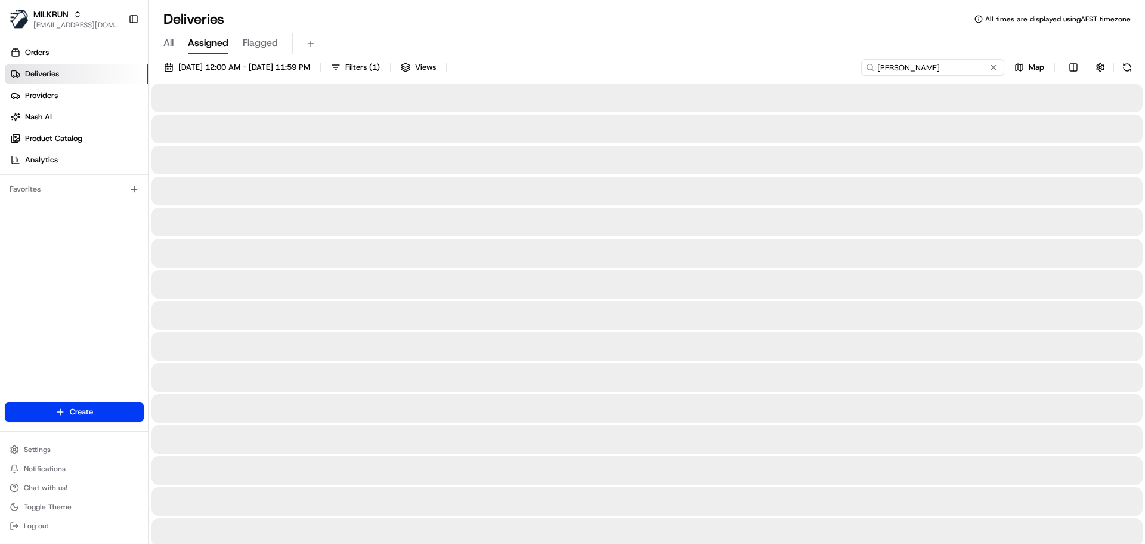
type input "Meg Northrope"
click at [292, 63] on span "14/08/2025 12:00 AM - 16/08/2025 11:59 PM" at bounding box center [244, 67] width 132 height 11
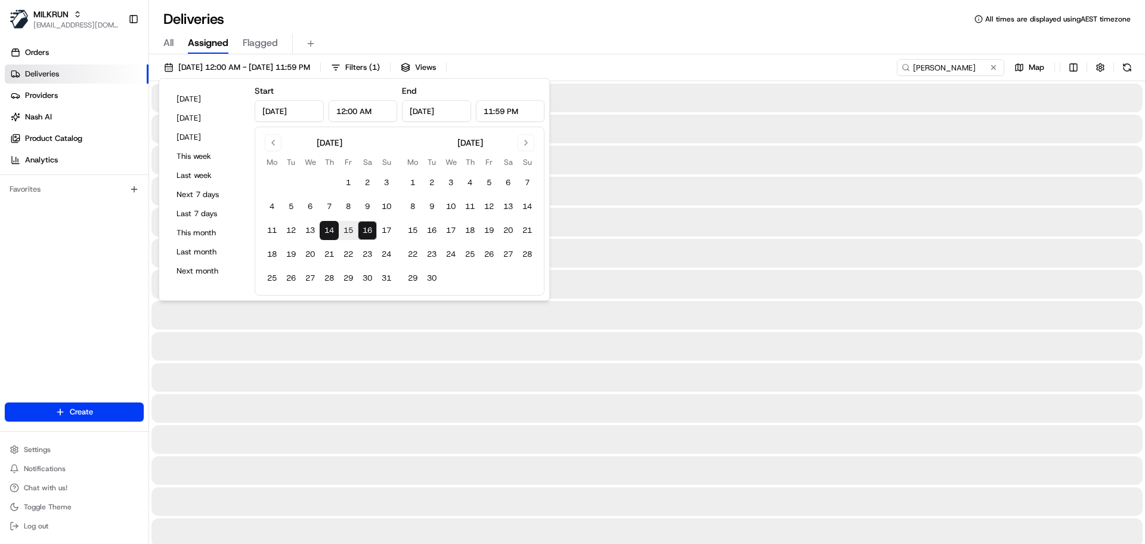
click at [361, 230] on button "16" at bounding box center [367, 230] width 19 height 19
type input "Aug 16, 2025"
click at [592, 27] on div "Deliveries All times are displayed using AEST timezone" at bounding box center [647, 19] width 996 height 19
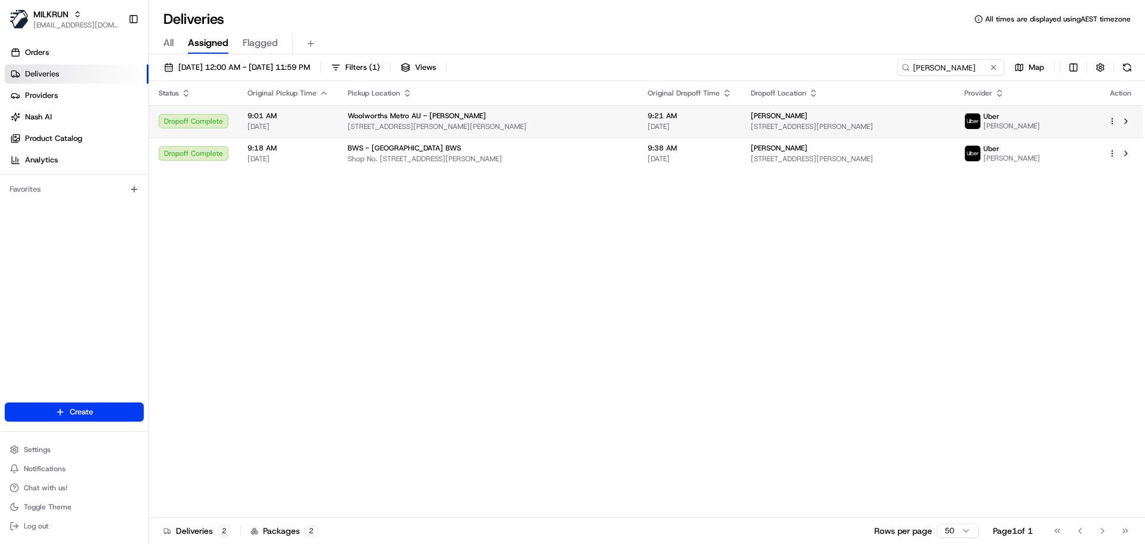
click at [829, 130] on span "80 Darwinia Terrace, Chapman, ACT 2611, AU" at bounding box center [848, 127] width 195 height 10
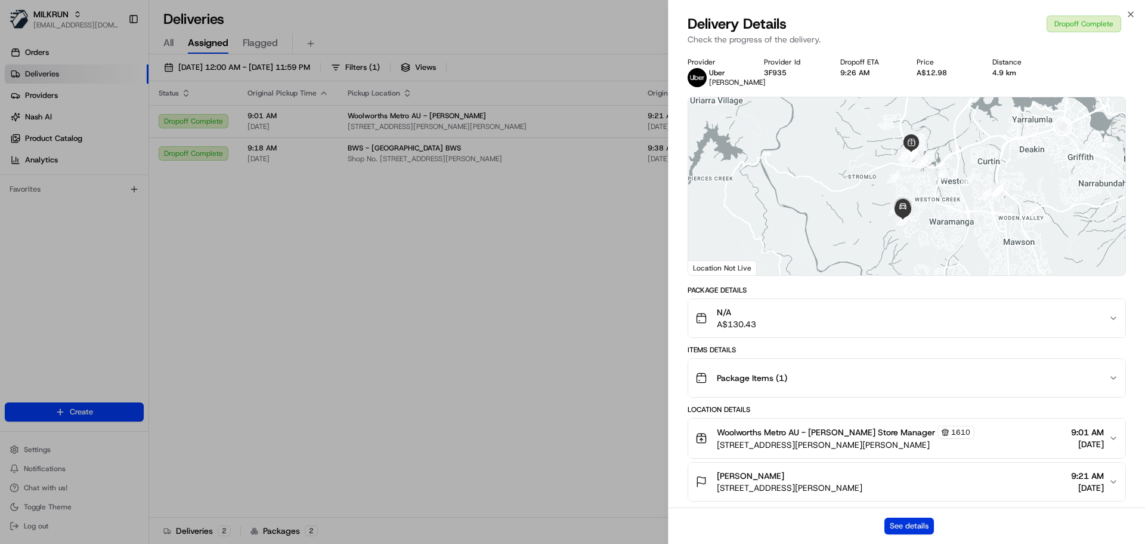
click at [922, 523] on button "See details" at bounding box center [910, 525] width 50 height 17
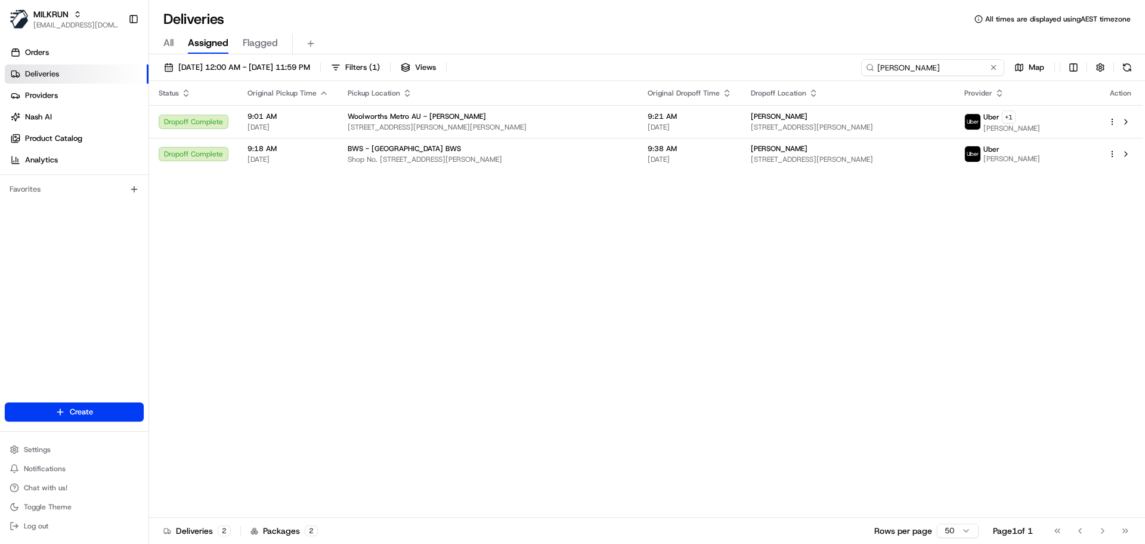
click at [961, 64] on input "Meg Northrope" at bounding box center [932, 67] width 143 height 17
paste input "Aleigha tham"
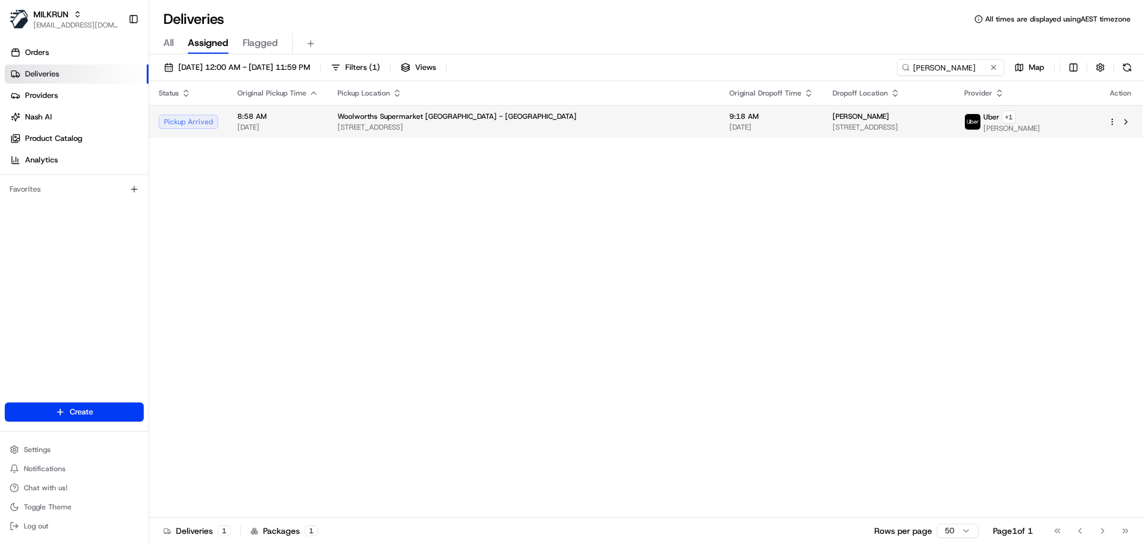
click at [551, 121] on div "Woolworths Supermarket NZ - Lincoln Rd 185-187 Universal Dr, Auckland, Auckland…" at bounding box center [524, 122] width 373 height 20
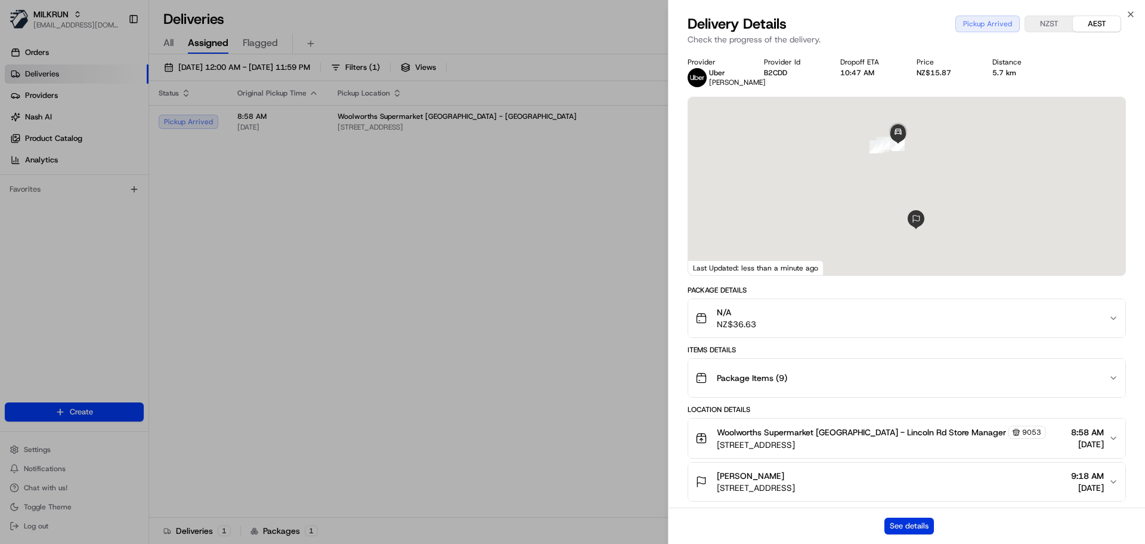
click at [930, 519] on button "See details" at bounding box center [910, 525] width 50 height 17
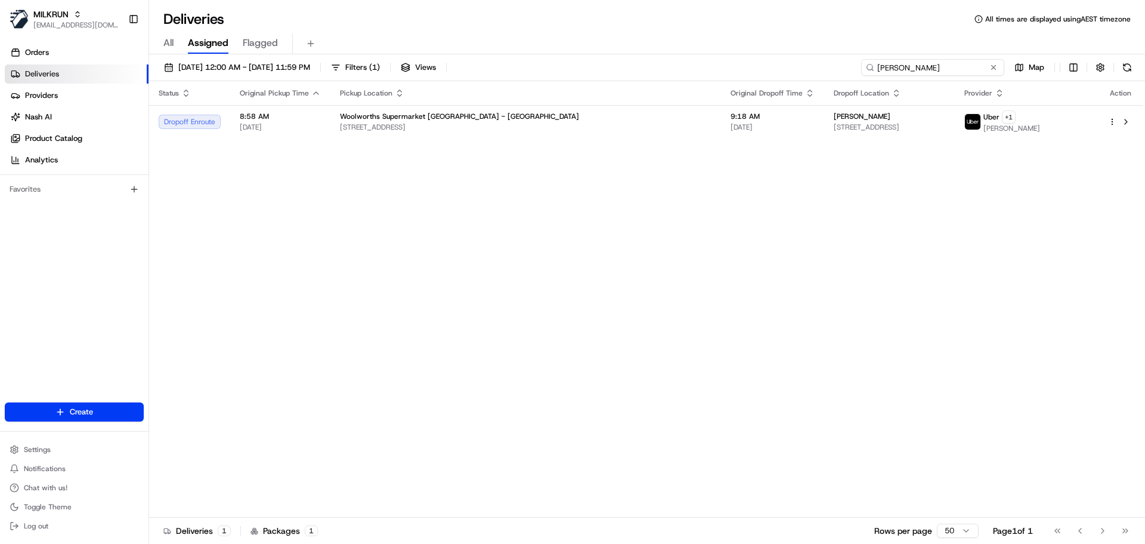
click at [931, 65] on input "Aleigha thame" at bounding box center [932, 67] width 143 height 17
paste input "Jose A."
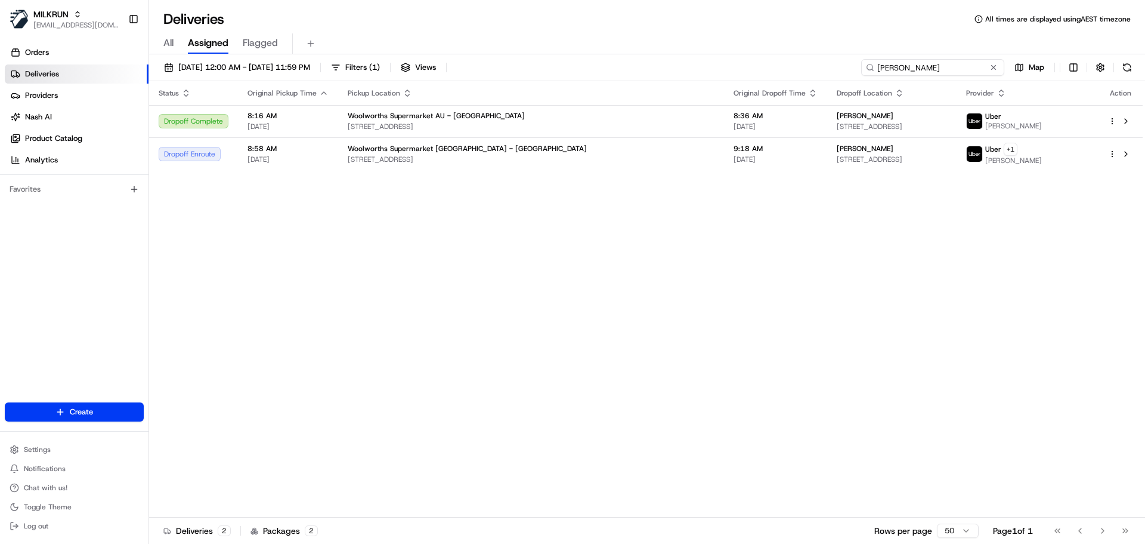
click at [957, 70] on input "Jose A." at bounding box center [932, 67] width 143 height 17
paste input "Julie Merakis"
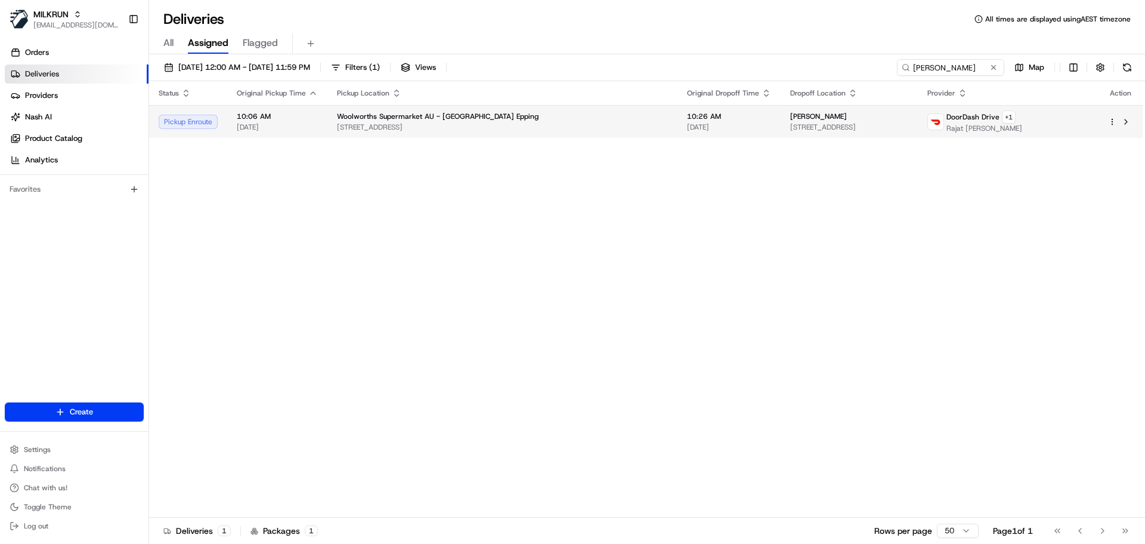
click at [381, 122] on span "571-583 High St, Epping, VIC 3076, AU" at bounding box center [502, 127] width 331 height 10
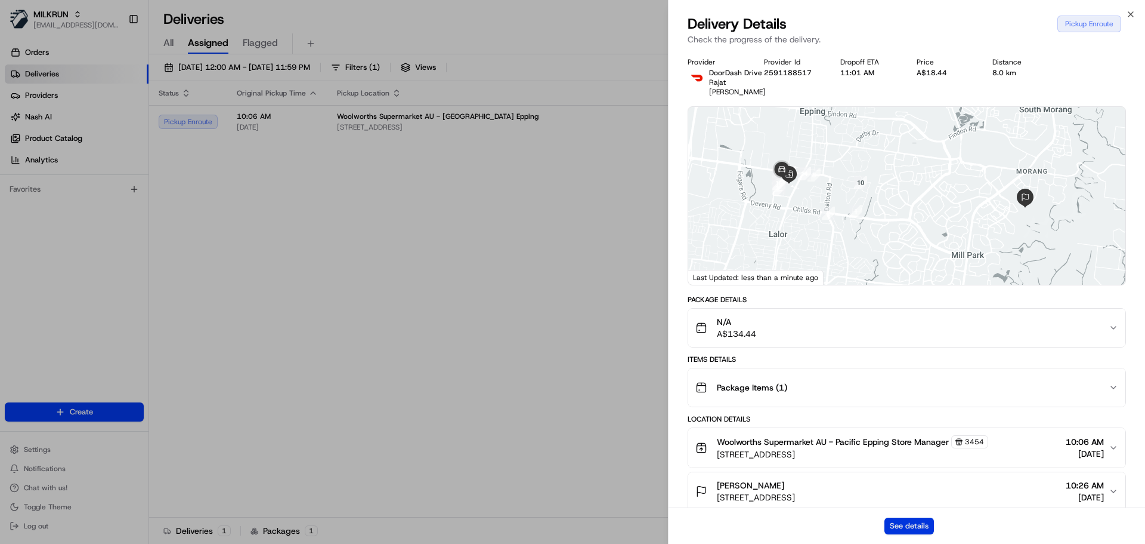
click at [910, 525] on button "See details" at bounding box center [910, 525] width 50 height 17
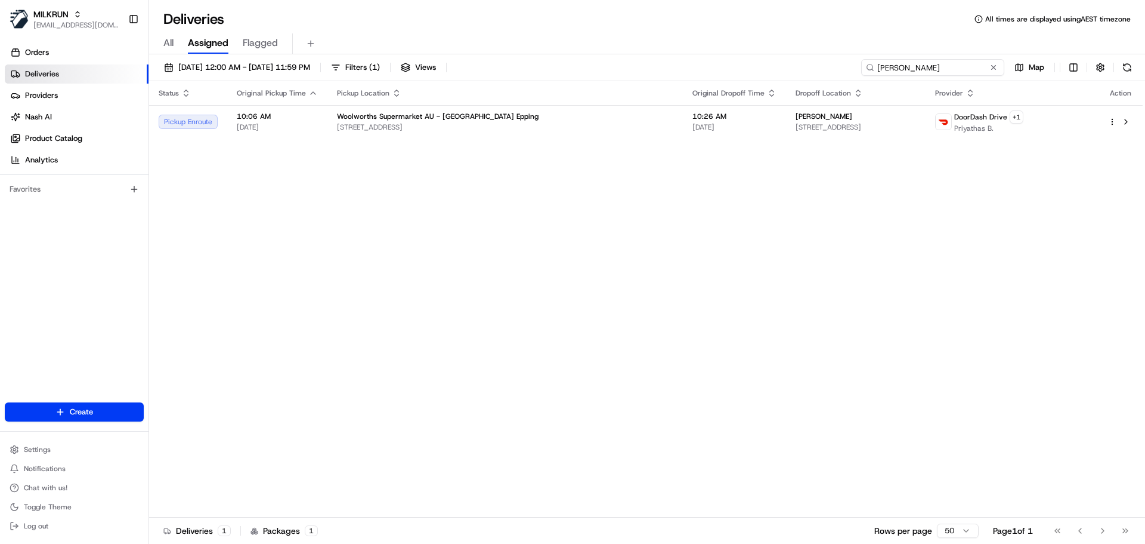
click at [921, 69] on input "Julie Merakis" at bounding box center [932, 67] width 143 height 17
paste input "[PERSON_NAME]"
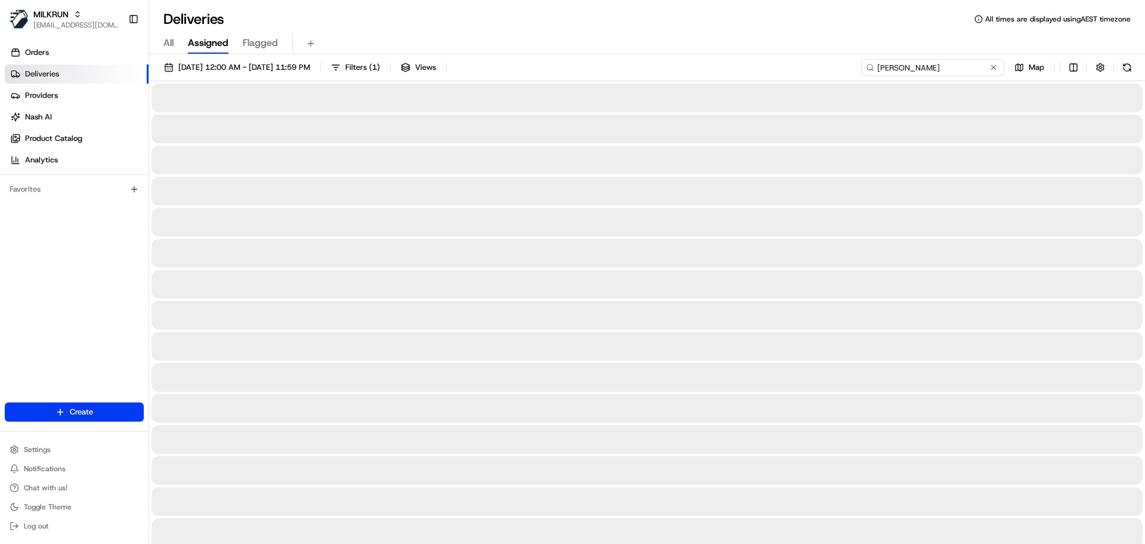
type input "[PERSON_NAME]"
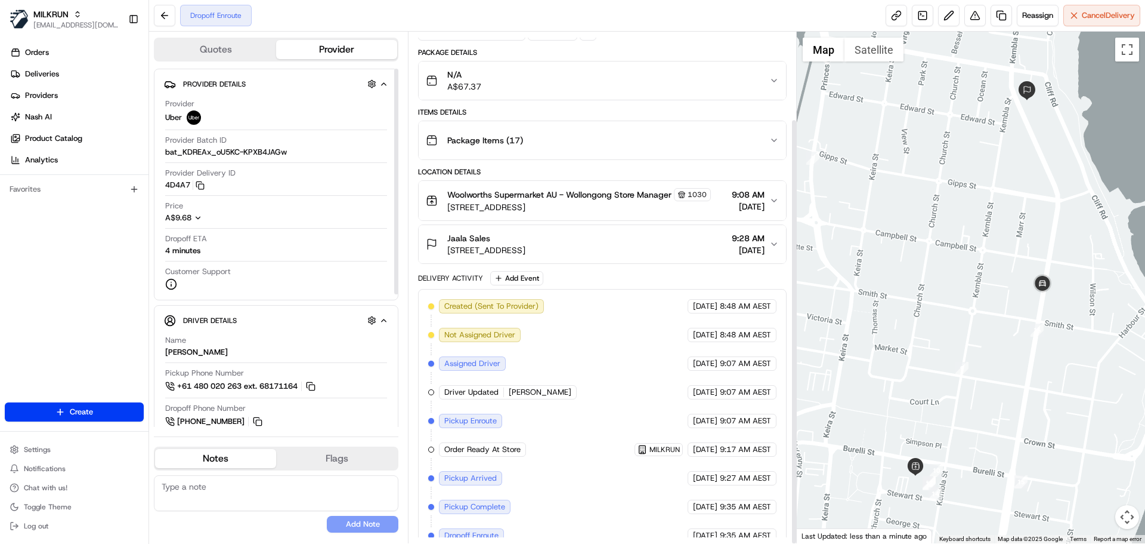
scroll to position [104, 0]
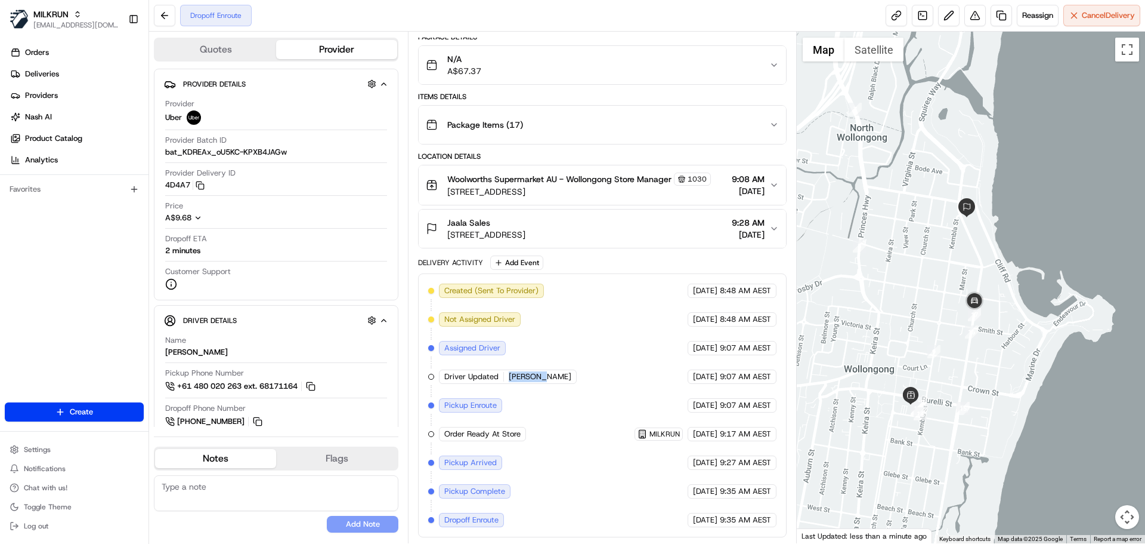
drag, startPoint x: 548, startPoint y: 370, endPoint x: 505, endPoint y: 373, distance: 43.1
click at [505, 373] on div "Driver Updated DHRUV B." at bounding box center [509, 376] width 140 height 14
copy div "DHRUV B."
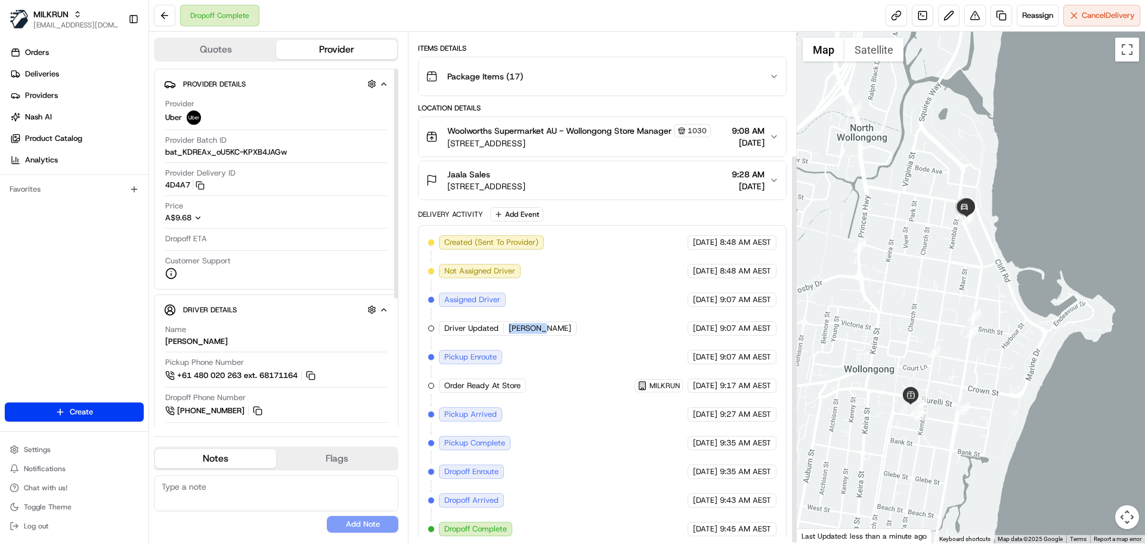
scroll to position [162, 0]
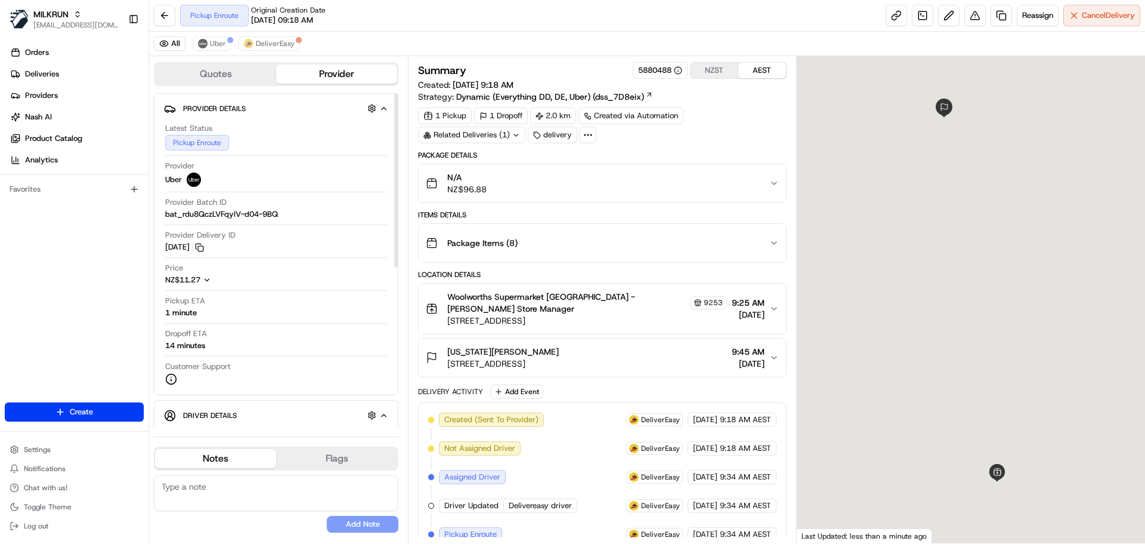
scroll to position [261, 0]
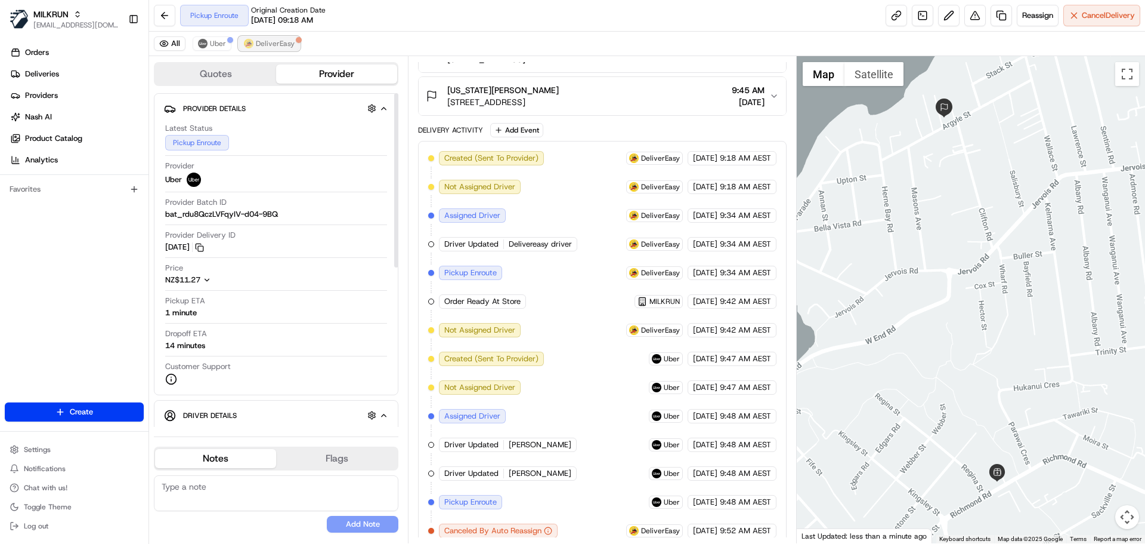
click at [276, 42] on span "DeliverEasy" at bounding box center [275, 44] width 39 height 10
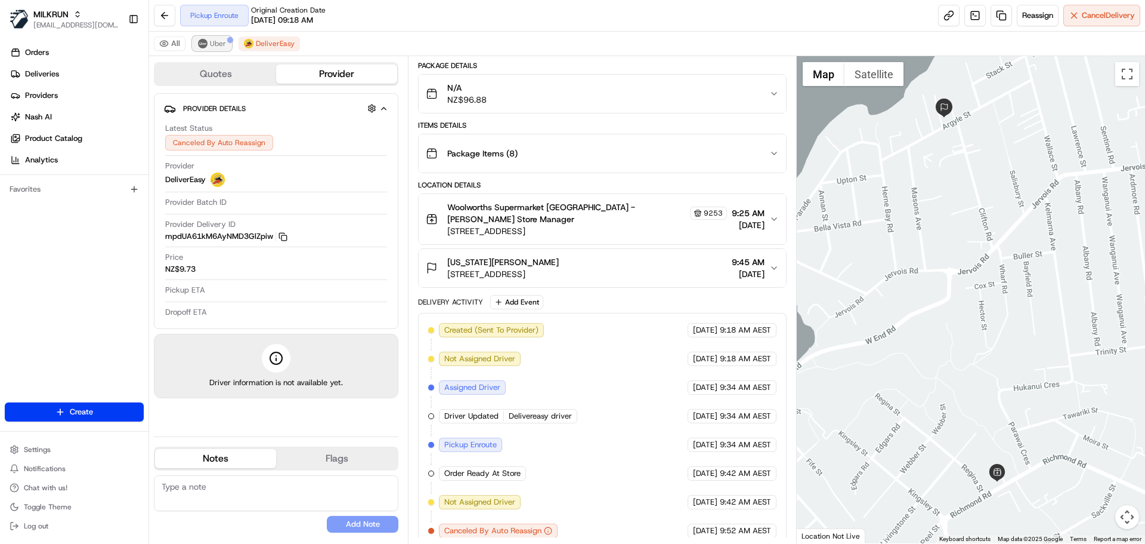
click at [206, 38] on button "Uber" at bounding box center [212, 43] width 39 height 14
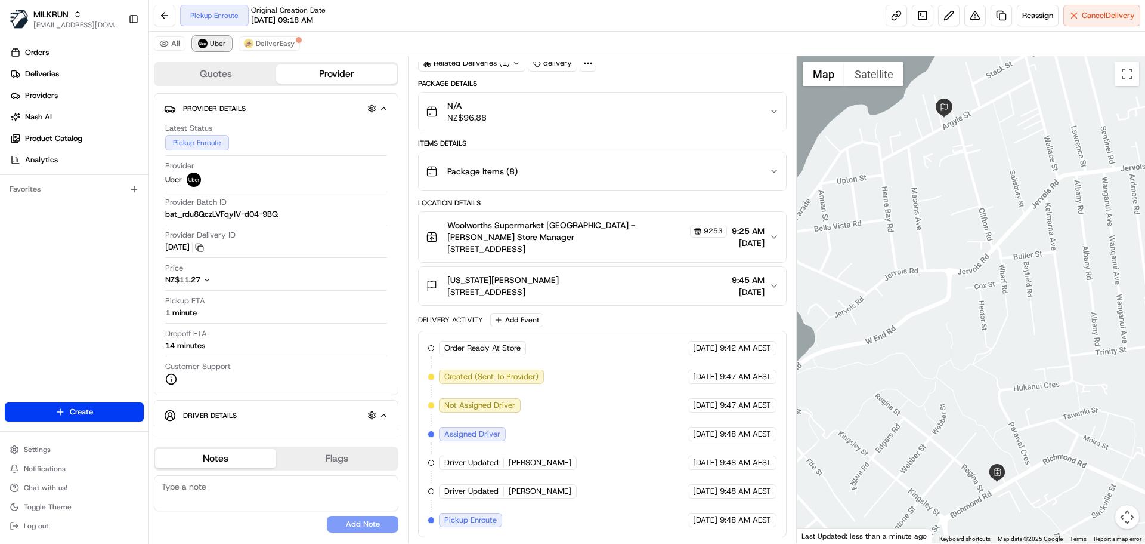
scroll to position [61, 0]
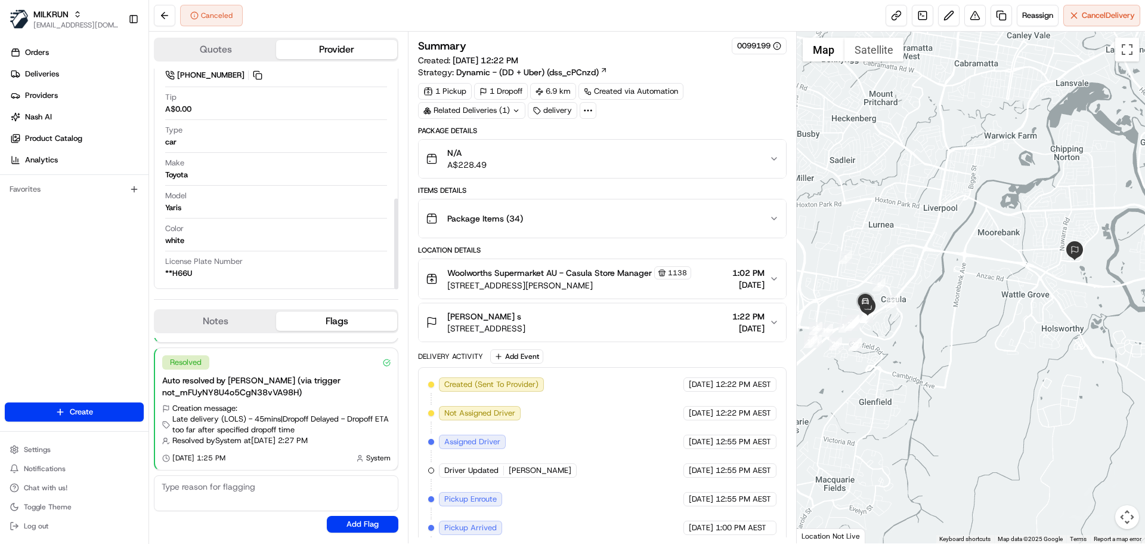
scroll to position [315, 0]
drag, startPoint x: 397, startPoint y: 205, endPoint x: 402, endPoint y: 239, distance: 34.9
click at [399, 239] on div at bounding box center [396, 244] width 4 height 91
click at [502, 171] on button "N/A A$228.49" at bounding box center [602, 159] width 367 height 38
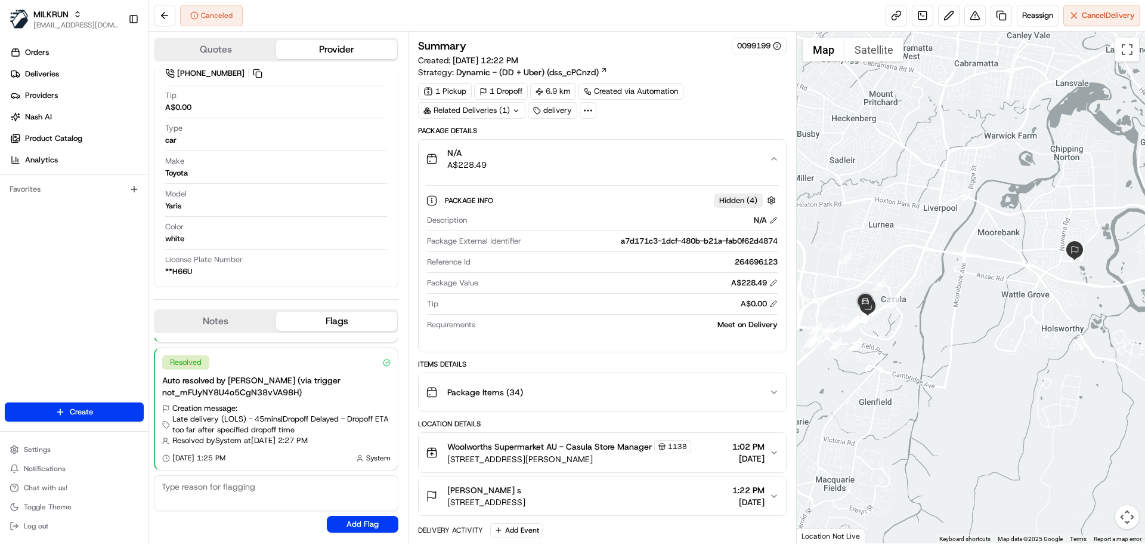
click at [502, 169] on div "N/A A$228.49" at bounding box center [597, 159] width 343 height 24
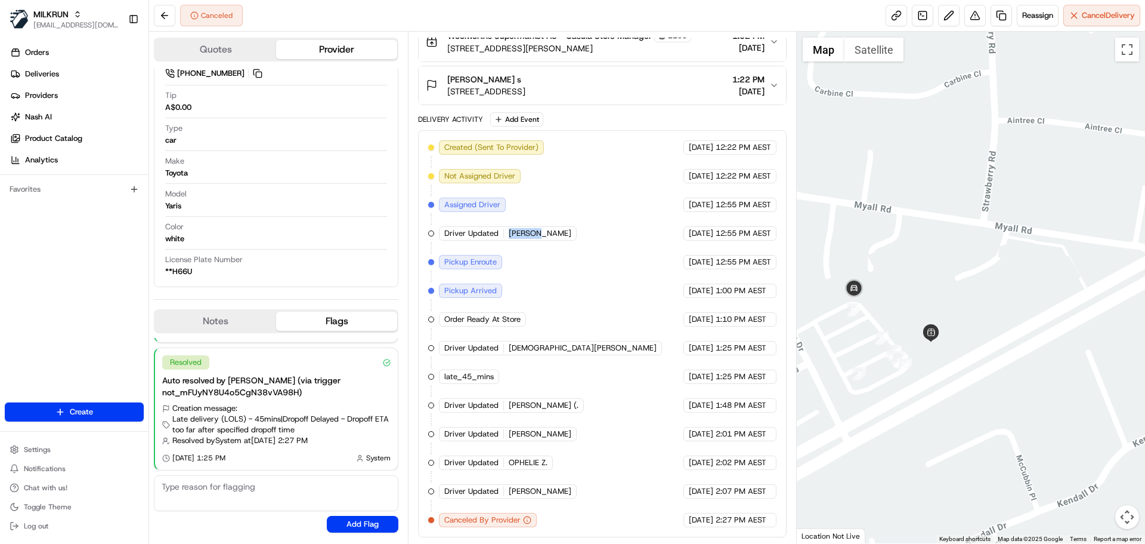
drag, startPoint x: 536, startPoint y: 234, endPoint x: 504, endPoint y: 236, distance: 32.9
click at [504, 236] on div "Driver Updated RICK K." at bounding box center [508, 233] width 138 height 14
copy div "RICK K."
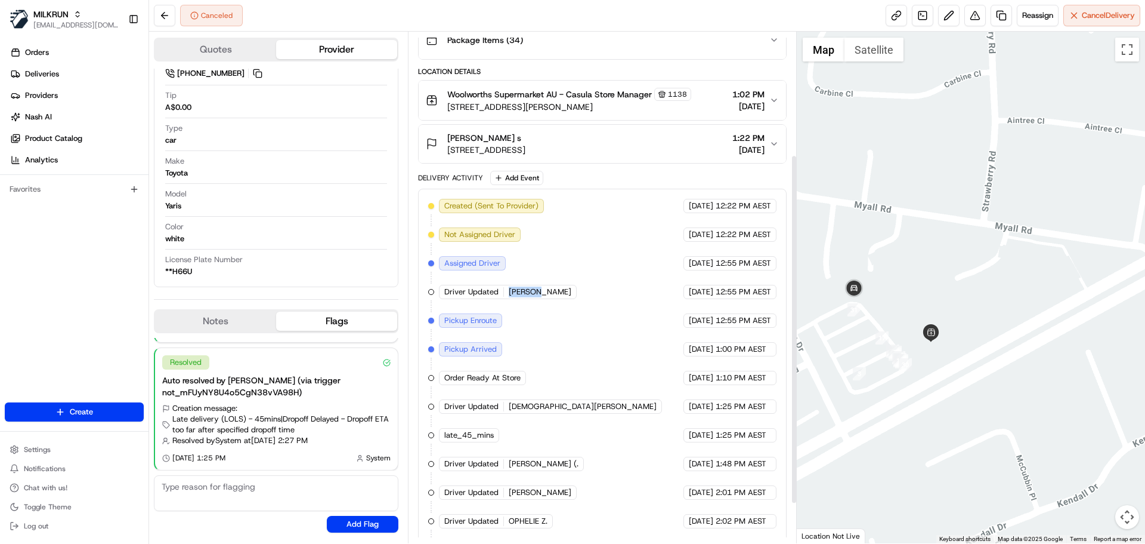
scroll to position [179, 0]
click at [475, 315] on span "Pickup Enroute" at bounding box center [470, 319] width 53 height 11
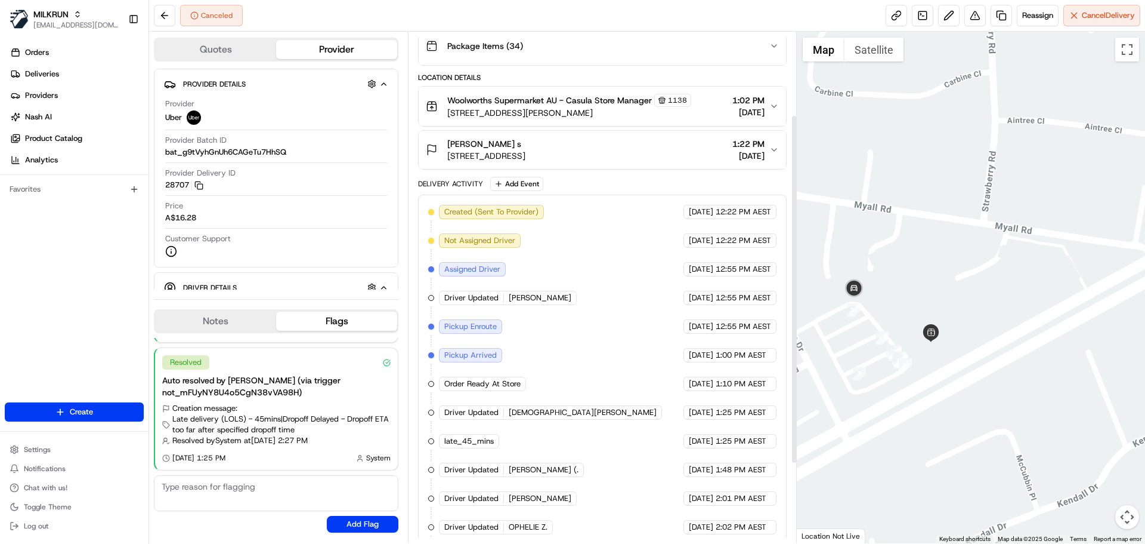
scroll to position [118, 0]
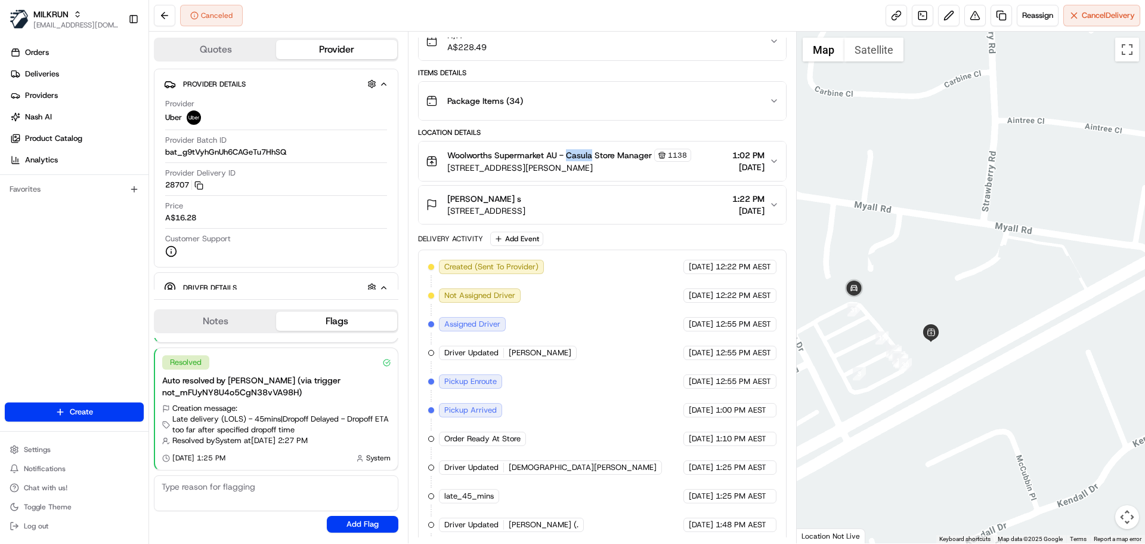
copy span "Casula"
drag, startPoint x: 569, startPoint y: 153, endPoint x: 594, endPoint y: 153, distance: 24.5
click at [594, 153] on span "Woolworths Supermarket AU - Casula Store Manager" at bounding box center [549, 155] width 205 height 12
drag, startPoint x: 448, startPoint y: 149, endPoint x: 597, endPoint y: 151, distance: 149.2
click at [597, 151] on span "Woolworths Supermarket AU - Casula Store Manager" at bounding box center [549, 155] width 205 height 12
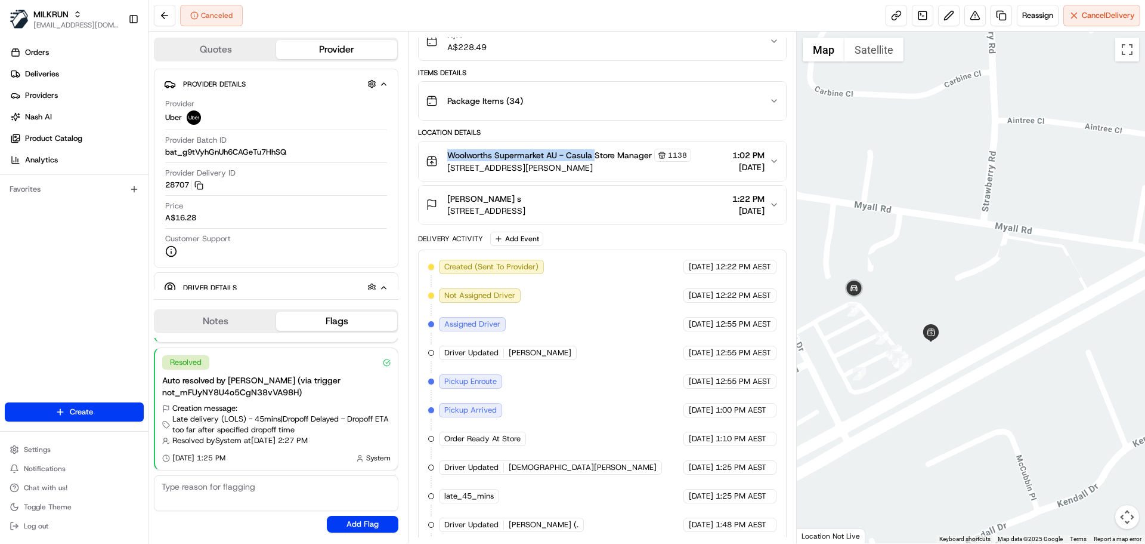
copy span "Woolworths Supermarket AU - Casula"
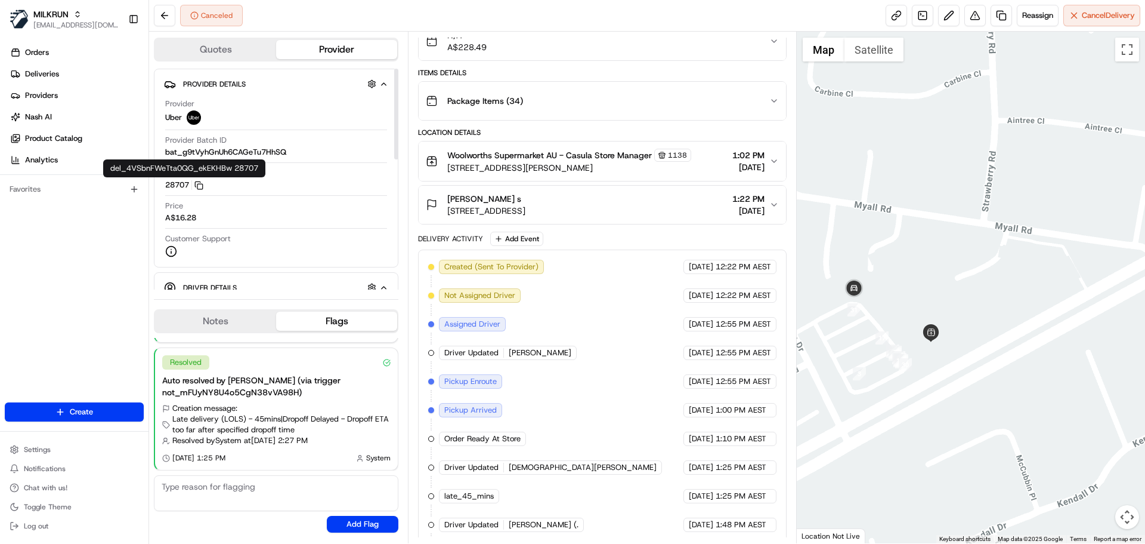
click at [174, 186] on button "28707 Copy del_4VSbnFWeTta0QG_ekEKHBw 28707" at bounding box center [184, 185] width 38 height 11
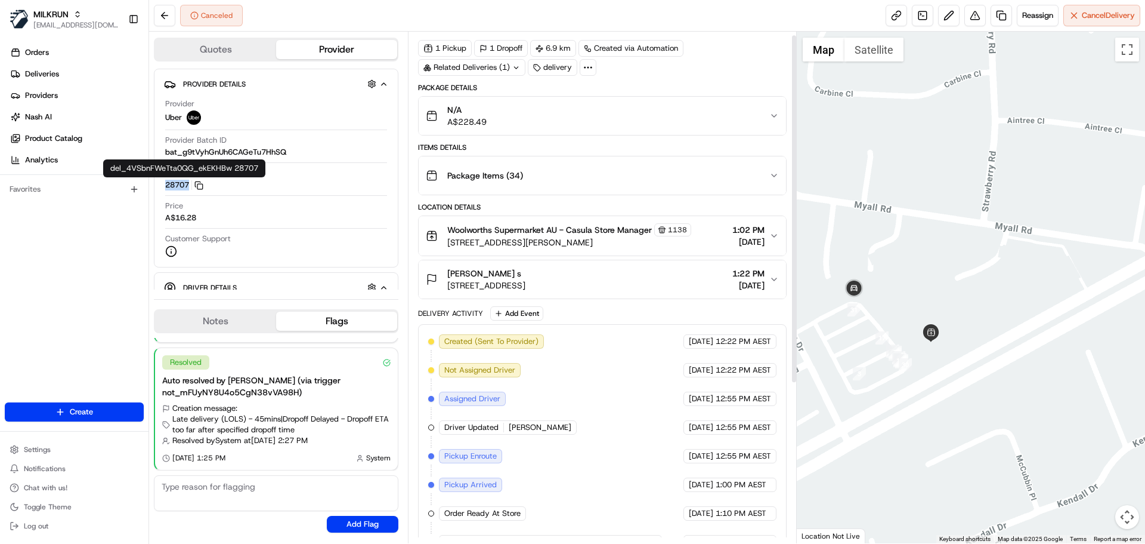
scroll to position [0, 0]
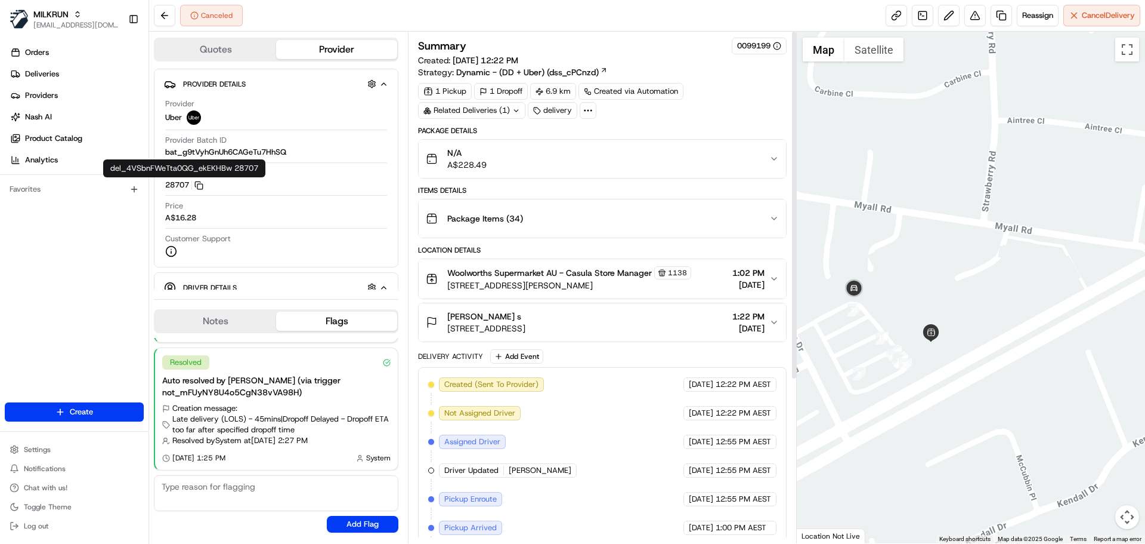
click at [564, 158] on div "N/A A$228.49" at bounding box center [597, 159] width 343 height 24
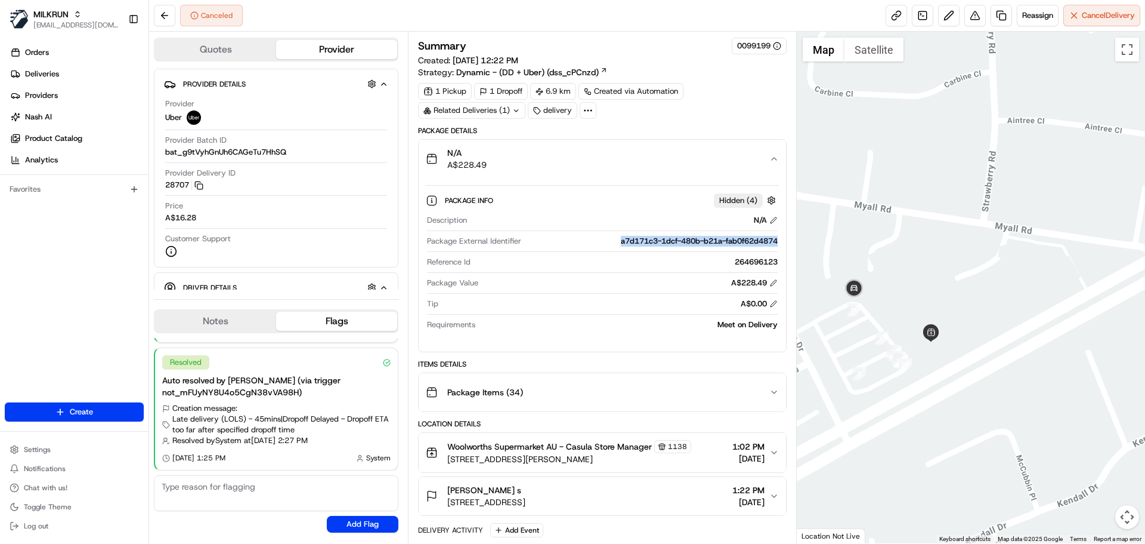
drag, startPoint x: 609, startPoint y: 245, endPoint x: 785, endPoint y: 242, distance: 176.0
click at [785, 242] on div "Package Info Hidden ( 4 ) Description N/A Package External Identifier a7d171c3-…" at bounding box center [602, 260] width 367 height 164
copy div "a7d171c3-1dcf-480b-b21a-fab0f62d4874"
click at [510, 150] on div "N/A A$228.49" at bounding box center [597, 159] width 343 height 24
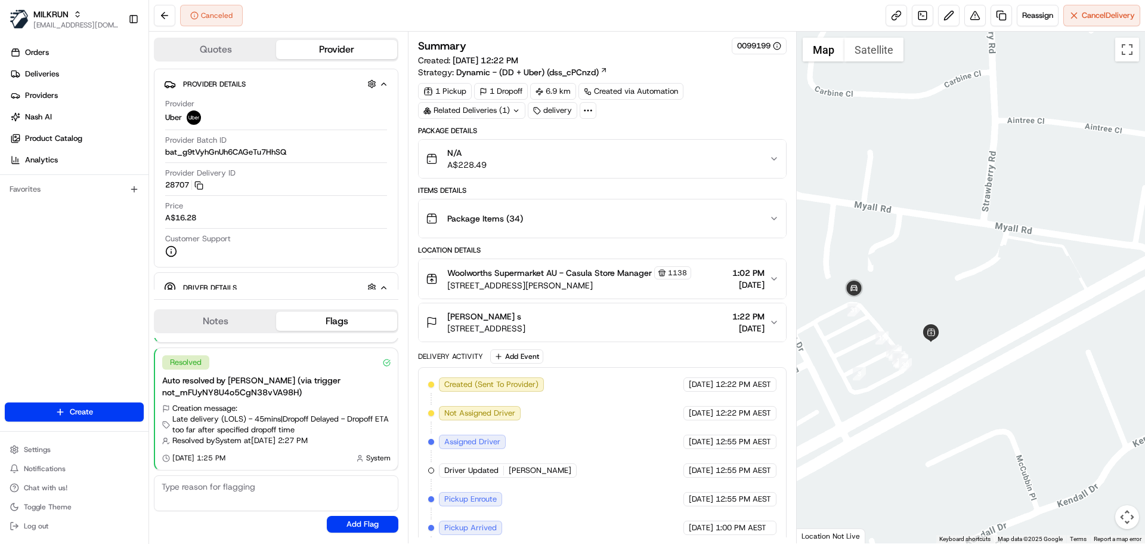
click at [464, 325] on span "[STREET_ADDRESS]" at bounding box center [486, 328] width 78 height 12
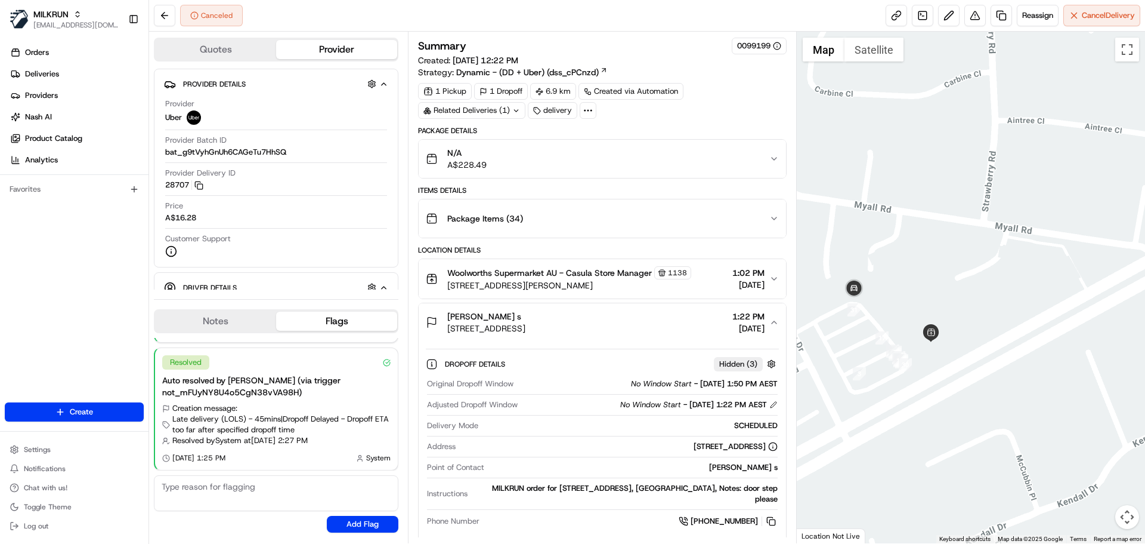
copy span "[STREET_ADDRESS]"
drag, startPoint x: 446, startPoint y: 332, endPoint x: 609, endPoint y: 331, distance: 162.9
click at [609, 331] on div "leila s 3 The Pkwy, Moorebank, NSW 2170, AU 1:22 PM 14/08/2025" at bounding box center [597, 322] width 343 height 24
click at [594, 308] on button "leila s 3 The Pkwy, Moorebank, NSW 2170, AU 1:22 PM 14/08/2025" at bounding box center [602, 322] width 367 height 38
click at [673, 321] on div "leila s 3 The Pkwy, Moorebank, NSW 2170, AU 1:22 PM 14/08/2025" at bounding box center [597, 322] width 343 height 24
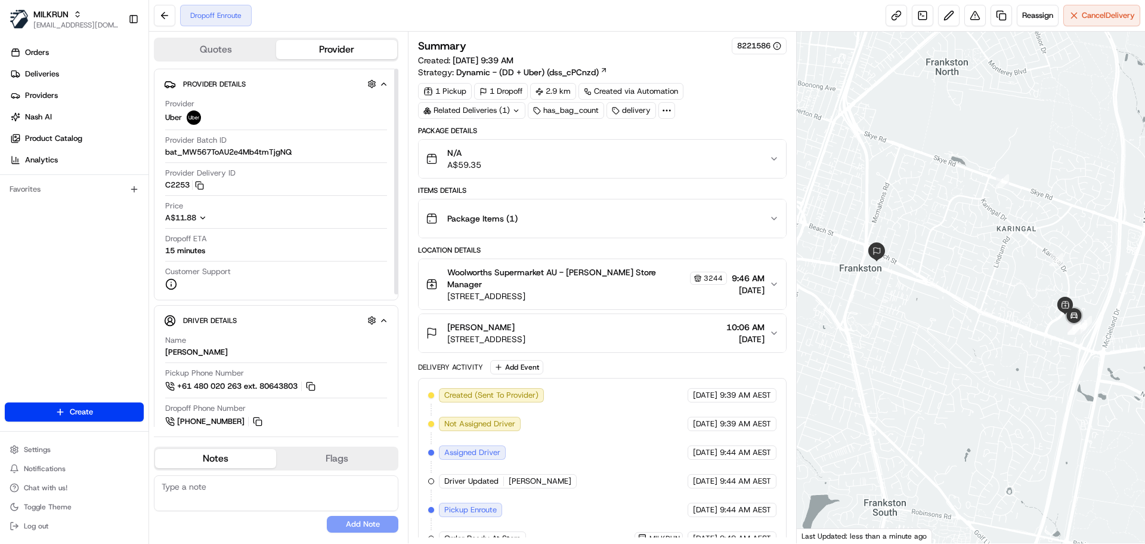
scroll to position [104, 0]
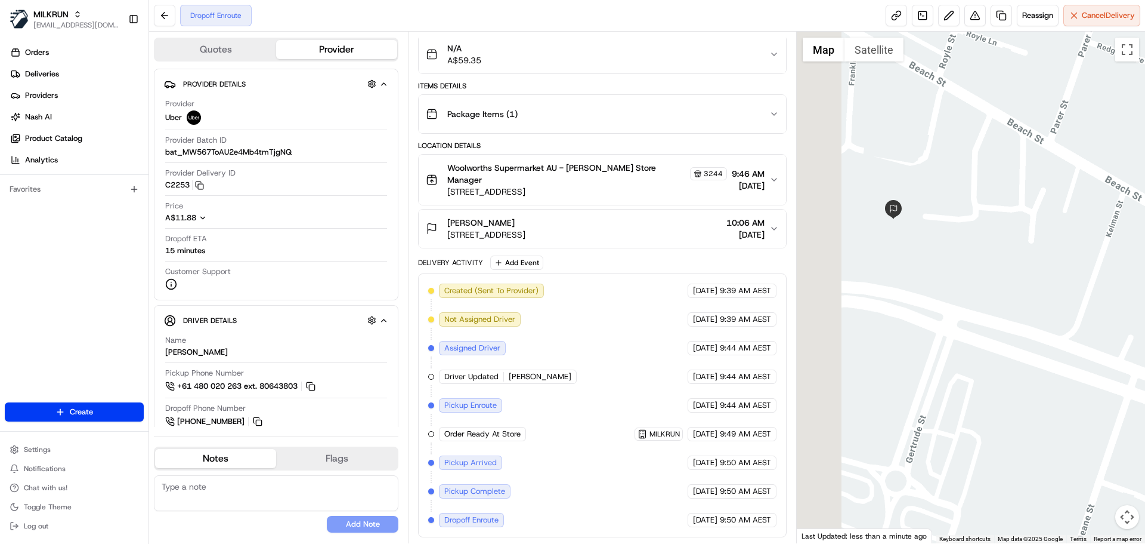
drag, startPoint x: 837, startPoint y: 248, endPoint x: 931, endPoint y: 271, distance: 96.4
click at [931, 271] on div at bounding box center [971, 287] width 349 height 511
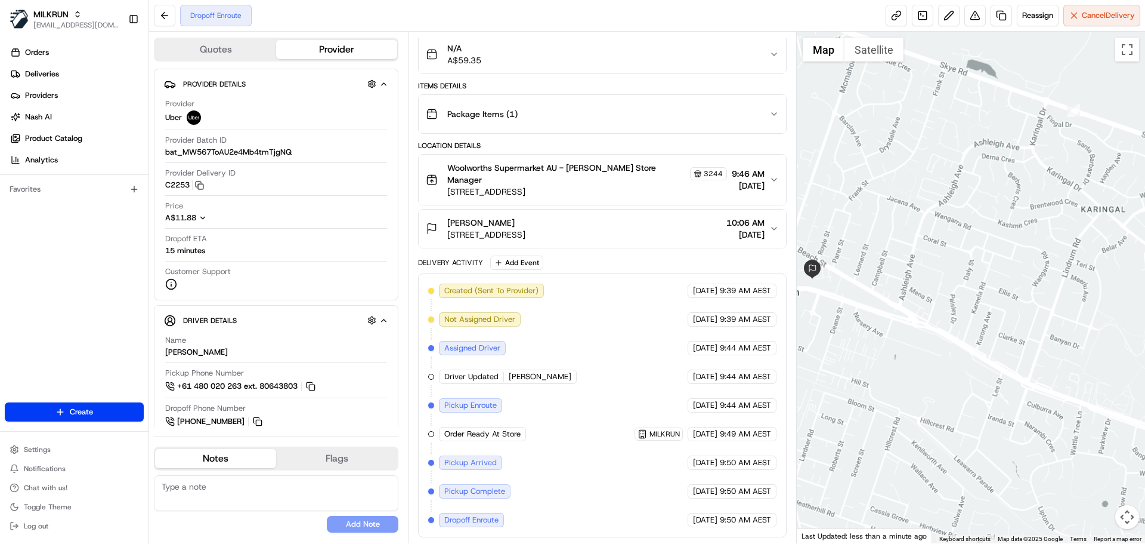
drag, startPoint x: 1114, startPoint y: 423, endPoint x: 852, endPoint y: 288, distance: 294.6
click at [852, 288] on div at bounding box center [971, 287] width 349 height 511
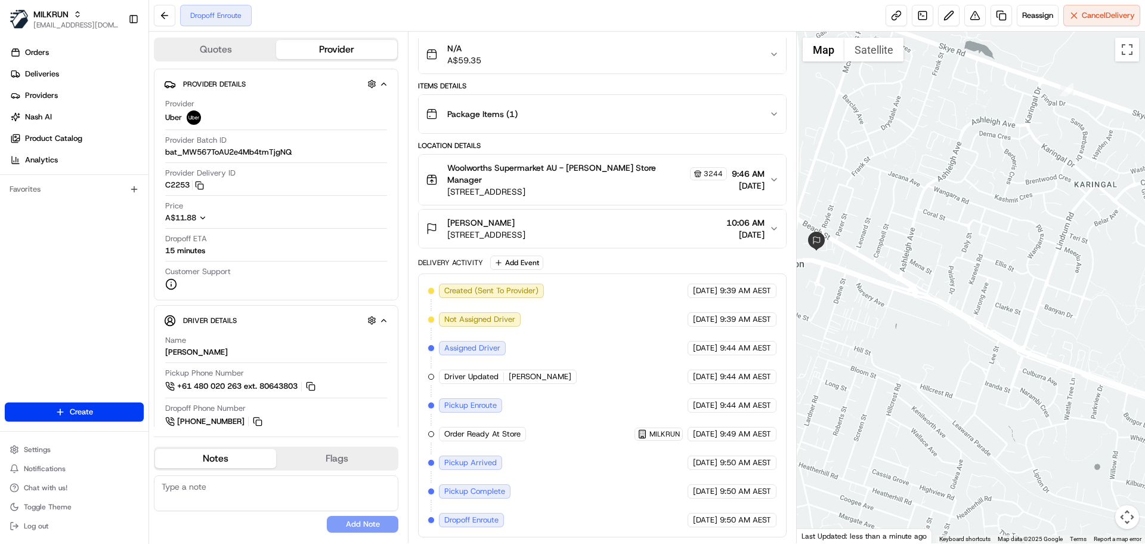
click at [648, 235] on div "[PERSON_NAME] [STREET_ADDRESS] 10:06 AM [DATE]" at bounding box center [597, 229] width 343 height 24
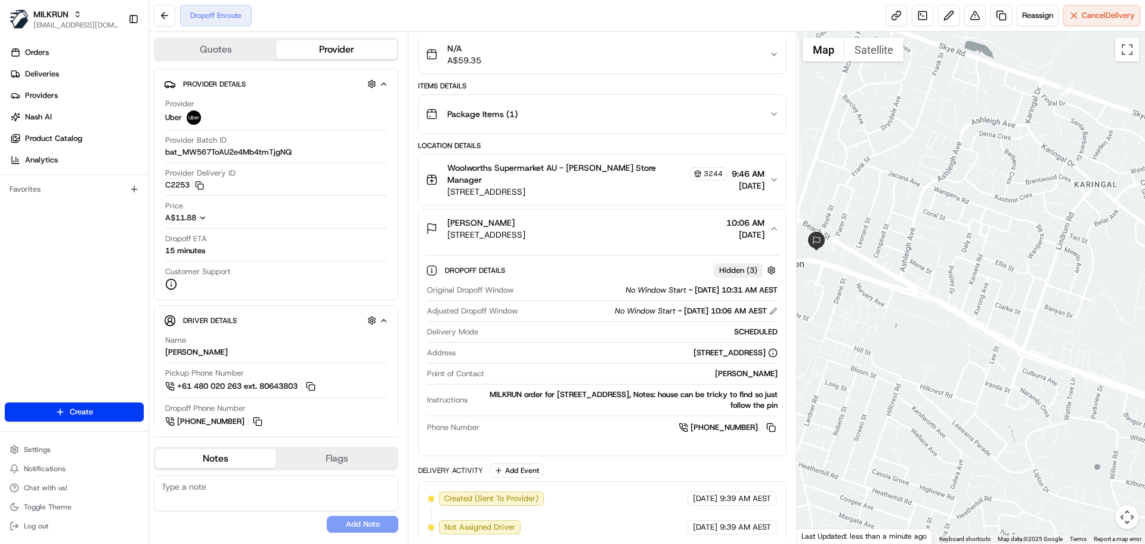
drag, startPoint x: 744, startPoint y: 395, endPoint x: 784, endPoint y: 405, distance: 41.2
click at [784, 405] on div "Dropoff Details Hidden ( 3 ) Original Dropoff Window No Window Start - [DATE] 1…" at bounding box center [602, 347] width 367 height 198
click at [770, 226] on icon "button" at bounding box center [775, 229] width 10 height 10
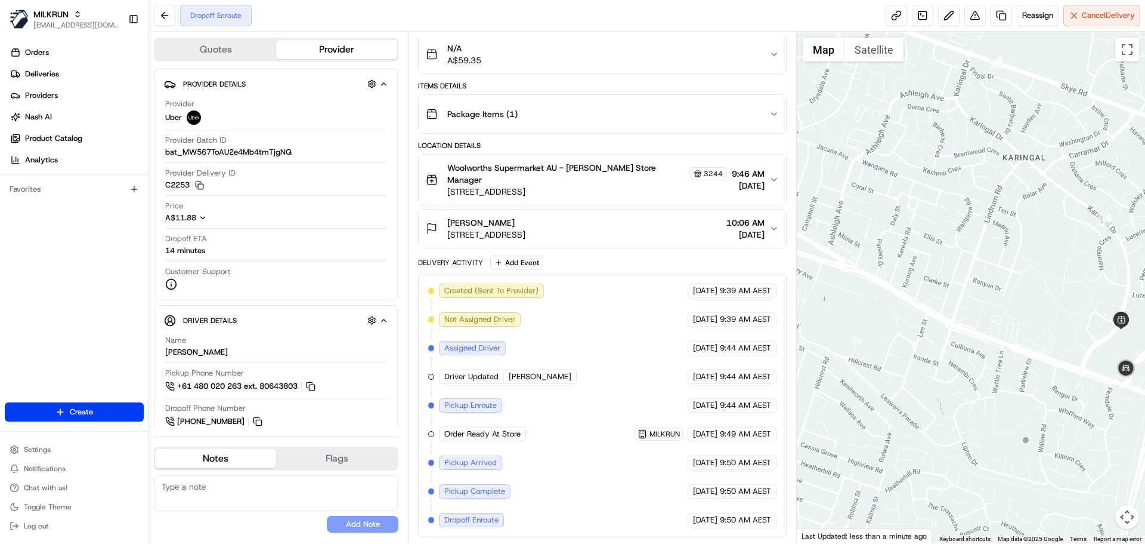
drag, startPoint x: 915, startPoint y: 378, endPoint x: 1016, endPoint y: 339, distance: 108.6
click at [1016, 339] on div at bounding box center [971, 287] width 349 height 511
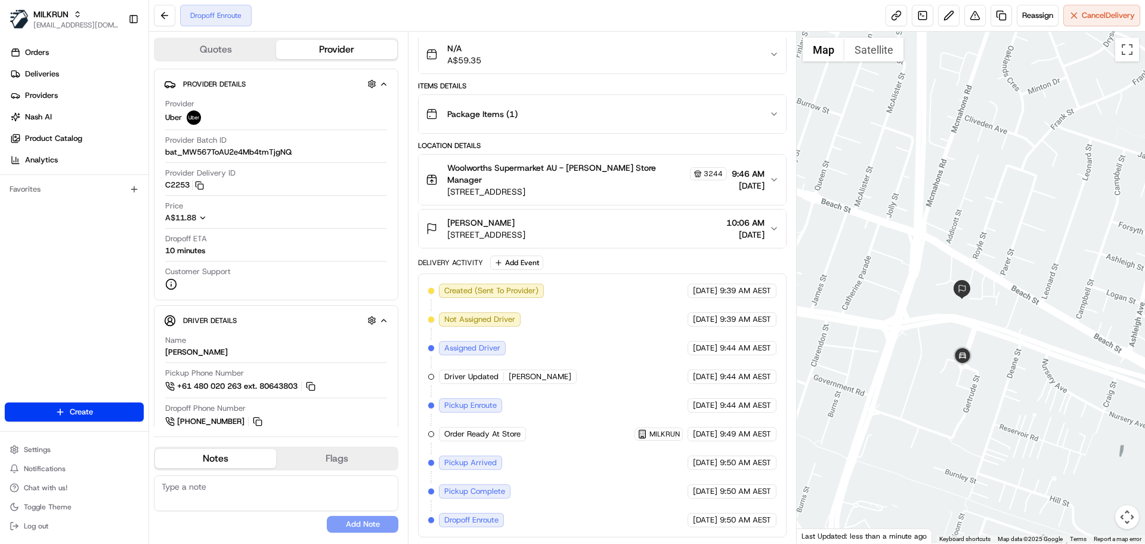
click at [683, 241] on button "[PERSON_NAME] [STREET_ADDRESS] 10:06 AM [DATE]" at bounding box center [602, 228] width 367 height 38
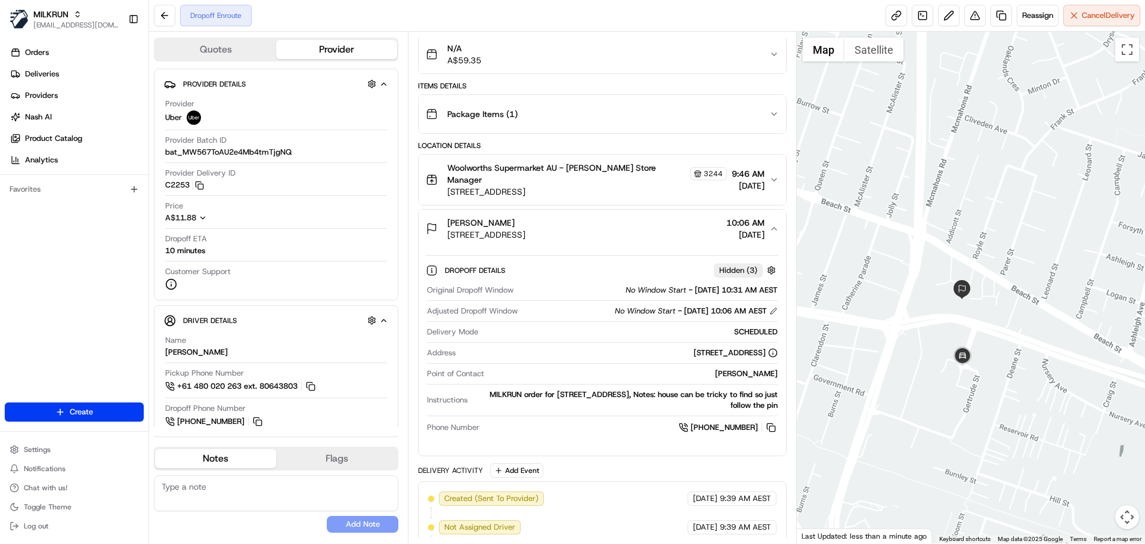
click at [772, 229] on icon "button" at bounding box center [775, 229] width 10 height 10
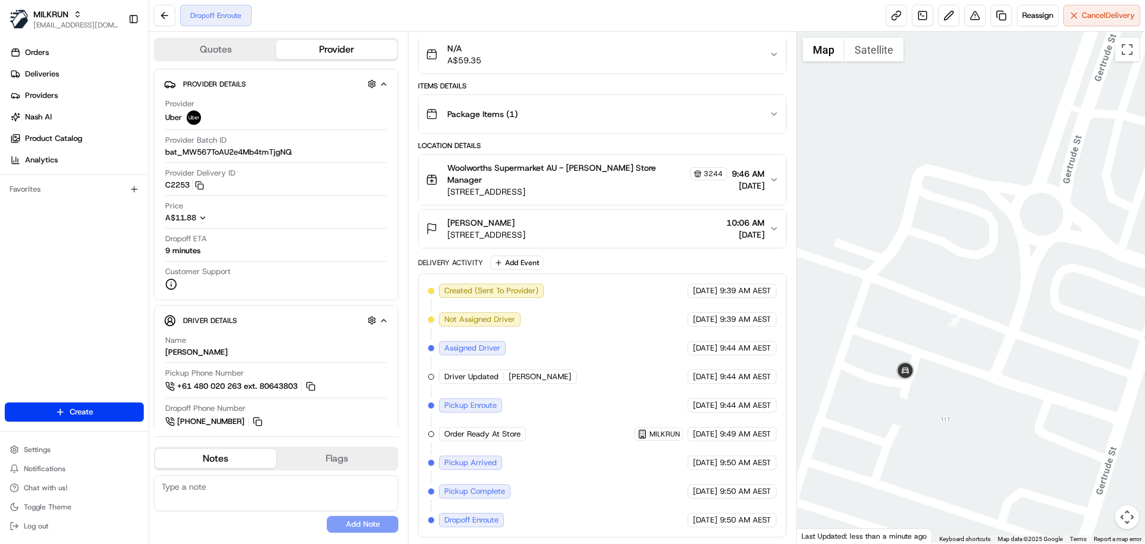
drag, startPoint x: 572, startPoint y: 376, endPoint x: 512, endPoint y: 372, distance: 60.4
click at [512, 372] on span "[PERSON_NAME]" at bounding box center [540, 376] width 63 height 11
drag, startPoint x: 508, startPoint y: 373, endPoint x: 577, endPoint y: 376, distance: 68.7
click at [577, 376] on div "Driver Updated [PERSON_NAME]" at bounding box center [508, 376] width 138 height 14
copy span "[PERSON_NAME]"
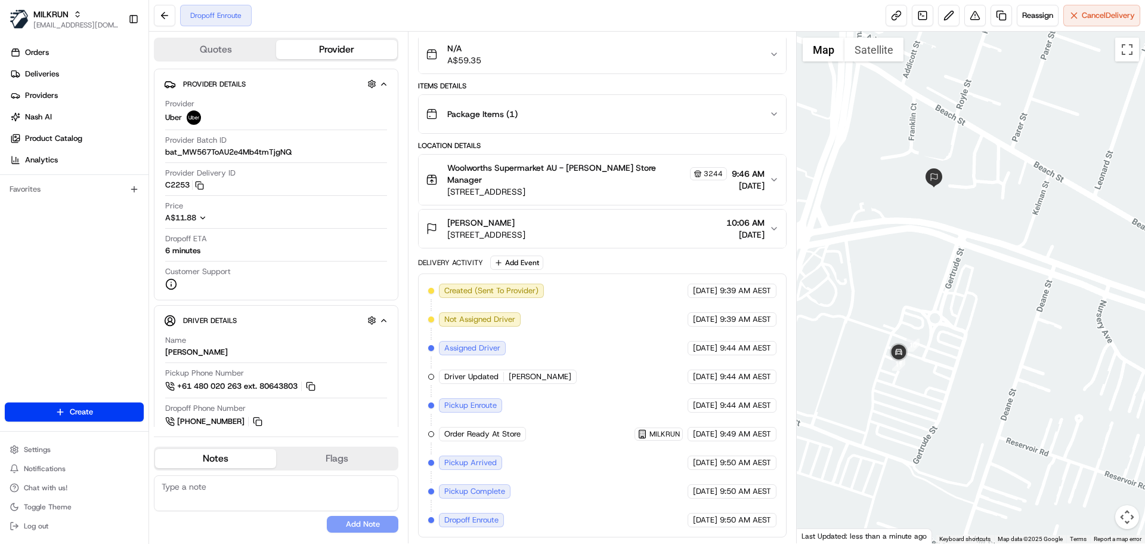
click at [601, 257] on div "Delivery Activity Add Event" at bounding box center [602, 262] width 368 height 14
drag, startPoint x: 607, startPoint y: 234, endPoint x: 628, endPoint y: 235, distance: 21.5
click at [628, 235] on div "[PERSON_NAME] [STREET_ADDRESS] 10:06 AM [DATE]" at bounding box center [597, 229] width 343 height 24
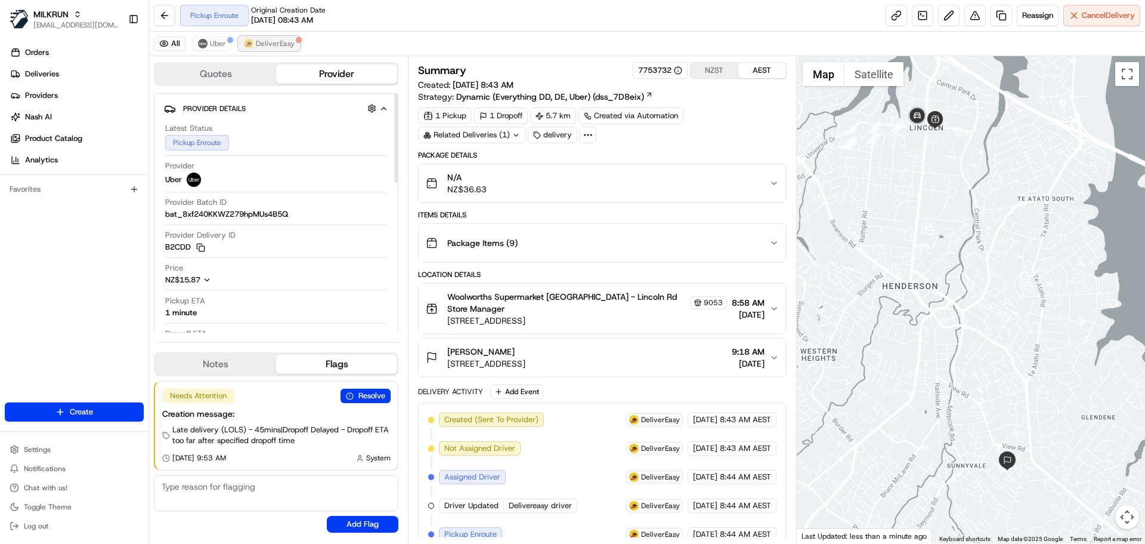
click at [259, 46] on span "DeliverEasy" at bounding box center [275, 44] width 39 height 10
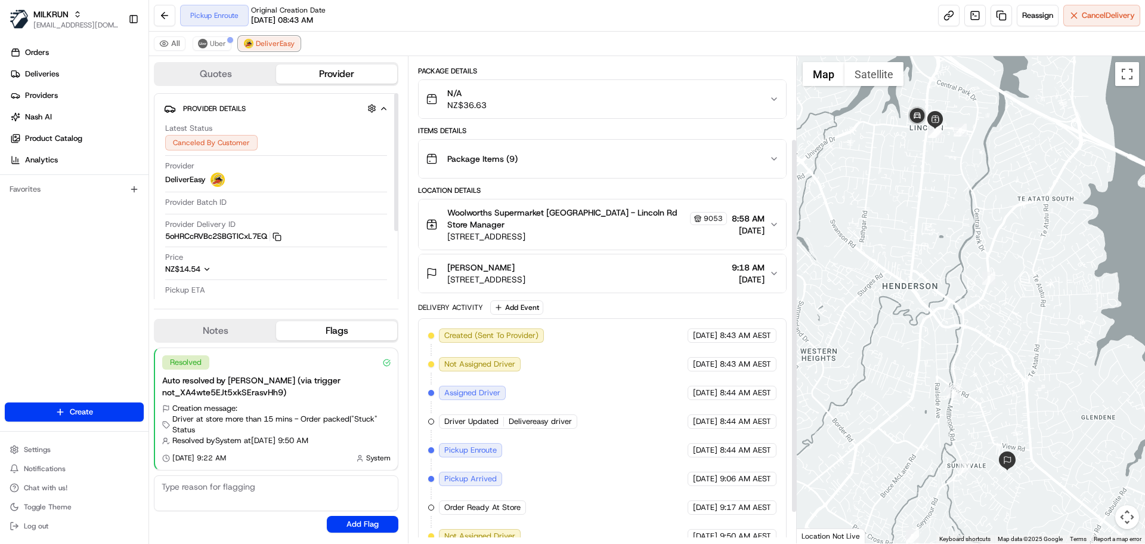
scroll to position [147, 0]
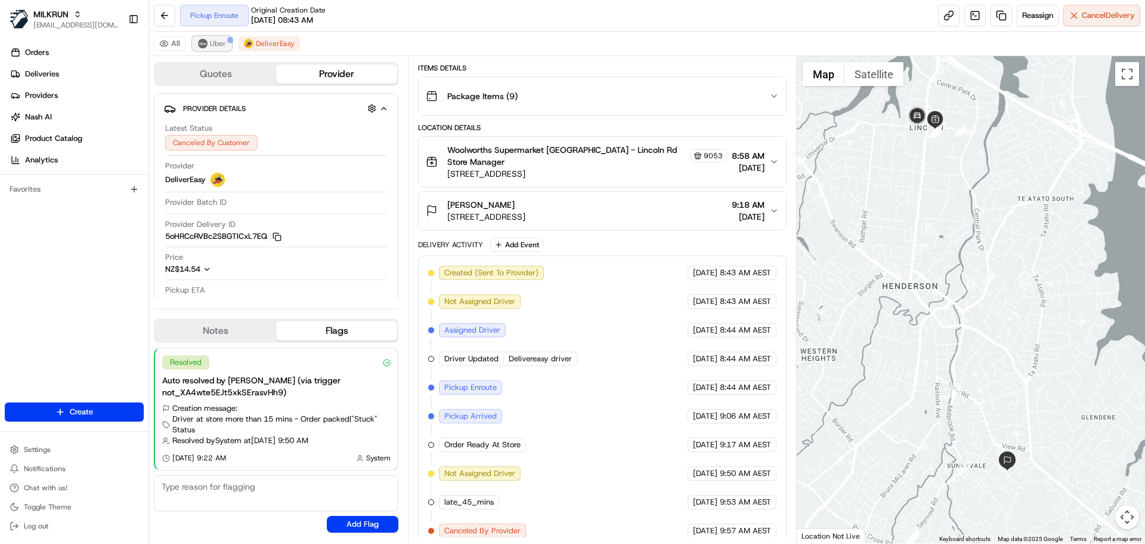
click at [220, 42] on span "Uber" at bounding box center [218, 44] width 16 height 10
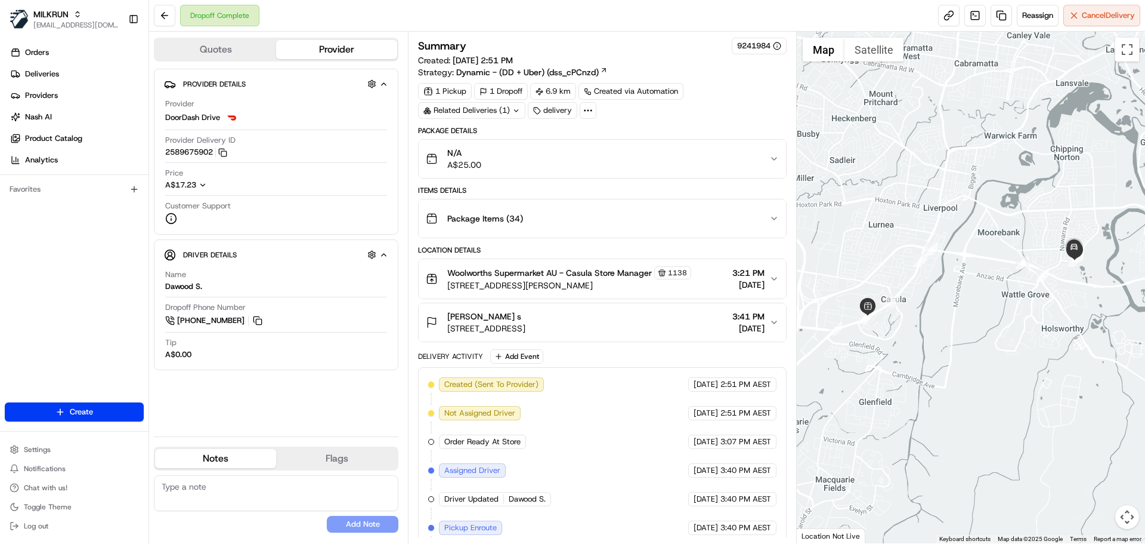
click at [517, 163] on div "N/A A$25.00" at bounding box center [597, 159] width 343 height 24
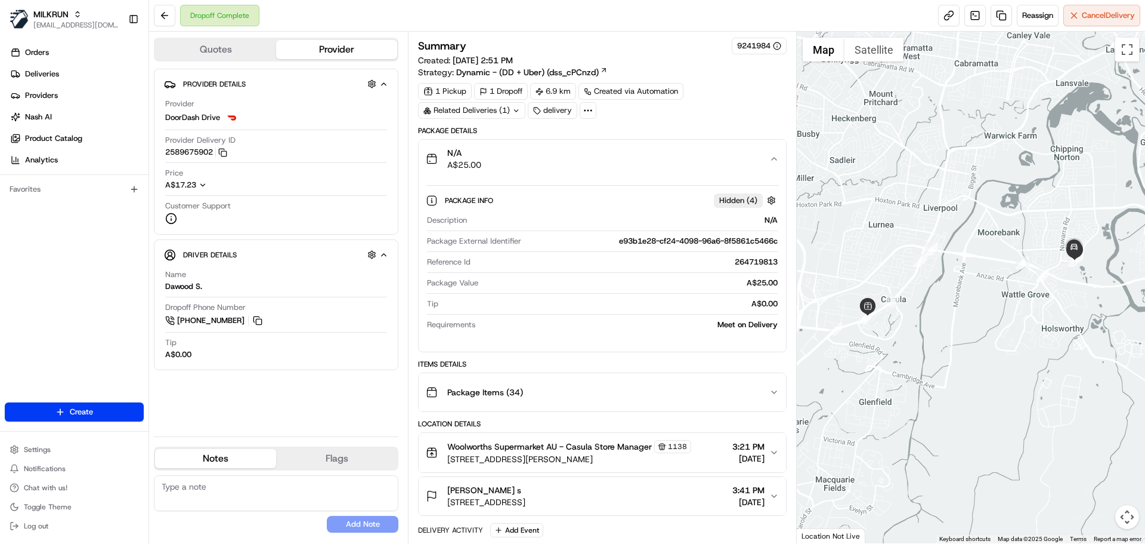
click at [515, 158] on div "N/A A$25.00" at bounding box center [597, 159] width 343 height 24
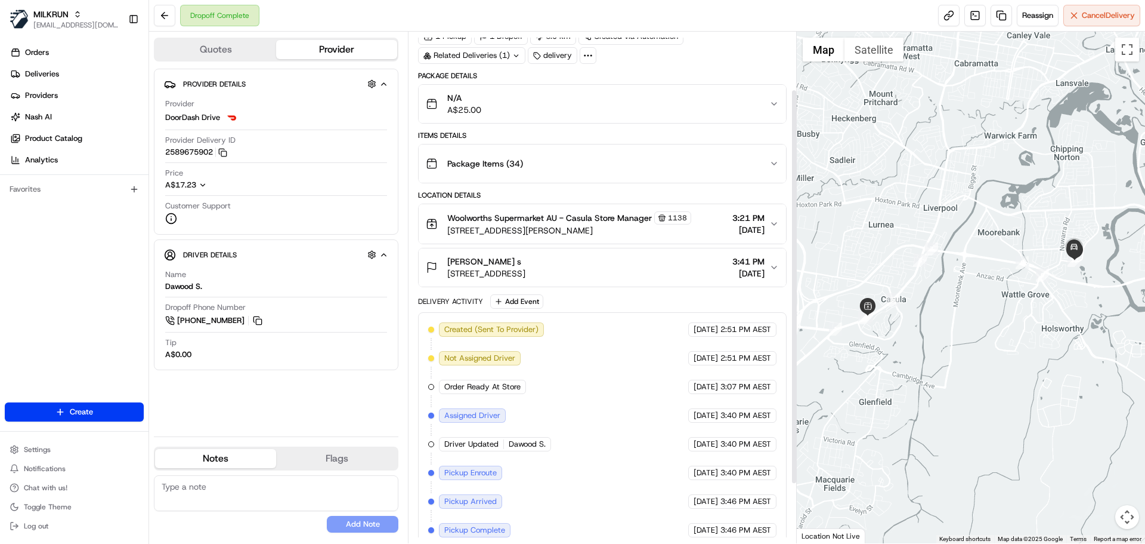
scroll to position [151, 0]
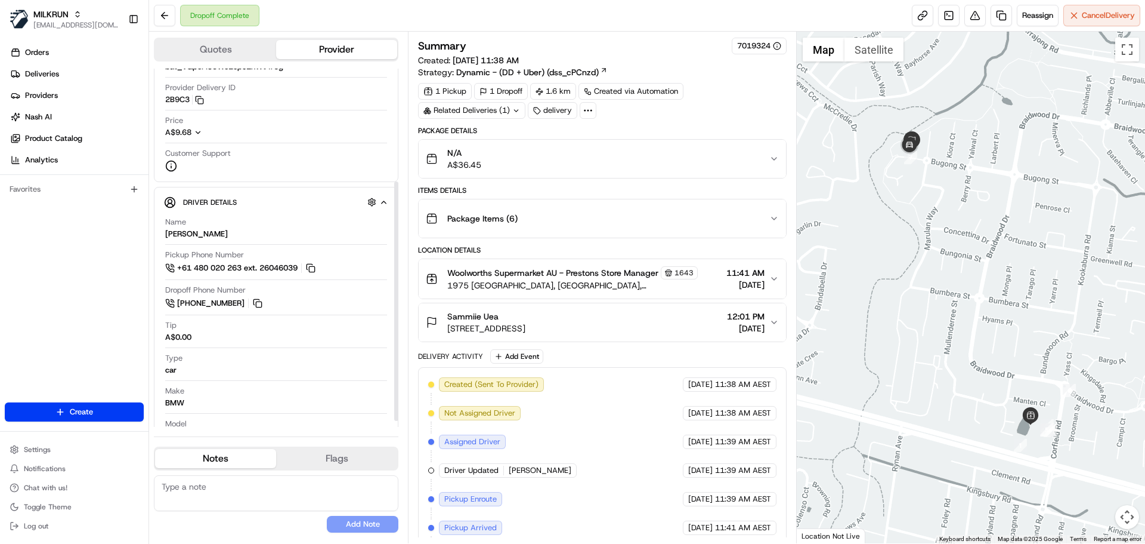
scroll to position [178, 0]
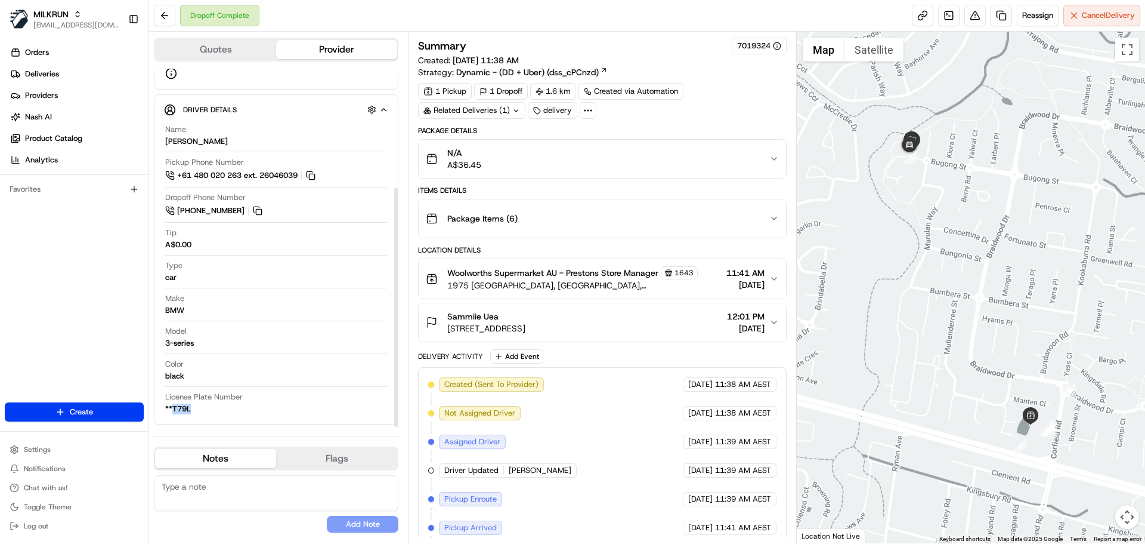
drag, startPoint x: 192, startPoint y: 407, endPoint x: 171, endPoint y: 407, distance: 20.9
click at [171, 407] on div "License Plate Number **T79L" at bounding box center [276, 402] width 222 height 23
copy div "T79L"
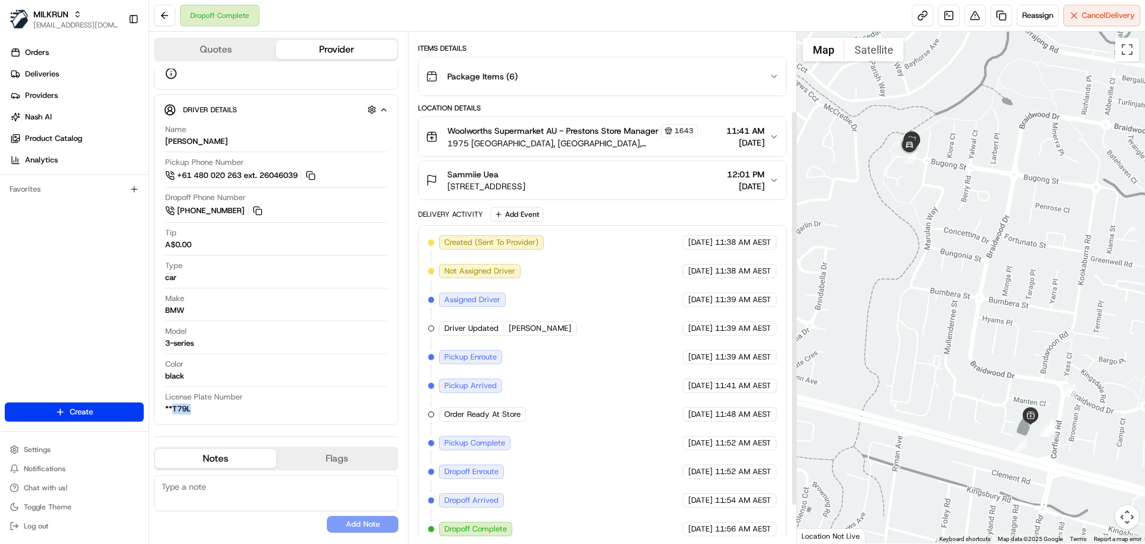
scroll to position [151, 0]
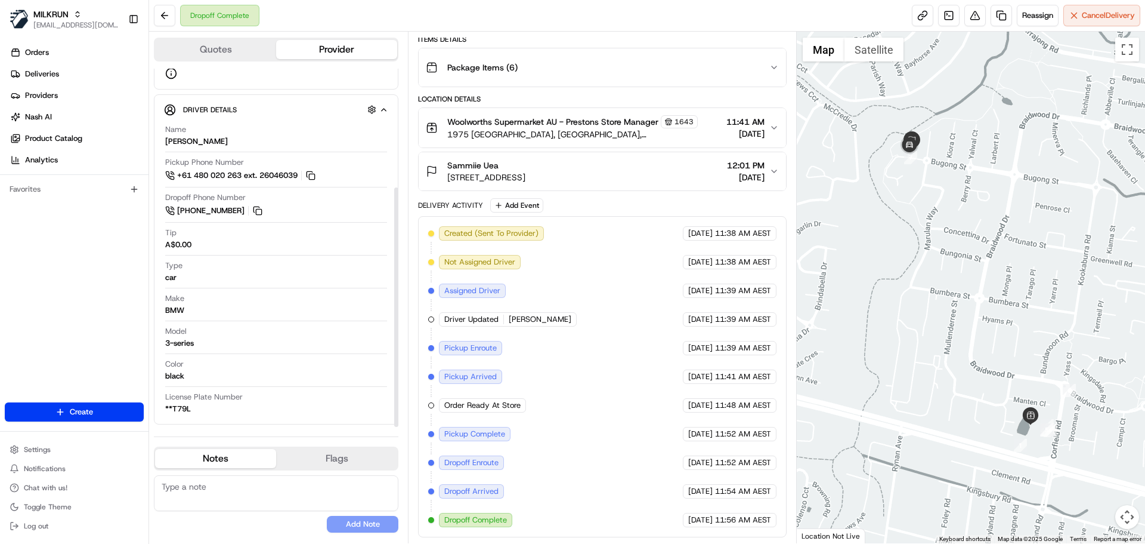
click at [403, 183] on div "Quotes Provider Provider Details Hidden ( 3 ) Provider Uber Provider Batch ID b…" at bounding box center [278, 287] width 259 height 511
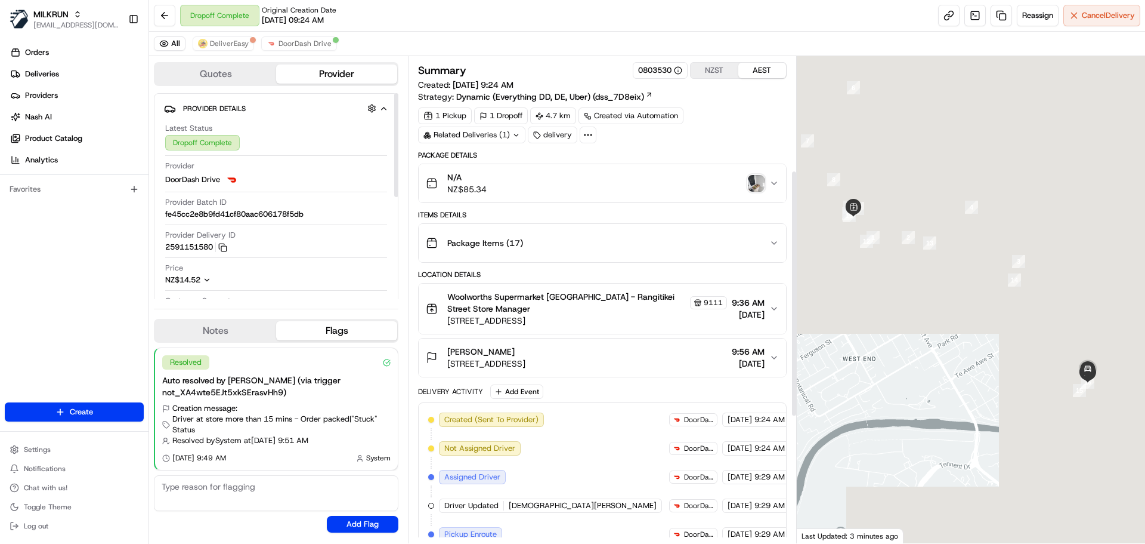
scroll to position [418, 0]
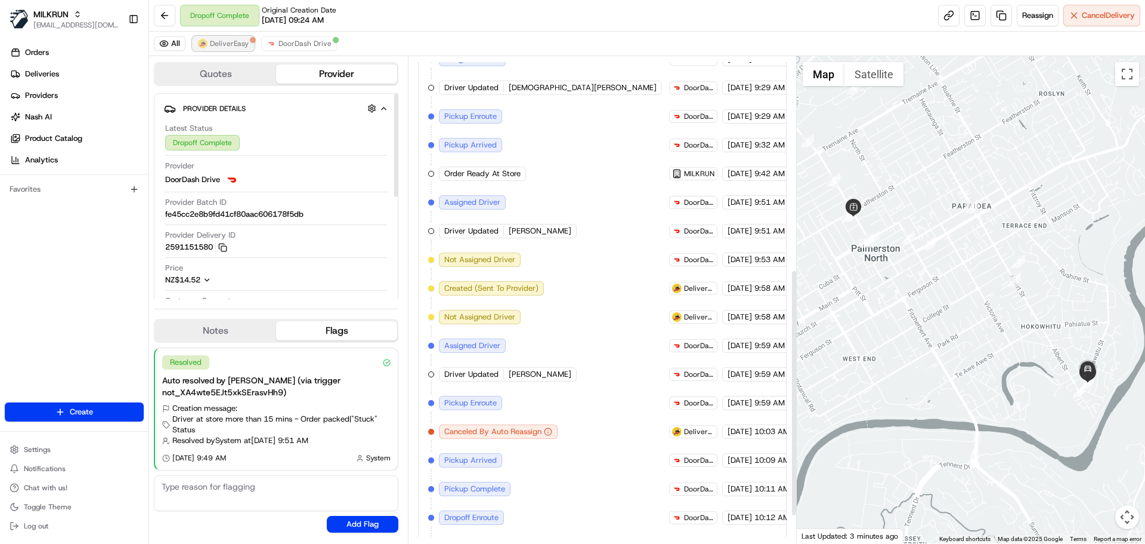
click at [231, 41] on span "DeliverEasy" at bounding box center [229, 44] width 39 height 10
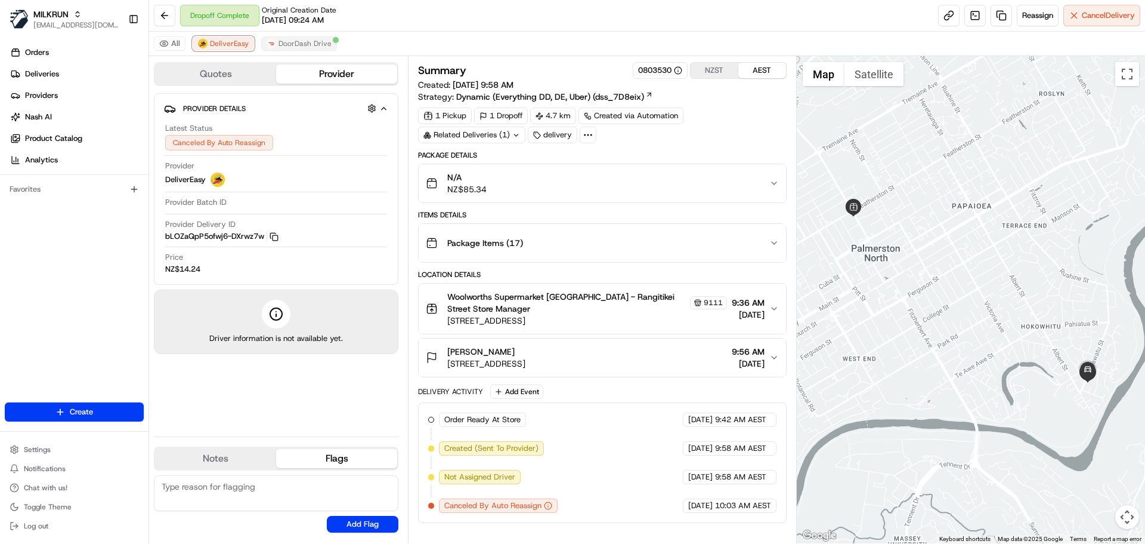
scroll to position [0, 0]
click at [288, 41] on span "DoorDash Drive" at bounding box center [305, 44] width 53 height 10
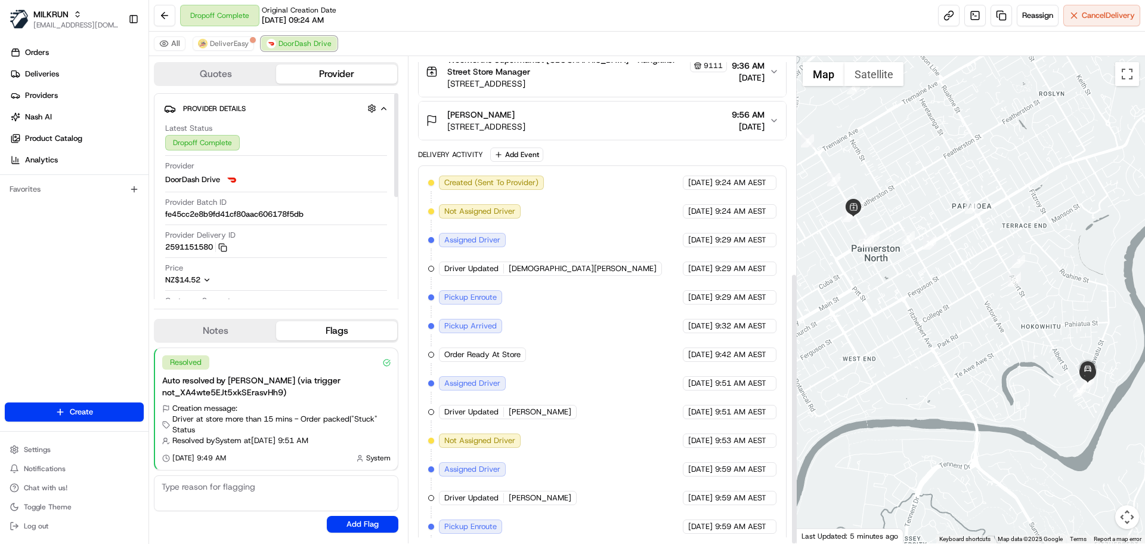
scroll to position [387, 0]
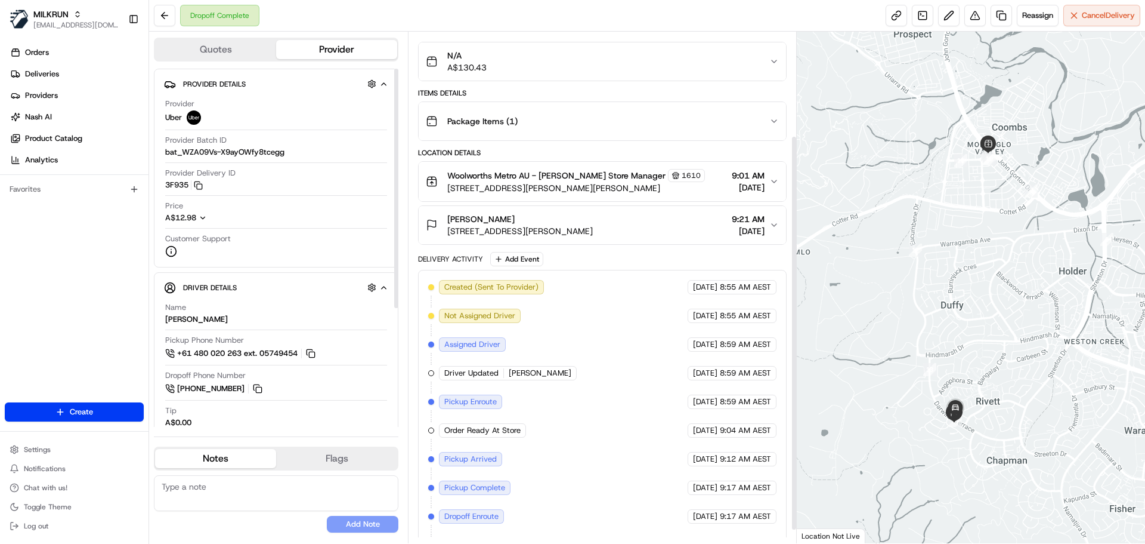
scroll to position [151, 0]
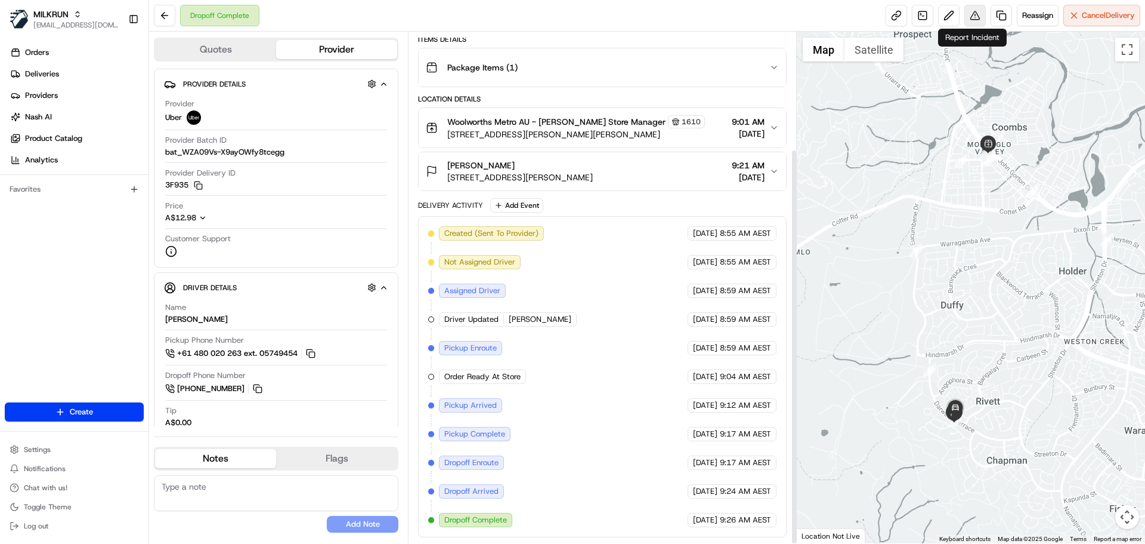
click at [979, 20] on button at bounding box center [975, 15] width 21 height 21
click at [1029, 13] on span "Reassign" at bounding box center [1038, 15] width 31 height 11
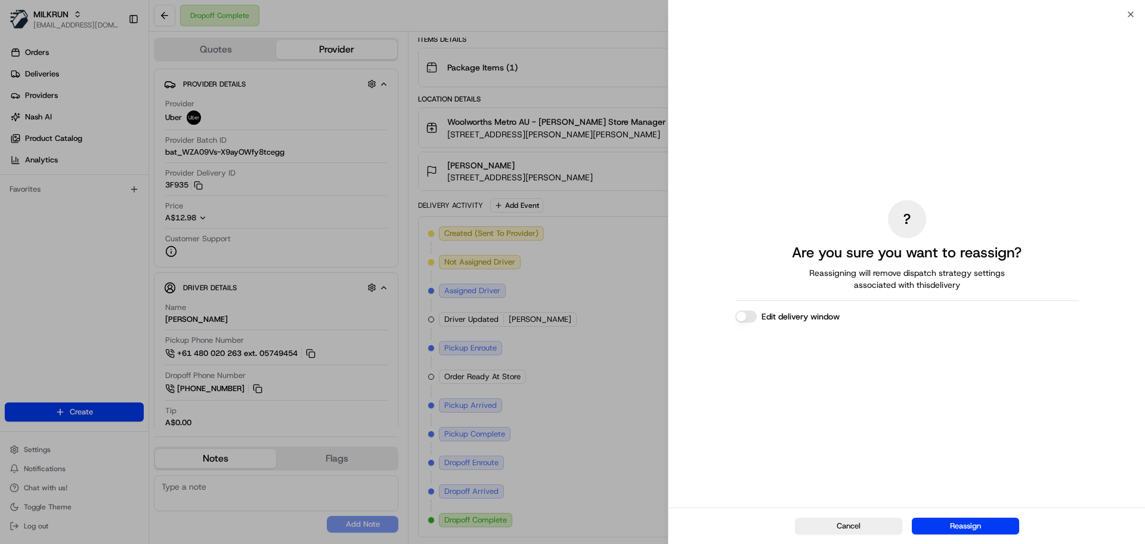
click at [746, 323] on div "? Are you sure you want to reassign? Reassigning will remove dispatch strategy …" at bounding box center [908, 261] width 344 height 488
click at [757, 313] on div "Edit delivery window" at bounding box center [908, 316] width 344 height 12
click at [749, 313] on button "Edit delivery window" at bounding box center [746, 316] width 21 height 12
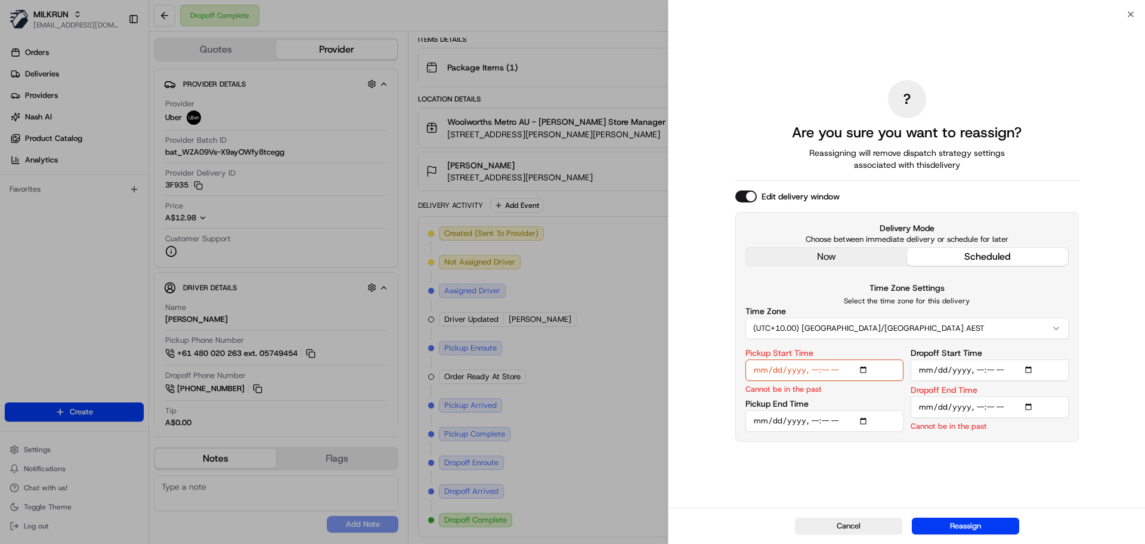
click at [850, 258] on div "? Are you sure you want to reassign? Reassigning will remove dispatch strategy …" at bounding box center [908, 261] width 344 height 488
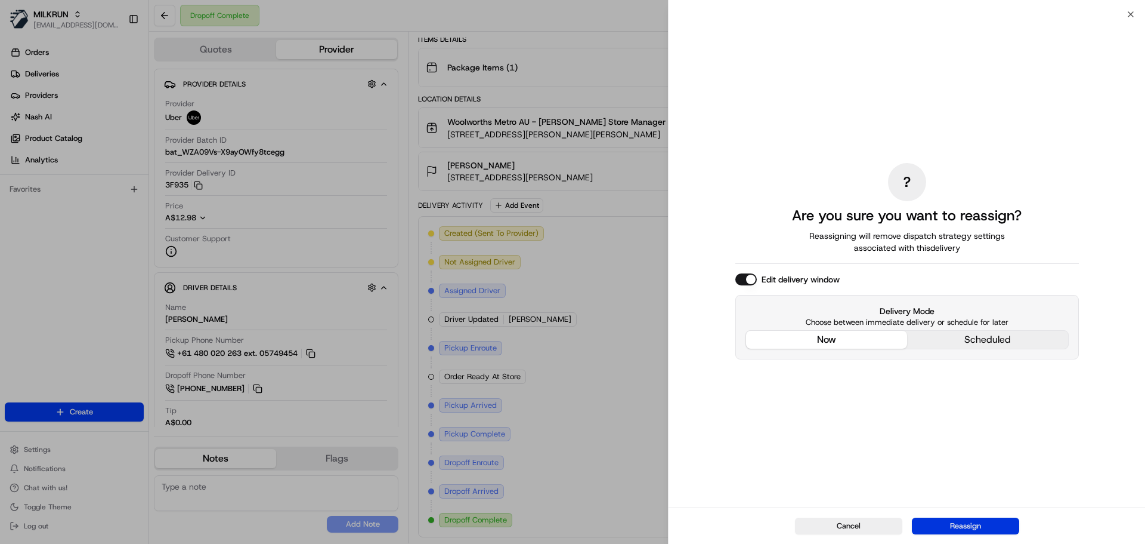
click at [969, 528] on button "Reassign" at bounding box center [965, 525] width 107 height 17
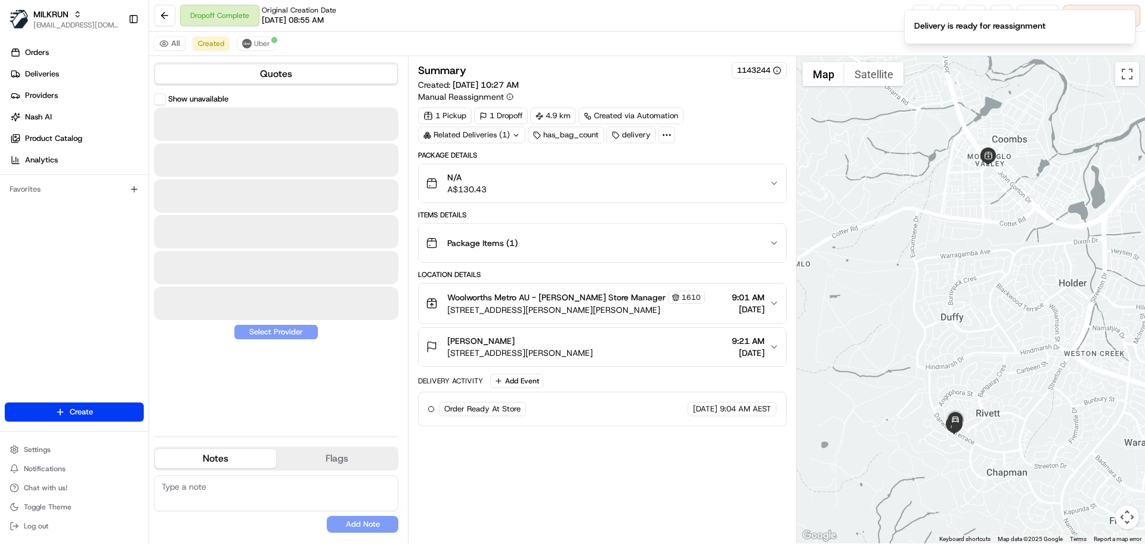
scroll to position [0, 0]
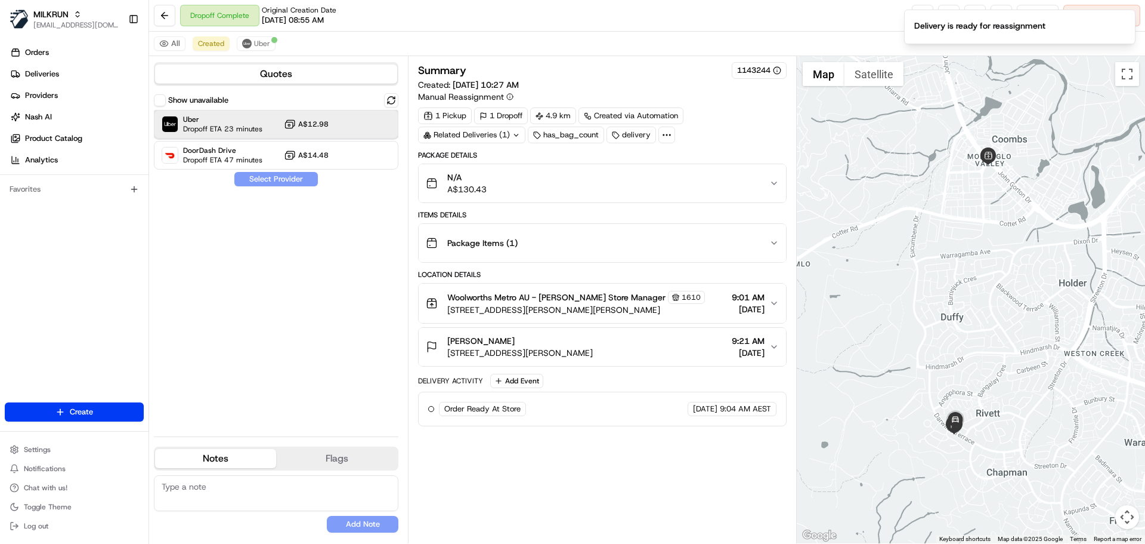
click at [252, 122] on span "Uber" at bounding box center [222, 120] width 79 height 10
click at [273, 180] on button "Assign Provider" at bounding box center [276, 179] width 85 height 14
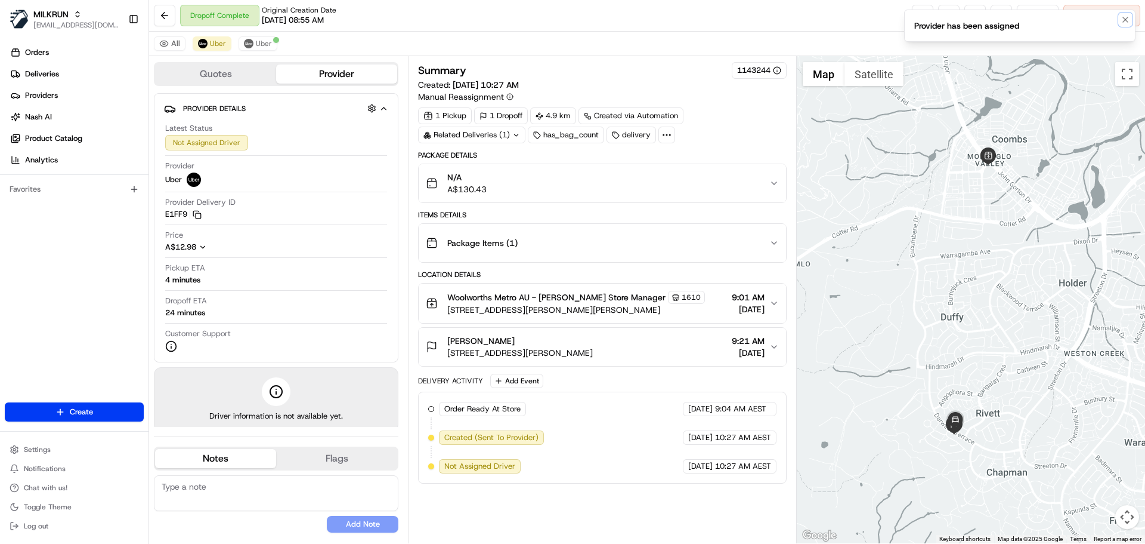
drag, startPoint x: 1122, startPoint y: 18, endPoint x: 1108, endPoint y: 18, distance: 13.7
click at [1122, 18] on icon "Notifications (F8)" at bounding box center [1126, 20] width 10 height 10
click at [922, 18] on link at bounding box center [922, 15] width 21 height 21
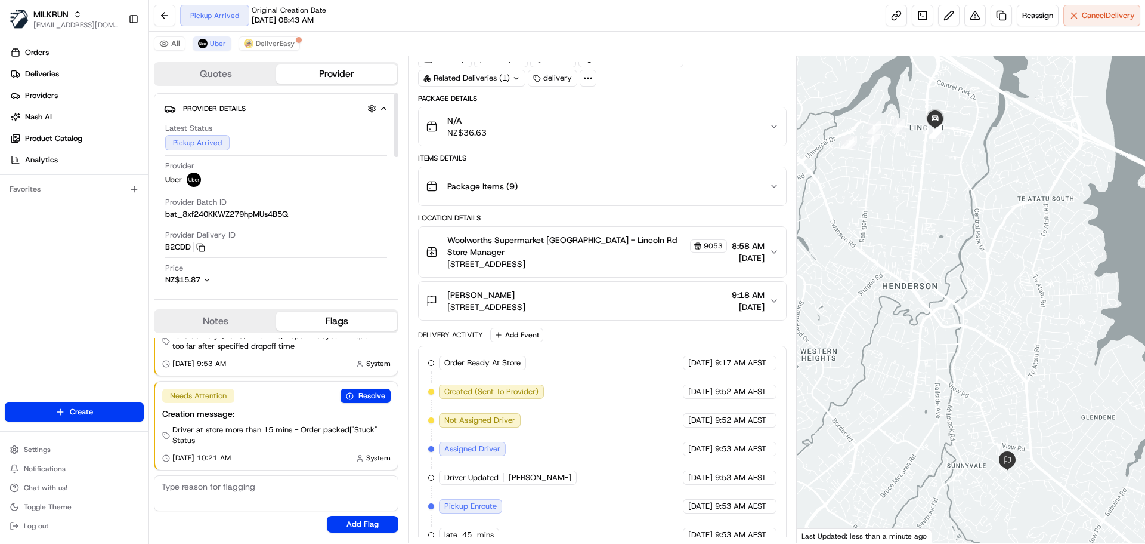
scroll to position [89, 0]
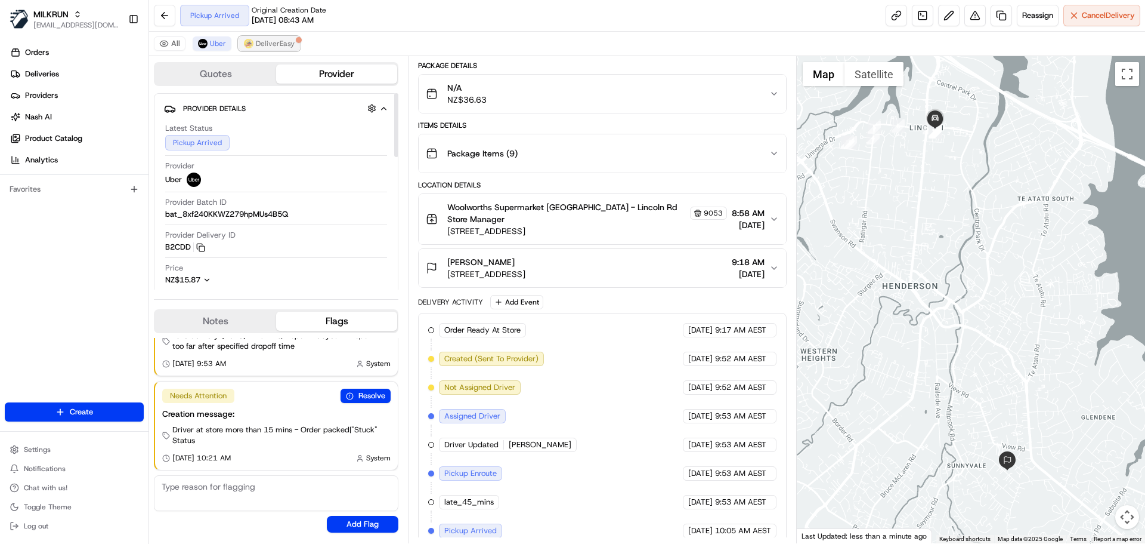
click at [276, 49] on button "DeliverEasy" at bounding box center [269, 43] width 61 height 14
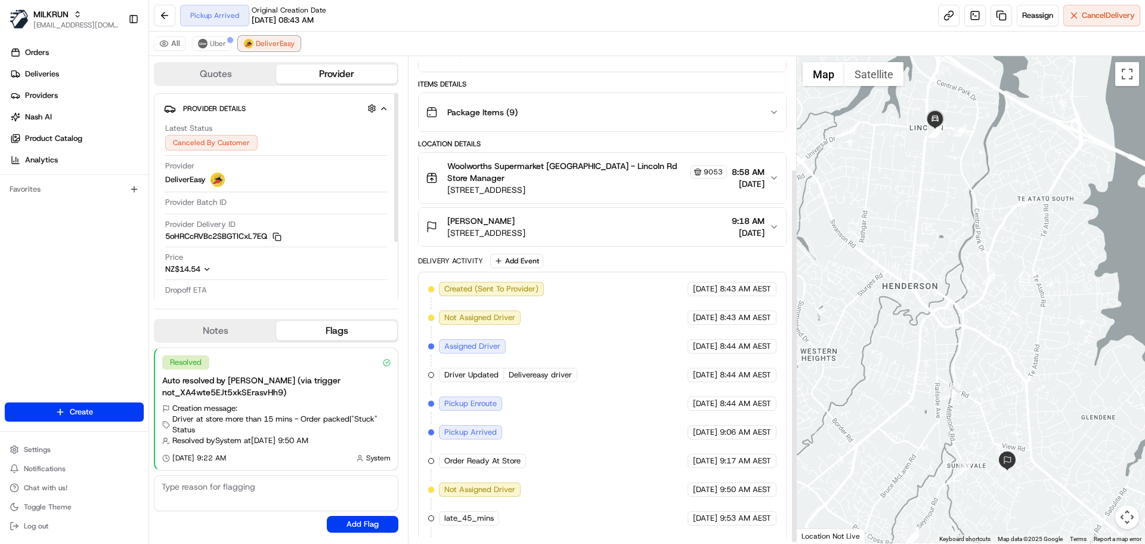
scroll to position [147, 0]
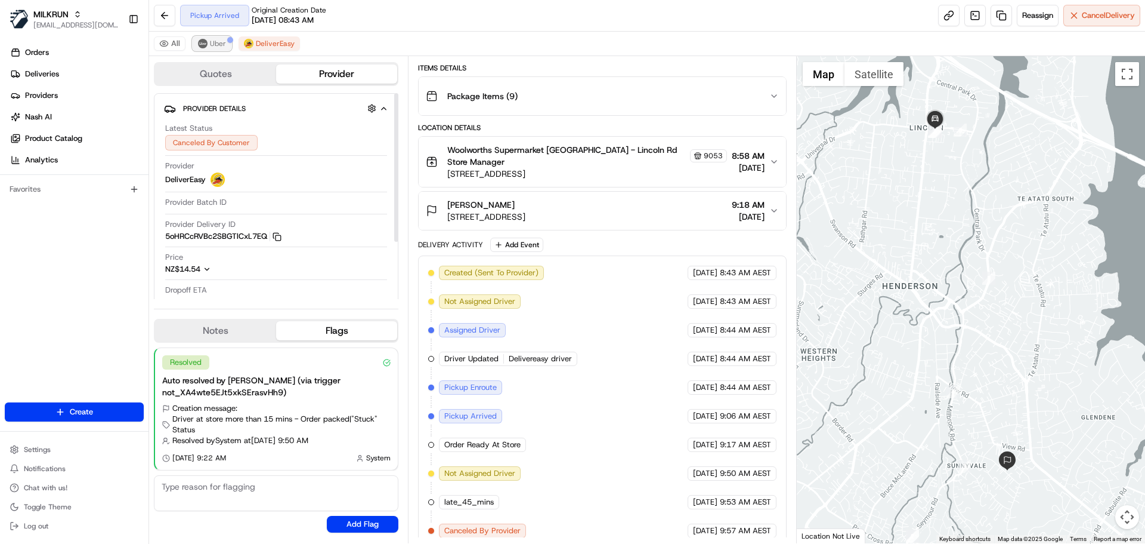
click at [208, 44] on button "Uber" at bounding box center [212, 43] width 39 height 14
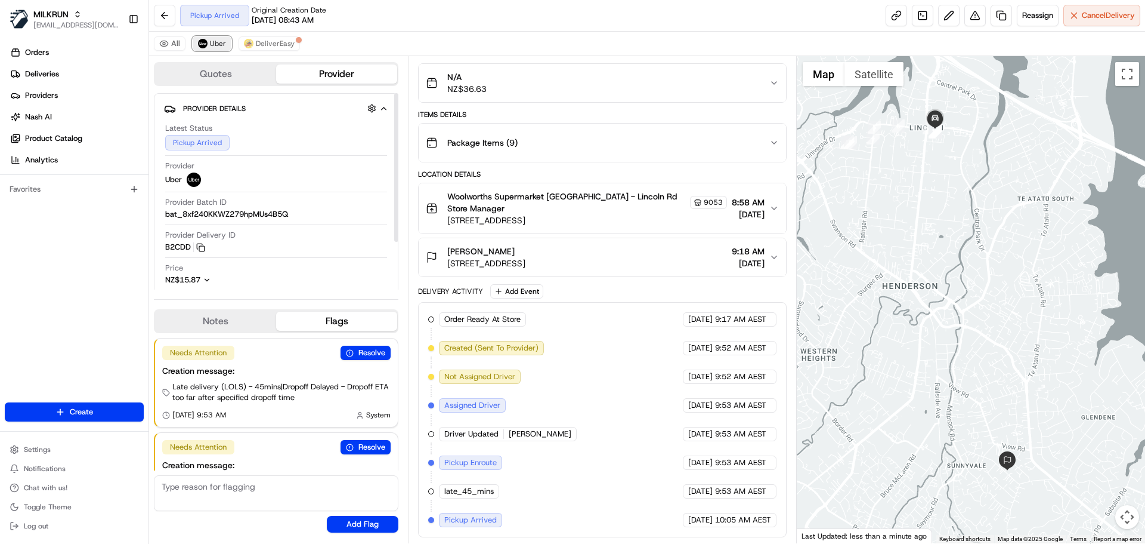
scroll to position [89, 0]
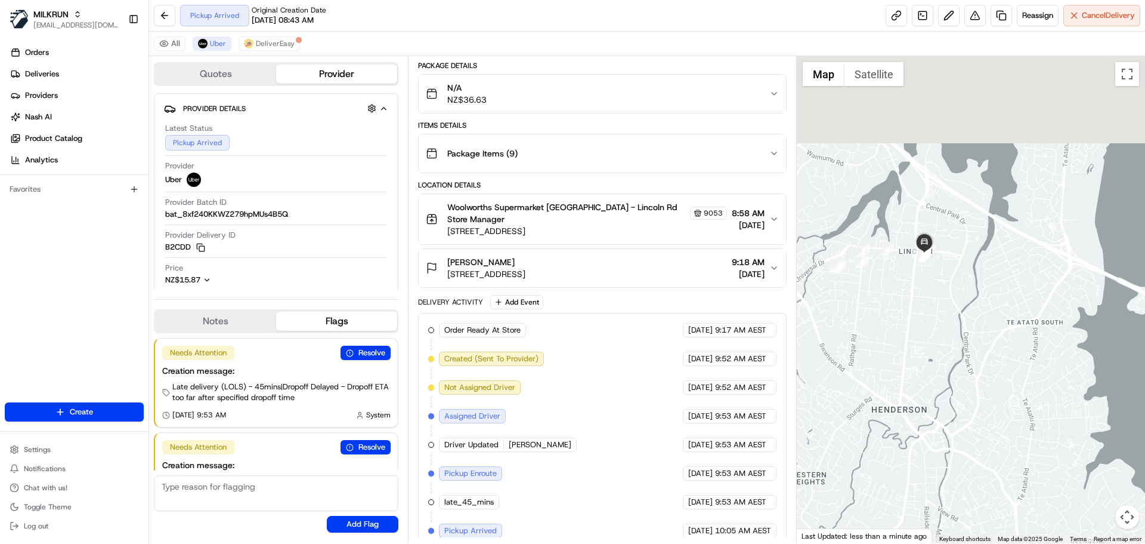
drag, startPoint x: 939, startPoint y: 265, endPoint x: 927, endPoint y: 389, distance: 124.7
click at [927, 389] on div at bounding box center [971, 299] width 349 height 487
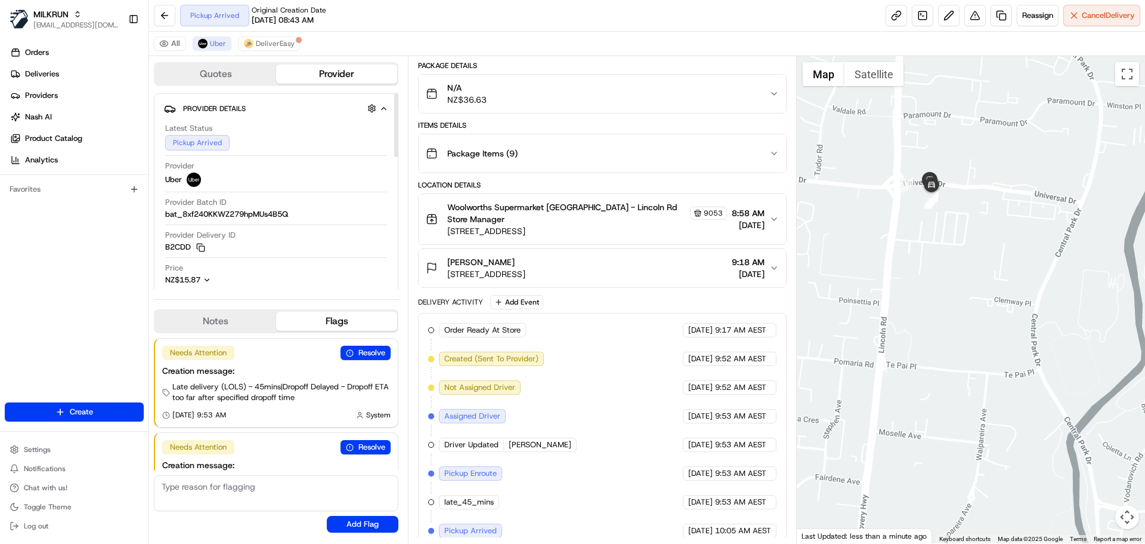
click at [286, 51] on div "All Uber DeliverEasy" at bounding box center [647, 44] width 996 height 24
click at [286, 47] on span "DeliverEasy" at bounding box center [275, 44] width 39 height 10
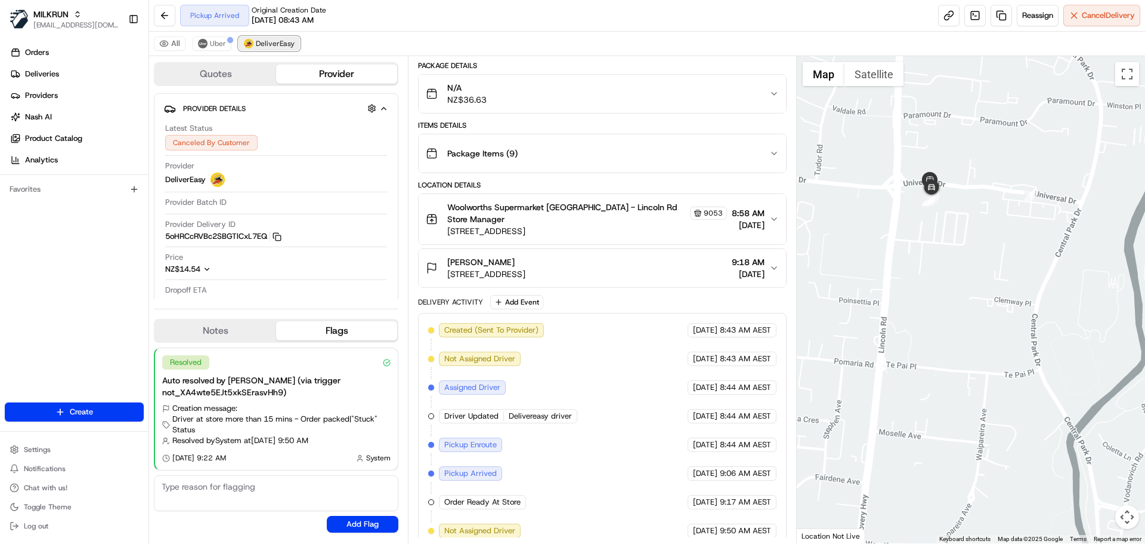
scroll to position [147, 0]
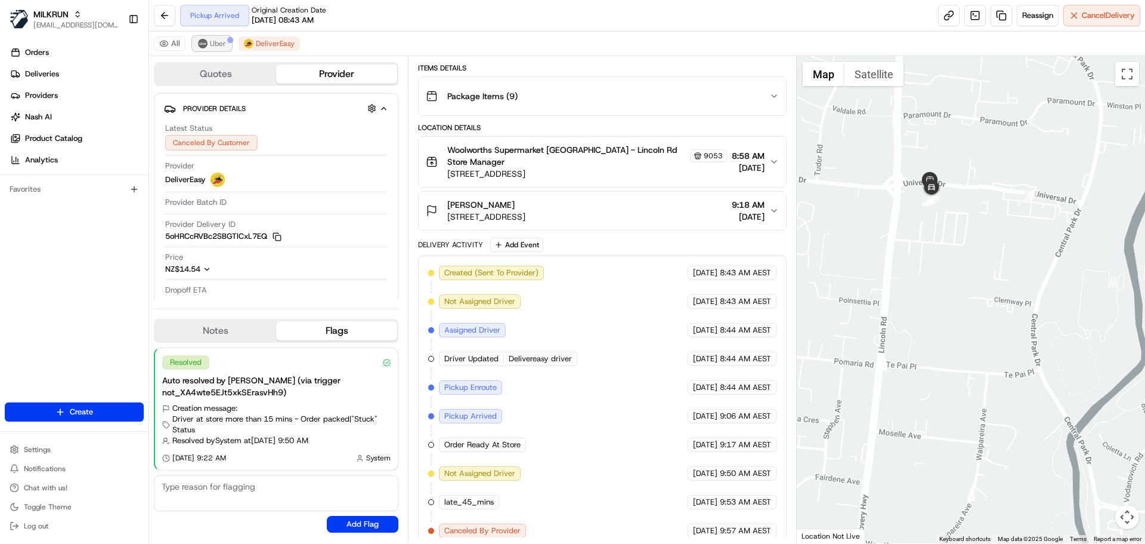
click at [220, 44] on span "Uber" at bounding box center [218, 44] width 16 height 10
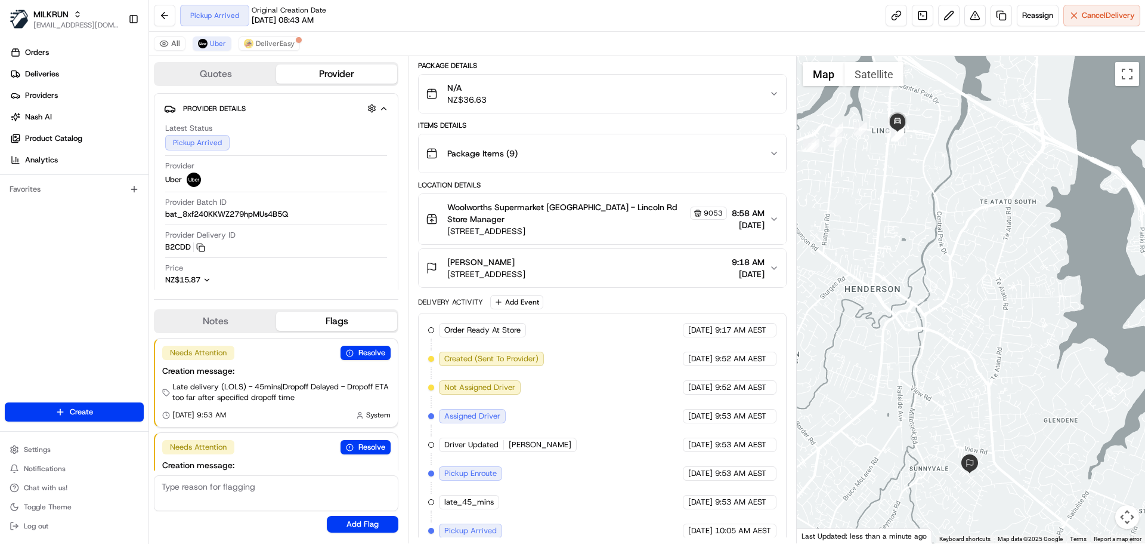
drag, startPoint x: 964, startPoint y: 346, endPoint x: 934, endPoint y: 261, distance: 90.4
click at [934, 261] on div at bounding box center [971, 299] width 349 height 487
click at [299, 47] on div "All Uber DeliverEasy" at bounding box center [647, 44] width 996 height 24
click at [277, 43] on span "DeliverEasy" at bounding box center [275, 44] width 39 height 10
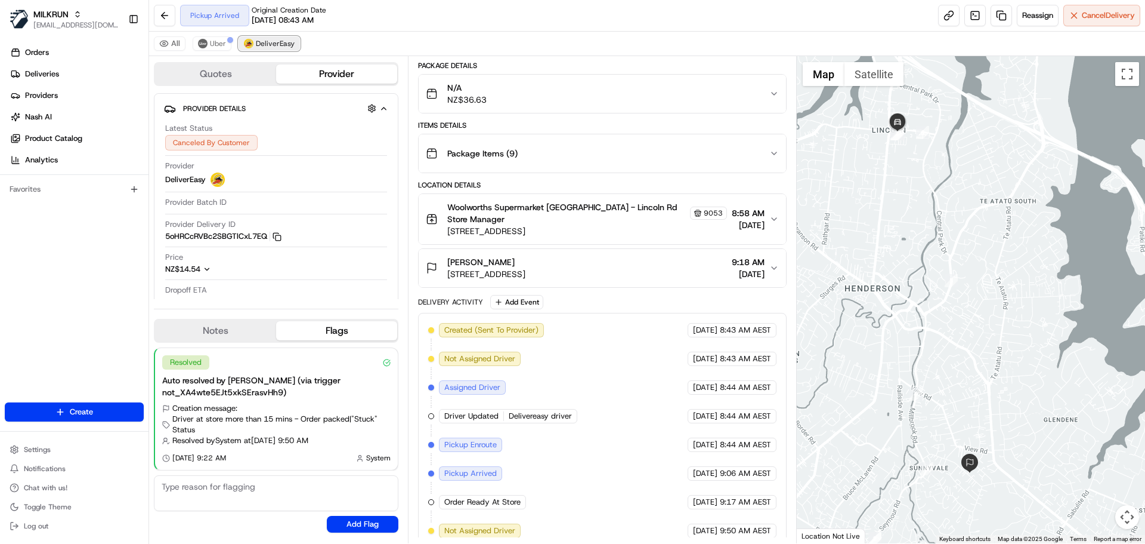
scroll to position [147, 0]
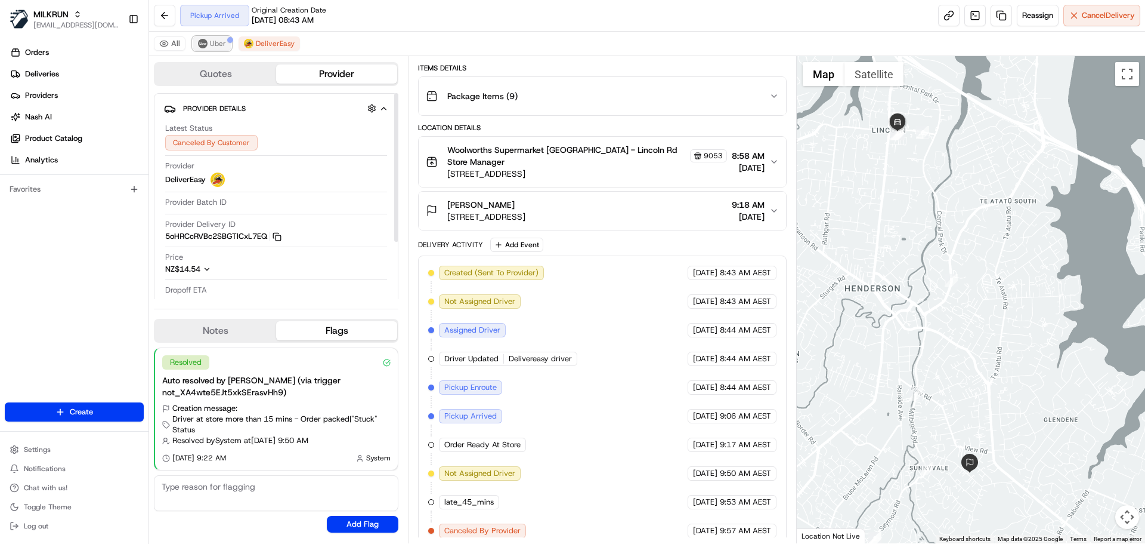
click at [216, 46] on span "Uber" at bounding box center [218, 44] width 16 height 10
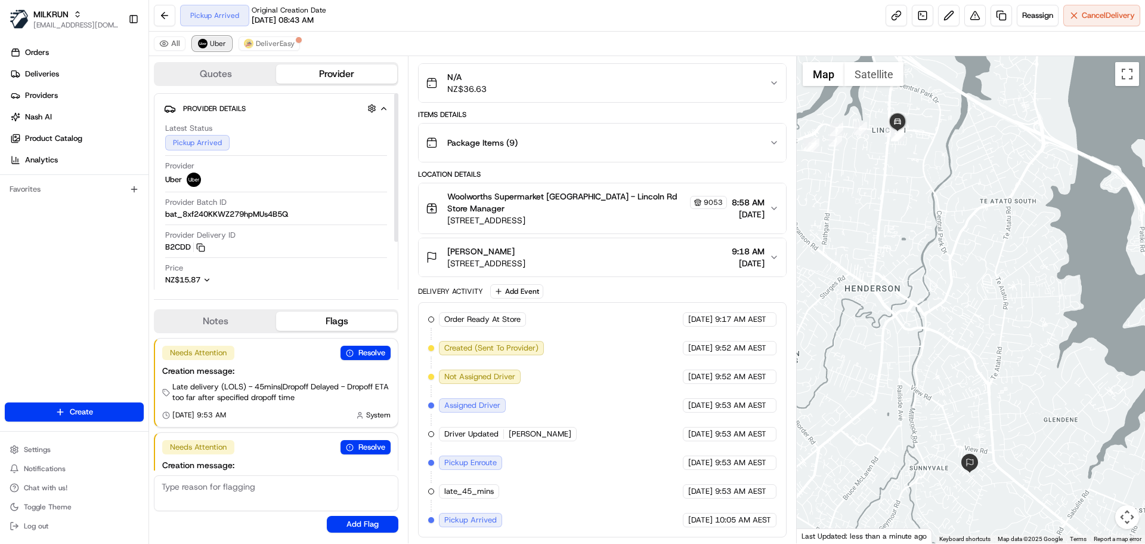
scroll to position [89, 0]
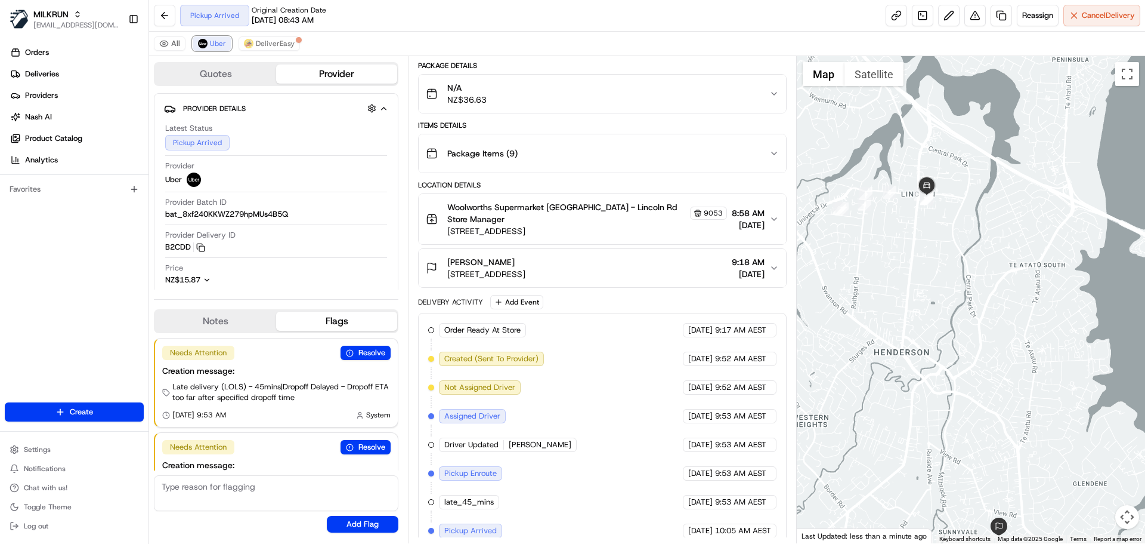
drag, startPoint x: 898, startPoint y: 142, endPoint x: 927, endPoint y: 209, distance: 72.9
click at [927, 209] on div at bounding box center [971, 299] width 349 height 487
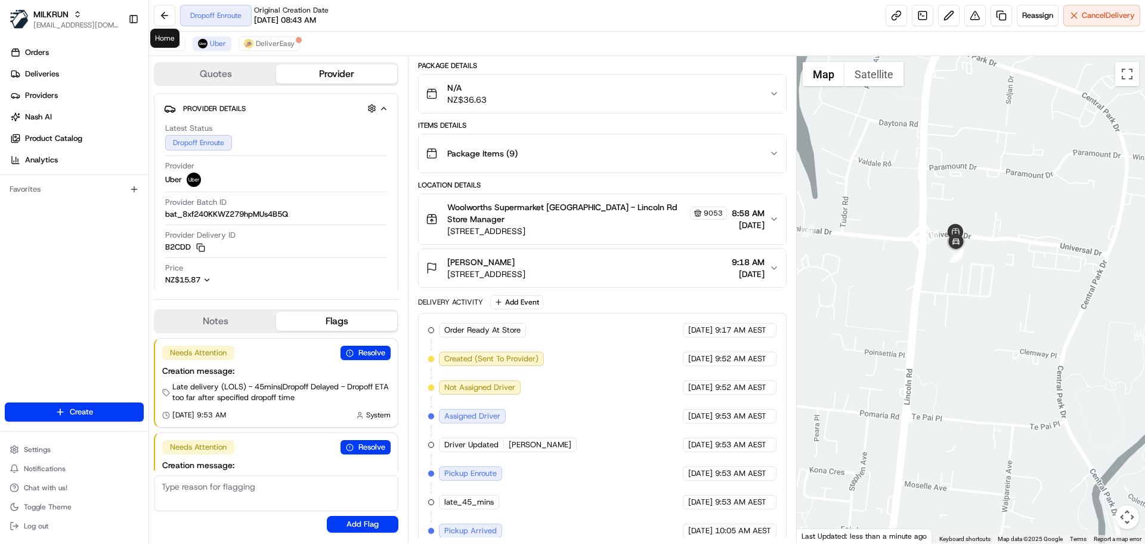
scroll to position [147, 0]
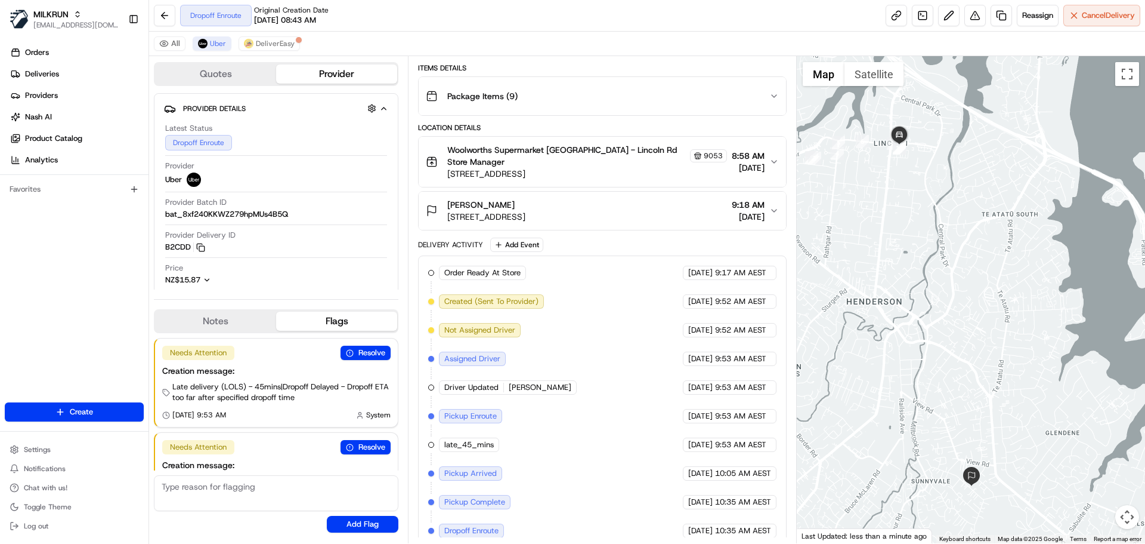
drag, startPoint x: 989, startPoint y: 409, endPoint x: 820, endPoint y: 271, distance: 217.6
click at [922, 264] on div at bounding box center [971, 299] width 349 height 487
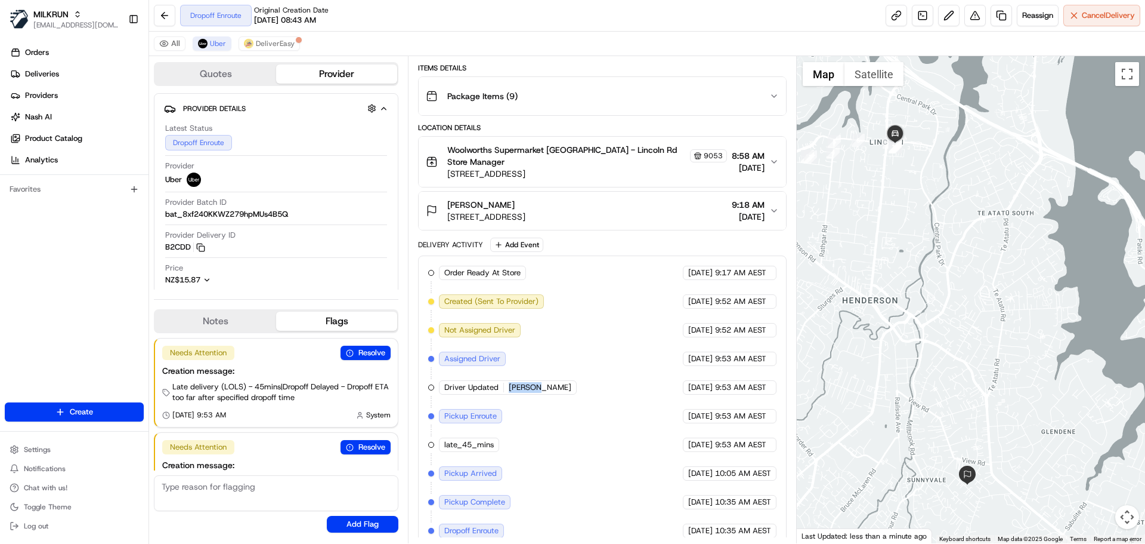
drag, startPoint x: 536, startPoint y: 374, endPoint x: 501, endPoint y: 373, distance: 34.6
click at [501, 380] on div "Driver Updated Jose A." at bounding box center [508, 387] width 138 height 14
copy div "Jose A."
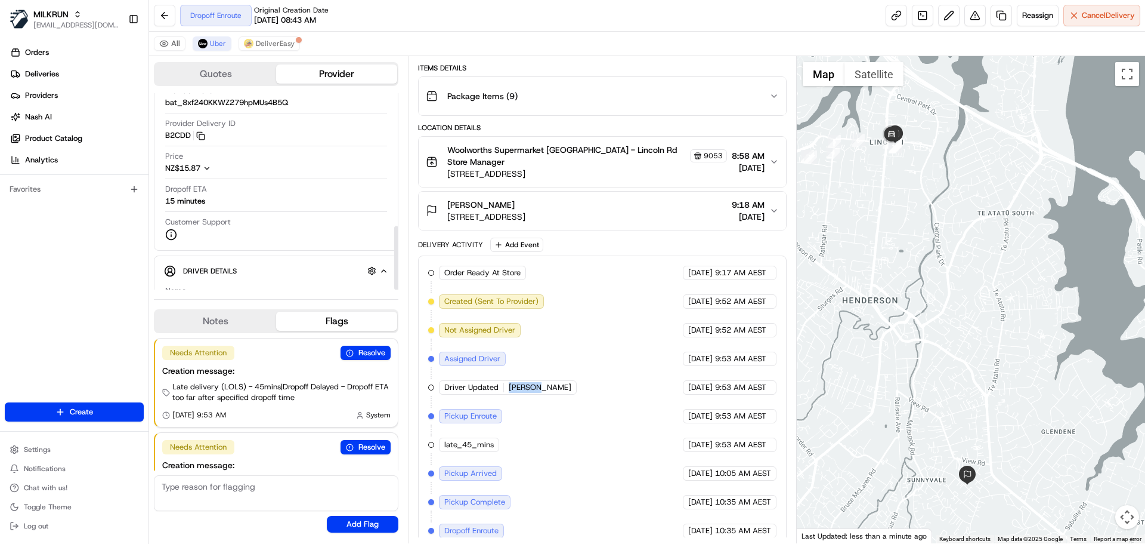
scroll to position [0, 0]
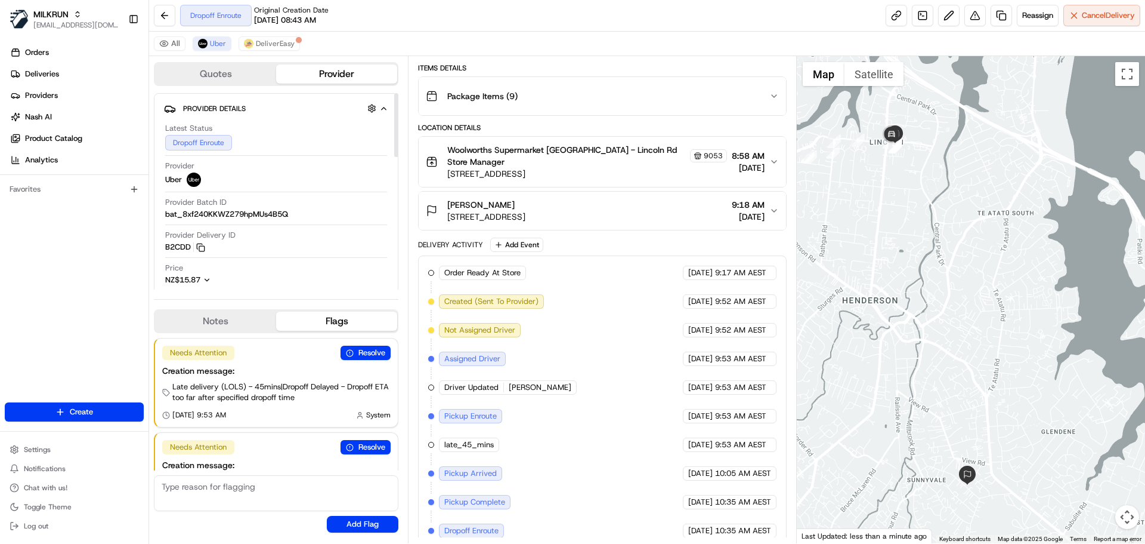
click at [407, 187] on div "Quotes Provider Provider Details Hidden ( 2 ) Latest Status Dropoff Enroute Pro…" at bounding box center [278, 299] width 259 height 487
click at [339, 38] on div "All Uber DeliverEasy" at bounding box center [647, 44] width 996 height 24
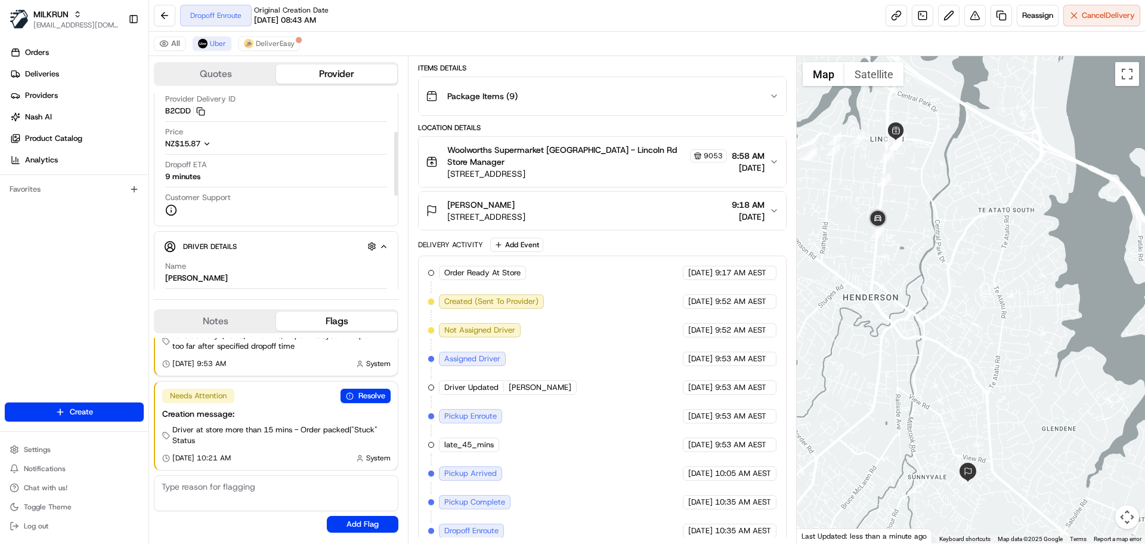
scroll to position [119, 0]
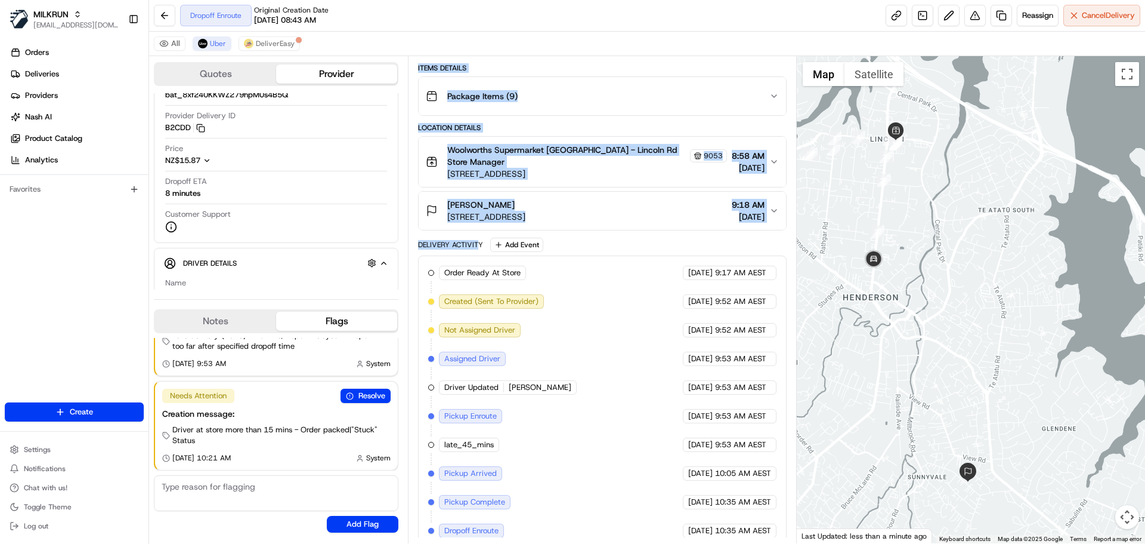
drag, startPoint x: 424, startPoint y: 231, endPoint x: 479, endPoint y: 236, distance: 55.1
click at [478, 236] on div "Summary 7753732 NZST AEST Created: 16/08/2025 9:52 AM Strategy: Dynamic (Everyt…" at bounding box center [602, 299] width 388 height 487
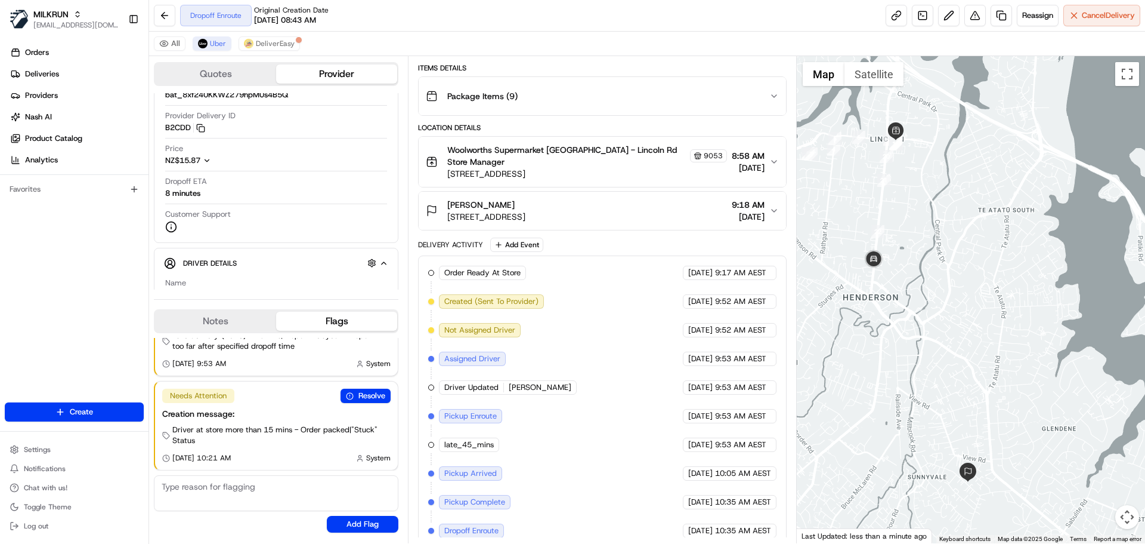
click at [481, 240] on div "Delivery Activity" at bounding box center [450, 245] width 65 height 10
drag, startPoint x: 482, startPoint y: 232, endPoint x: 419, endPoint y: 228, distance: 63.3
click at [419, 237] on div "Delivery Activity Add Event" at bounding box center [602, 244] width 368 height 14
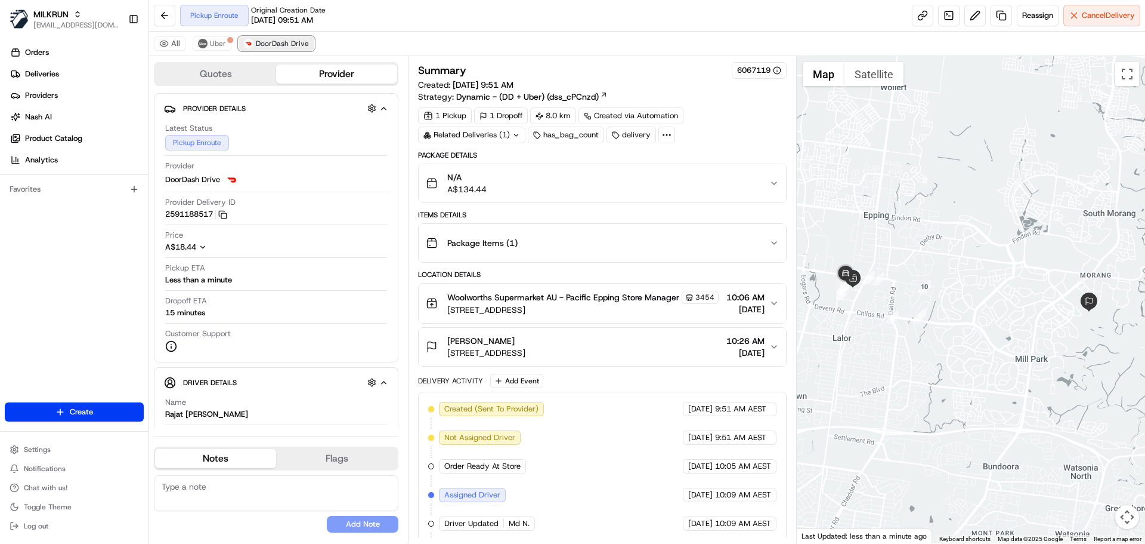
click at [263, 46] on span "DoorDash Drive" at bounding box center [282, 44] width 53 height 10
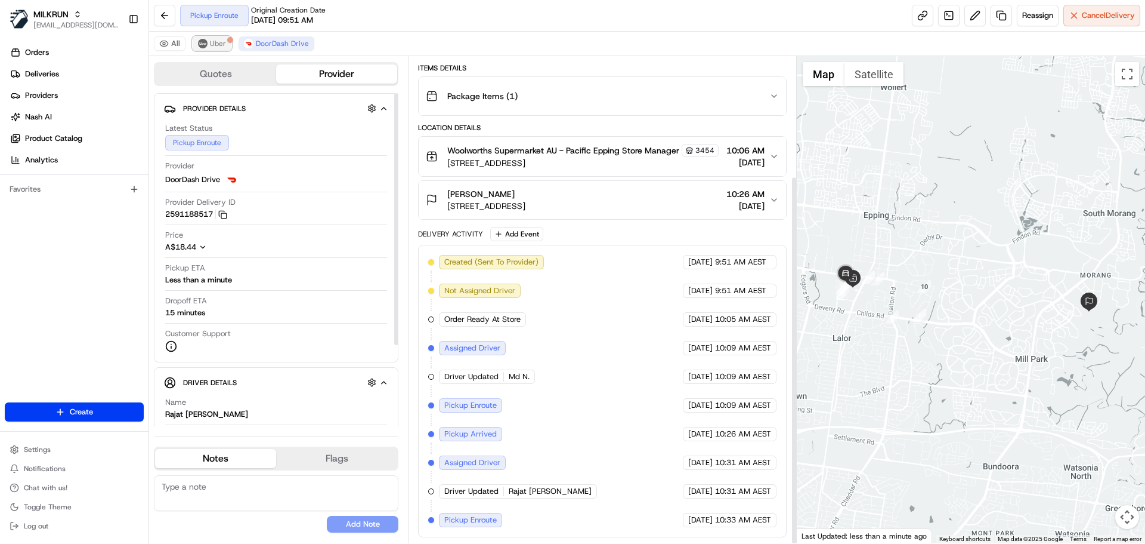
click at [212, 38] on button "Uber" at bounding box center [212, 43] width 39 height 14
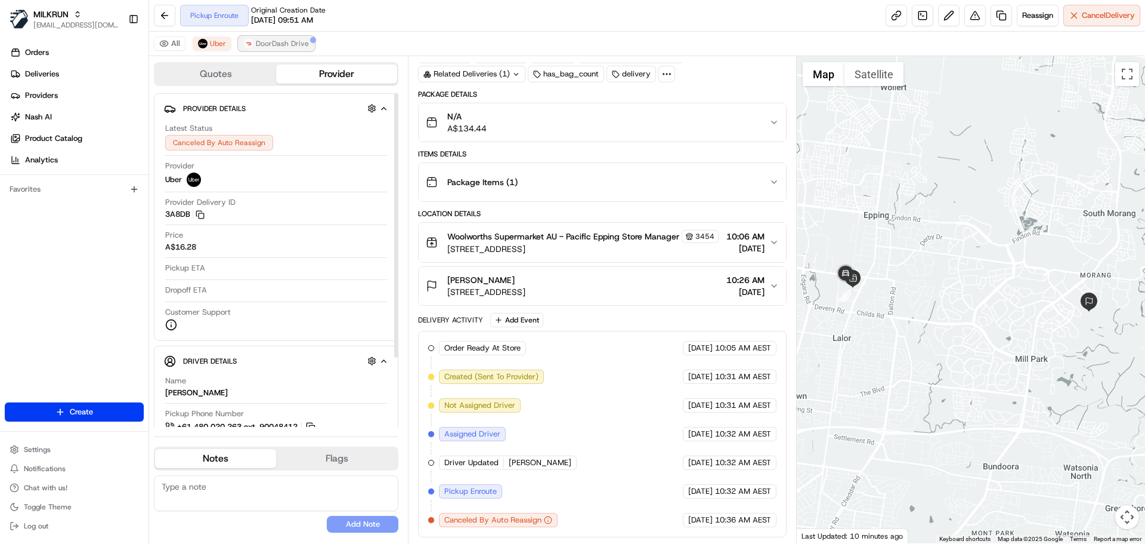
click at [257, 45] on span "DoorDash Drive" at bounding box center [282, 44] width 53 height 10
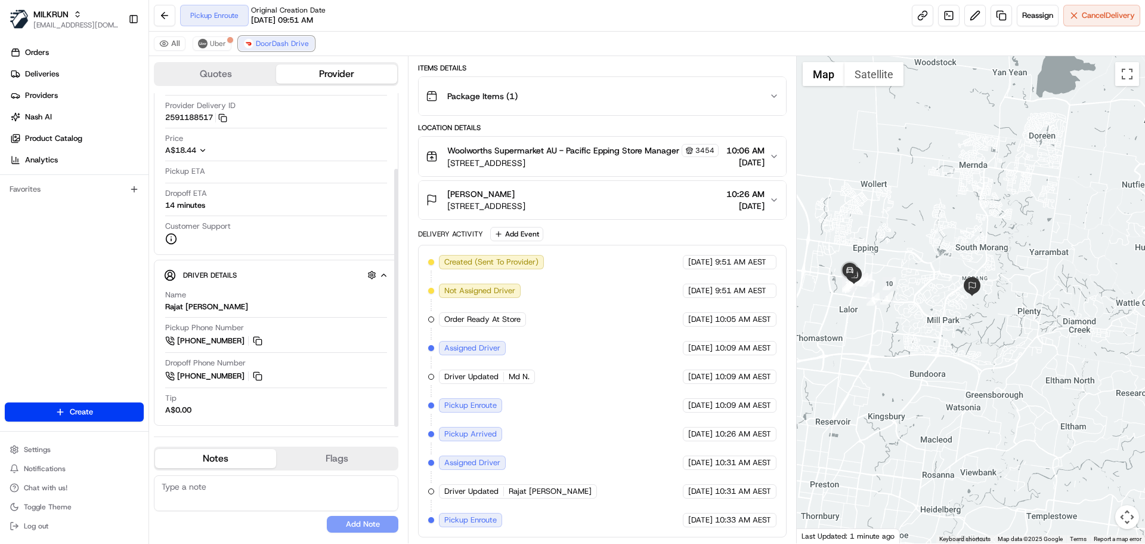
scroll to position [98, 0]
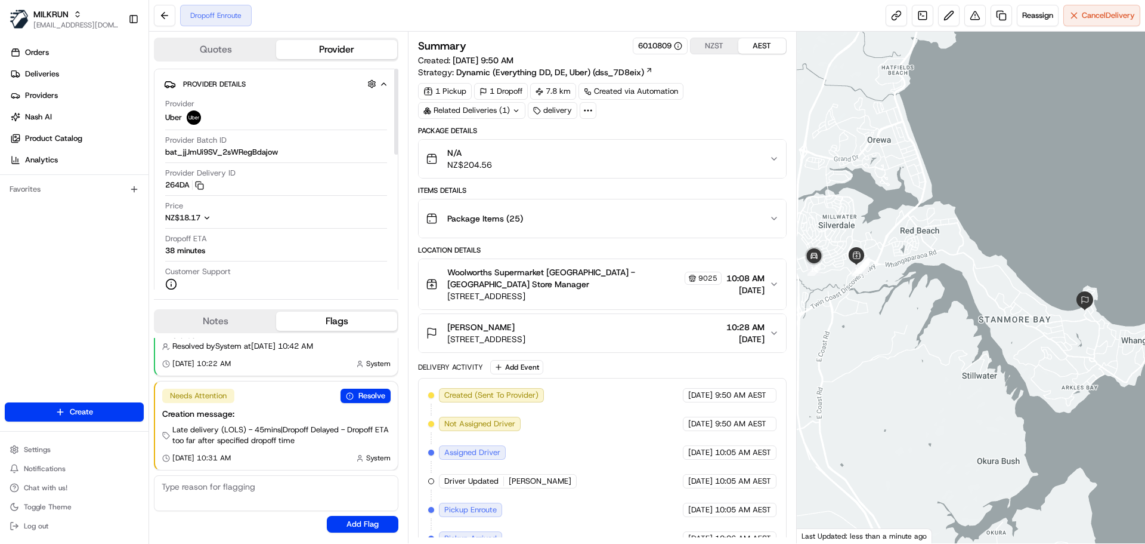
scroll to position [122, 0]
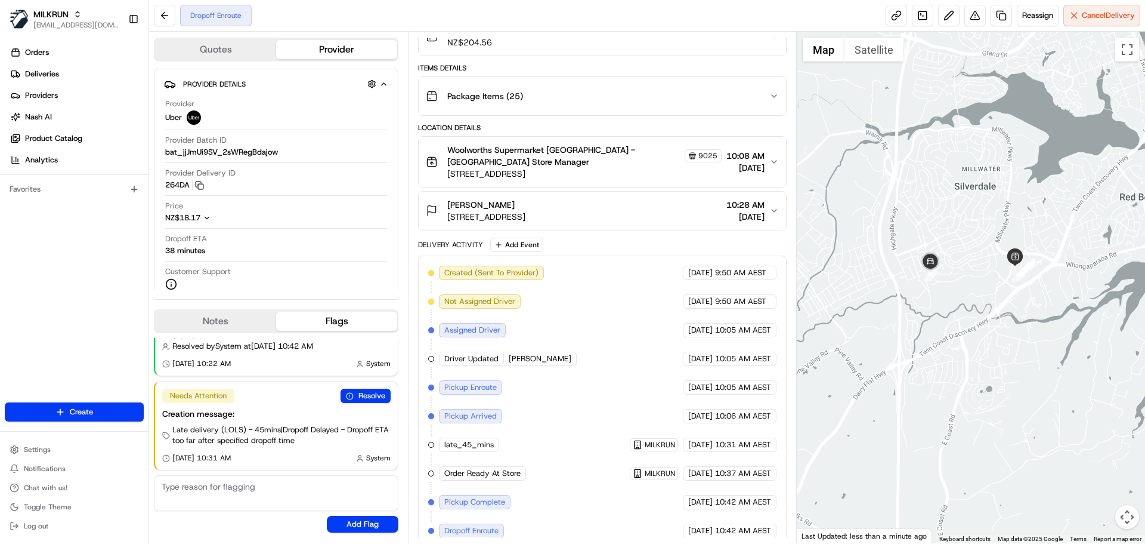
drag, startPoint x: 898, startPoint y: 292, endPoint x: 1015, endPoint y: 286, distance: 117.7
click at [1017, 286] on div at bounding box center [971, 287] width 349 height 511
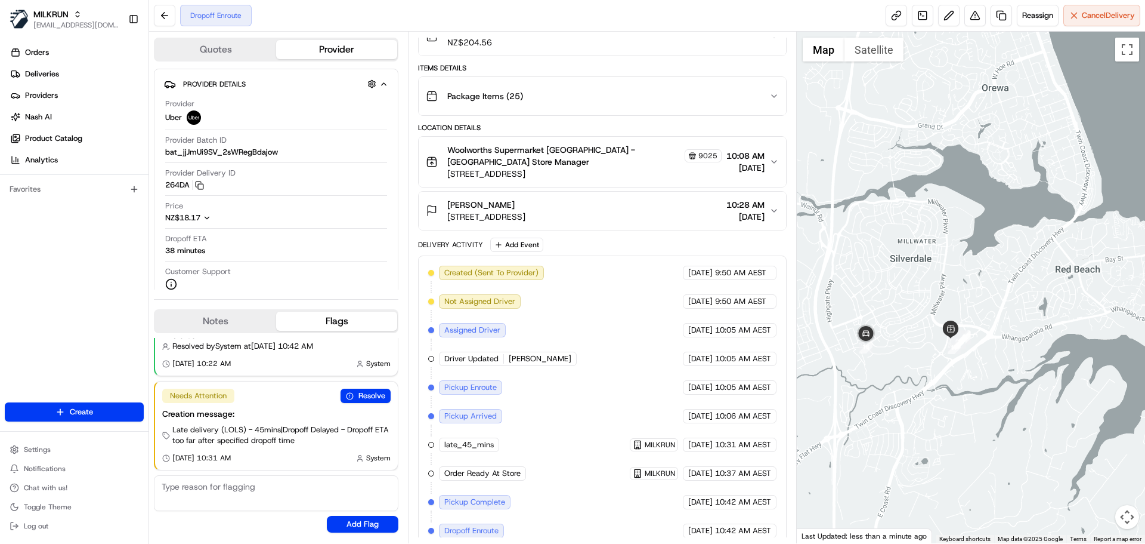
drag, startPoint x: 921, startPoint y: 358, endPoint x: 934, endPoint y: 364, distance: 13.9
click at [934, 364] on div at bounding box center [971, 287] width 349 height 511
drag, startPoint x: 543, startPoint y: 344, endPoint x: 506, endPoint y: 340, distance: 37.2
click at [506, 340] on div "Created (Sent To Provider) Uber [DATE] 9:50 AM AEST Not Assigned Driver Uber [D…" at bounding box center [602, 401] width 348 height 272
copy span "[PERSON_NAME]"
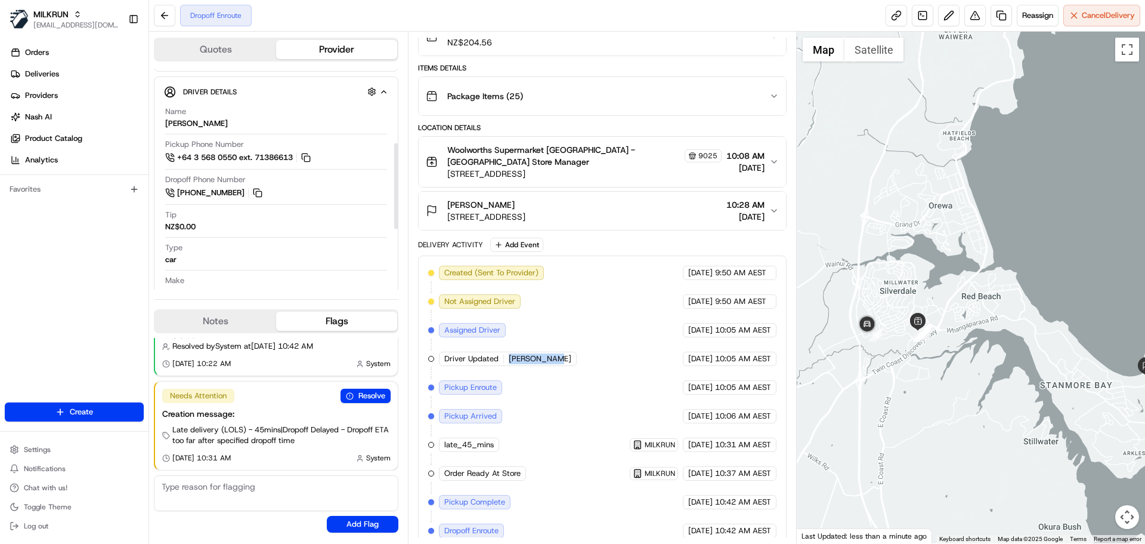
scroll to position [239, 0]
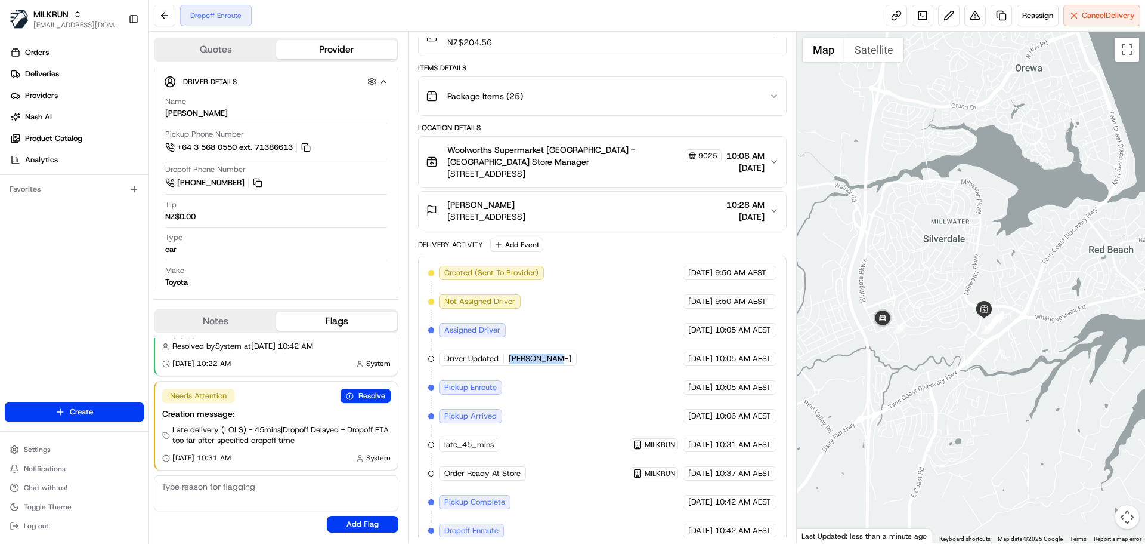
drag, startPoint x: 867, startPoint y: 355, endPoint x: 894, endPoint y: 312, distance: 50.7
click at [894, 312] on img at bounding box center [883, 319] width 24 height 24
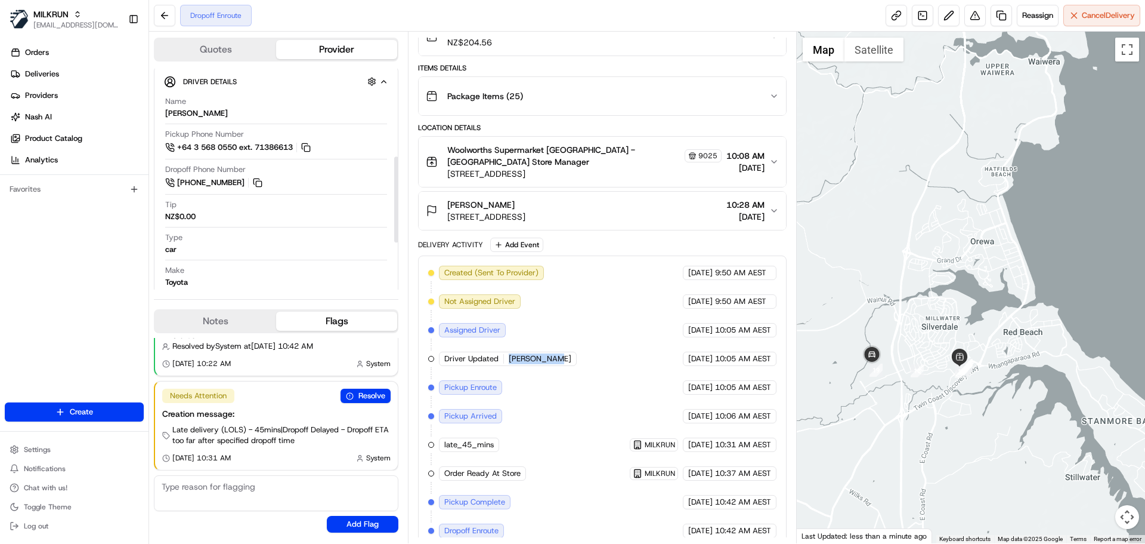
scroll to position [0, 0]
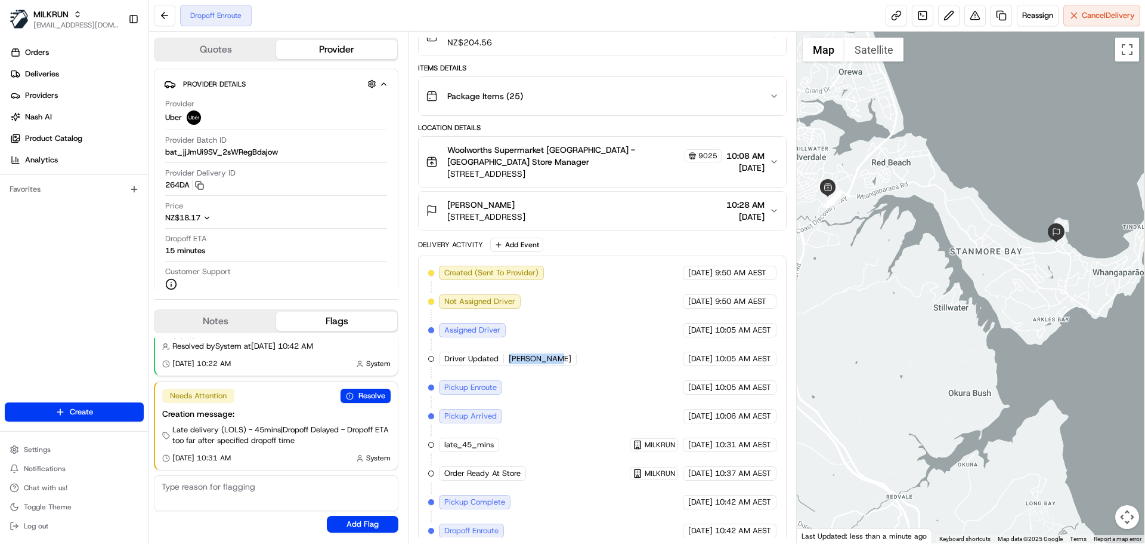
drag, startPoint x: 1094, startPoint y: 369, endPoint x: 961, endPoint y: 196, distance: 218.7
click at [961, 196] on div at bounding box center [971, 287] width 349 height 511
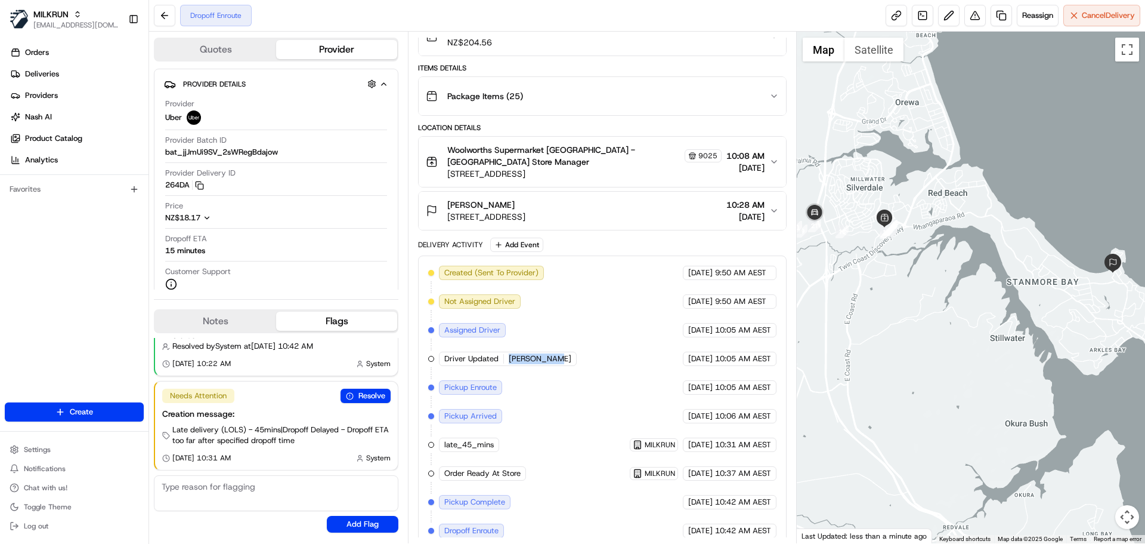
drag, startPoint x: 897, startPoint y: 167, endPoint x: 935, endPoint y: 184, distance: 41.9
click at [935, 184] on div at bounding box center [971, 287] width 349 height 511
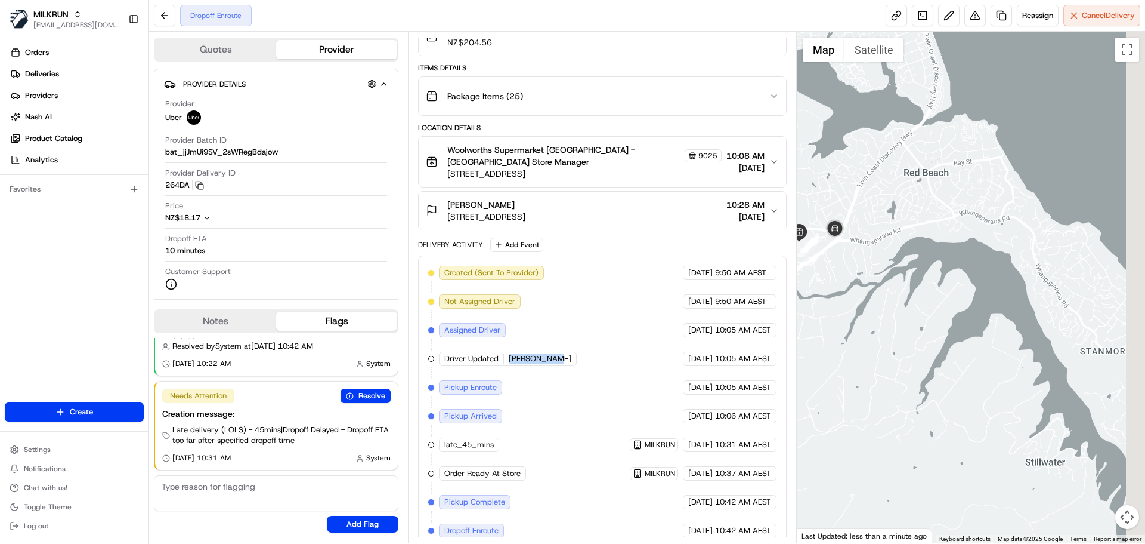
drag, startPoint x: 1006, startPoint y: 243, endPoint x: 910, endPoint y: 271, distance: 100.1
click at [910, 270] on div at bounding box center [971, 287] width 349 height 511
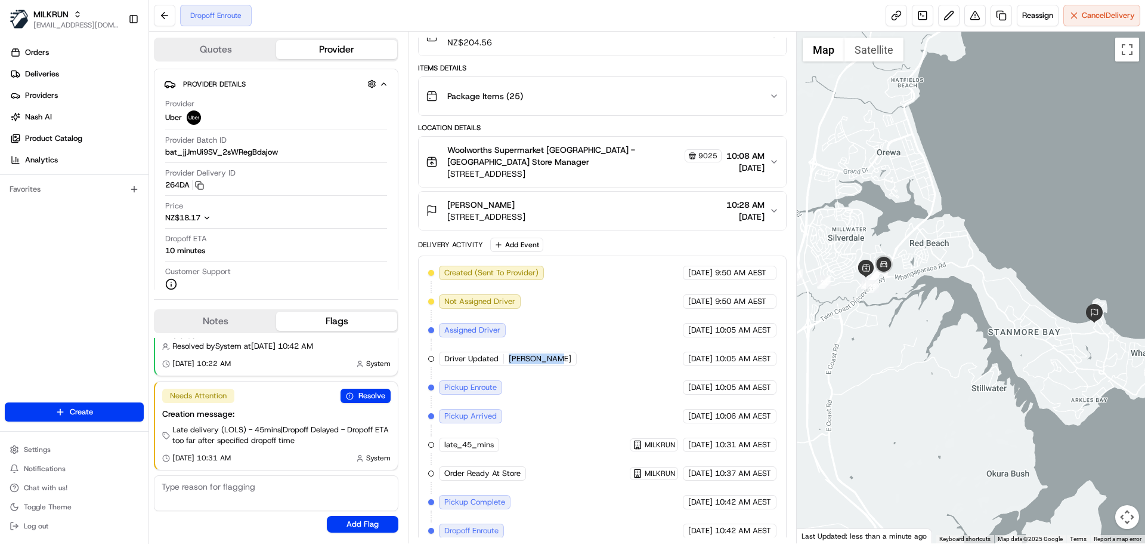
drag, startPoint x: 1018, startPoint y: 315, endPoint x: 992, endPoint y: 321, distance: 26.3
click at [992, 321] on div at bounding box center [971, 287] width 349 height 511
